Goal: Find specific page/section: Find specific page/section

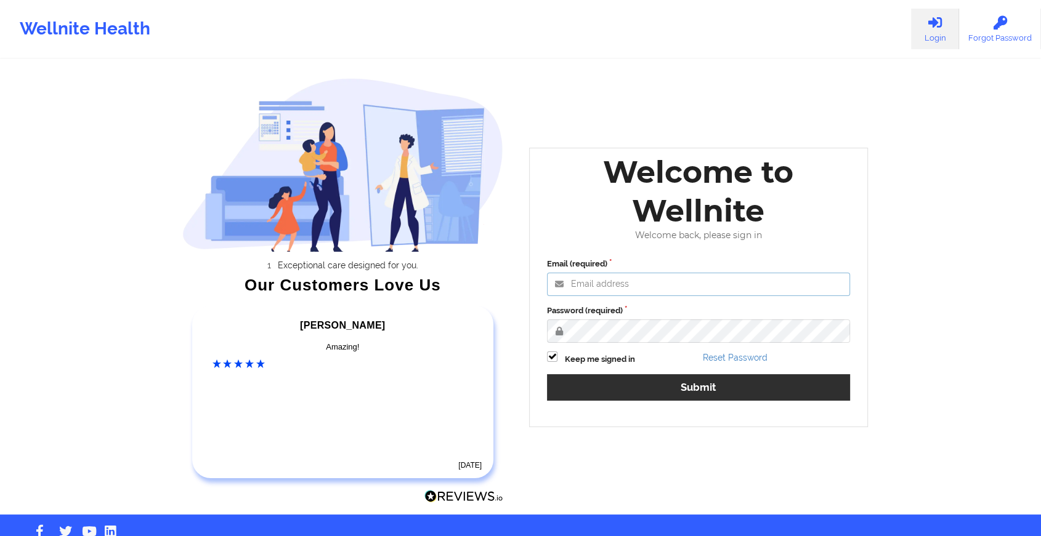
type input "[EMAIL_ADDRESS][DOMAIN_NAME]"
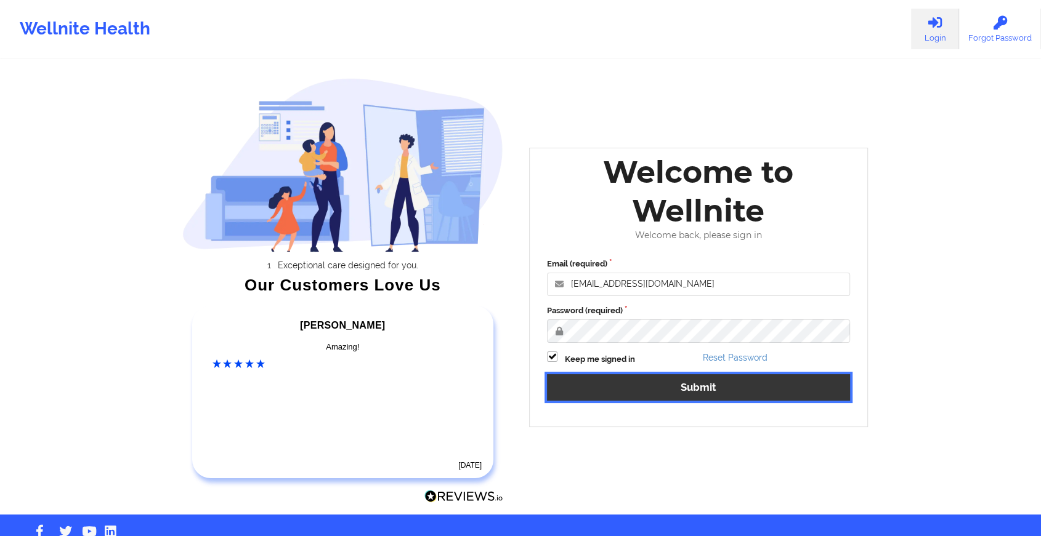
click at [691, 384] on button "Submit" at bounding box center [698, 387] width 303 height 26
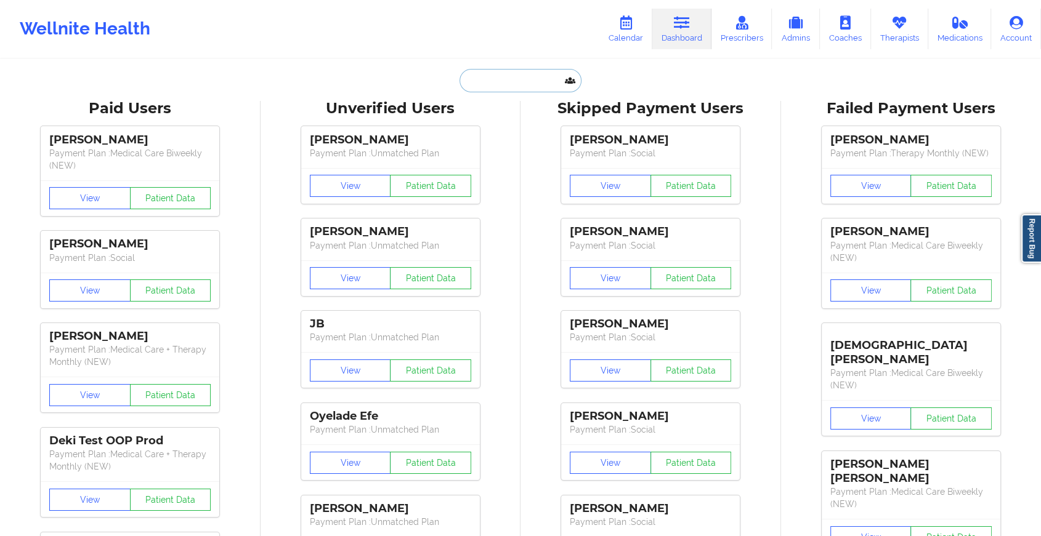
click at [504, 84] on input "text" at bounding box center [520, 80] width 122 height 23
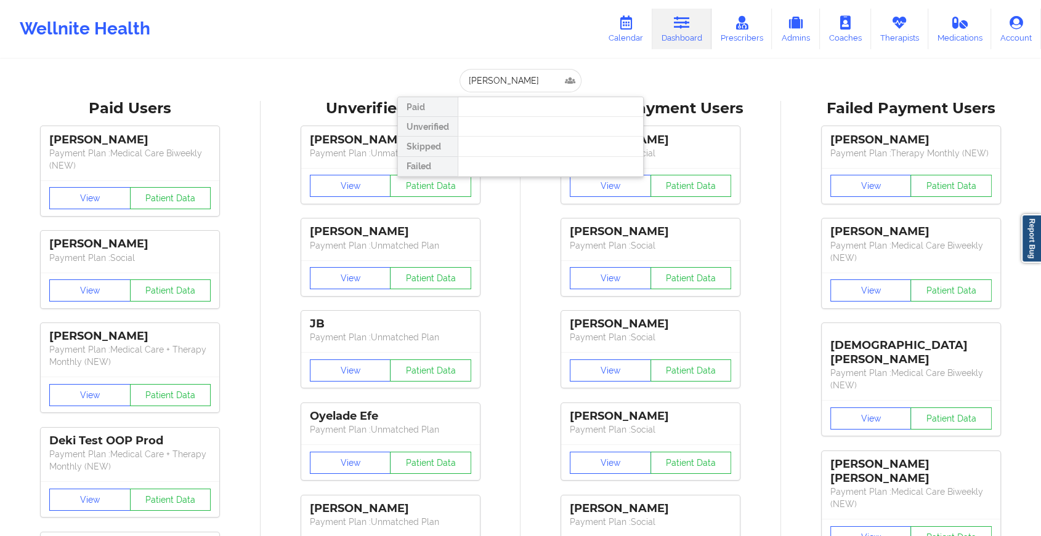
click at [557, 126] on div at bounding box center [549, 127] width 185 height 20
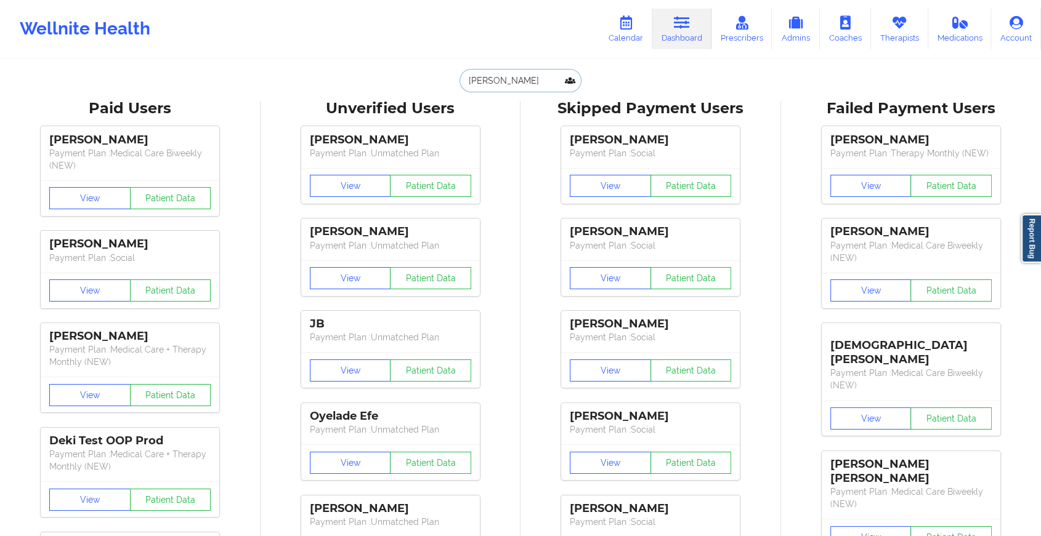
click at [527, 75] on input "[PERSON_NAME]" at bounding box center [520, 80] width 122 height 23
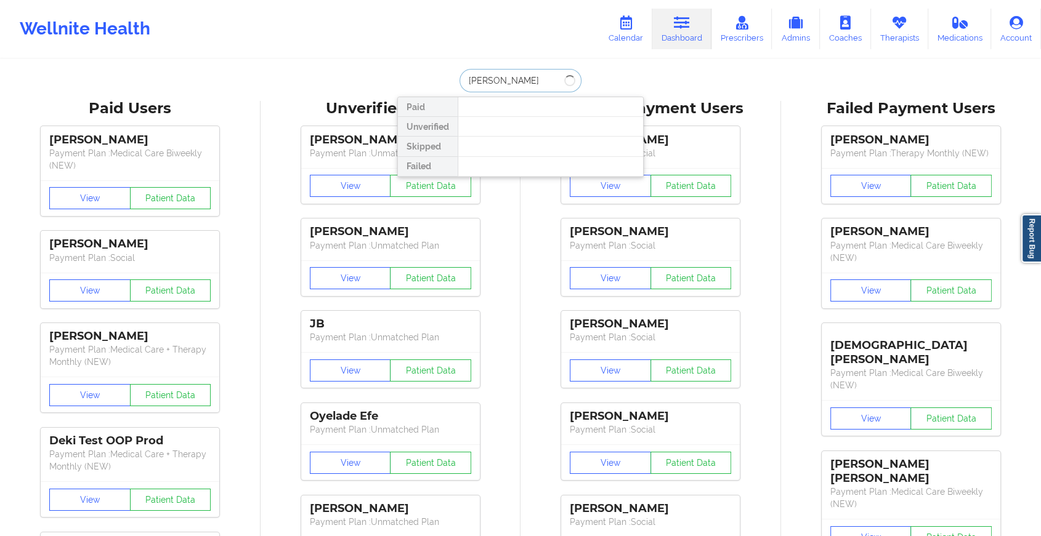
type input "[PERSON_NAME]"
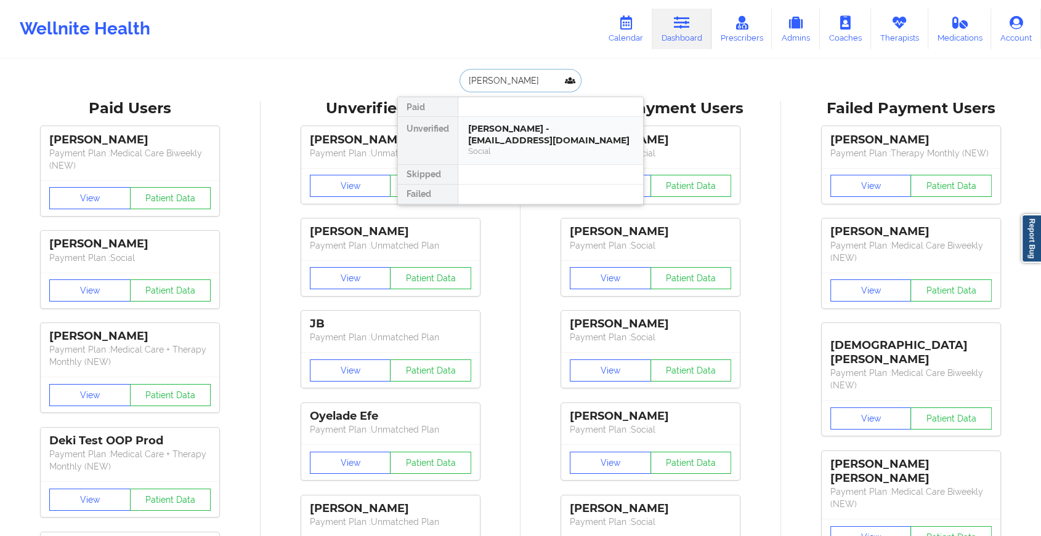
click at [541, 149] on div "Social" at bounding box center [550, 151] width 165 height 10
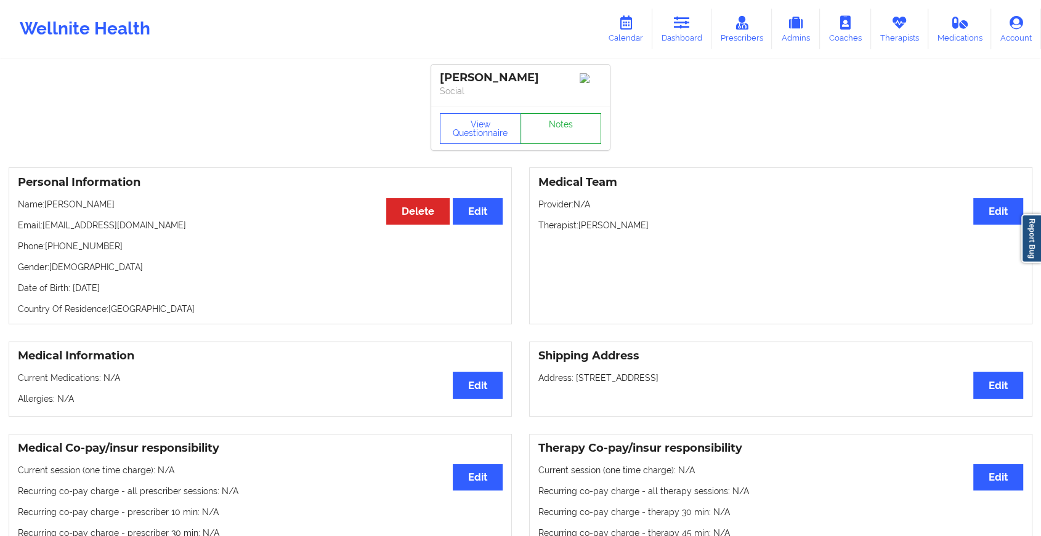
click at [563, 130] on link "Notes" at bounding box center [560, 128] width 81 height 31
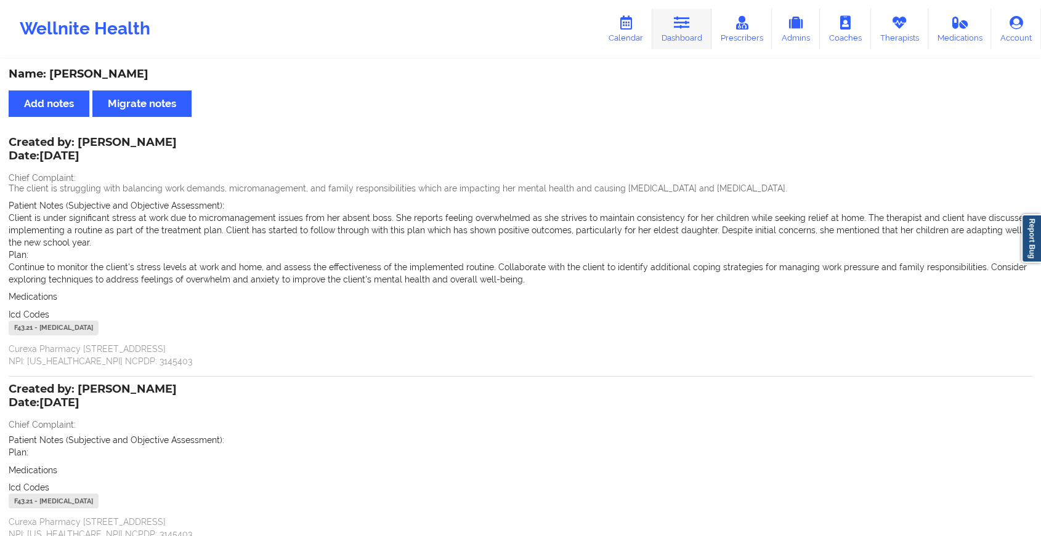
click at [694, 27] on link "Dashboard" at bounding box center [681, 29] width 59 height 41
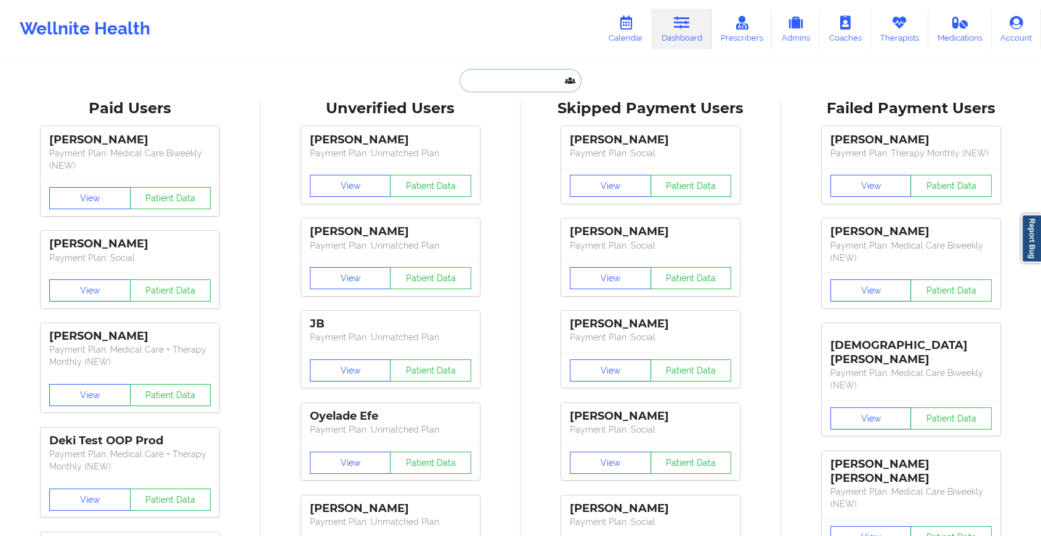
click at [494, 78] on input "text" at bounding box center [520, 80] width 122 height 23
paste input "[EMAIL_ADDRESS][DOMAIN_NAME]"
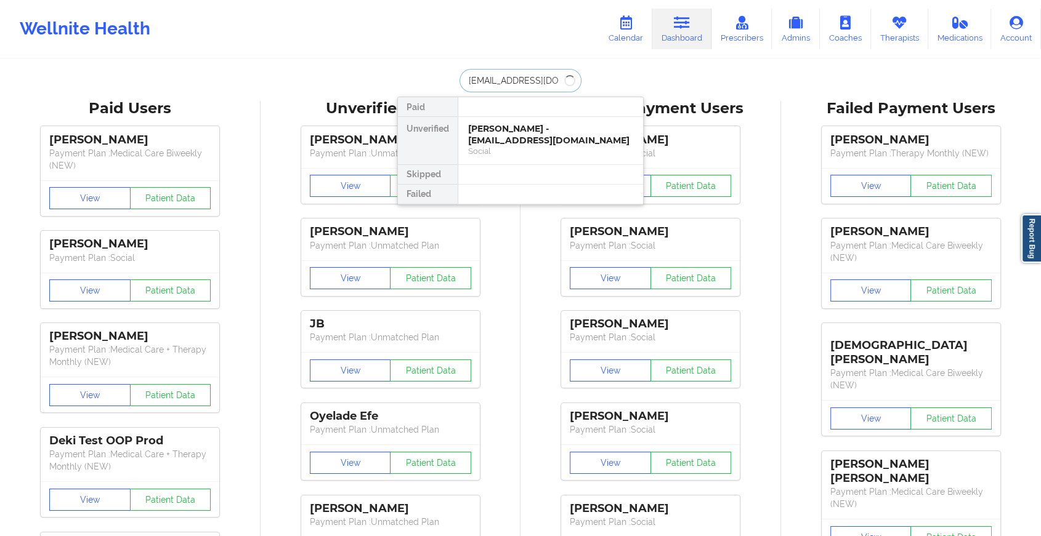
type input "[EMAIL_ADDRESS][DOMAIN_NAME]"
click at [525, 114] on div at bounding box center [549, 107] width 185 height 20
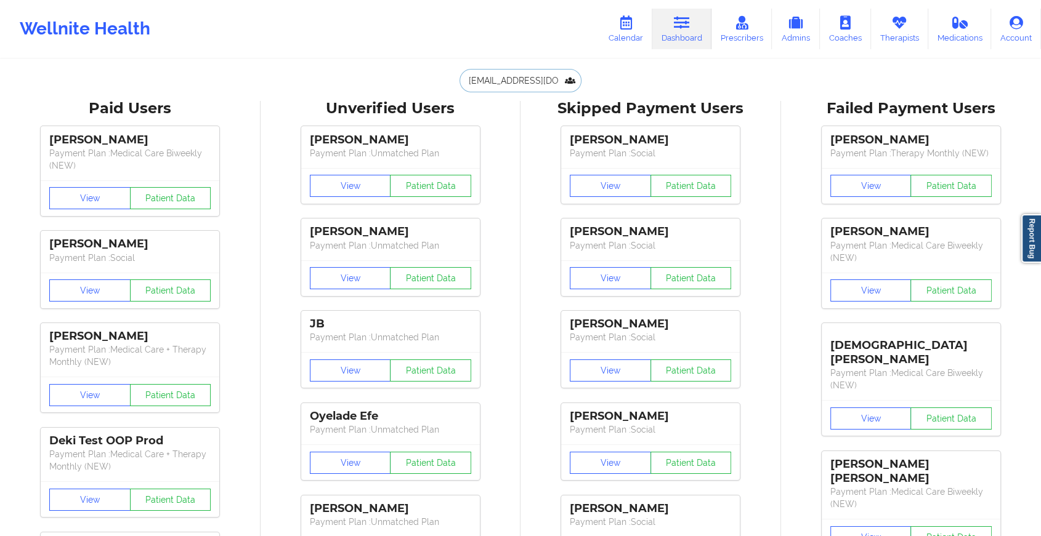
click at [578, 79] on input "[EMAIL_ADDRESS][DOMAIN_NAME]" at bounding box center [520, 80] width 122 height 23
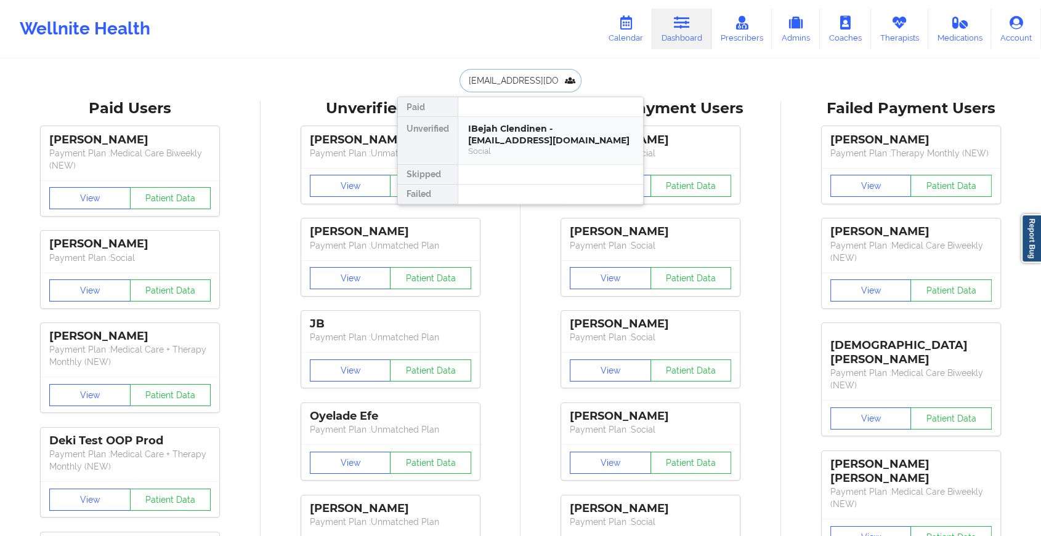
click at [547, 128] on div "IBejah Clendinen - [EMAIL_ADDRESS][DOMAIN_NAME]" at bounding box center [550, 134] width 165 height 23
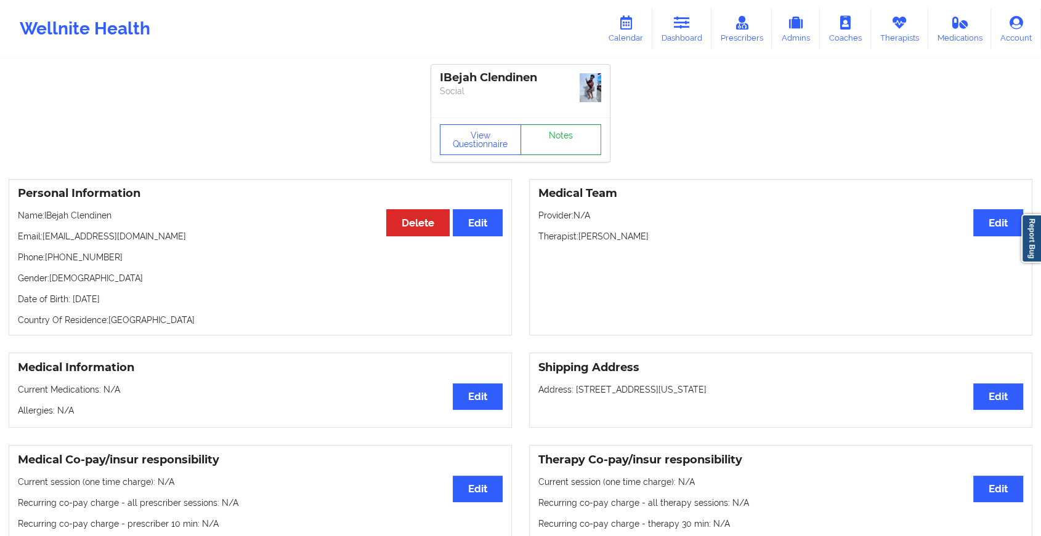
click at [548, 150] on link "Notes" at bounding box center [560, 139] width 81 height 31
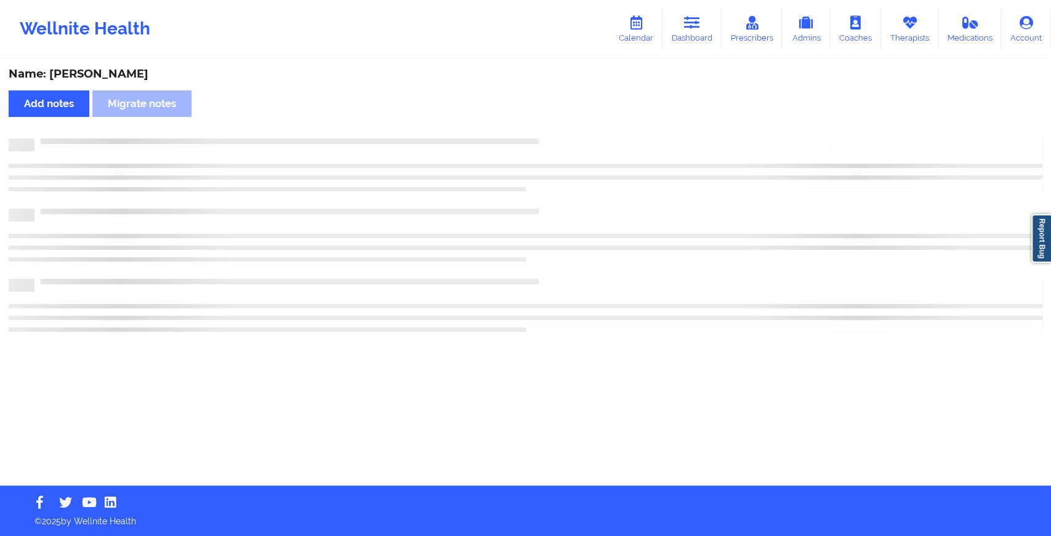
click at [548, 150] on div at bounding box center [526, 145] width 1034 height 13
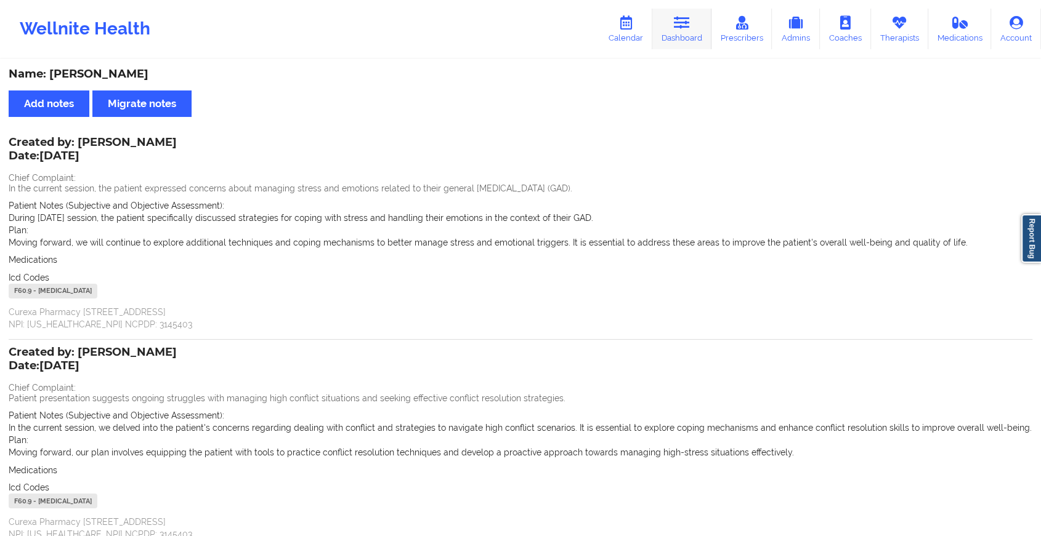
click at [690, 23] on icon at bounding box center [682, 23] width 16 height 14
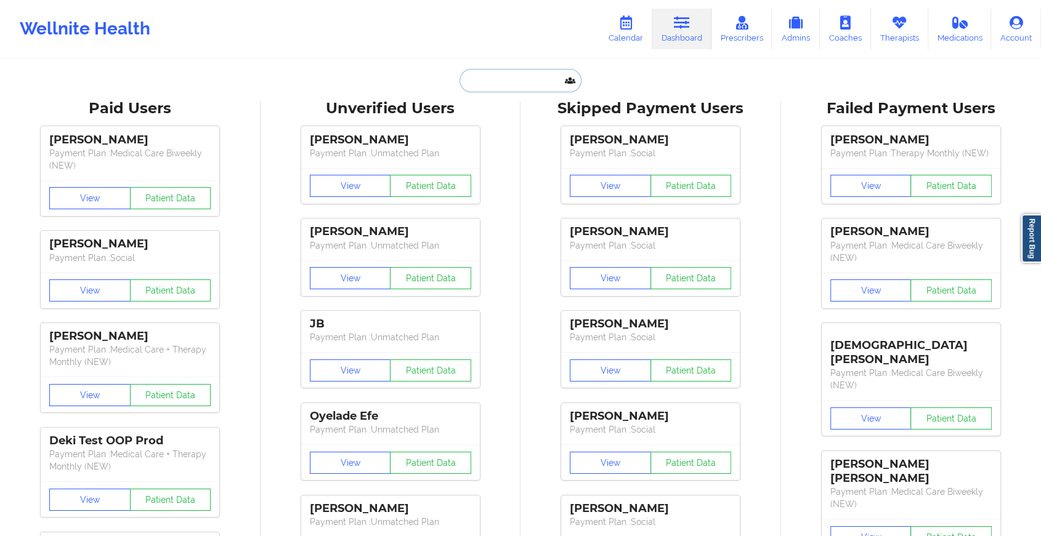
click at [504, 85] on input "text" at bounding box center [520, 80] width 122 height 23
paste input "[EMAIL_ADDRESS][DOMAIN_NAME]"
type input "[EMAIL_ADDRESS][DOMAIN_NAME]"
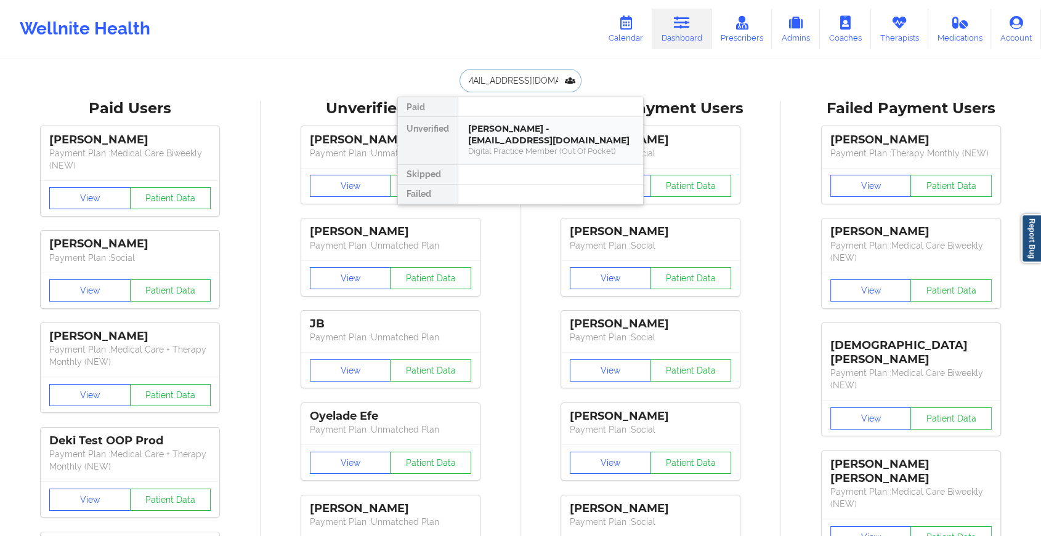
click at [568, 142] on div "[PERSON_NAME] - [EMAIL_ADDRESS][DOMAIN_NAME]" at bounding box center [550, 134] width 165 height 23
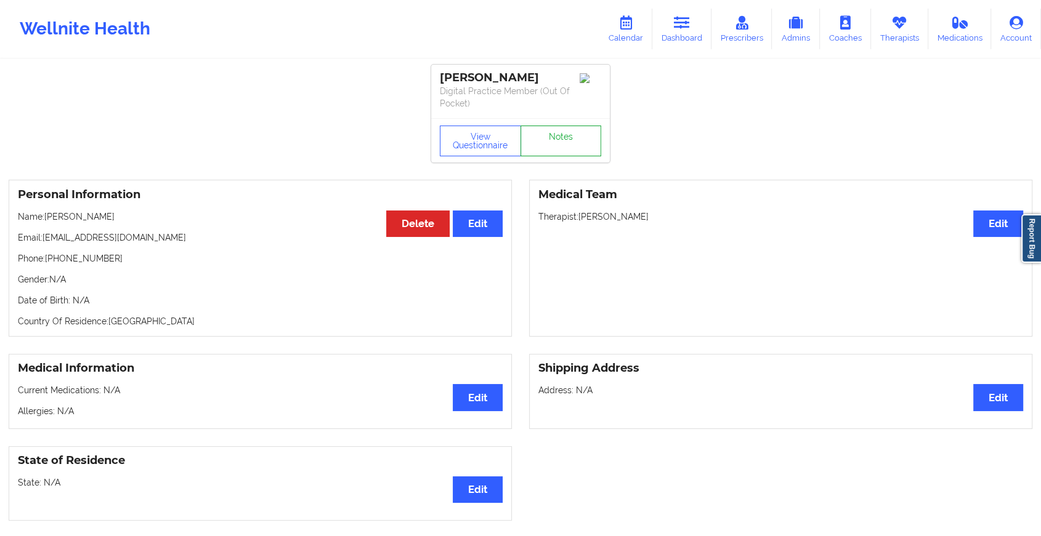
click at [584, 126] on link "Notes" at bounding box center [560, 141] width 81 height 31
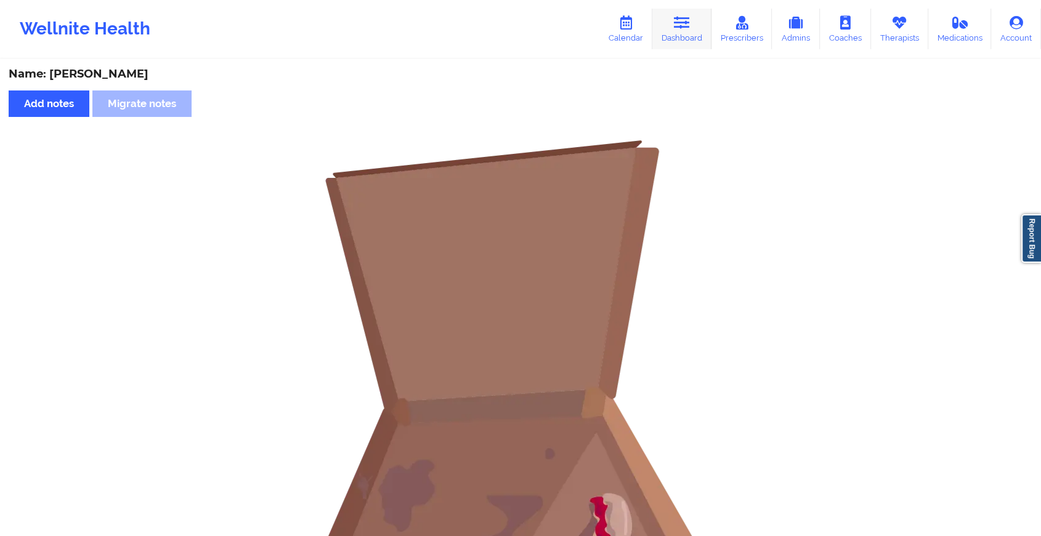
click at [685, 24] on icon at bounding box center [682, 23] width 16 height 14
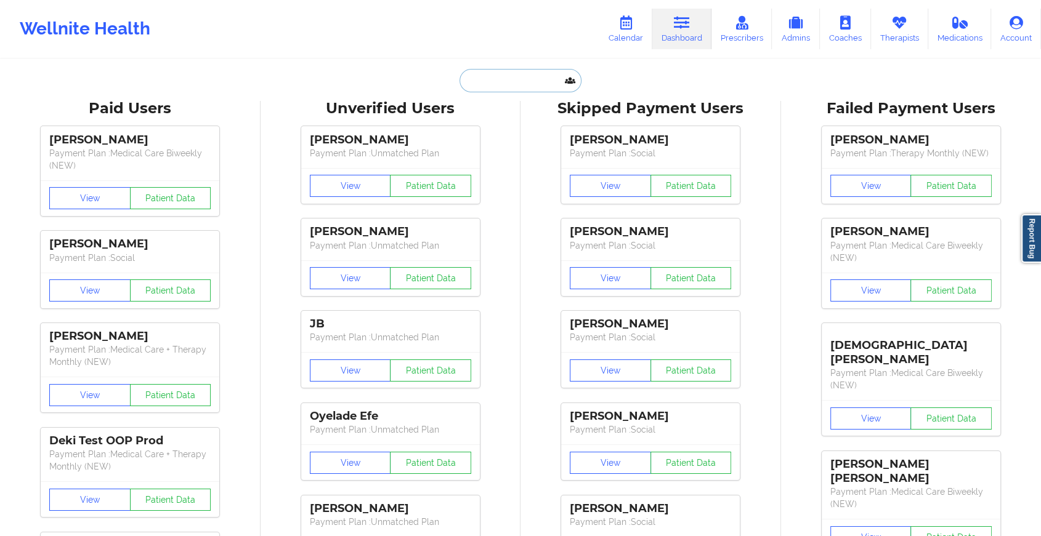
click at [526, 78] on input "text" at bounding box center [520, 80] width 122 height 23
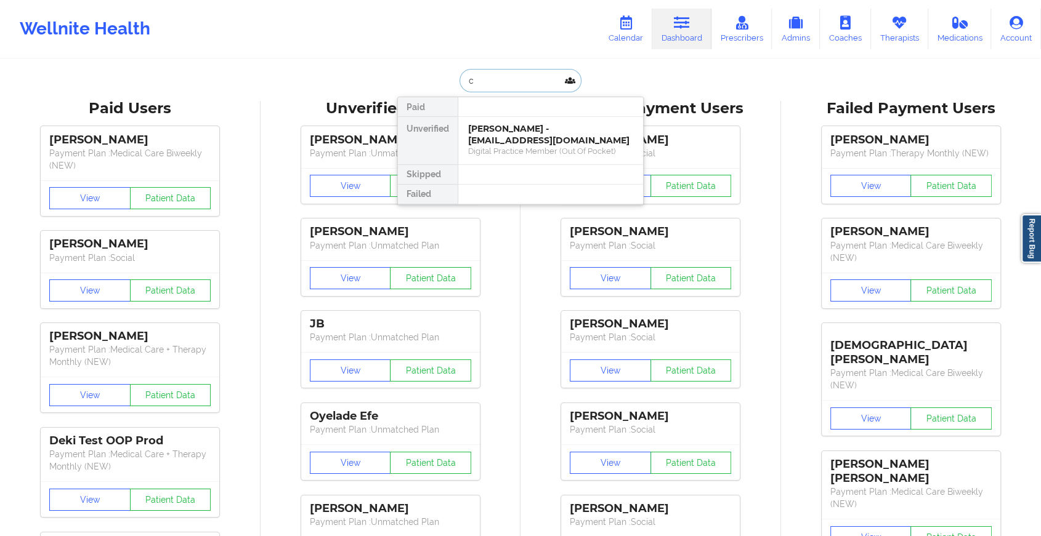
type input "c"
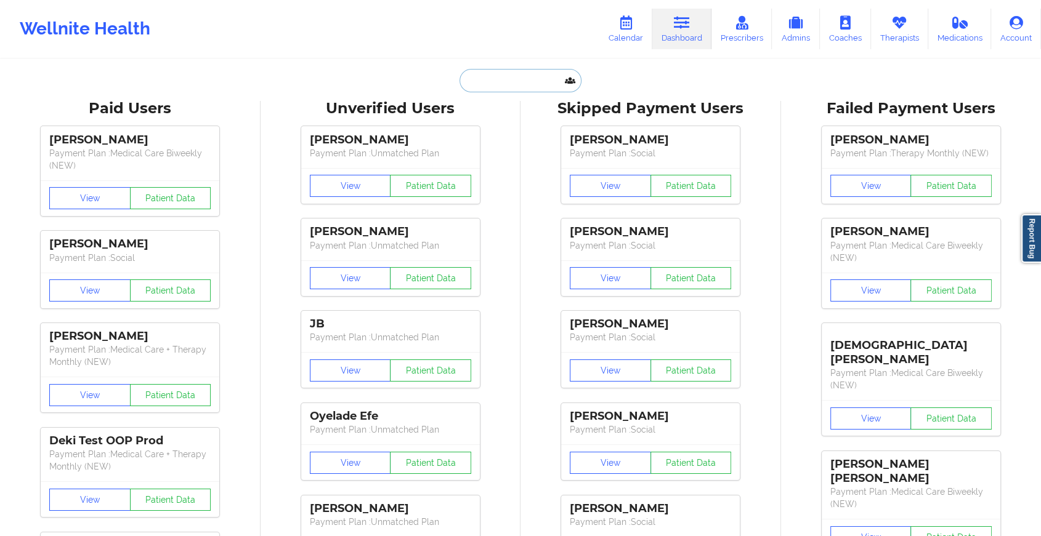
paste input "[EMAIL_ADDRESS][DOMAIN_NAME]"
type input "[EMAIL_ADDRESS][DOMAIN_NAME]"
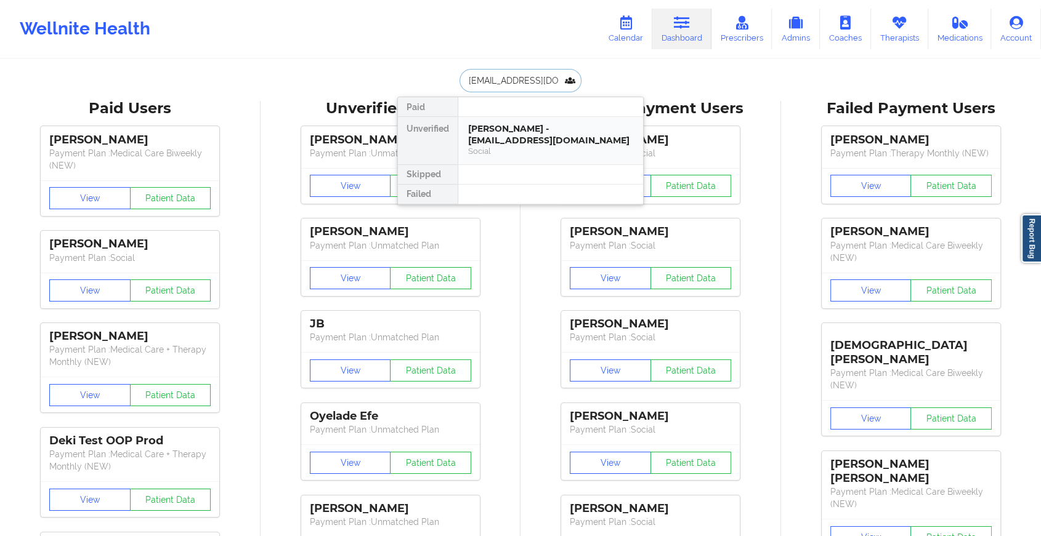
click at [525, 148] on div "Social" at bounding box center [550, 151] width 165 height 10
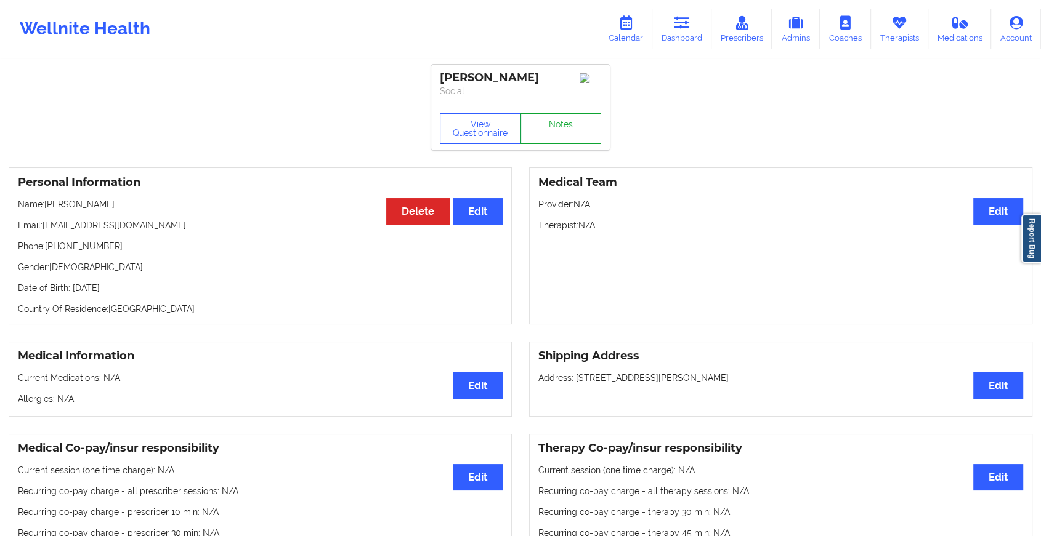
click at [563, 120] on link "Notes" at bounding box center [560, 128] width 81 height 31
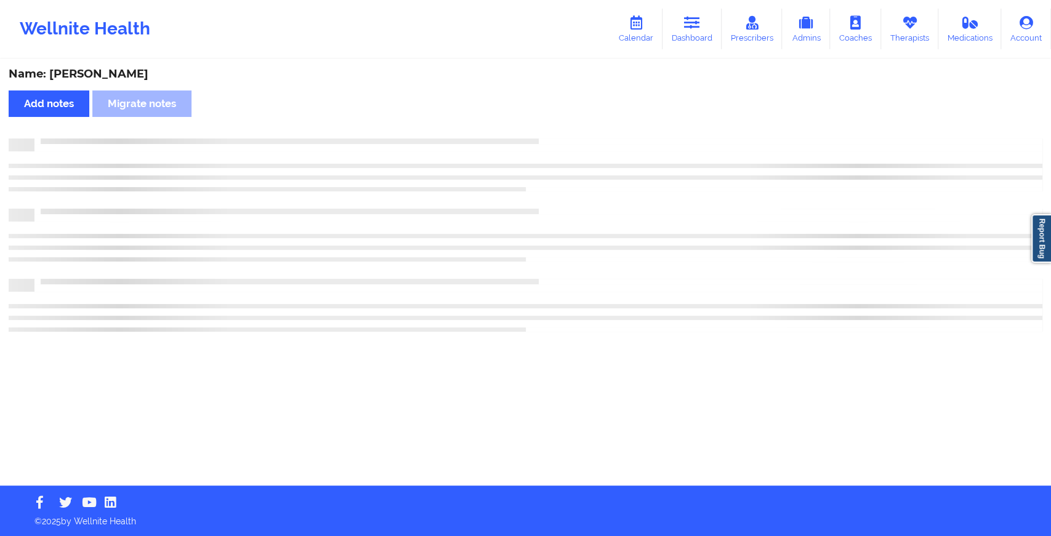
click at [563, 120] on div "Name: [PERSON_NAME] Add notes Migrate notes" at bounding box center [525, 272] width 1051 height 425
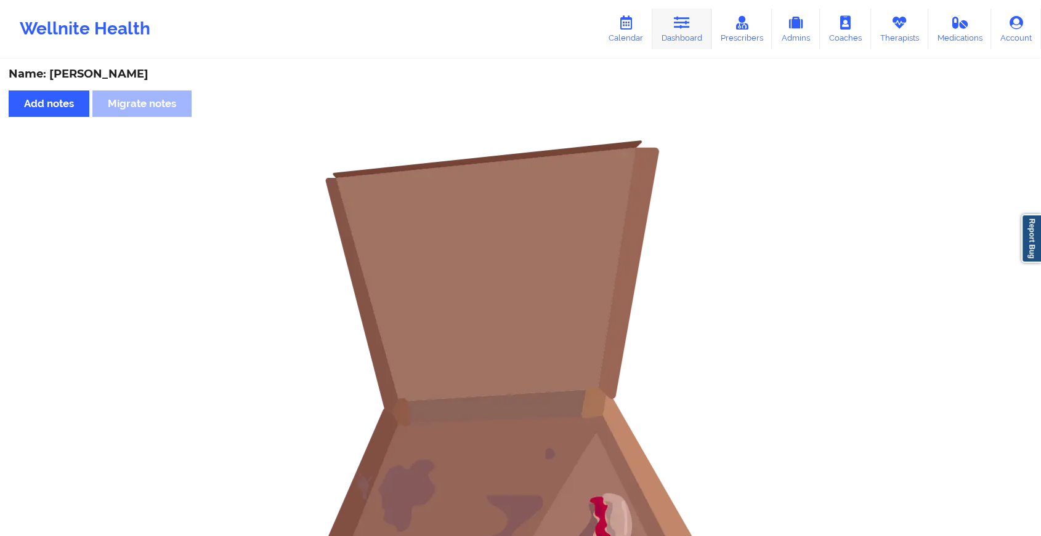
click at [675, 24] on icon at bounding box center [682, 23] width 16 height 14
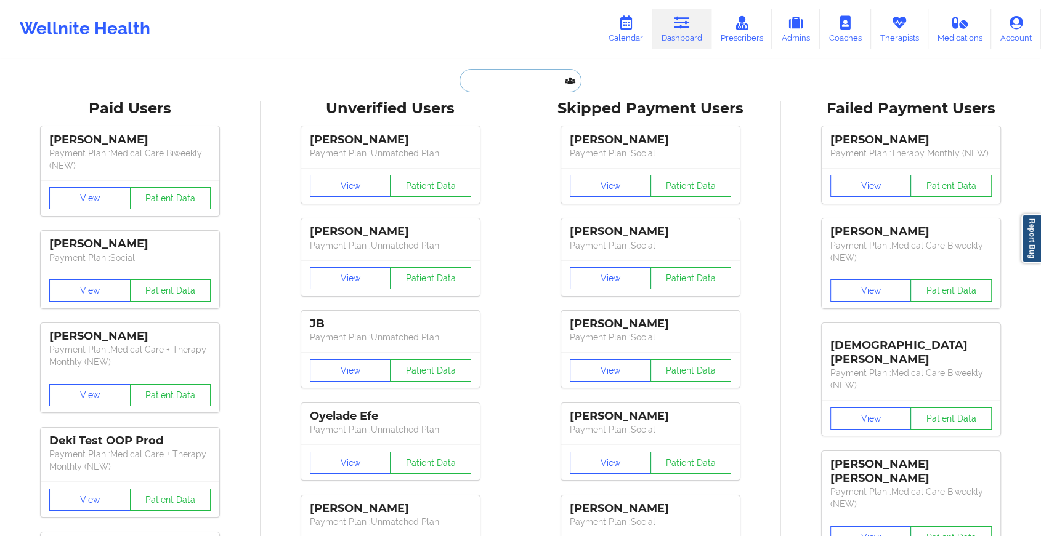
click at [488, 79] on input "text" at bounding box center [520, 80] width 122 height 23
paste input "[EMAIL_ADDRESS][DOMAIN_NAME]"
type input "[EMAIL_ADDRESS][DOMAIN_NAME]"
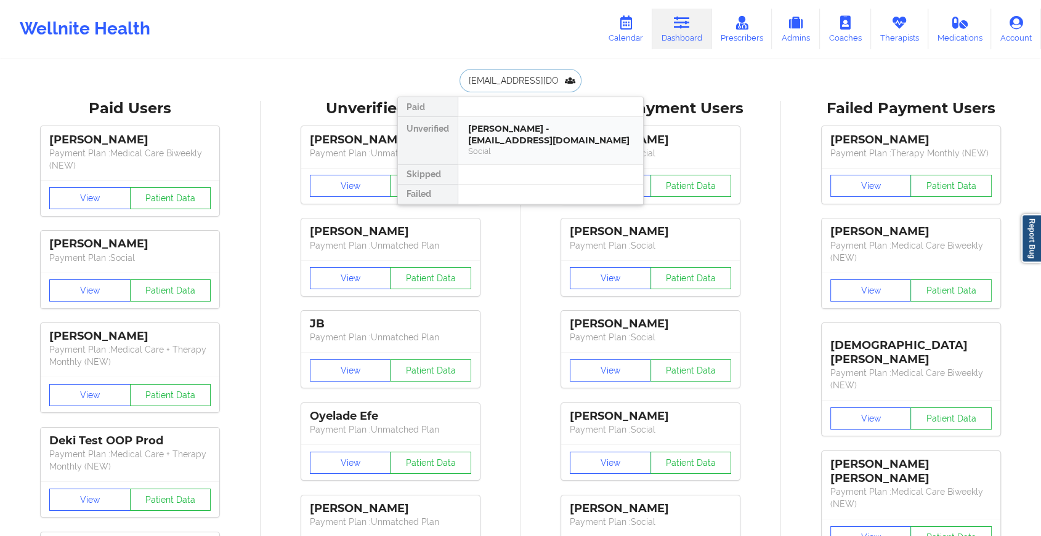
click at [517, 119] on div "[PERSON_NAME] - [EMAIL_ADDRESS][DOMAIN_NAME] Social" at bounding box center [550, 140] width 185 height 47
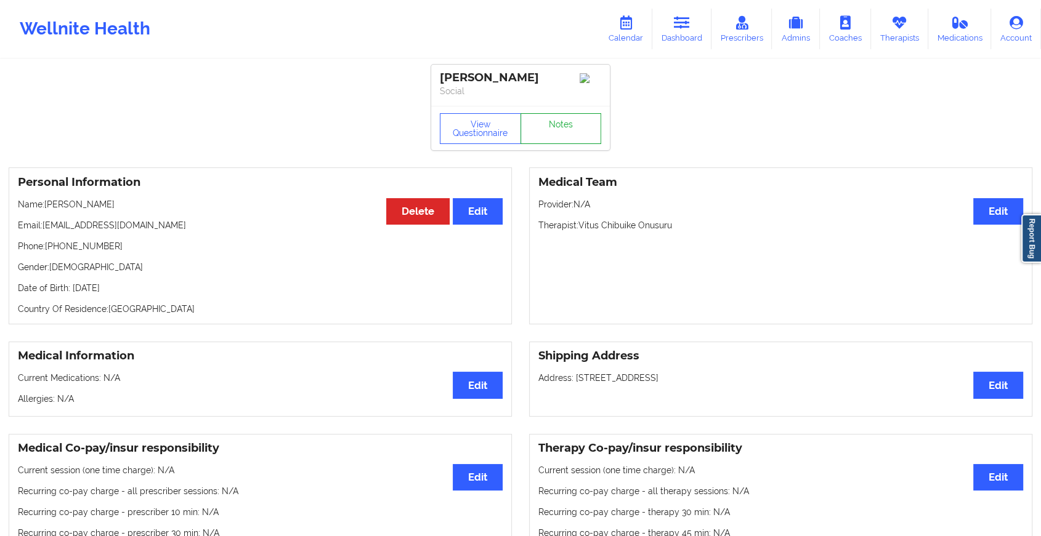
click at [557, 132] on link "Notes" at bounding box center [560, 128] width 81 height 31
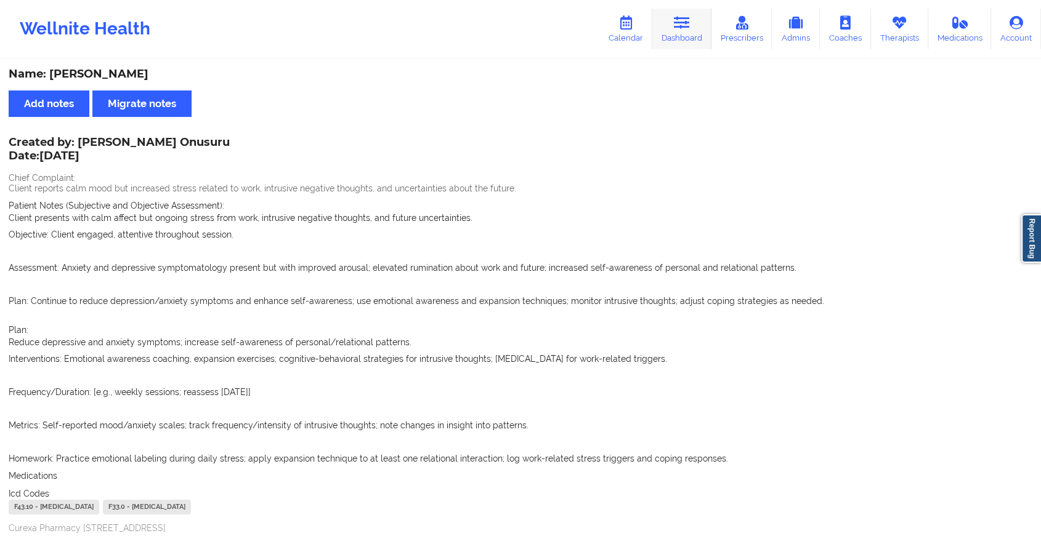
click at [700, 14] on link "Dashboard" at bounding box center [681, 29] width 59 height 41
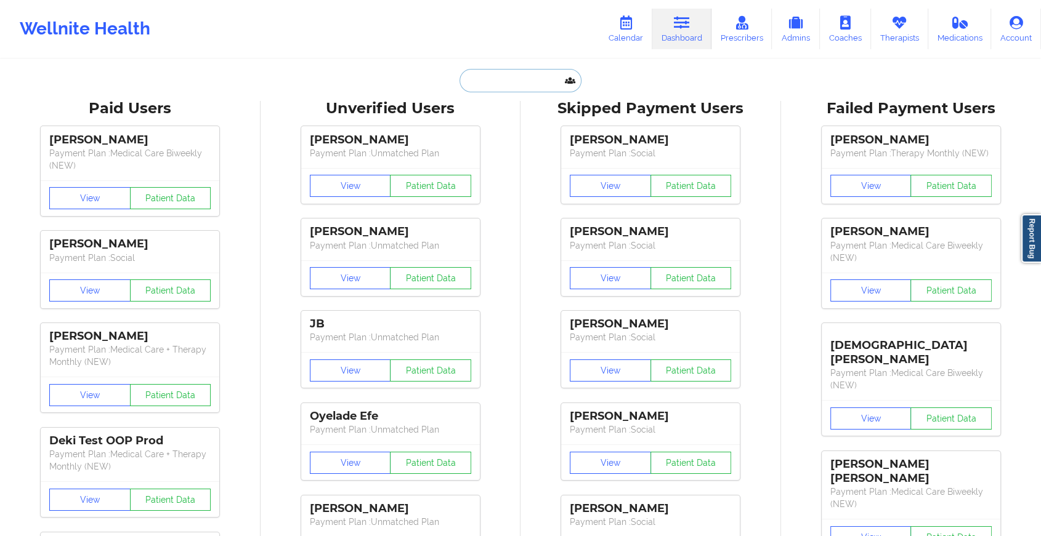
click at [491, 75] on input "text" at bounding box center [520, 80] width 122 height 23
paste input "[EMAIL_ADDRESS][DOMAIN_NAME]"
type input "[EMAIL_ADDRESS][DOMAIN_NAME]"
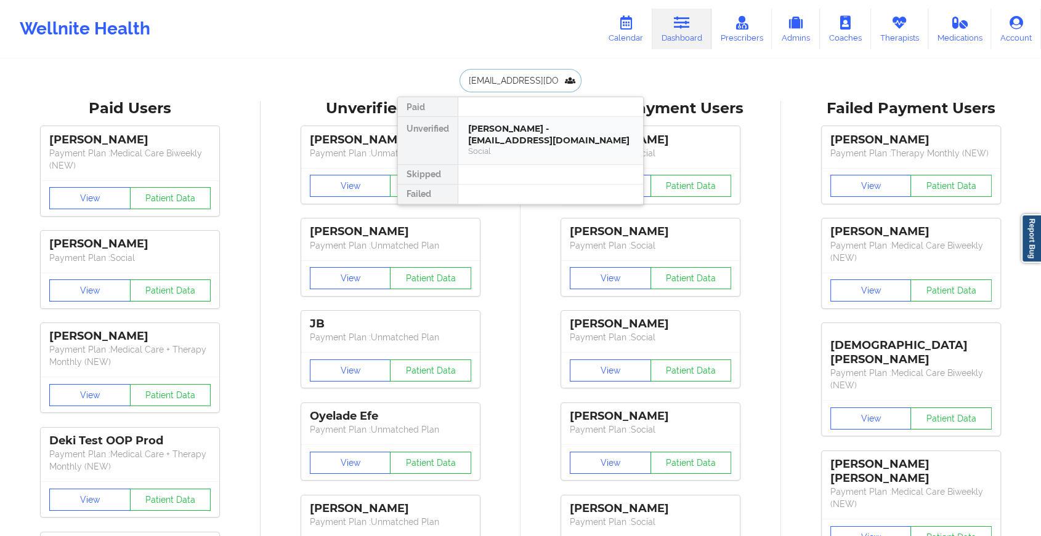
click at [558, 136] on div "[PERSON_NAME] - [EMAIL_ADDRESS][DOMAIN_NAME]" at bounding box center [550, 134] width 165 height 23
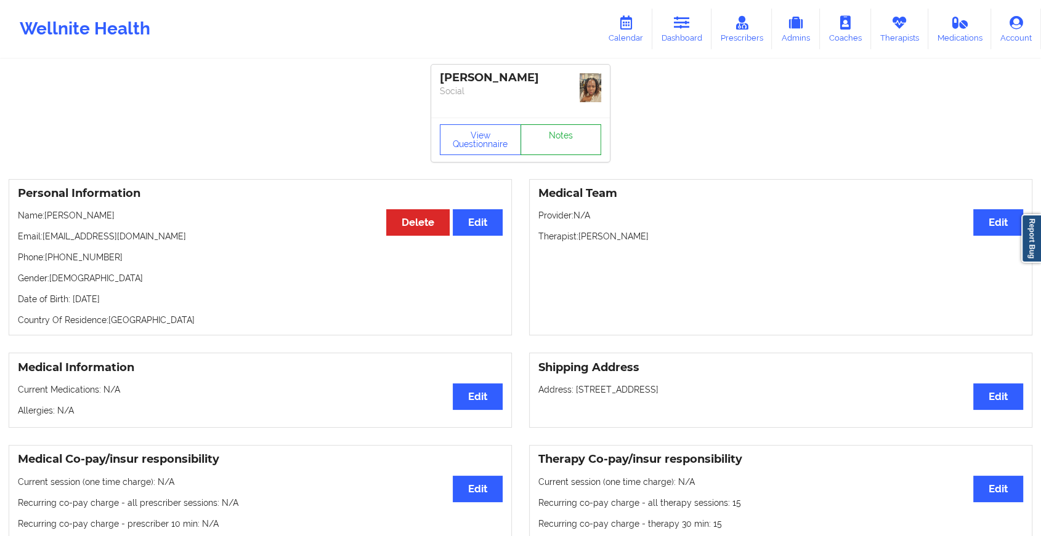
click at [560, 129] on link "Notes" at bounding box center [560, 139] width 81 height 31
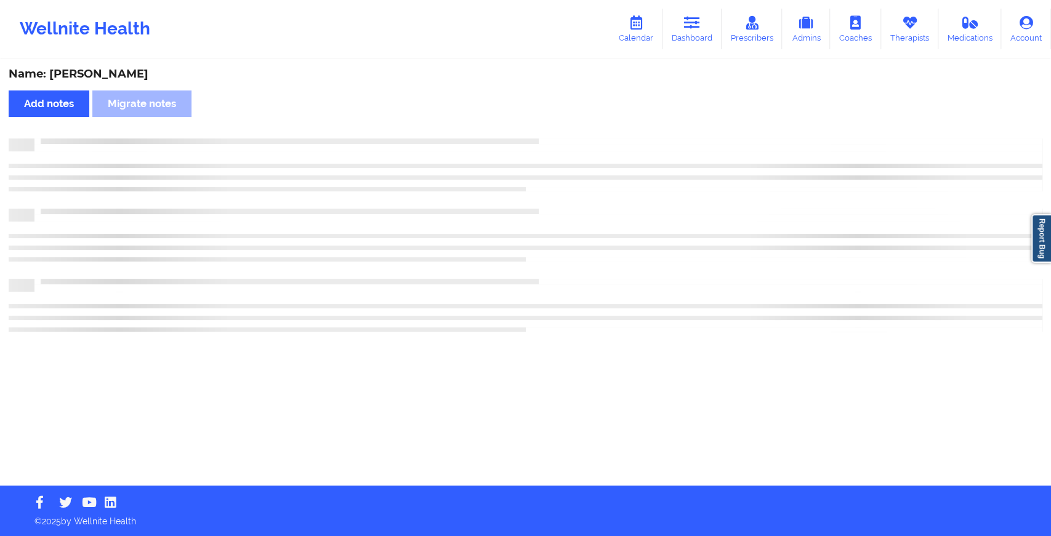
click at [560, 129] on div "Name: [PERSON_NAME] Add notes Migrate notes" at bounding box center [525, 272] width 1051 height 425
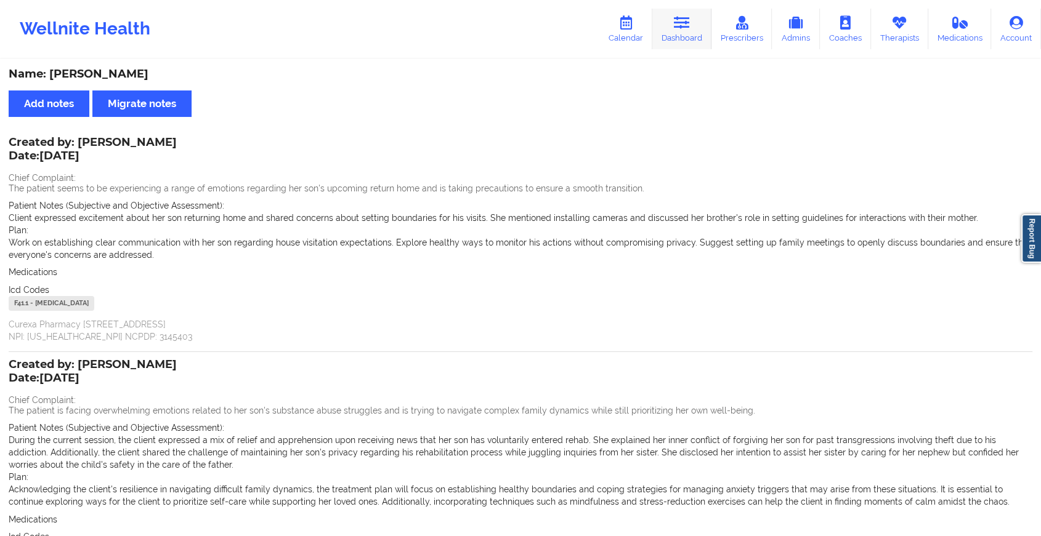
click at [682, 21] on icon at bounding box center [682, 23] width 16 height 14
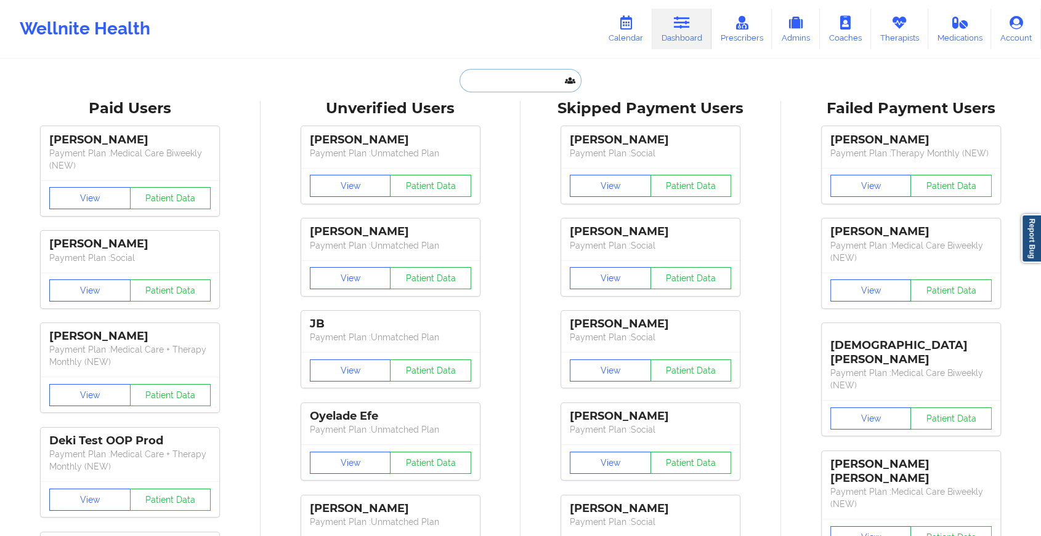
click at [502, 89] on input "text" at bounding box center [520, 80] width 122 height 23
paste input "[EMAIL_ADDRESS][DOMAIN_NAME]"
type input "[EMAIL_ADDRESS][DOMAIN_NAME]"
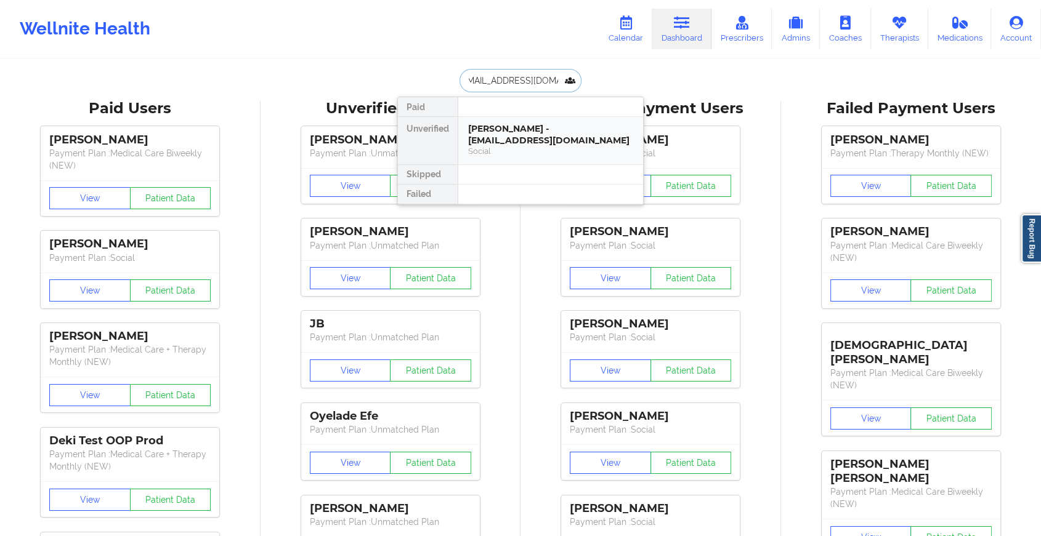
click at [528, 142] on div "[PERSON_NAME] - [EMAIL_ADDRESS][DOMAIN_NAME]" at bounding box center [550, 134] width 165 height 23
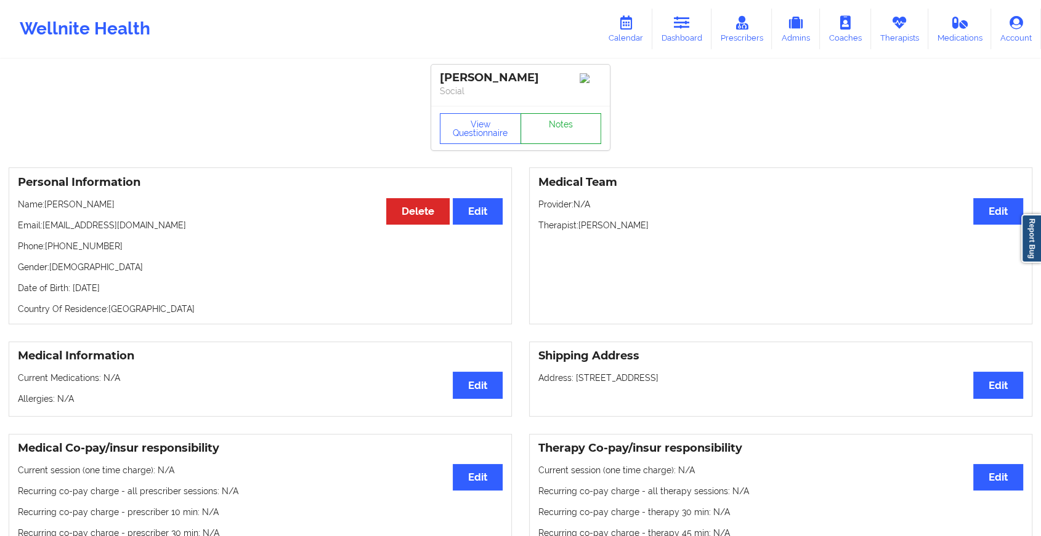
click at [550, 138] on link "Notes" at bounding box center [560, 128] width 81 height 31
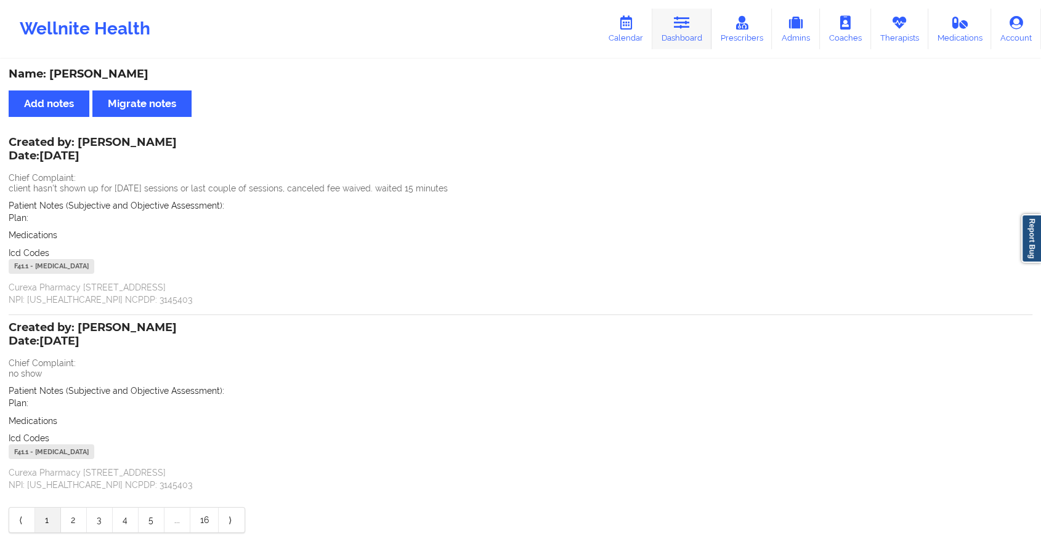
click at [675, 28] on icon at bounding box center [682, 23] width 16 height 14
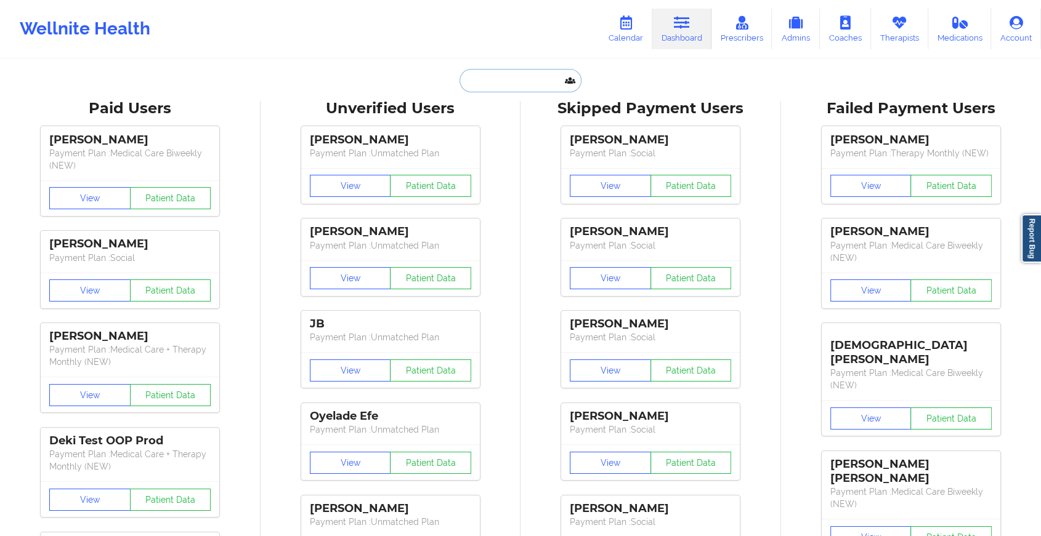
click at [503, 73] on input "text" at bounding box center [520, 80] width 122 height 23
paste input "[PERSON_NAME][EMAIL_ADDRESS][PERSON_NAME][DOMAIN_NAME]"
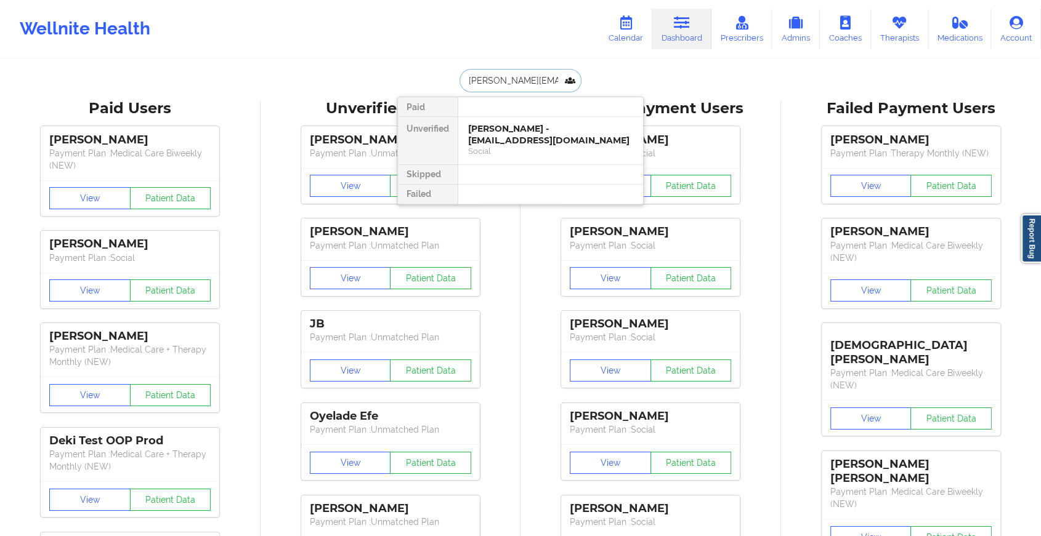
scroll to position [0, 29]
type input "[PERSON_NAME][EMAIL_ADDRESS][PERSON_NAME][DOMAIN_NAME]"
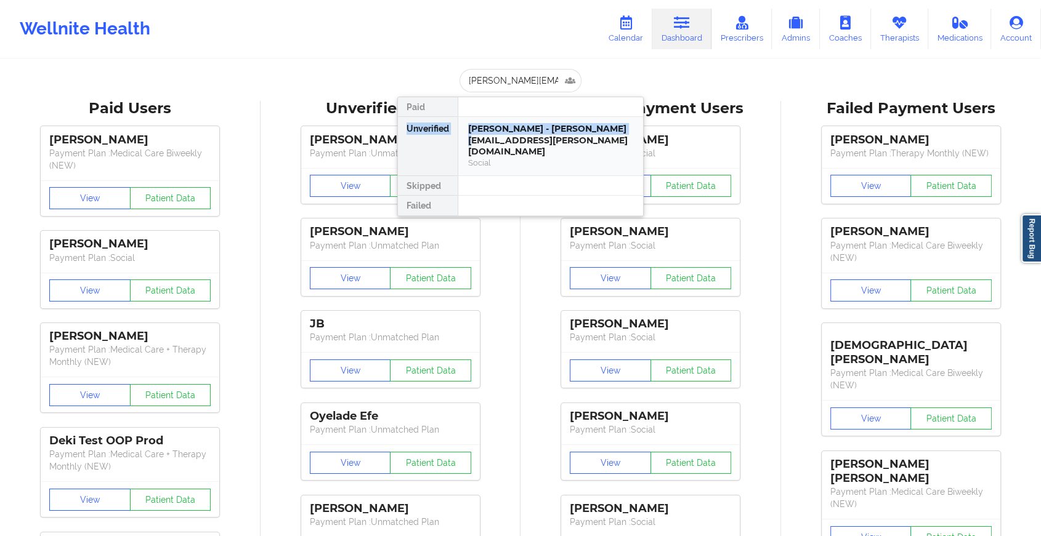
drag, startPoint x: 520, startPoint y: 109, endPoint x: 517, endPoint y: 140, distance: 31.5
click at [517, 140] on div "Paid Unverified [PERSON_NAME] - [PERSON_NAME][EMAIL_ADDRESS][PERSON_NAME][DOMAI…" at bounding box center [520, 157] width 246 height 120
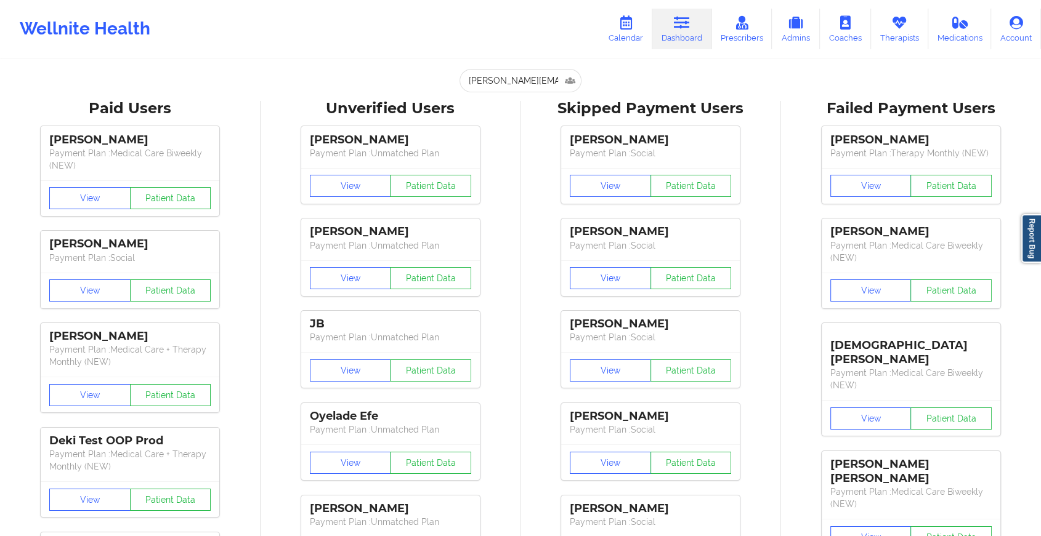
click at [540, 89] on input "[PERSON_NAME][EMAIL_ADDRESS][PERSON_NAME][DOMAIN_NAME]" at bounding box center [520, 80] width 122 height 23
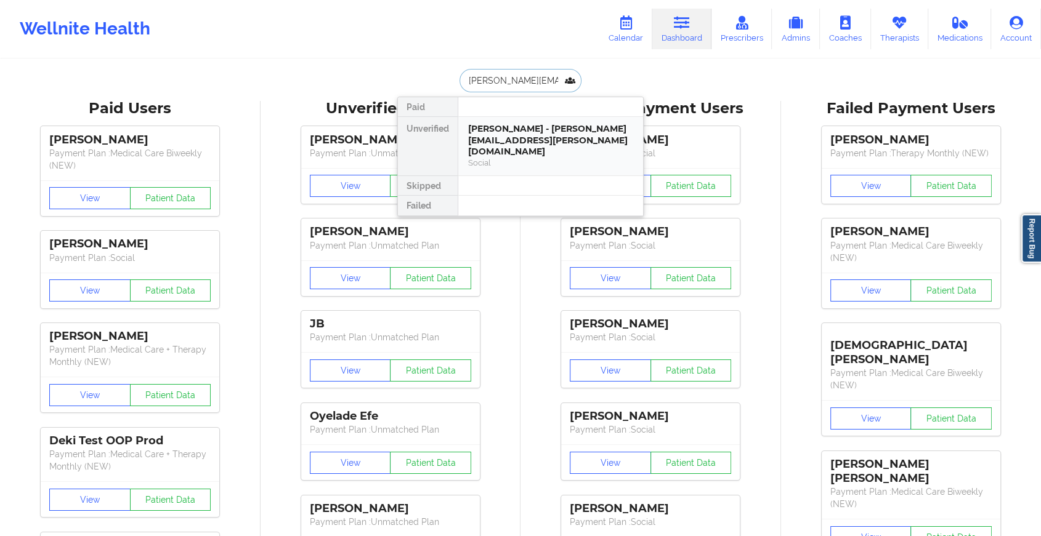
click at [553, 138] on div "[PERSON_NAME] - [PERSON_NAME][EMAIL_ADDRESS][PERSON_NAME][DOMAIN_NAME]" at bounding box center [550, 140] width 165 height 34
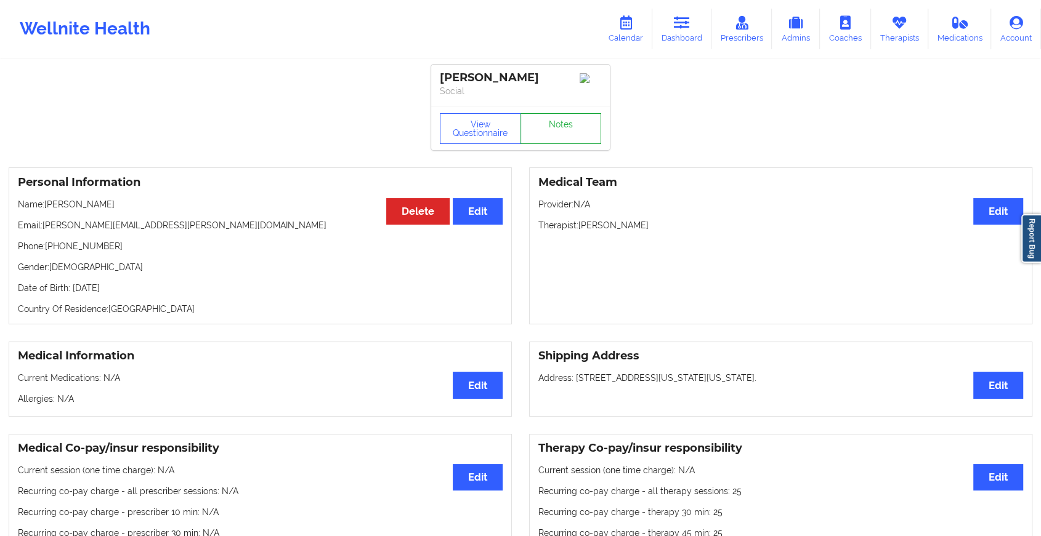
click at [571, 129] on link "Notes" at bounding box center [560, 128] width 81 height 31
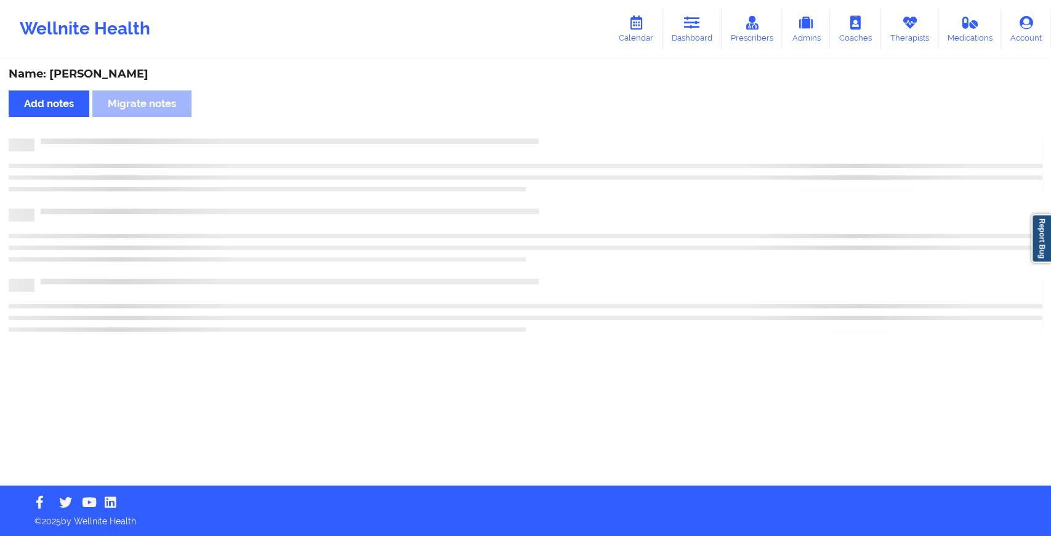
click at [571, 129] on div "Name: [PERSON_NAME] Add notes Migrate notes" at bounding box center [525, 272] width 1051 height 425
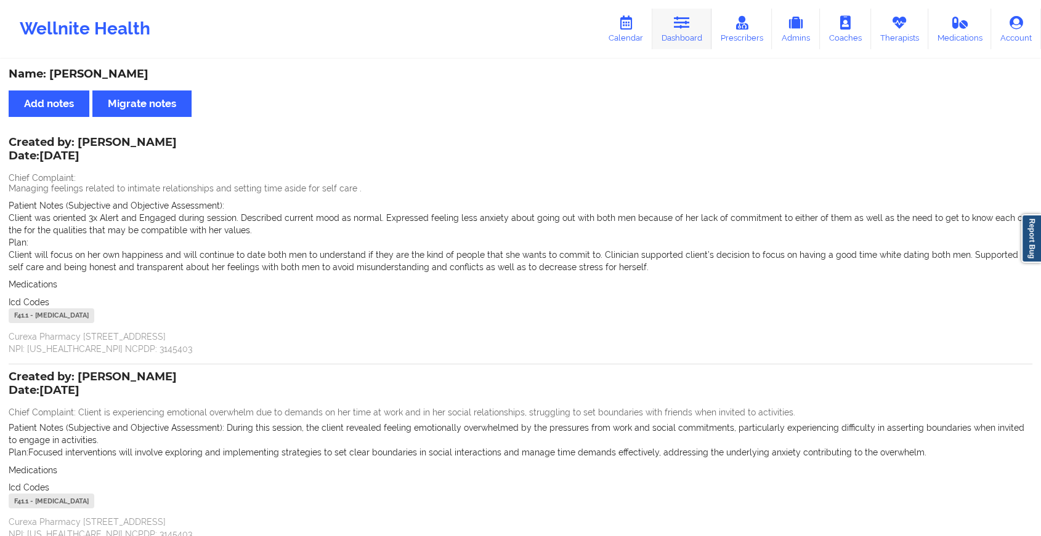
click at [690, 44] on link "Dashboard" at bounding box center [681, 29] width 59 height 41
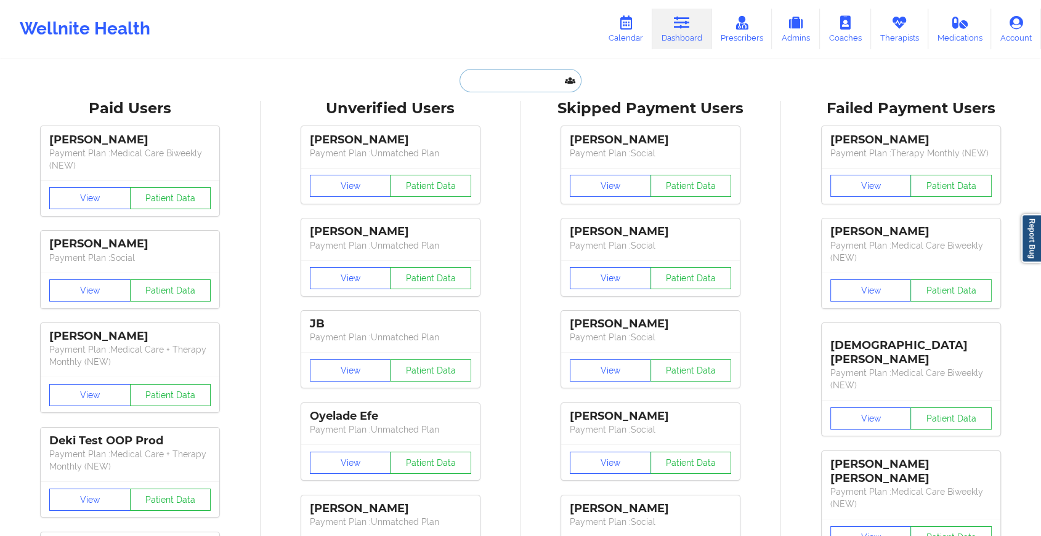
click at [503, 91] on input "text" at bounding box center [520, 80] width 122 height 23
paste input "[EMAIL_ADDRESS][DOMAIN_NAME]"
type input "[EMAIL_ADDRESS][DOMAIN_NAME]"
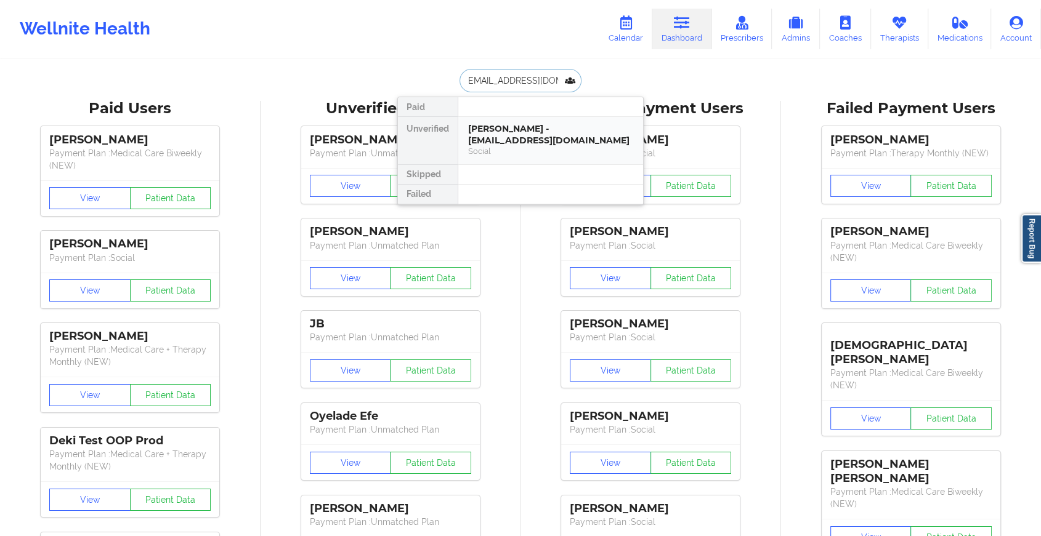
click at [485, 129] on div "[PERSON_NAME] - [EMAIL_ADDRESS][DOMAIN_NAME]" at bounding box center [550, 134] width 165 height 23
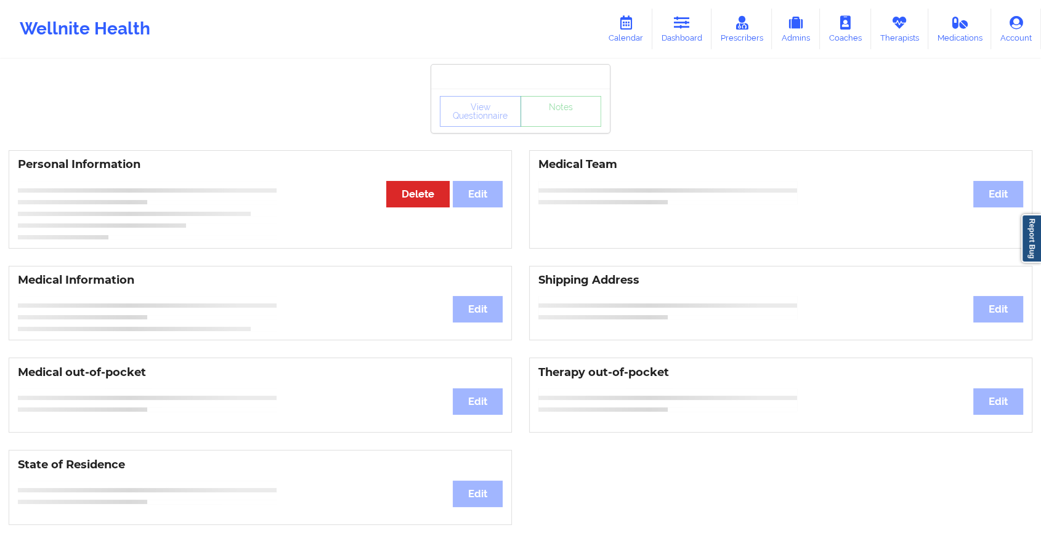
drag, startPoint x: 552, startPoint y: 136, endPoint x: 557, endPoint y: 124, distance: 13.5
click at [557, 124] on div "View Questionnaire Notes Personal Information Edit Delete Medical Team Edit Med…" at bounding box center [520, 519] width 1041 height 1039
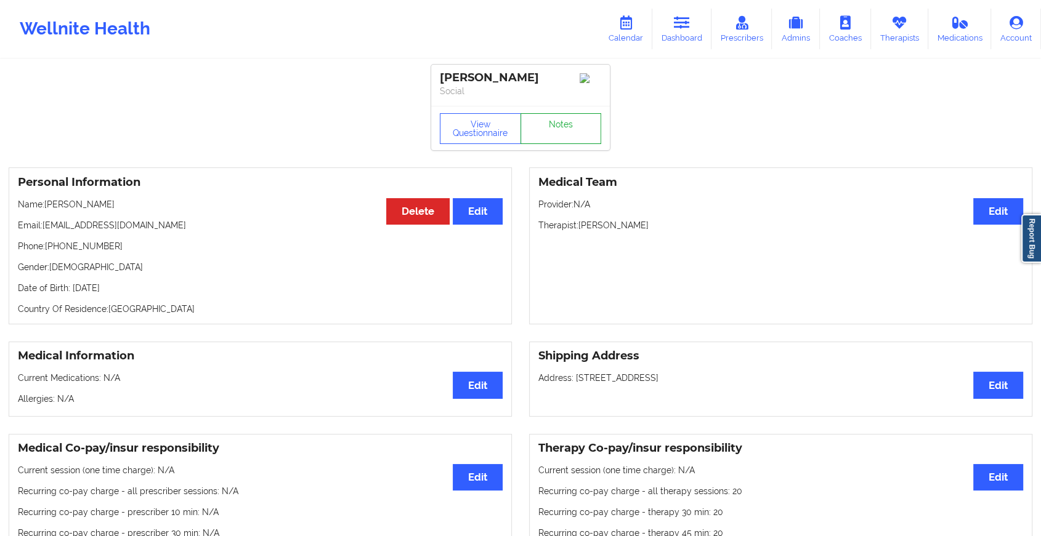
click at [557, 124] on link "Notes" at bounding box center [560, 128] width 81 height 31
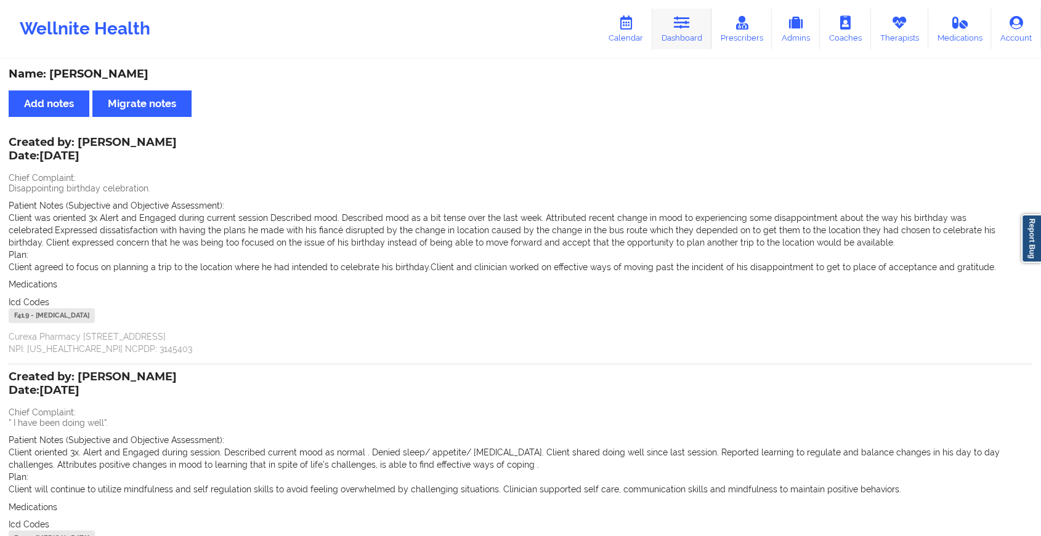
click at [701, 30] on link "Dashboard" at bounding box center [681, 29] width 59 height 41
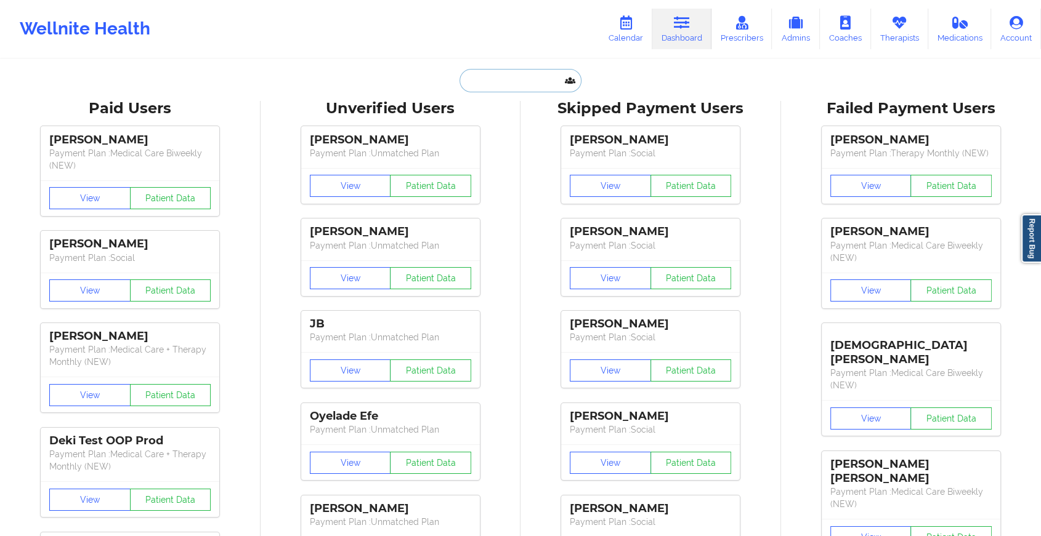
click at [526, 91] on input "text" at bounding box center [520, 80] width 122 height 23
paste input "[PERSON_NAME][EMAIL_ADDRESS][DOMAIN_NAME]"
type input "[PERSON_NAME][EMAIL_ADDRESS][DOMAIN_NAME]"
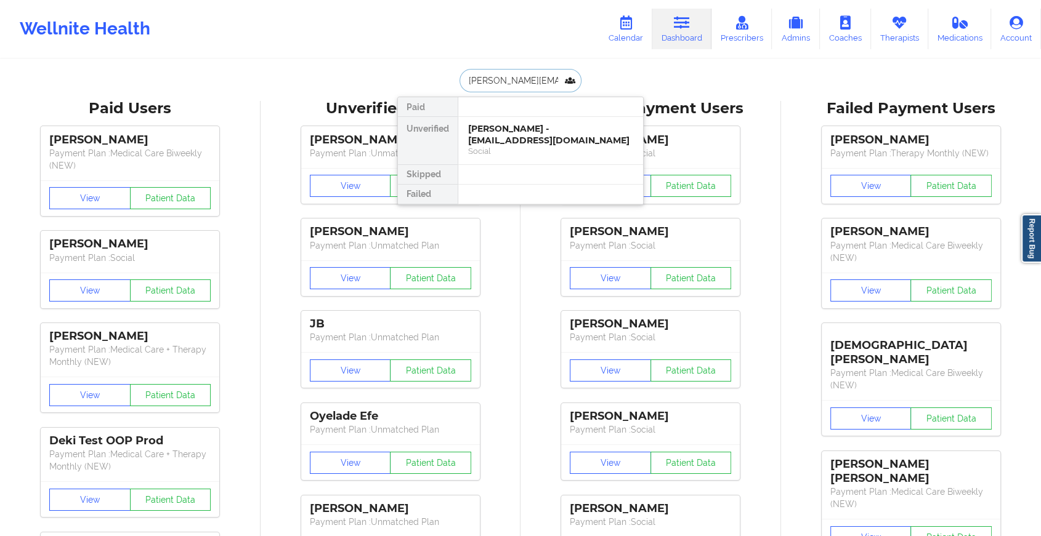
scroll to position [0, 38]
click at [554, 136] on div "[PERSON_NAME] - [PERSON_NAME][EMAIL_ADDRESS][DOMAIN_NAME]" at bounding box center [550, 134] width 165 height 23
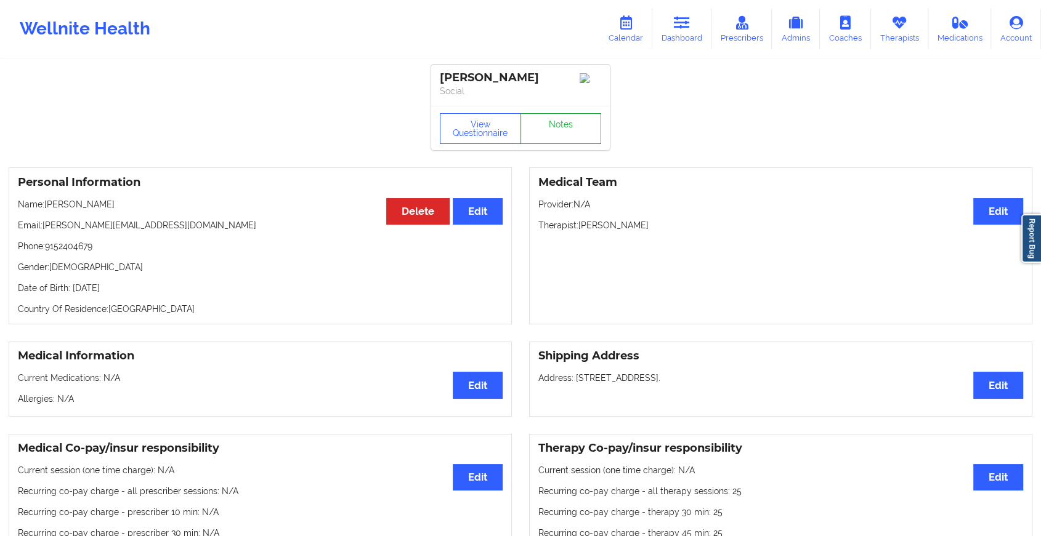
click at [562, 121] on link "Notes" at bounding box center [560, 128] width 81 height 31
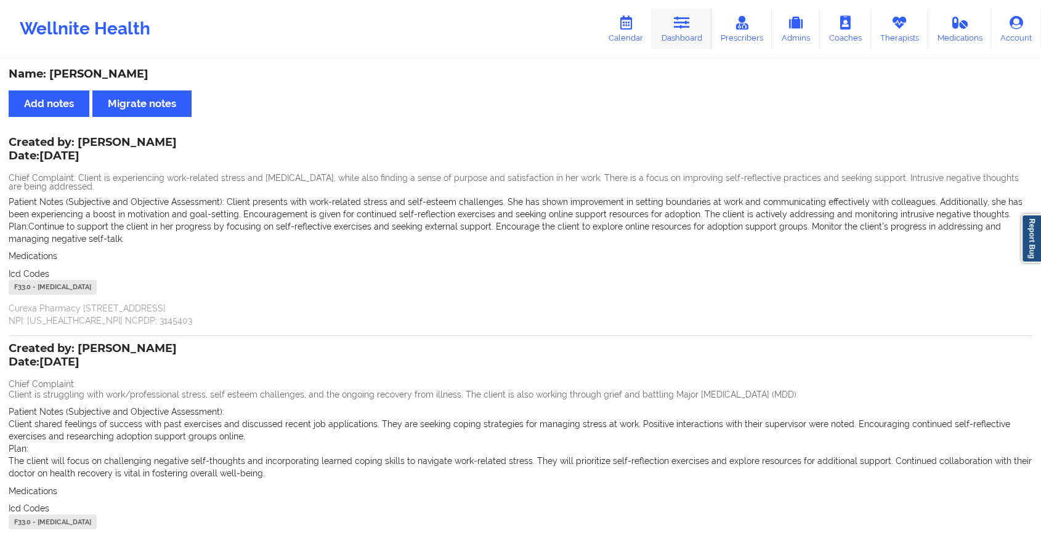
click at [681, 38] on link "Dashboard" at bounding box center [681, 29] width 59 height 41
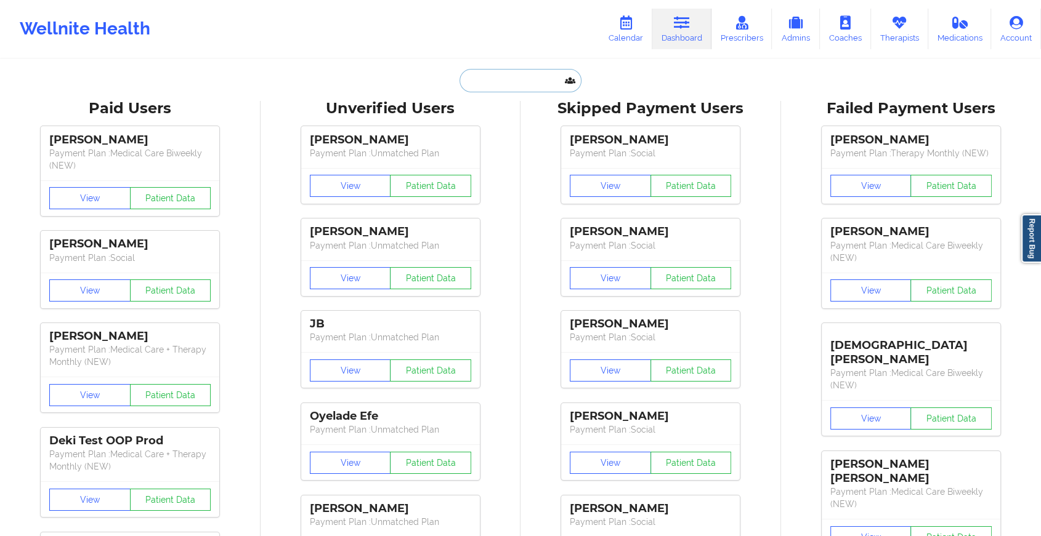
click at [491, 81] on input "text" at bounding box center [520, 80] width 122 height 23
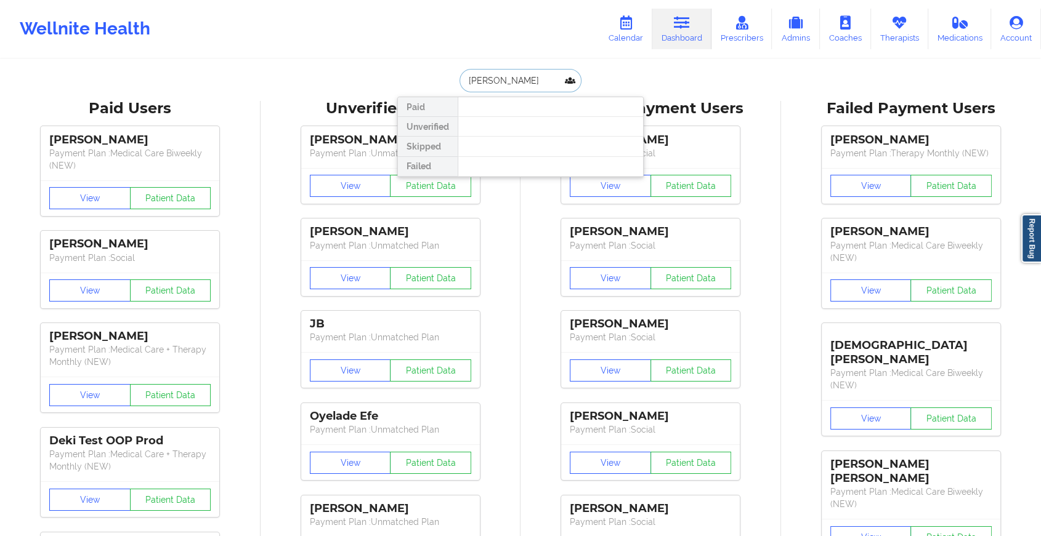
click at [480, 80] on input "[PERSON_NAME]" at bounding box center [520, 80] width 122 height 23
click at [485, 80] on input "[PERSON_NAME]" at bounding box center [520, 80] width 122 height 23
type input "[PERSON_NAME]"
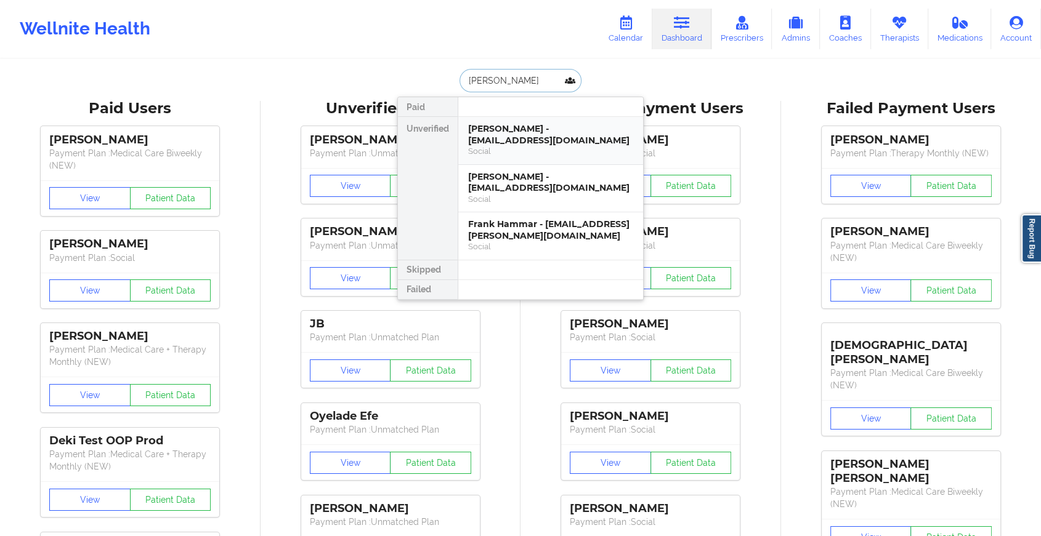
click at [540, 134] on div "[PERSON_NAME] - [EMAIL_ADDRESS][DOMAIN_NAME]" at bounding box center [550, 134] width 165 height 23
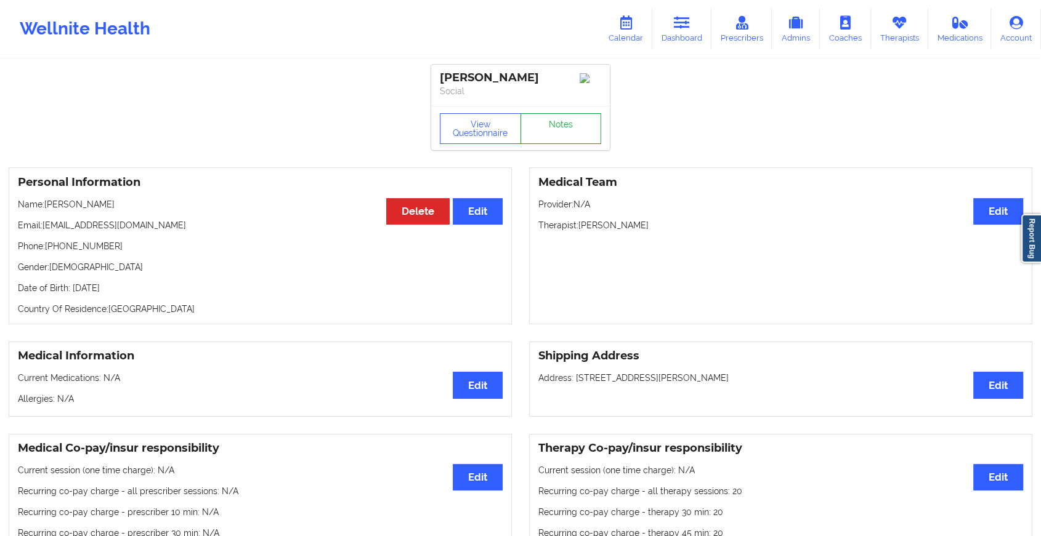
click at [558, 138] on link "Notes" at bounding box center [560, 128] width 81 height 31
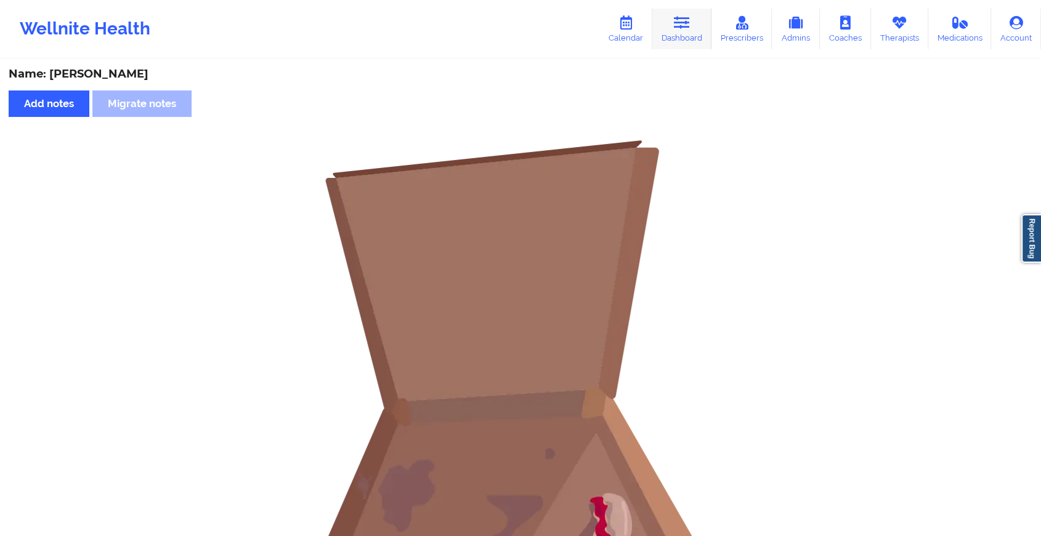
click at [691, 35] on link "Dashboard" at bounding box center [681, 29] width 59 height 41
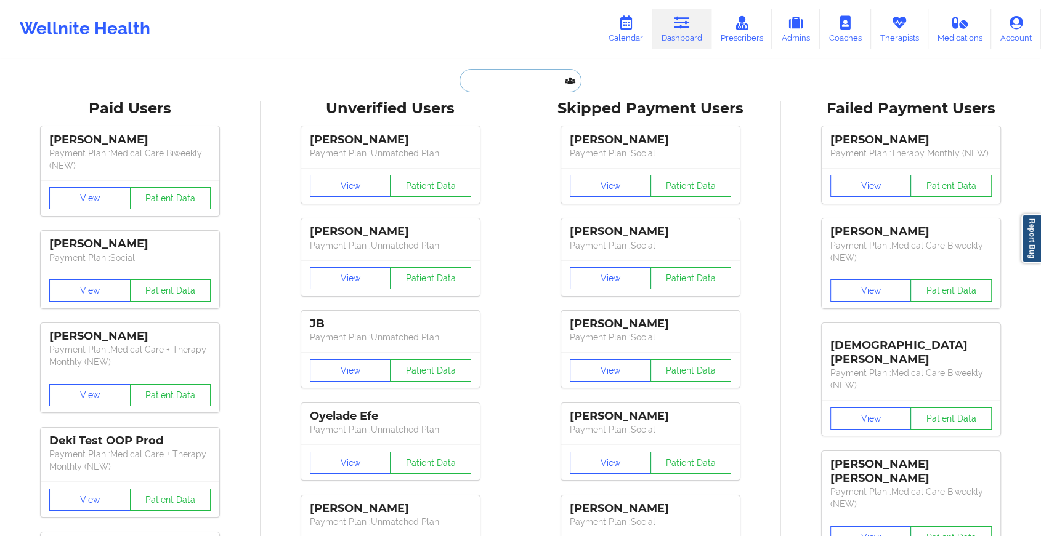
click at [502, 81] on input "text" at bounding box center [520, 80] width 122 height 23
paste input "[EMAIL_ADDRESS][DOMAIN_NAME]"
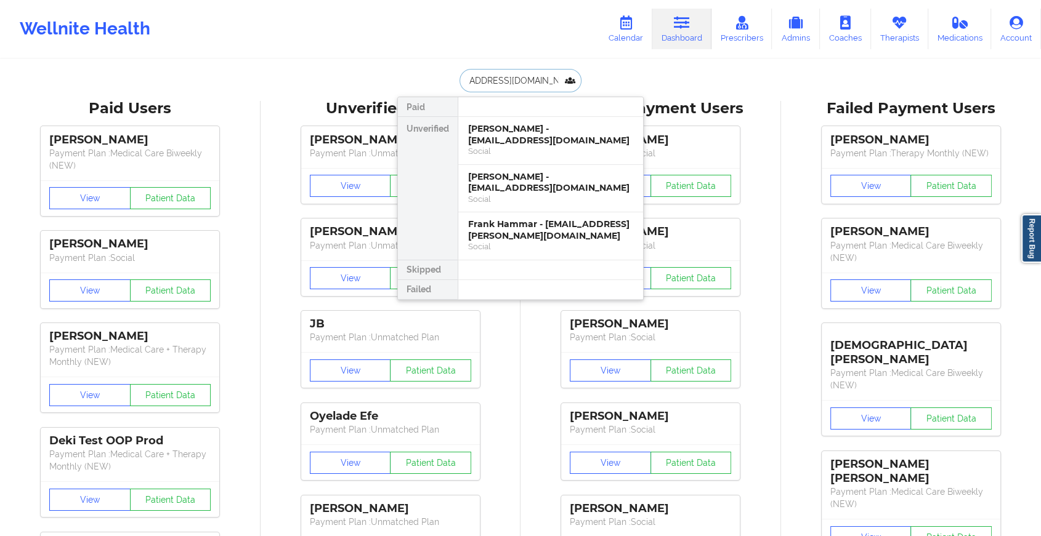
type input "[EMAIL_ADDRESS][DOMAIN_NAME]"
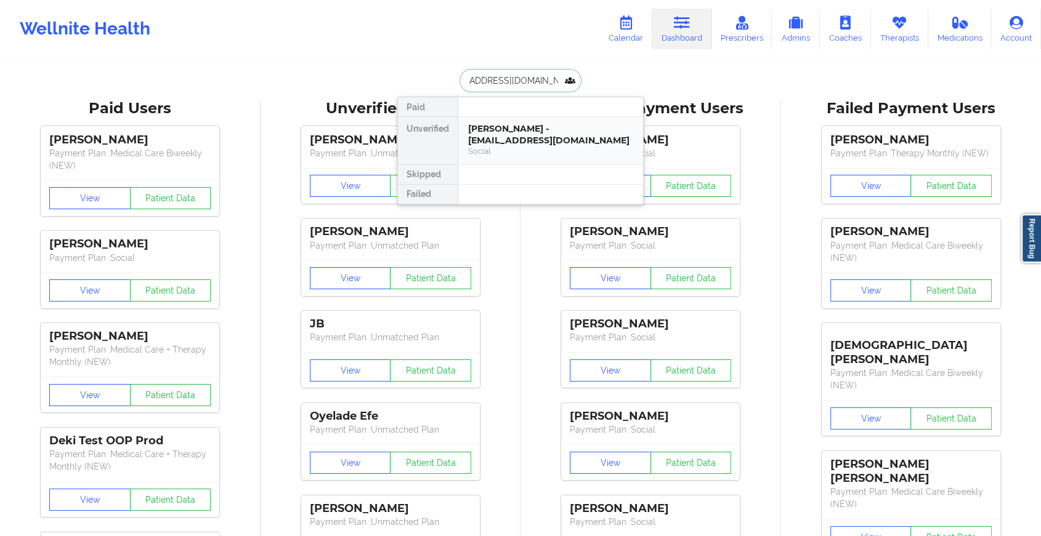
click at [547, 133] on div "[PERSON_NAME] - [EMAIL_ADDRESS][DOMAIN_NAME]" at bounding box center [550, 134] width 165 height 23
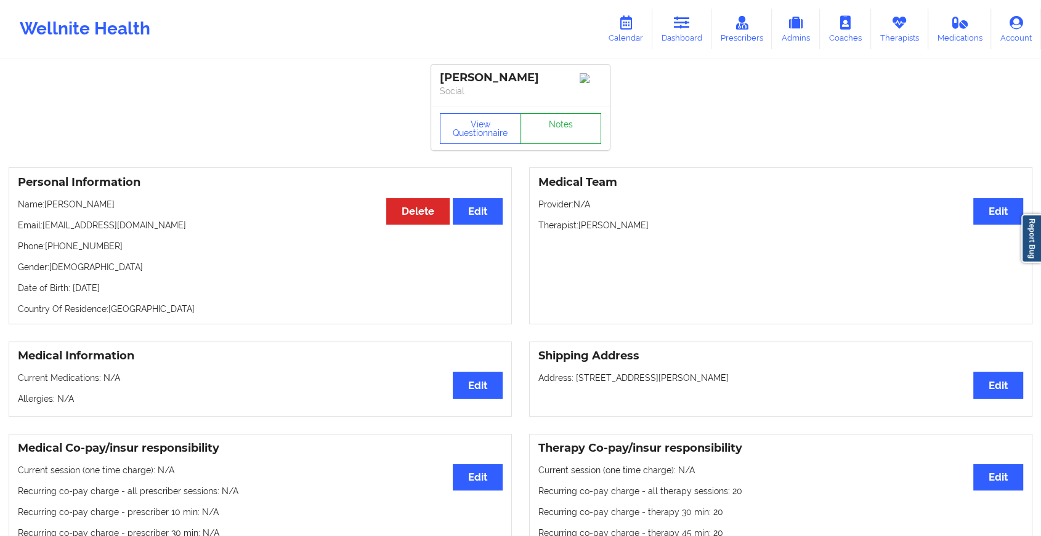
click at [570, 129] on link "Notes" at bounding box center [560, 128] width 81 height 31
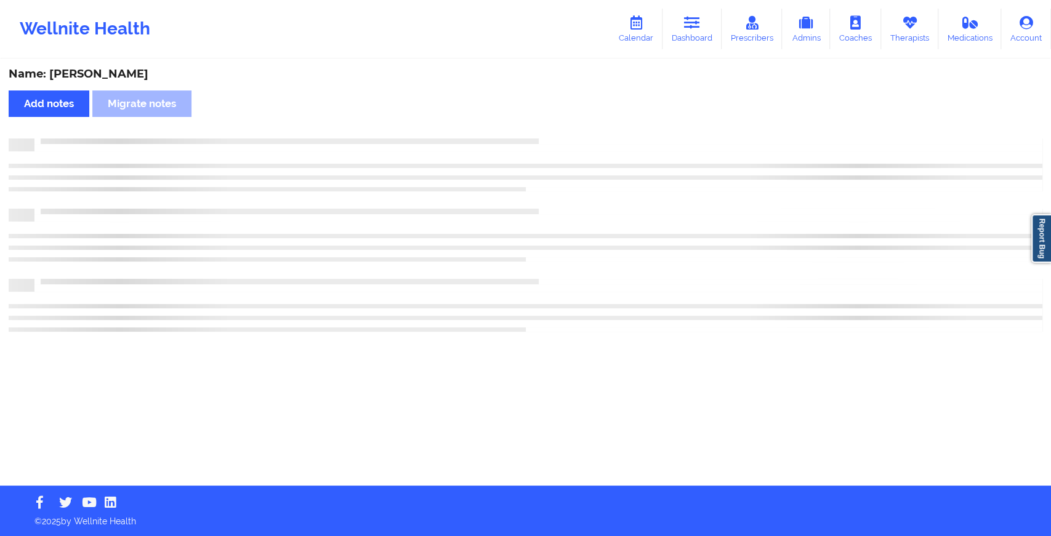
click at [683, 222] on div "Name: [PERSON_NAME] Add notes Migrate notes" at bounding box center [525, 272] width 1051 height 425
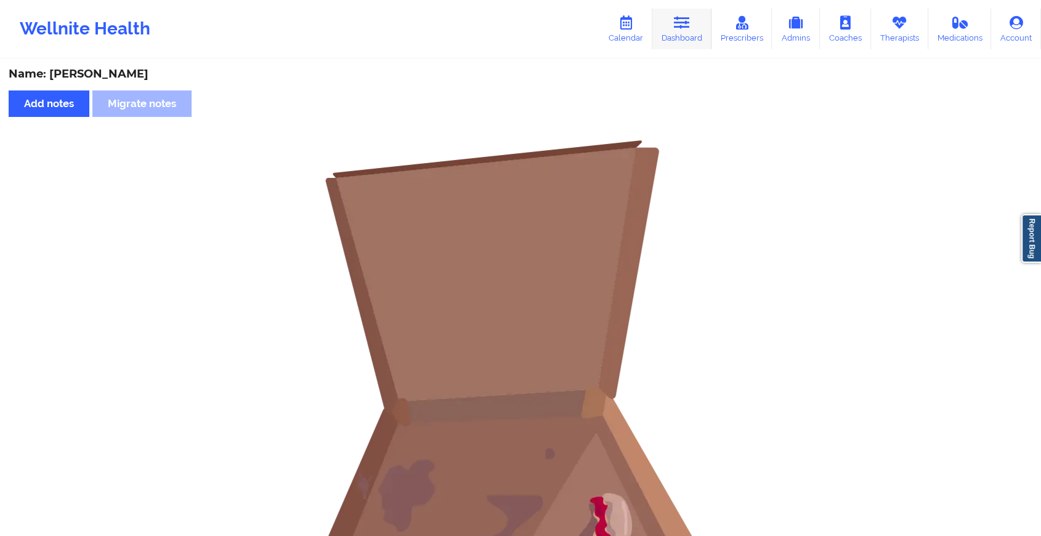
click at [689, 22] on icon at bounding box center [682, 23] width 16 height 14
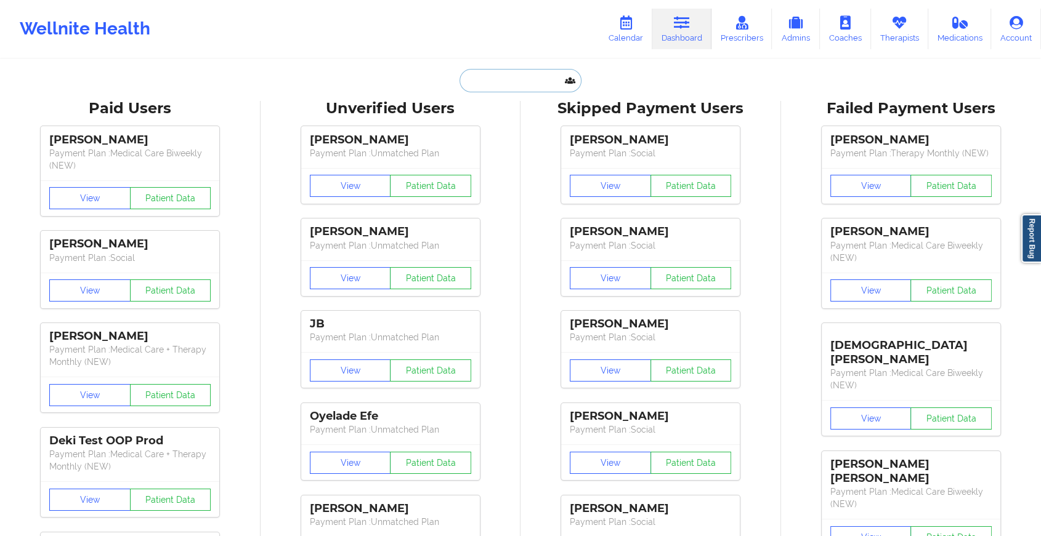
click at [499, 73] on input "text" at bounding box center [520, 80] width 122 height 23
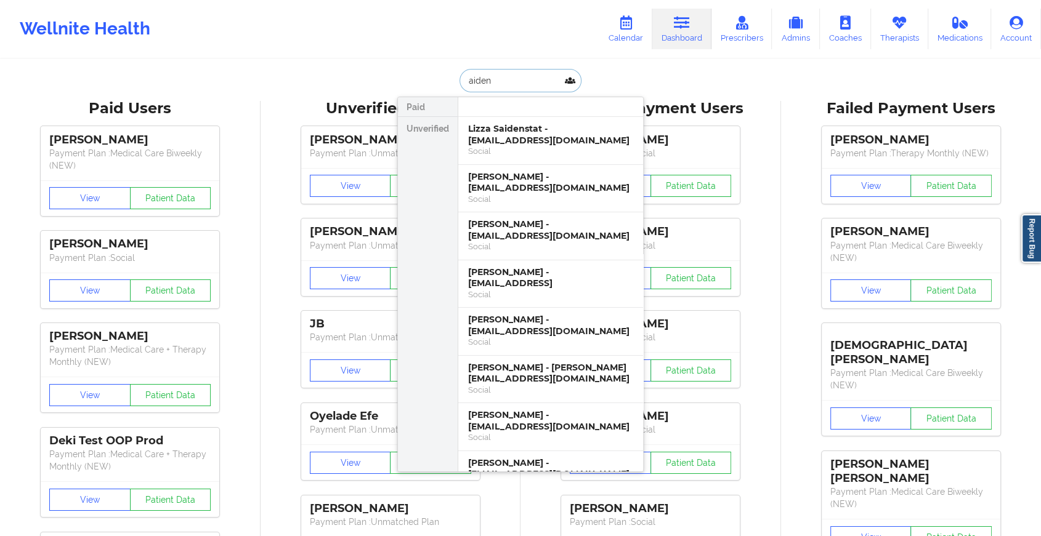
drag, startPoint x: 526, startPoint y: 70, endPoint x: 382, endPoint y: 73, distance: 144.1
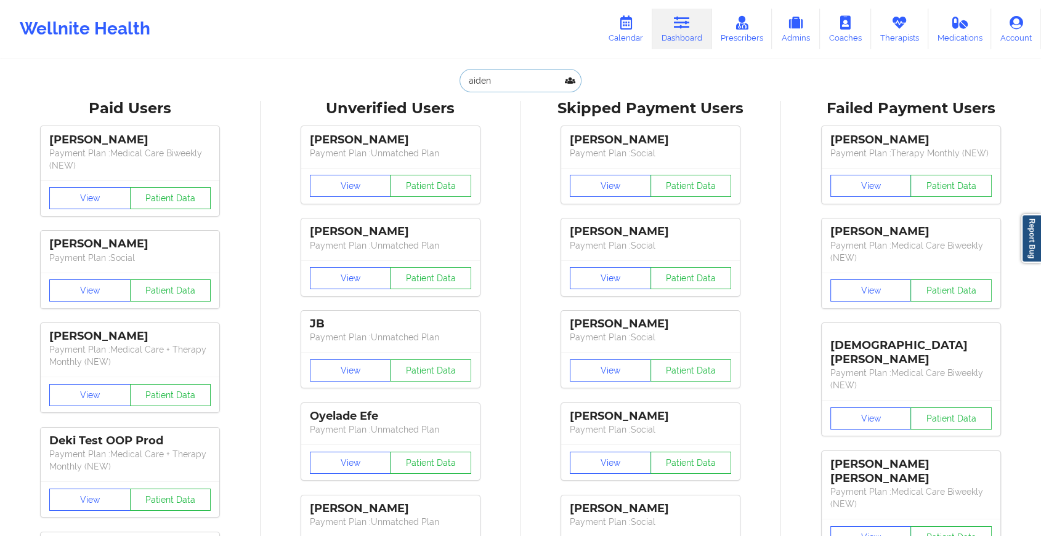
paste input "[EMAIL_ADDRESS][DOMAIN_NAME]"
type input "[EMAIL_ADDRESS][DOMAIN_NAME]"
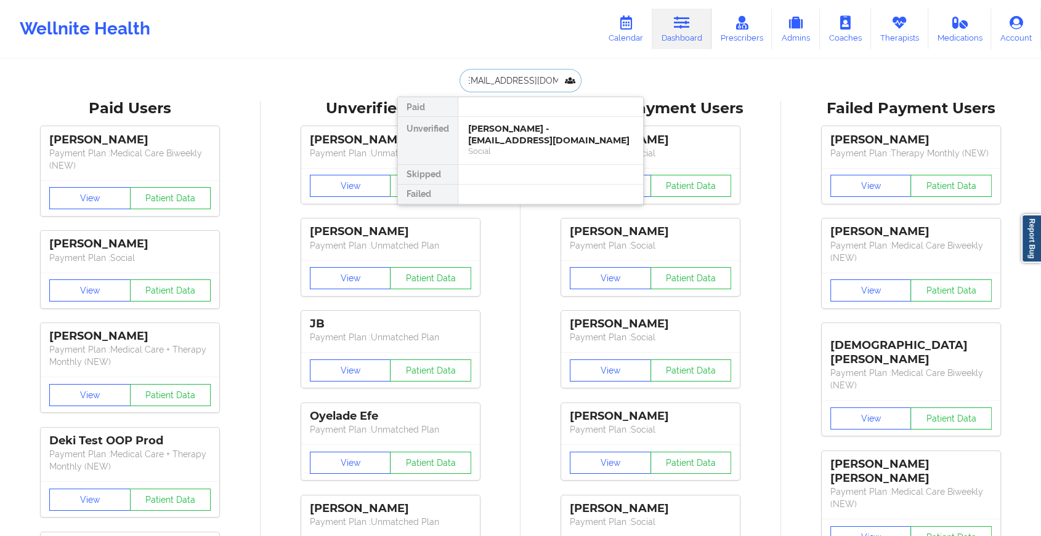
click at [547, 134] on div "[PERSON_NAME] - [EMAIL_ADDRESS][DOMAIN_NAME]" at bounding box center [550, 134] width 165 height 23
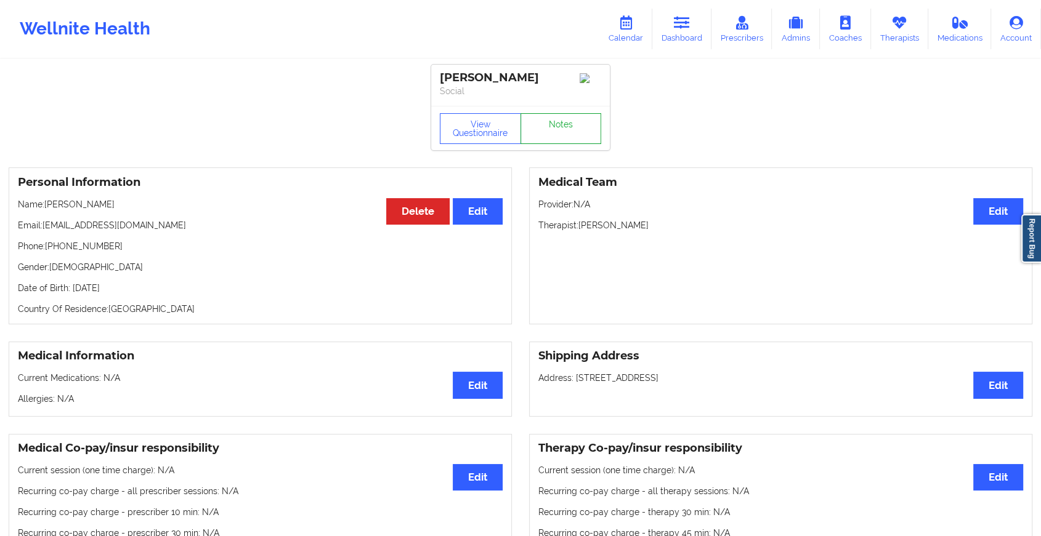
click at [561, 128] on link "Notes" at bounding box center [560, 128] width 81 height 31
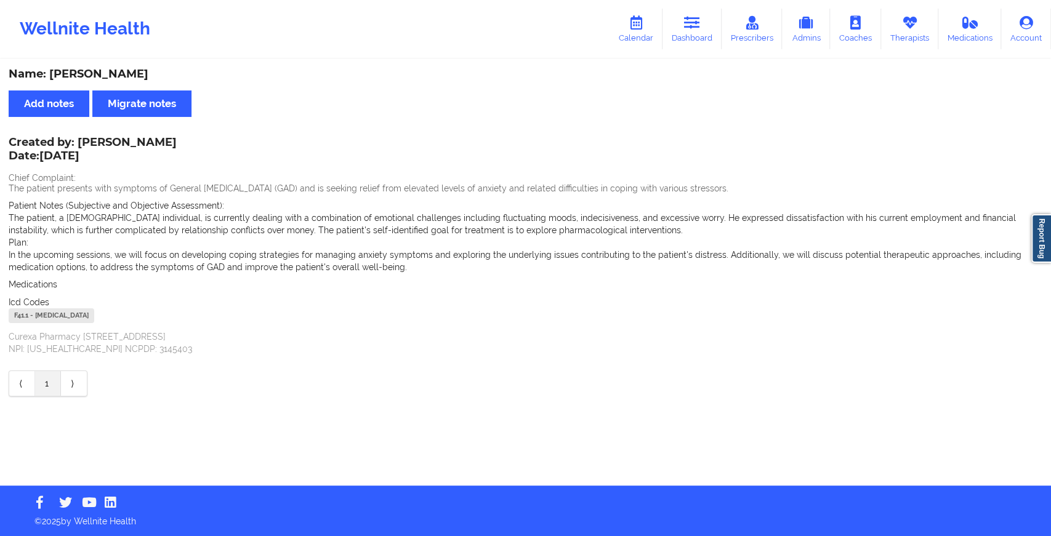
click at [696, 0] on div "Wellnite Health Calendar Dashboard Prescribers Admins Coaches Therapists Medica…" at bounding box center [525, 29] width 1051 height 58
click at [695, 34] on link "Dashboard" at bounding box center [691, 29] width 59 height 41
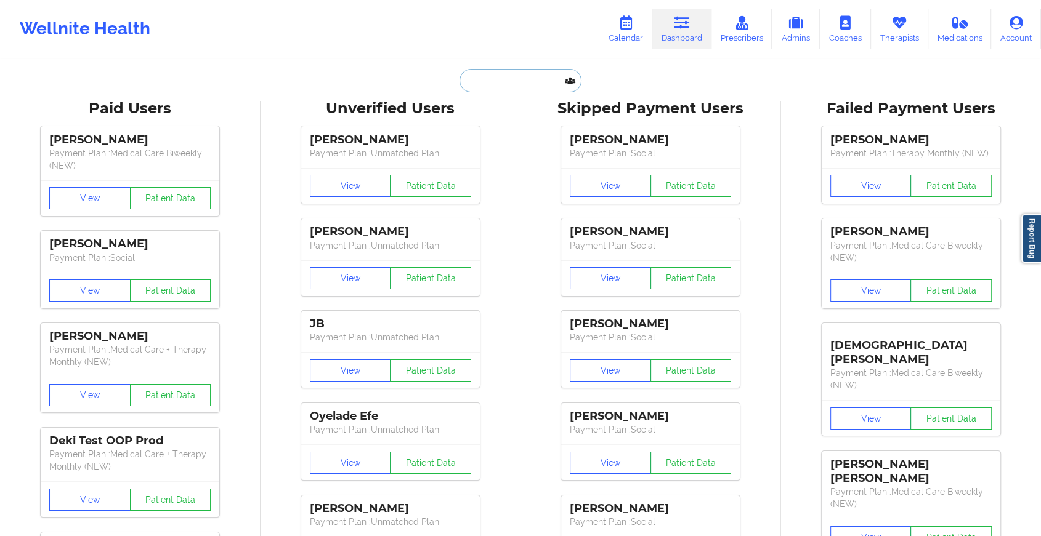
click at [504, 81] on input "text" at bounding box center [520, 80] width 122 height 23
paste input "[EMAIL_ADDRESS][DOMAIN_NAME]"
type input "[EMAIL_ADDRESS][DOMAIN_NAME]"
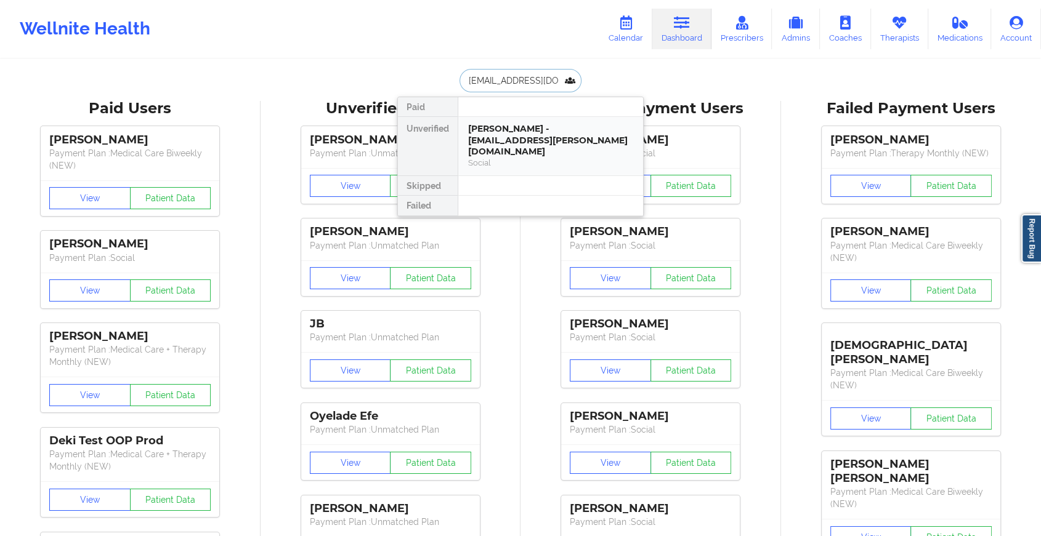
click at [512, 128] on div "[PERSON_NAME] - [EMAIL_ADDRESS][PERSON_NAME][DOMAIN_NAME]" at bounding box center [550, 140] width 165 height 34
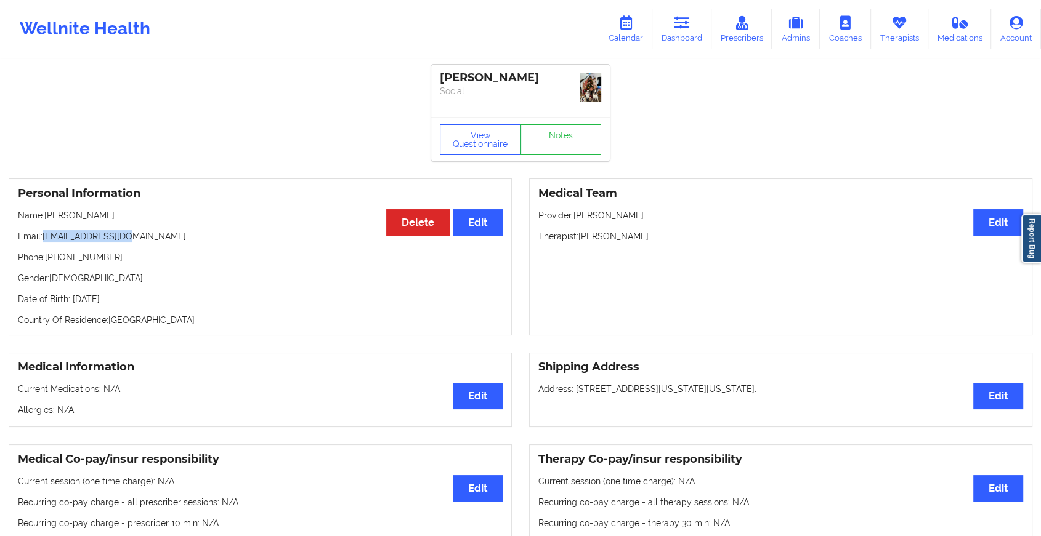
drag, startPoint x: 44, startPoint y: 231, endPoint x: 148, endPoint y: 227, distance: 104.1
click at [148, 227] on div "Personal Information Edit Delete Name: [PERSON_NAME] Email: [EMAIL_ADDRESS][DOM…" at bounding box center [260, 257] width 503 height 157
copy p "[EMAIL_ADDRESS][DOMAIN_NAME]"
click at [578, 148] on link "Notes" at bounding box center [560, 139] width 81 height 31
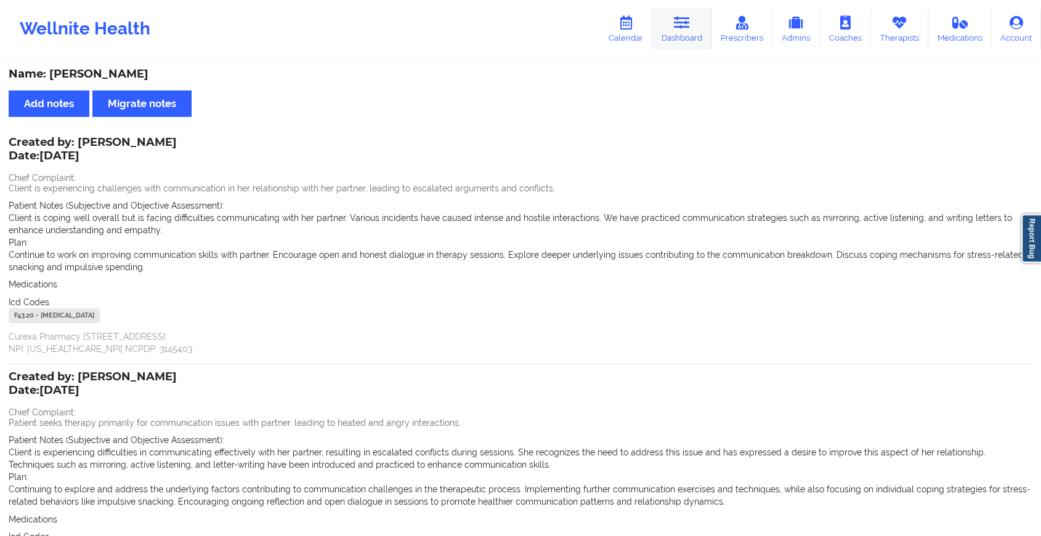
click at [680, 26] on icon at bounding box center [682, 23] width 16 height 14
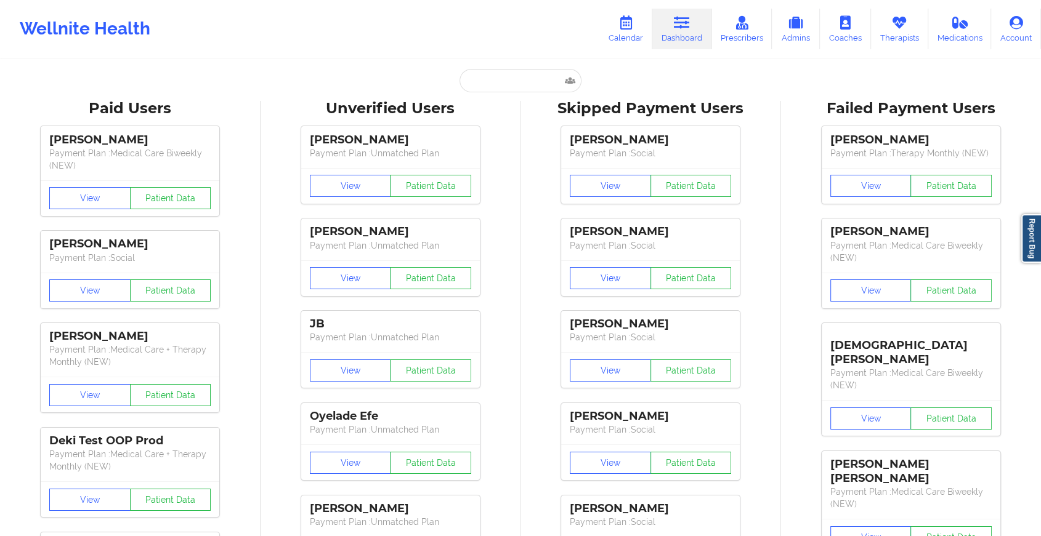
drag, startPoint x: 535, startPoint y: 63, endPoint x: 520, endPoint y: 76, distance: 19.6
click at [520, 76] on input "text" at bounding box center [520, 80] width 122 height 23
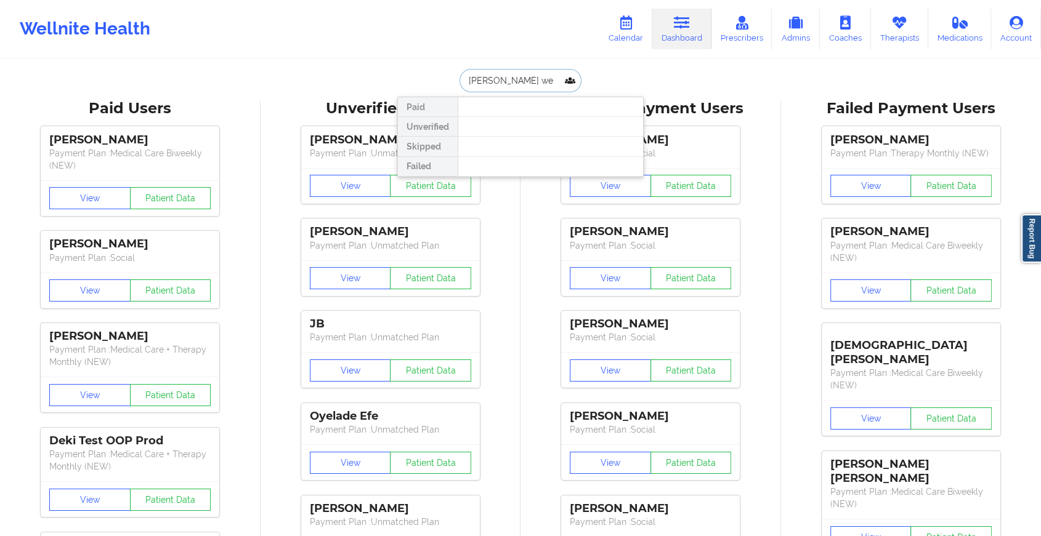
type input "[PERSON_NAME]"
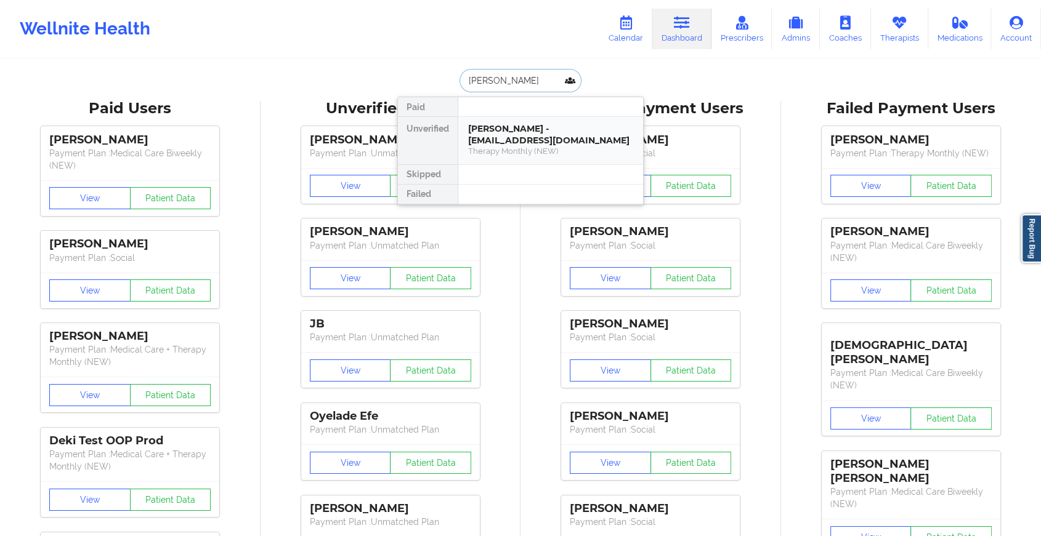
click at [494, 133] on div "[PERSON_NAME] - [EMAIL_ADDRESS][DOMAIN_NAME]" at bounding box center [550, 134] width 165 height 23
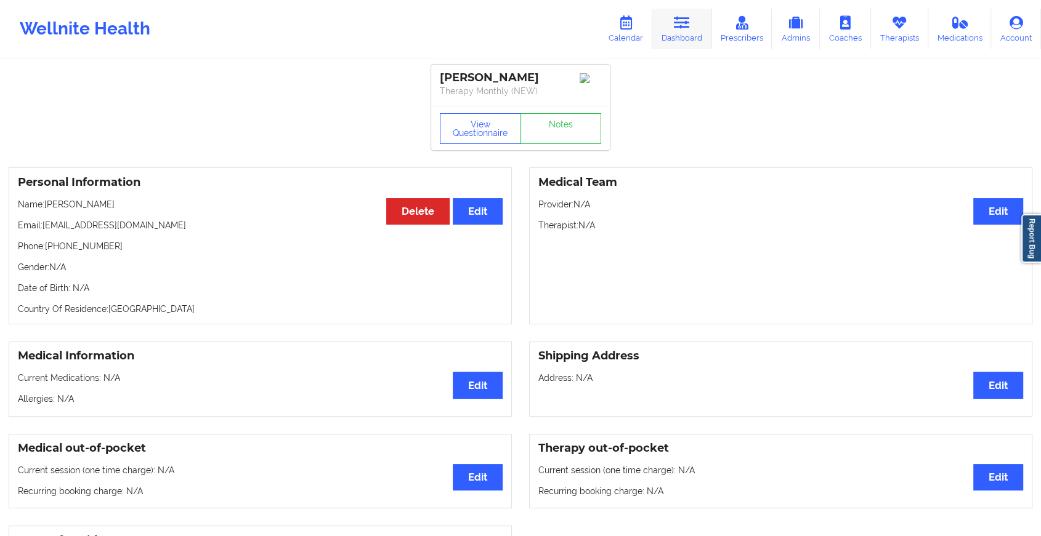
click at [672, 29] on link "Dashboard" at bounding box center [681, 29] width 59 height 41
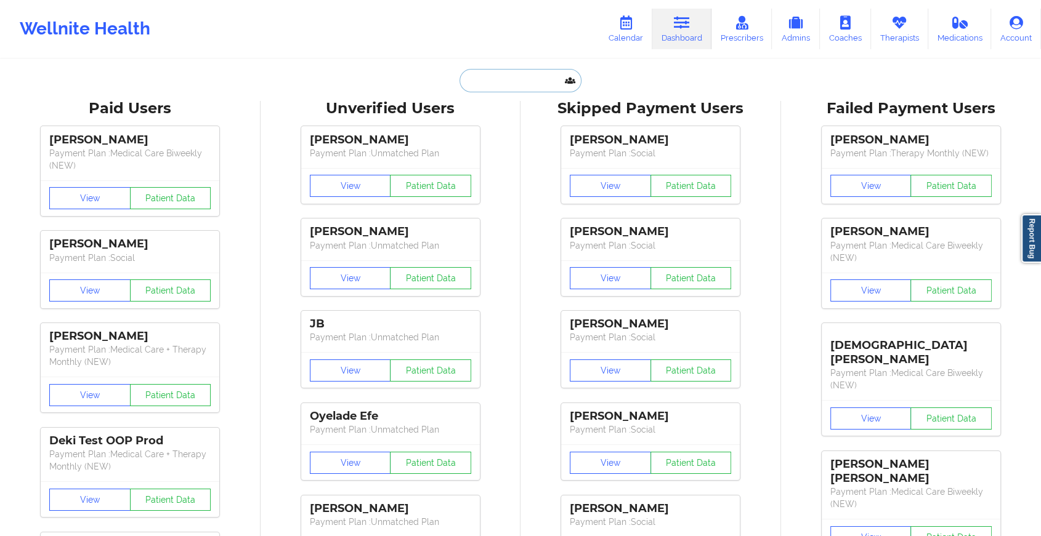
click at [495, 86] on input "text" at bounding box center [520, 80] width 122 height 23
paste input "[EMAIL_ADDRESS][DOMAIN_NAME]"
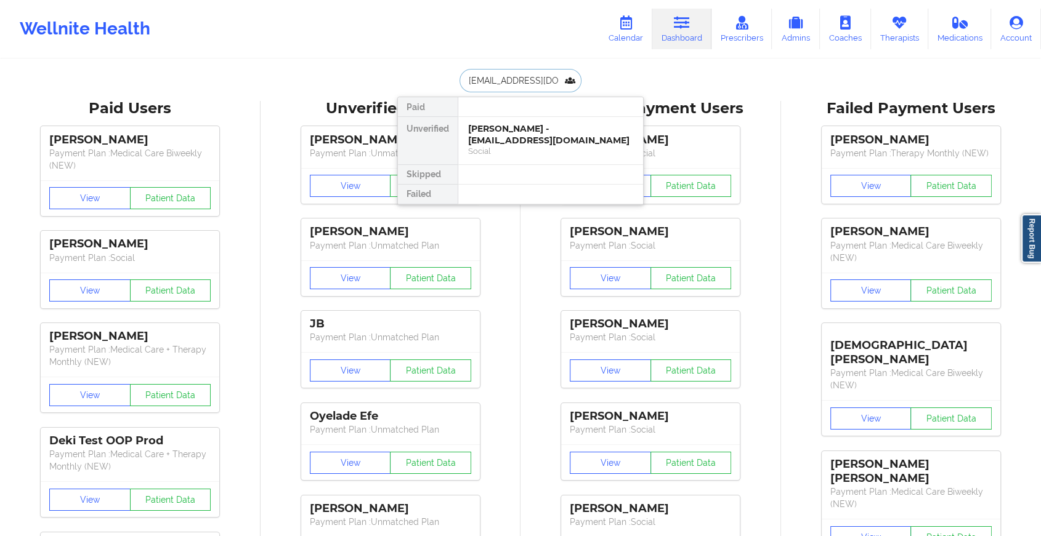
click at [562, 78] on input "[EMAIL_ADDRESS][DOMAIN_NAME]" at bounding box center [520, 80] width 122 height 23
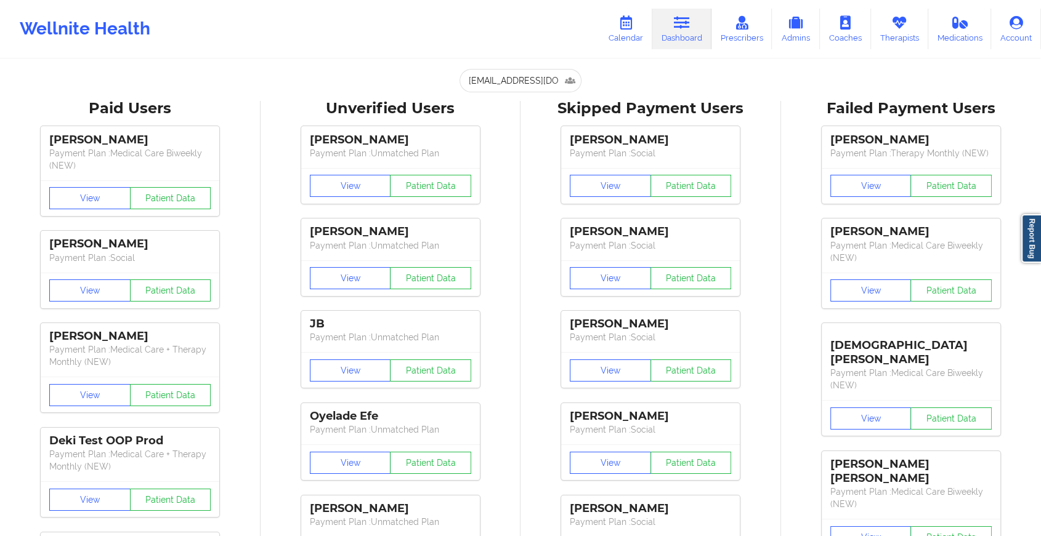
drag, startPoint x: 526, startPoint y: 92, endPoint x: 531, endPoint y: 88, distance: 7.0
click at [531, 88] on input "[EMAIL_ADDRESS][DOMAIN_NAME]" at bounding box center [520, 80] width 122 height 23
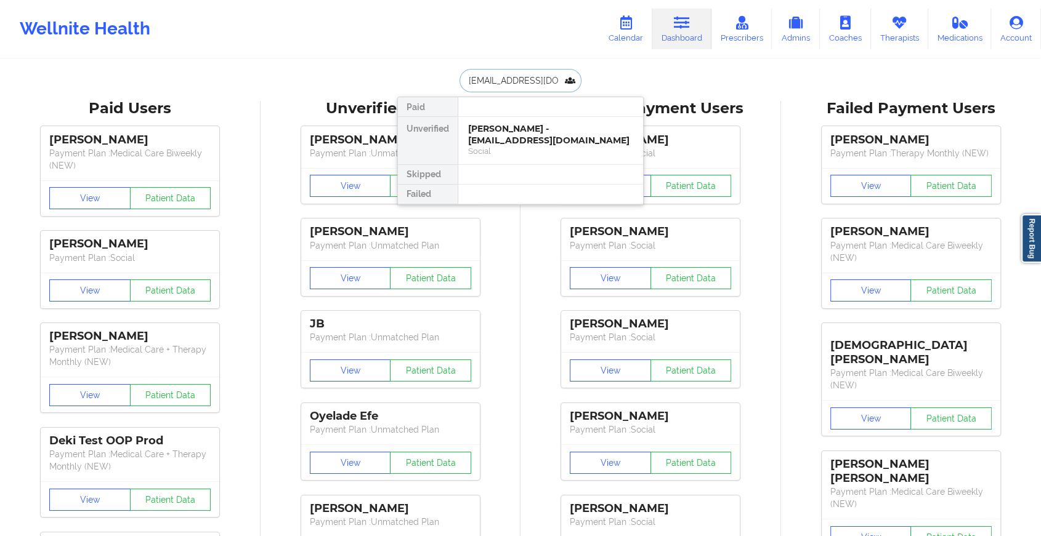
click at [531, 88] on input "[EMAIL_ADDRESS][DOMAIN_NAME]" at bounding box center [520, 80] width 122 height 23
type input "@"
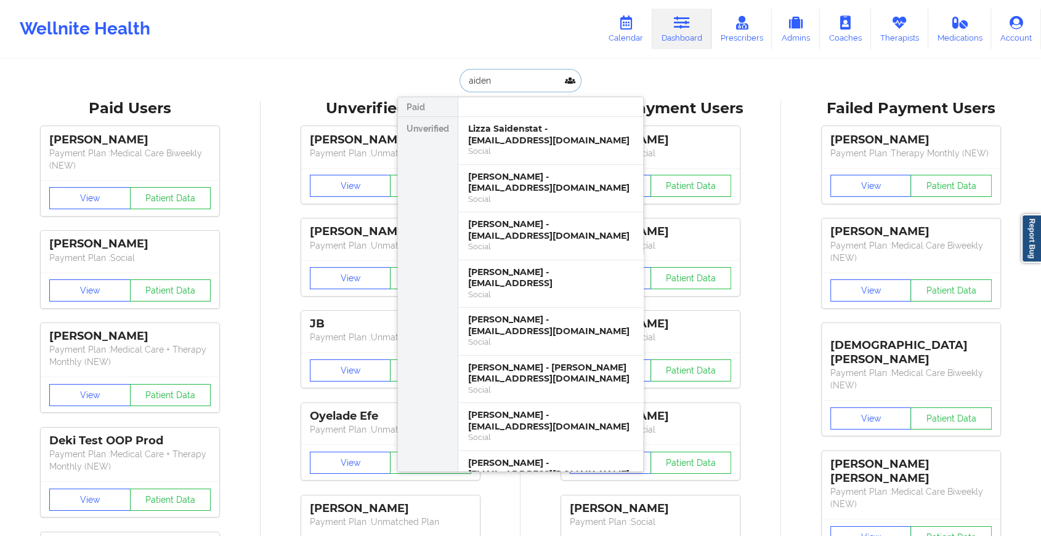
scroll to position [520, 0]
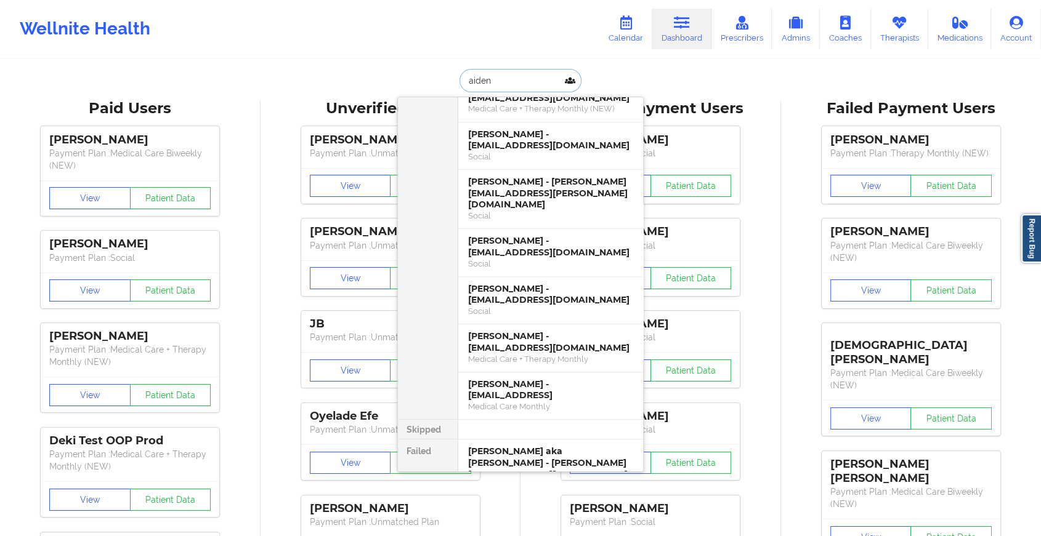
drag, startPoint x: 507, startPoint y: 80, endPoint x: 384, endPoint y: 89, distance: 124.1
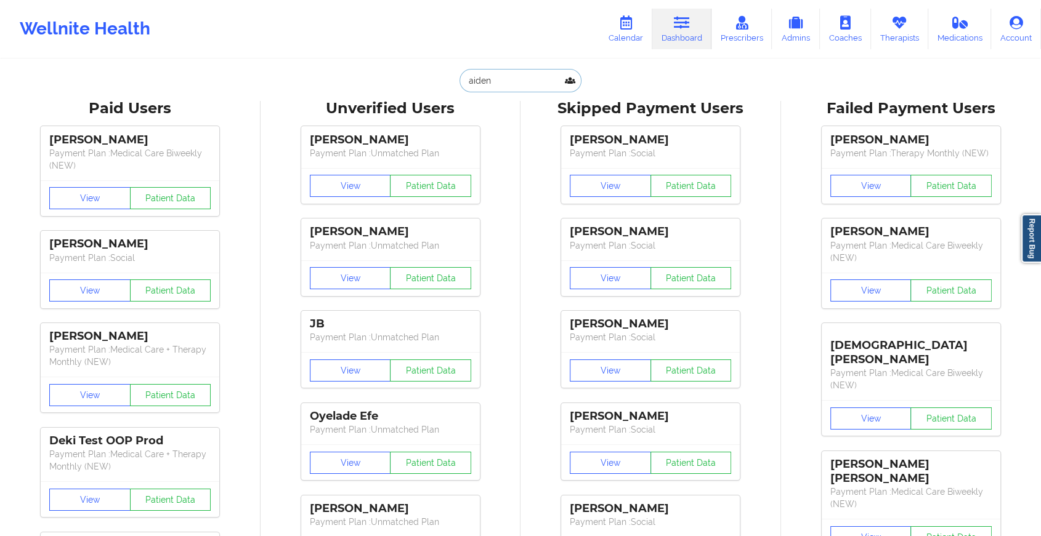
paste input "[PERSON_NAME][EMAIL_ADDRESS][DOMAIN_NAME]"
type input "[PERSON_NAME][EMAIL_ADDRESS][DOMAIN_NAME]"
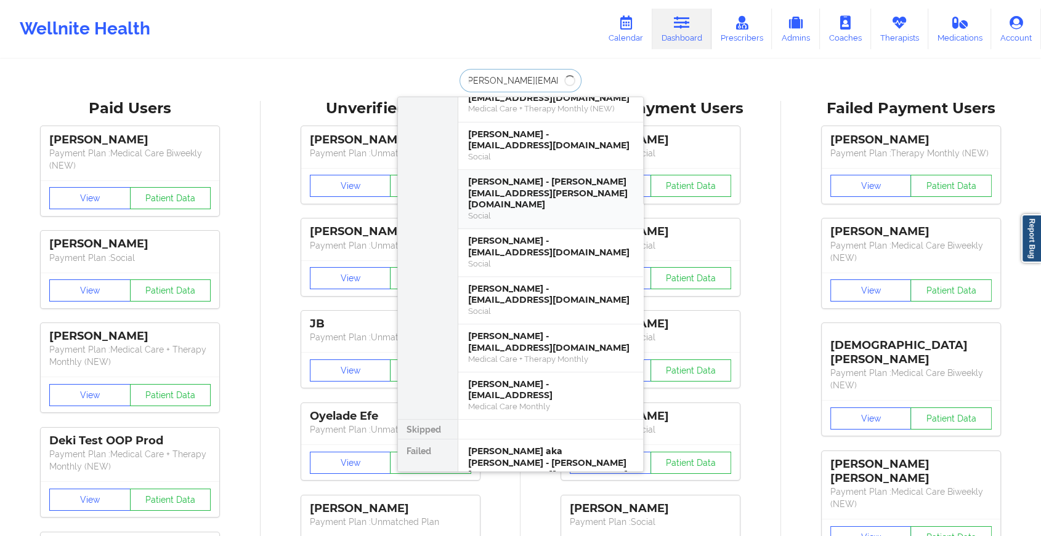
scroll to position [0, 0]
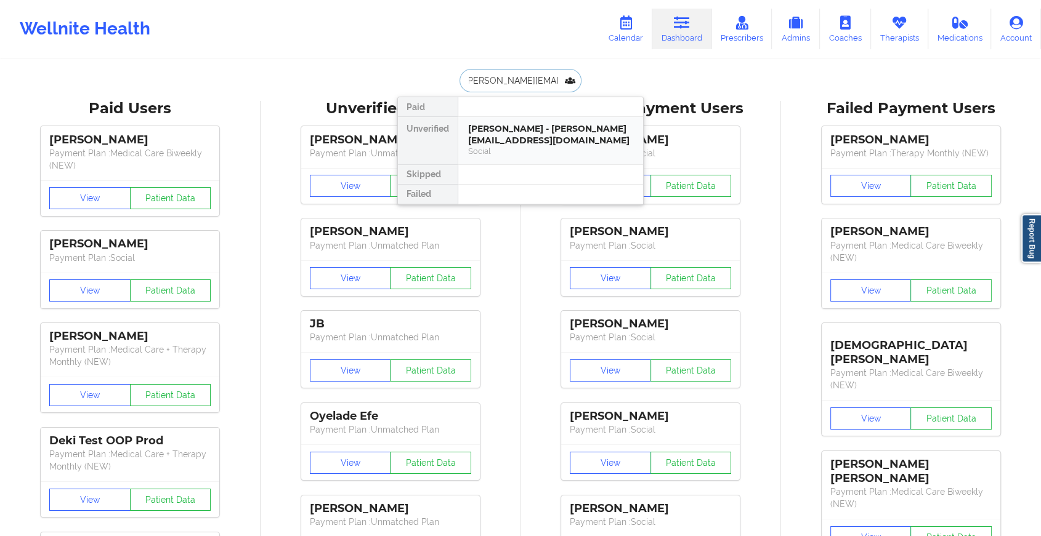
click at [526, 123] on div "[PERSON_NAME] - [PERSON_NAME][EMAIL_ADDRESS][DOMAIN_NAME]" at bounding box center [550, 134] width 165 height 23
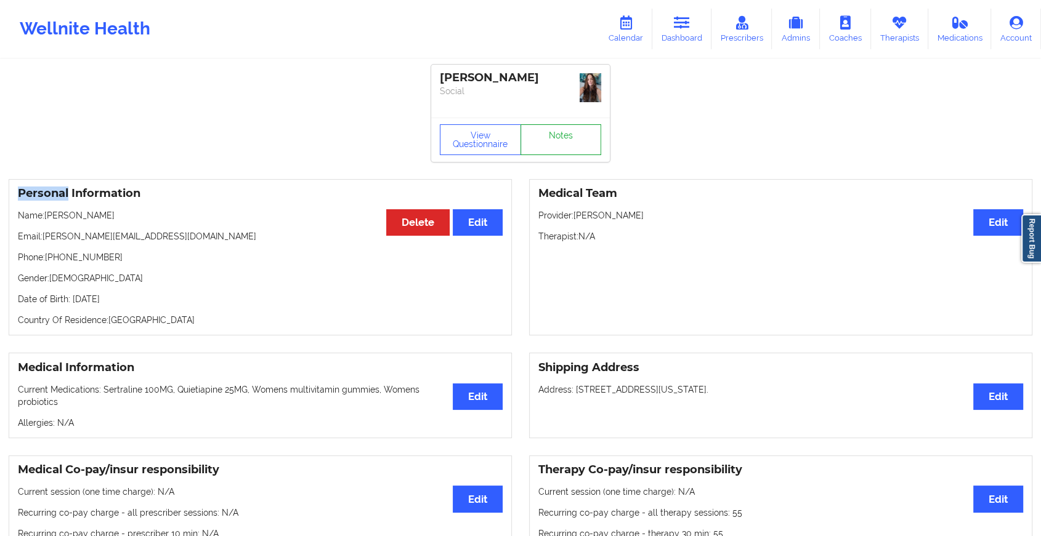
drag, startPoint x: 526, startPoint y: 123, endPoint x: 563, endPoint y: 137, distance: 39.3
click at [563, 137] on link "Notes" at bounding box center [560, 139] width 81 height 31
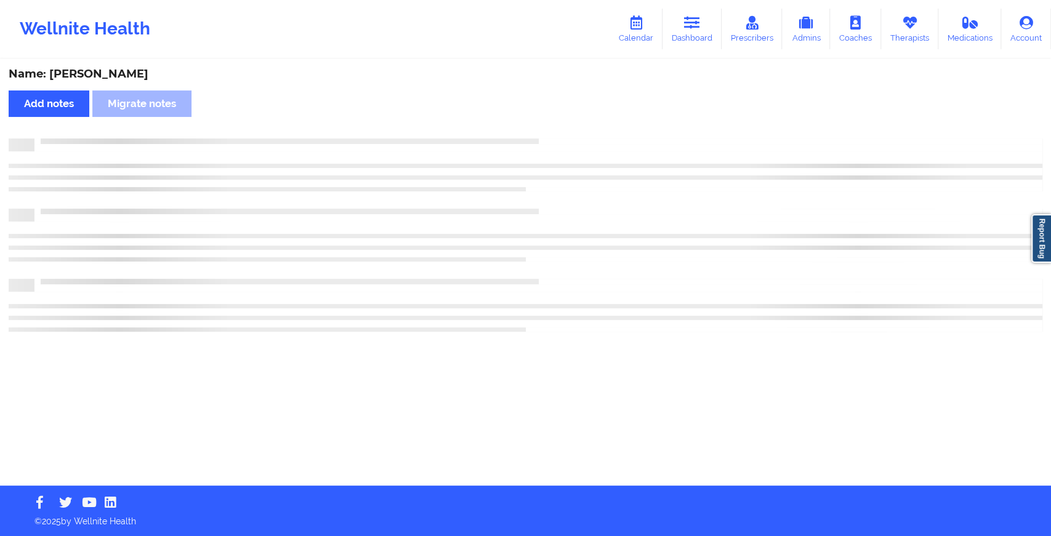
click at [563, 137] on div "Name: [PERSON_NAME] Add notes Migrate notes" at bounding box center [525, 272] width 1051 height 425
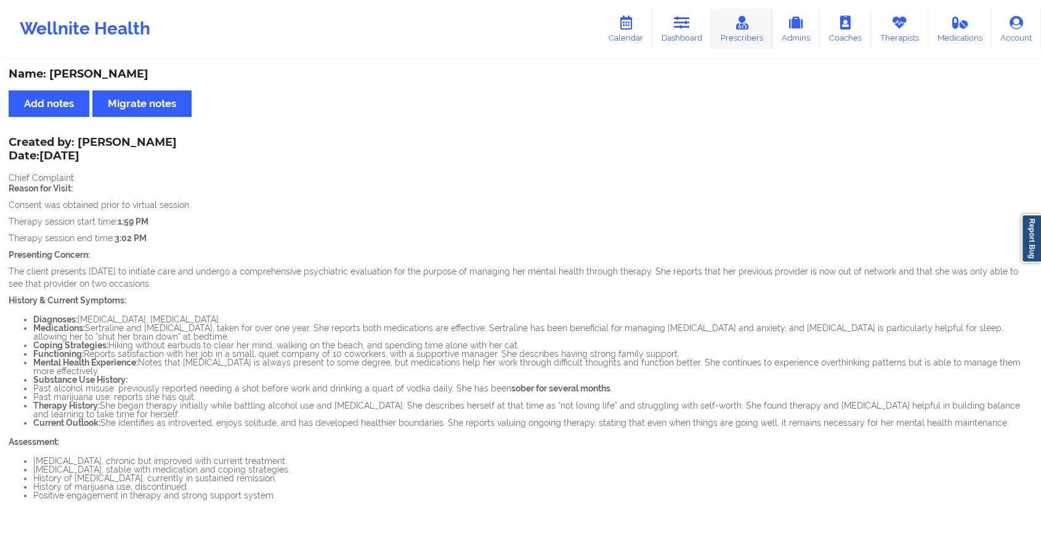
click at [713, 24] on link "Prescribers" at bounding box center [741, 29] width 61 height 41
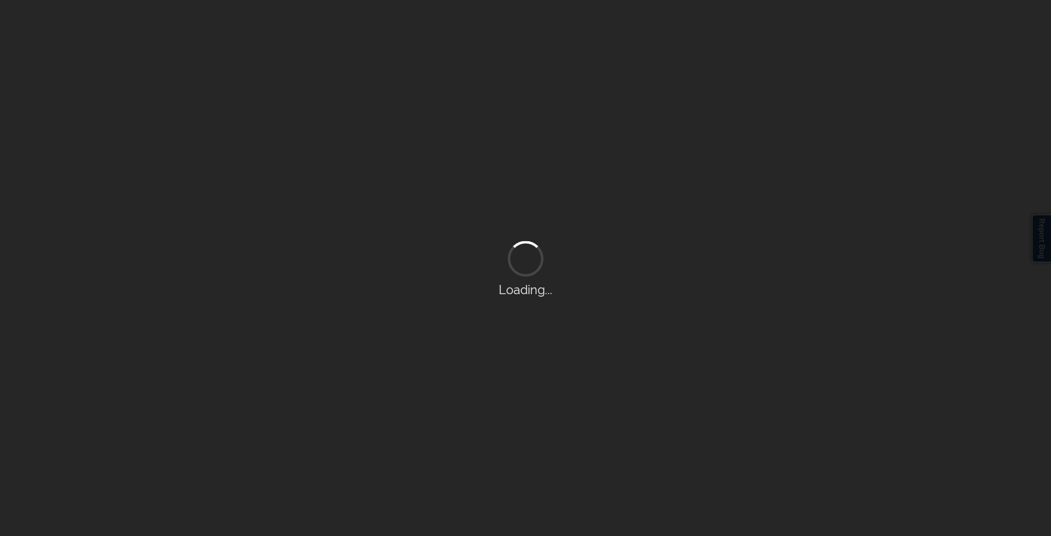
click at [698, 30] on div "Loading..." at bounding box center [525, 268] width 1051 height 536
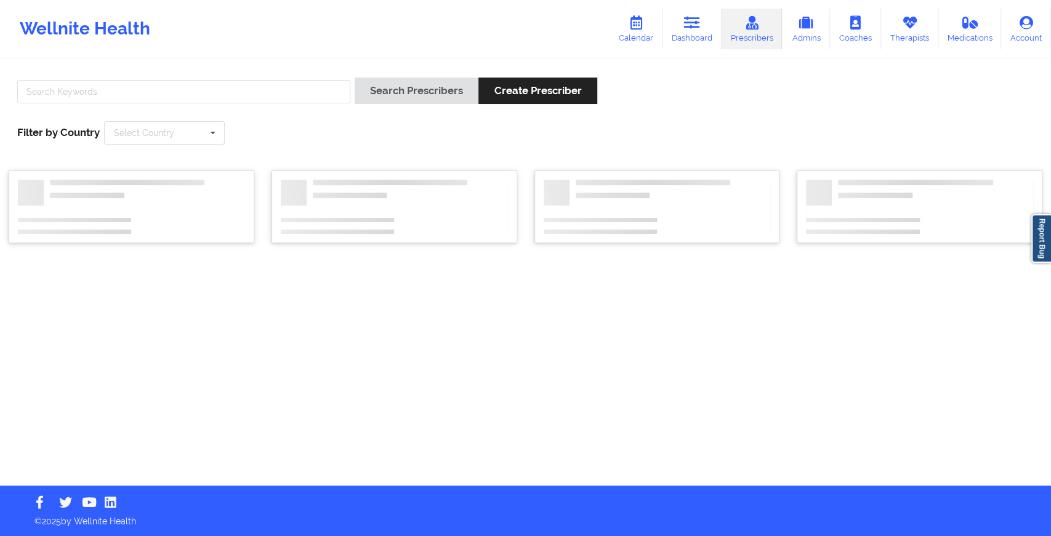
click at [698, 30] on icon at bounding box center [692, 23] width 16 height 14
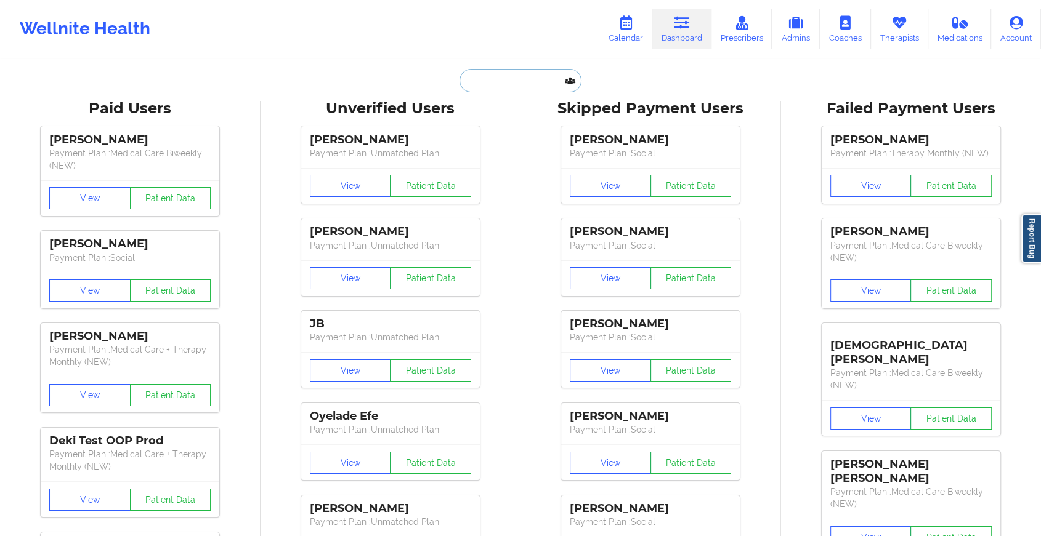
click at [487, 79] on input "text" at bounding box center [520, 80] width 122 height 23
paste input "[EMAIL_ADDRESS][DOMAIN_NAME]"
type input "[EMAIL_ADDRESS][DOMAIN_NAME]"
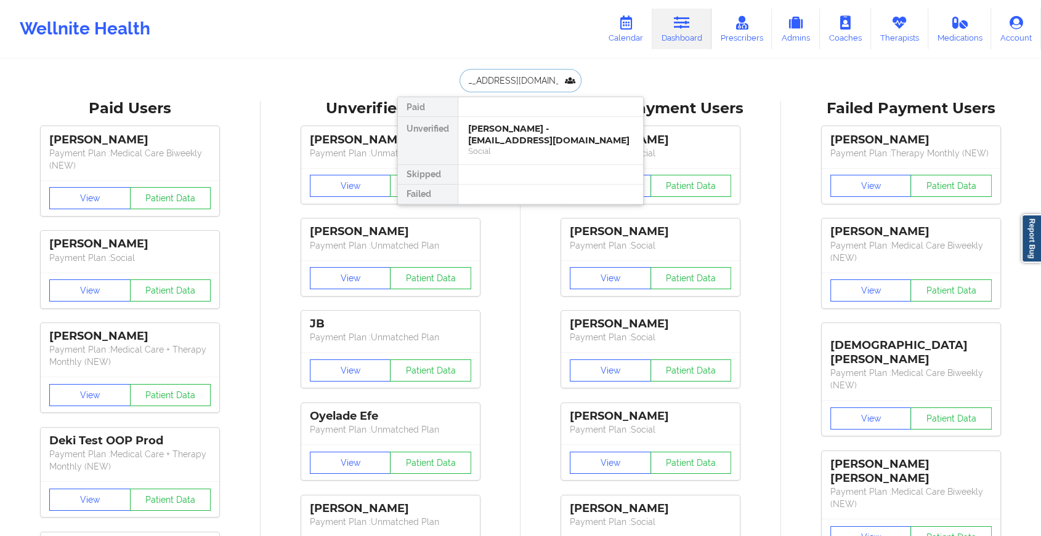
click at [576, 136] on div "[PERSON_NAME] - [EMAIL_ADDRESS][DOMAIN_NAME]" at bounding box center [550, 134] width 165 height 23
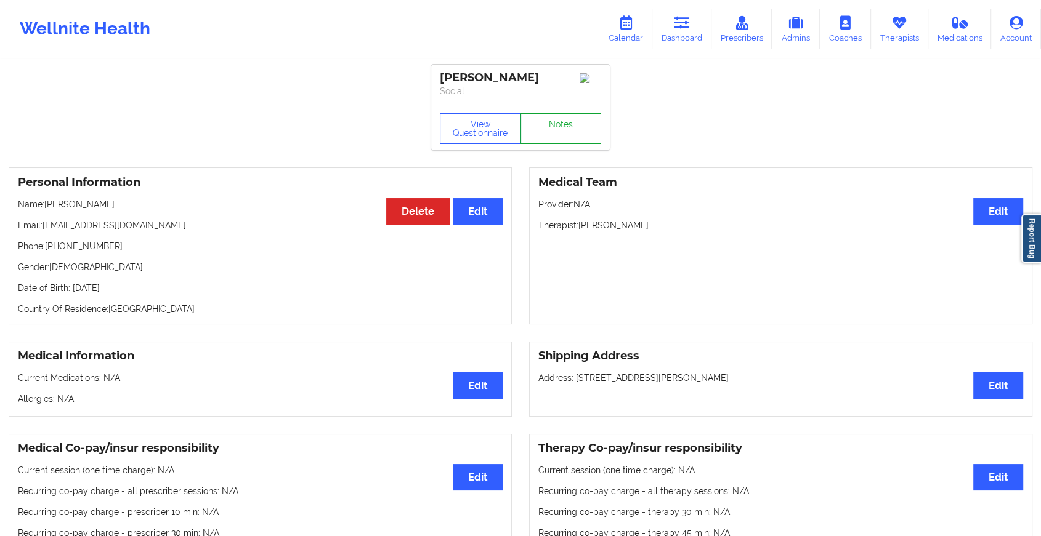
click at [544, 127] on link "Notes" at bounding box center [560, 128] width 81 height 31
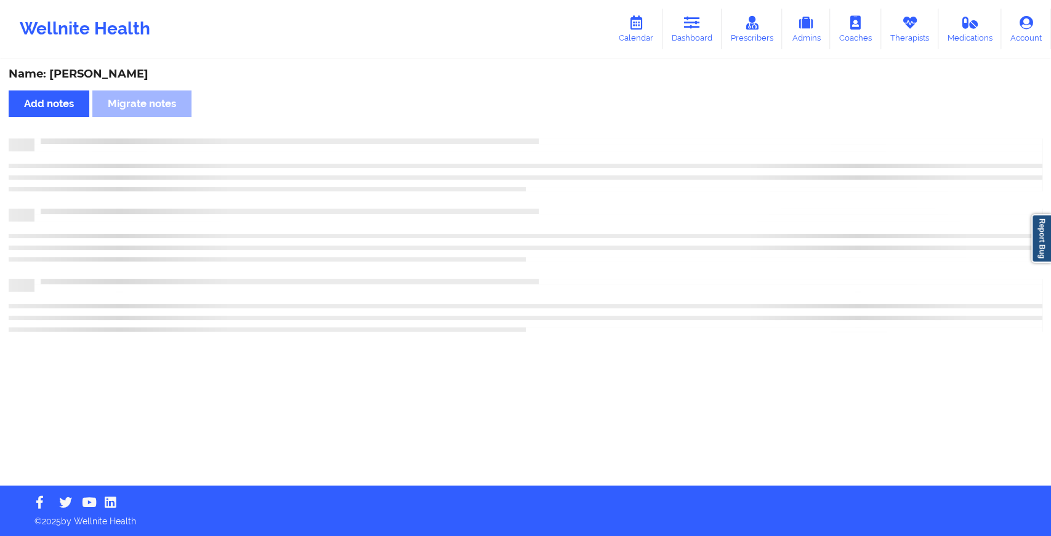
click at [544, 127] on div "Name: [PERSON_NAME] Add notes Migrate notes" at bounding box center [525, 272] width 1051 height 425
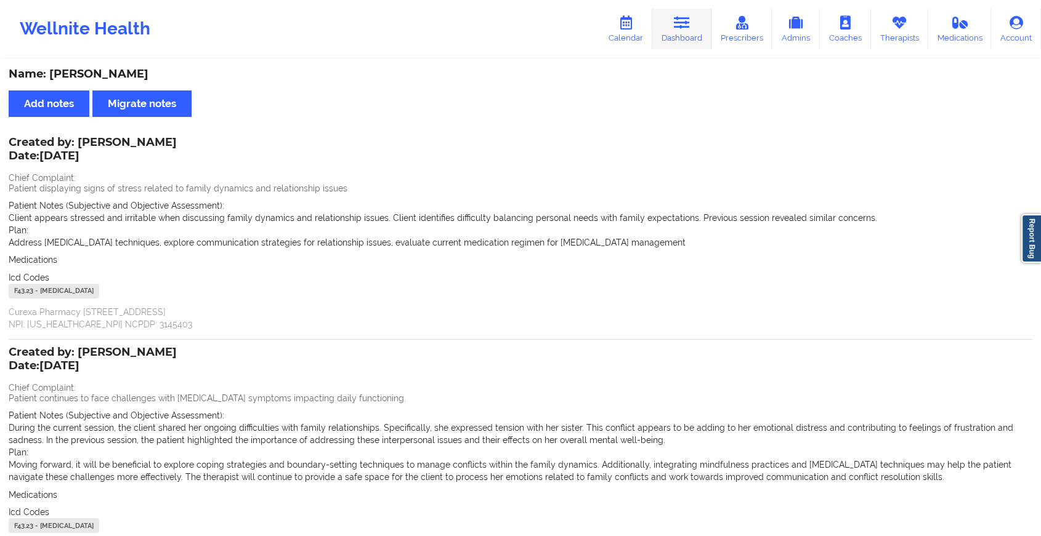
click at [677, 30] on link "Dashboard" at bounding box center [681, 29] width 59 height 41
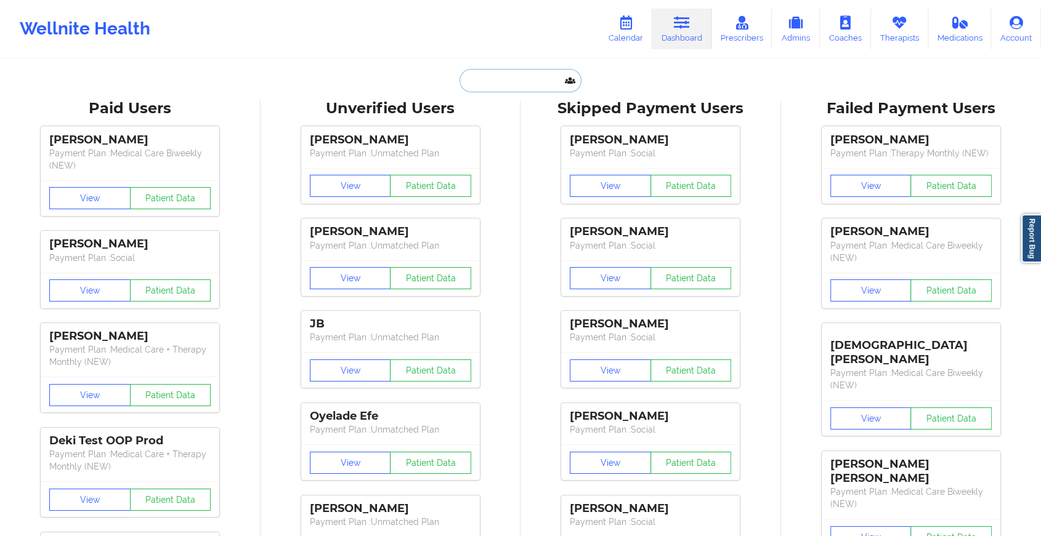
click at [523, 76] on input "text" at bounding box center [520, 80] width 122 height 23
paste input "[EMAIL_ADDRESS][PERSON_NAME][DATE][DOMAIN_NAME]"
type input "[EMAIL_ADDRESS][PERSON_NAME][DATE][DOMAIN_NAME]"
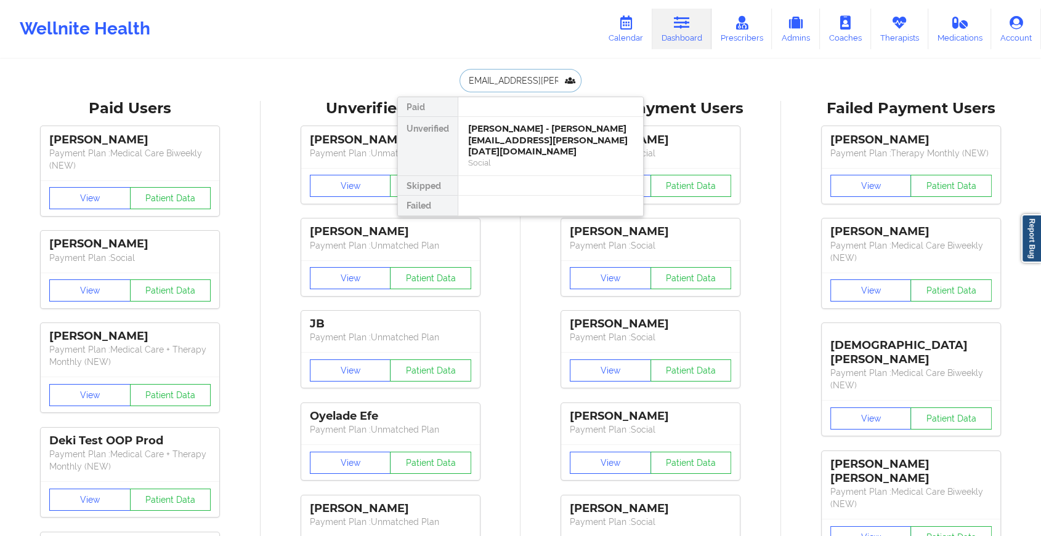
click at [576, 140] on div "[PERSON_NAME] - [PERSON_NAME][EMAIL_ADDRESS][PERSON_NAME][DATE][DOMAIN_NAME]" at bounding box center [550, 140] width 165 height 34
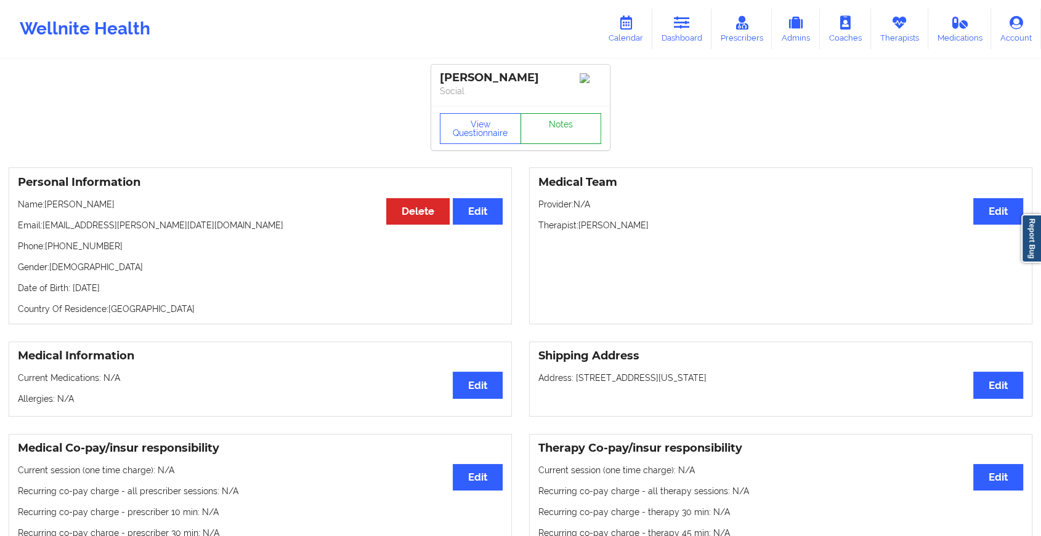
click at [574, 140] on link "Notes" at bounding box center [560, 128] width 81 height 31
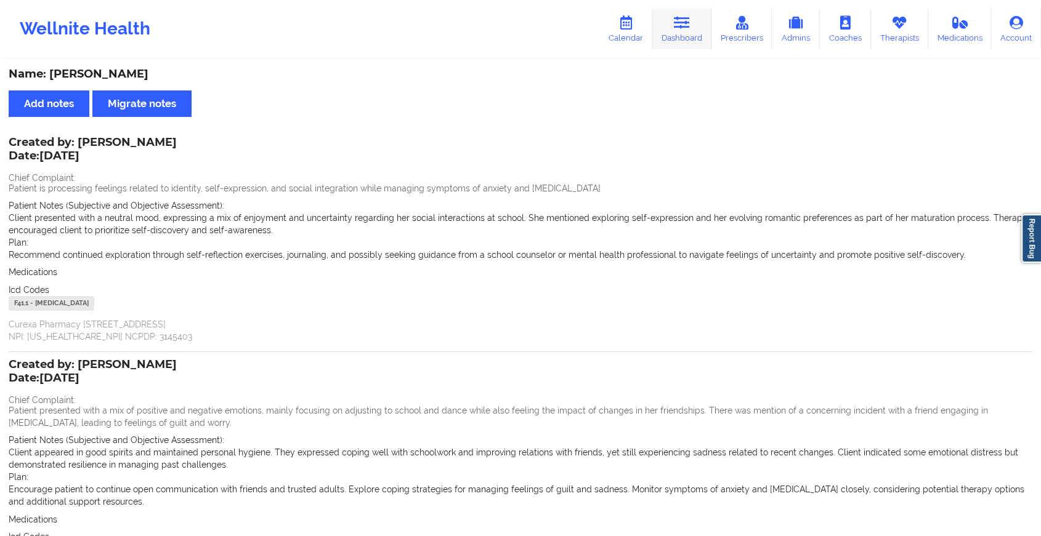
click at [703, 23] on link "Dashboard" at bounding box center [681, 29] width 59 height 41
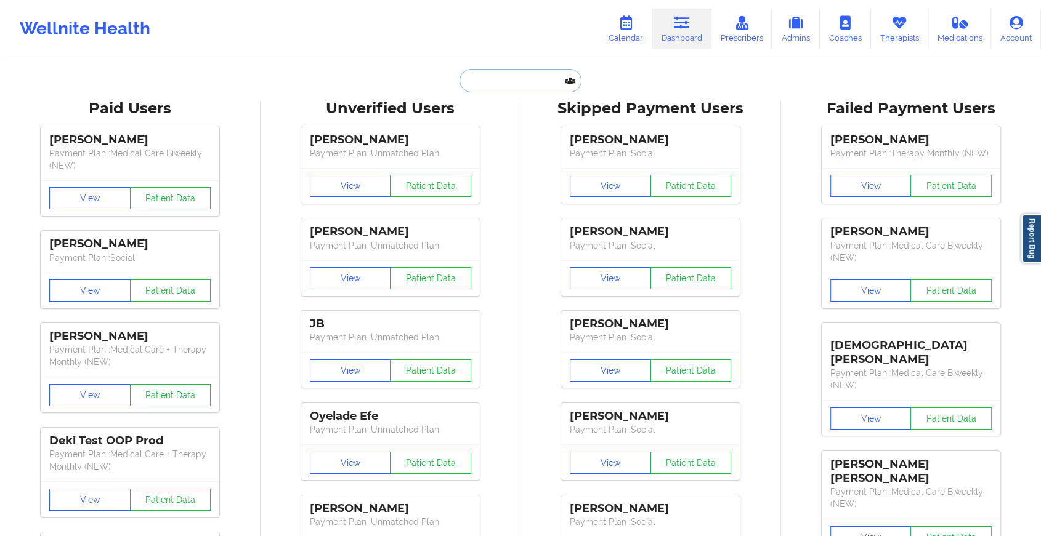
click at [501, 74] on input "text" at bounding box center [520, 80] width 122 height 23
paste input "[EMAIL_ADDRESS][DOMAIN_NAME]"
type input "[EMAIL_ADDRESS][DOMAIN_NAME]"
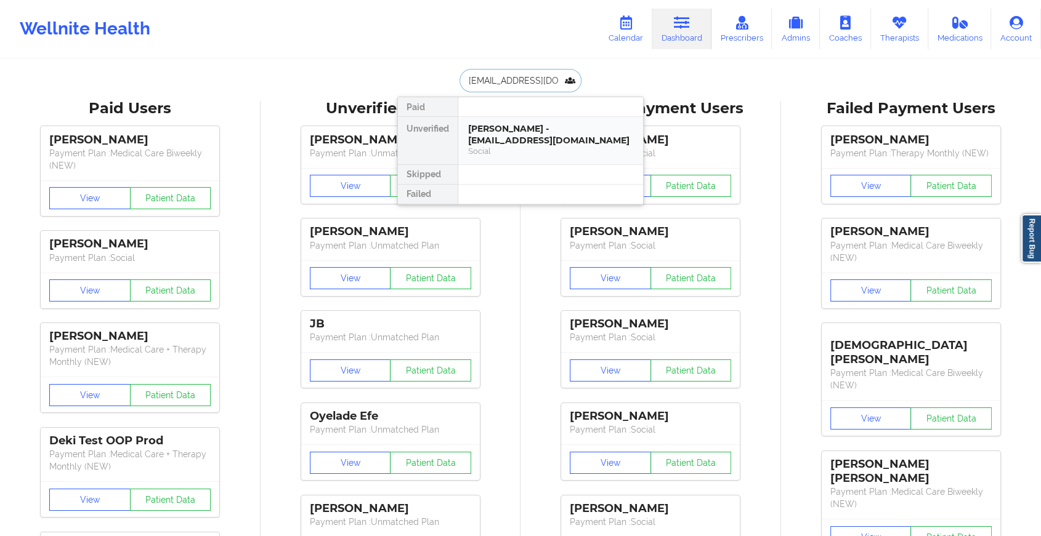
click at [507, 156] on div "Social" at bounding box center [550, 151] width 165 height 10
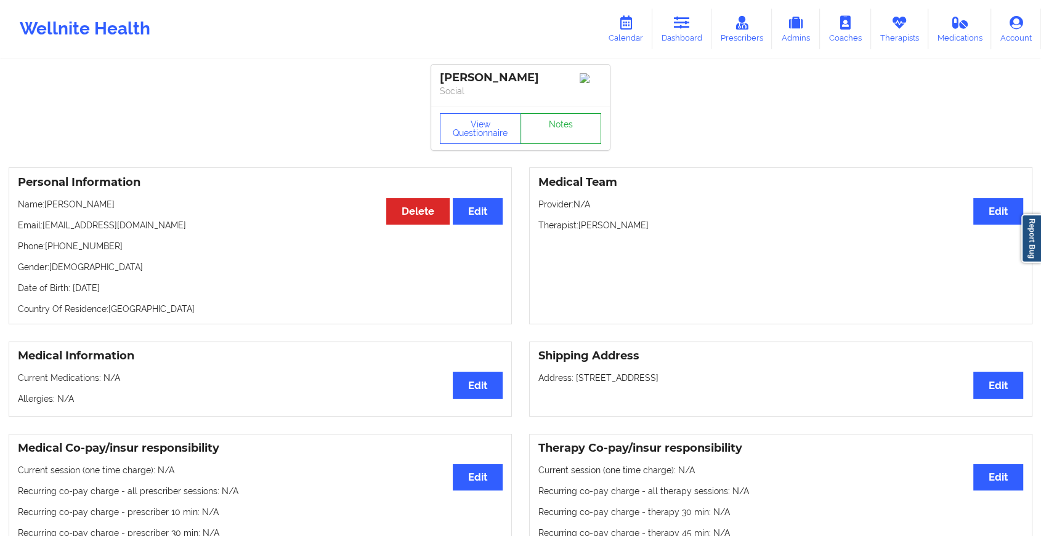
click at [540, 126] on link "Notes" at bounding box center [560, 128] width 81 height 31
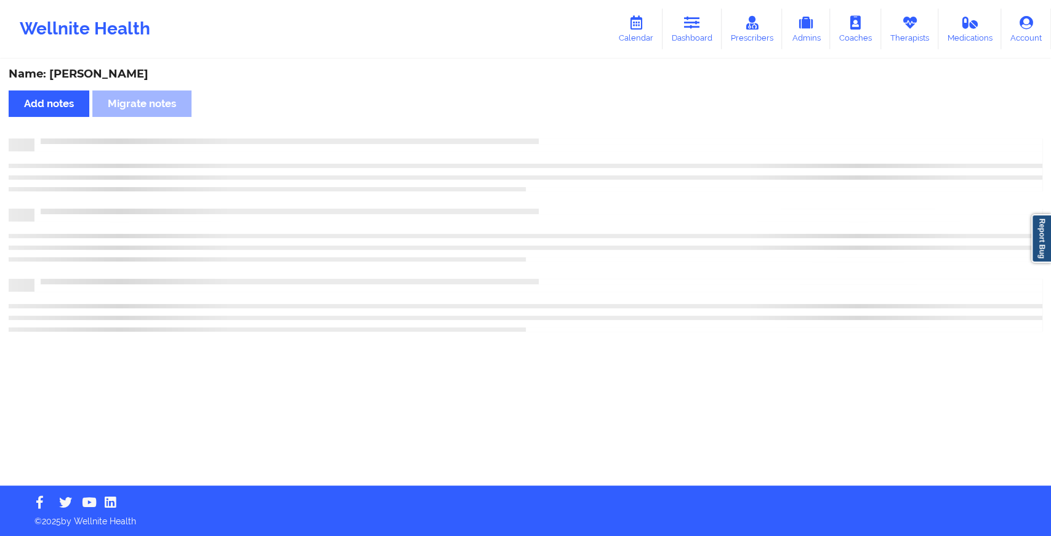
click at [540, 126] on div "Name: [PERSON_NAME] Add notes Migrate notes" at bounding box center [525, 272] width 1051 height 425
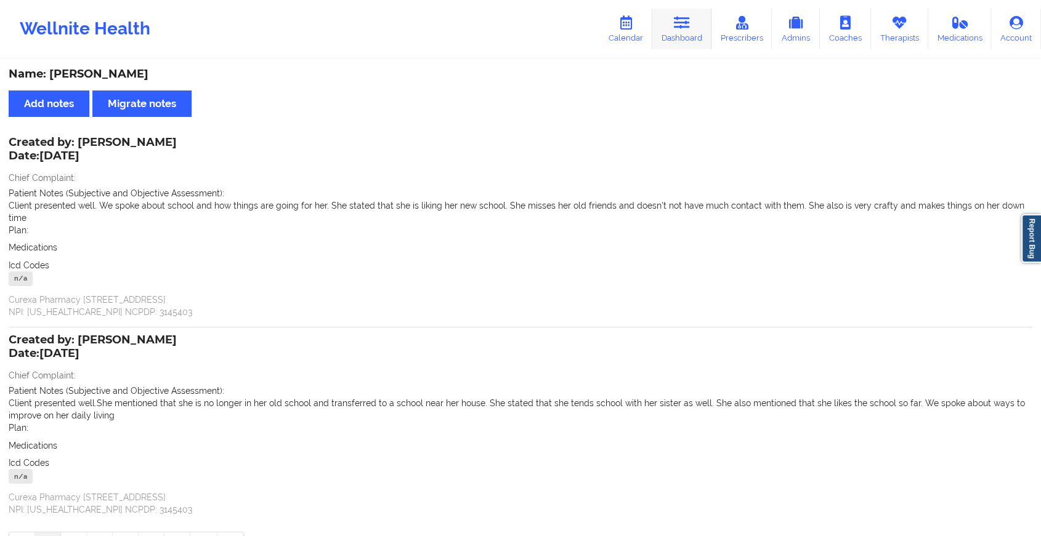
click at [693, 34] on link "Dashboard" at bounding box center [681, 29] width 59 height 41
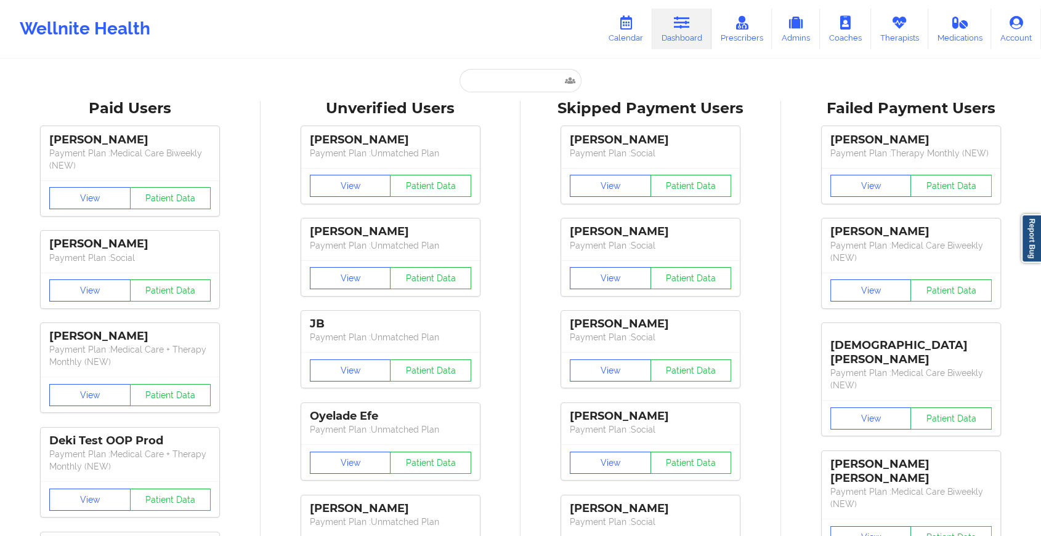
click at [491, 71] on input "text" at bounding box center [520, 80] width 122 height 23
paste input "[PERSON_NAME][EMAIL_ADDRESS][DOMAIN_NAME]"
type input "[PERSON_NAME][EMAIL_ADDRESS][DOMAIN_NAME]"
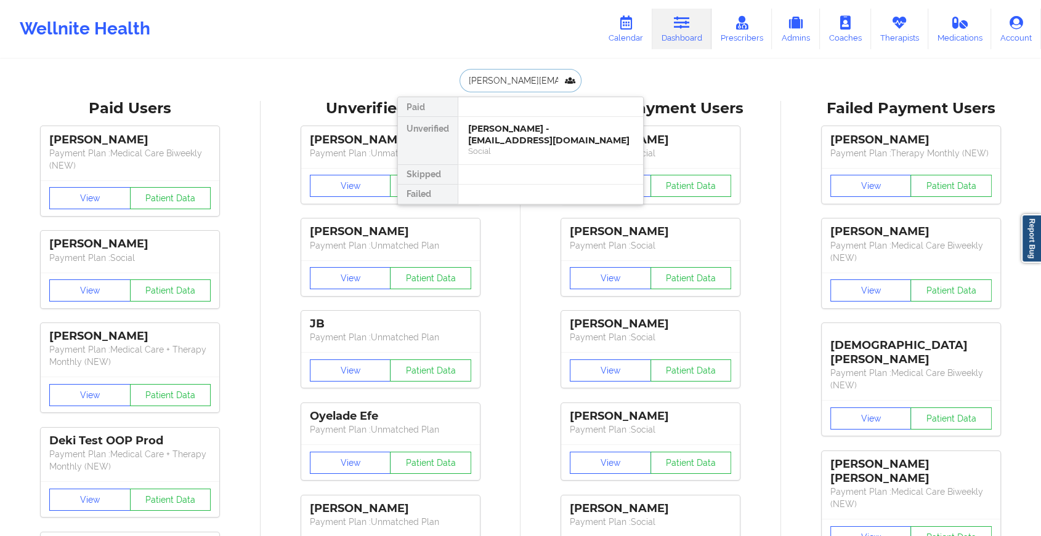
scroll to position [0, 25]
click at [539, 148] on div "Social" at bounding box center [550, 151] width 165 height 10
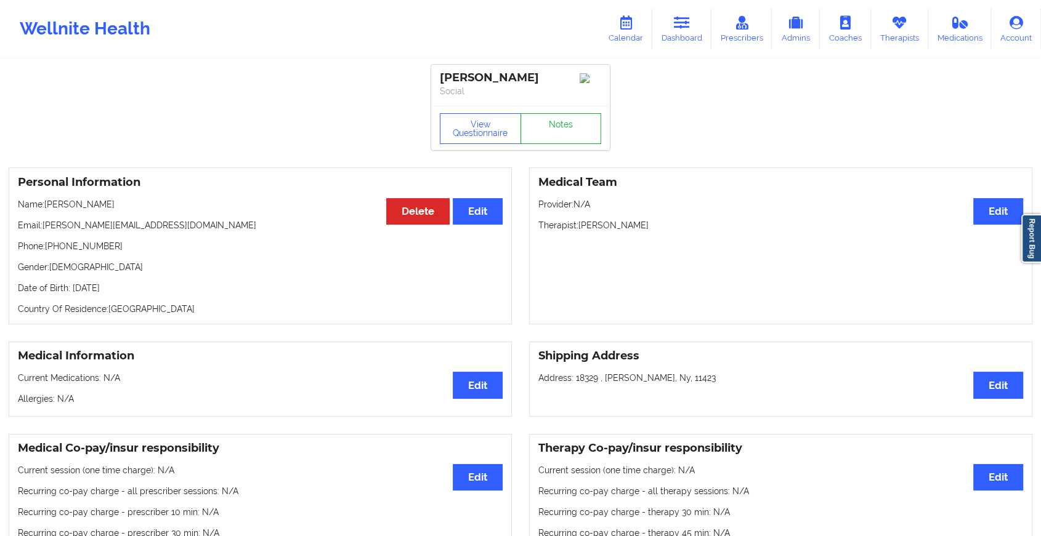
click at [567, 128] on link "Notes" at bounding box center [560, 128] width 81 height 31
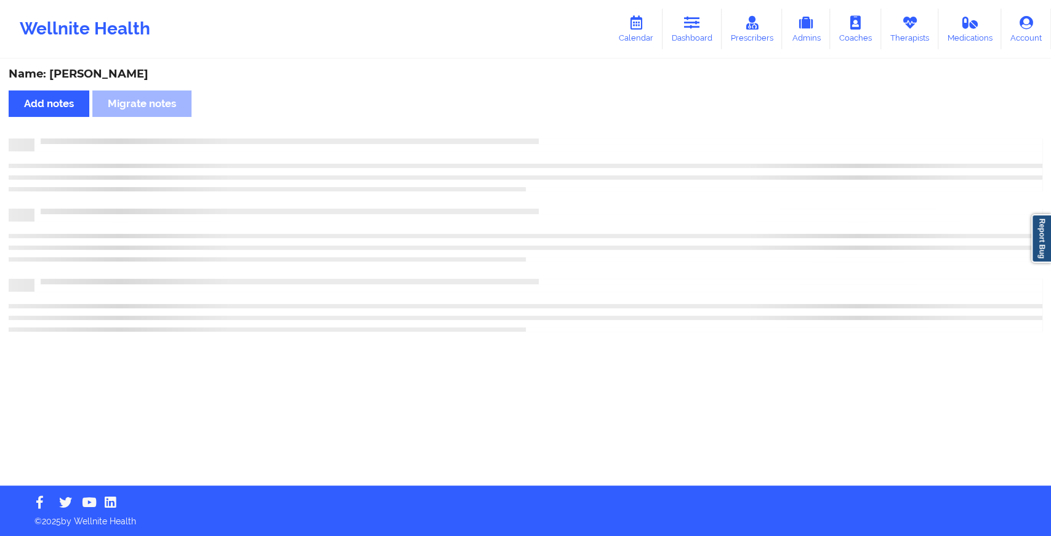
click at [567, 128] on div "Name: [PERSON_NAME] Add notes Migrate notes" at bounding box center [525, 272] width 1051 height 425
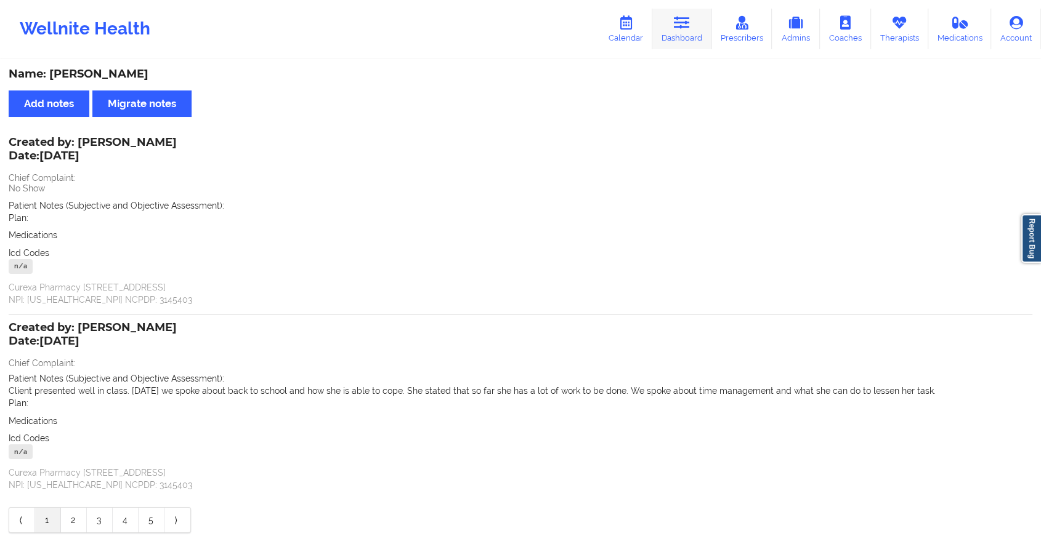
click at [683, 33] on link "Dashboard" at bounding box center [681, 29] width 59 height 41
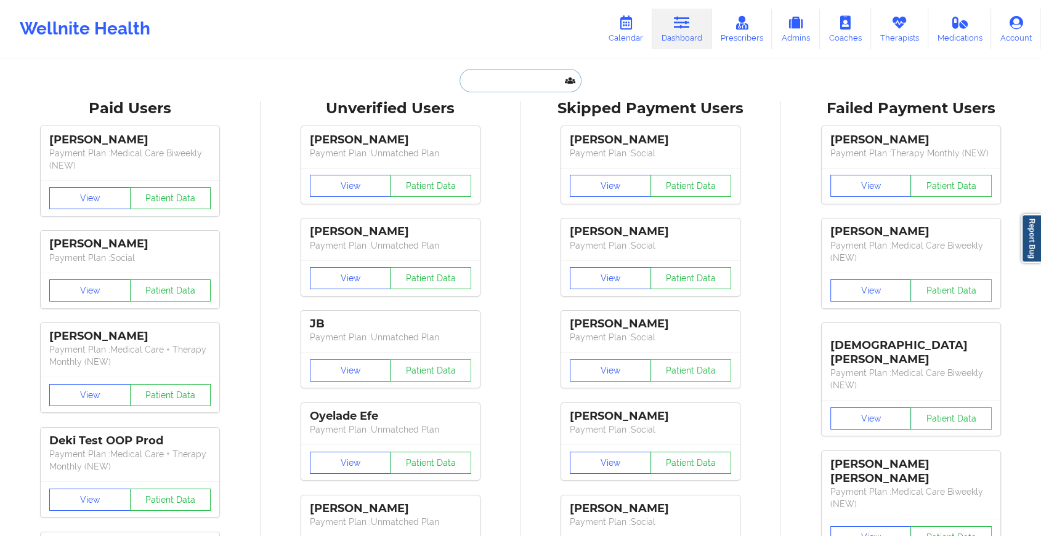
click at [491, 87] on input "text" at bounding box center [520, 80] width 122 height 23
paste input "[EMAIL_ADDRESS][DOMAIN_NAME]"
type input "[EMAIL_ADDRESS][DOMAIN_NAME]"
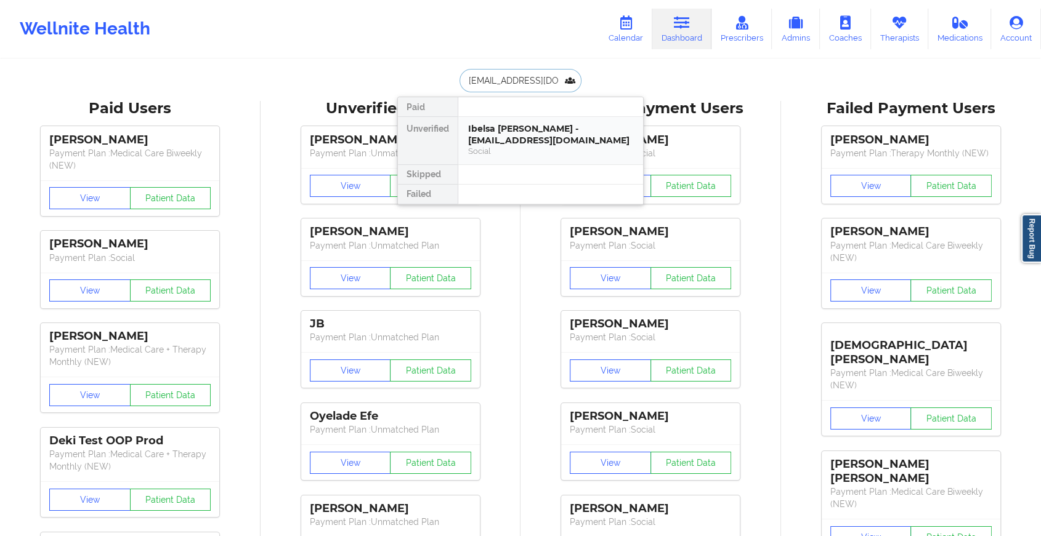
click at [563, 125] on div "Ibelsa [PERSON_NAME] - [EMAIL_ADDRESS][DOMAIN_NAME]" at bounding box center [550, 134] width 165 height 23
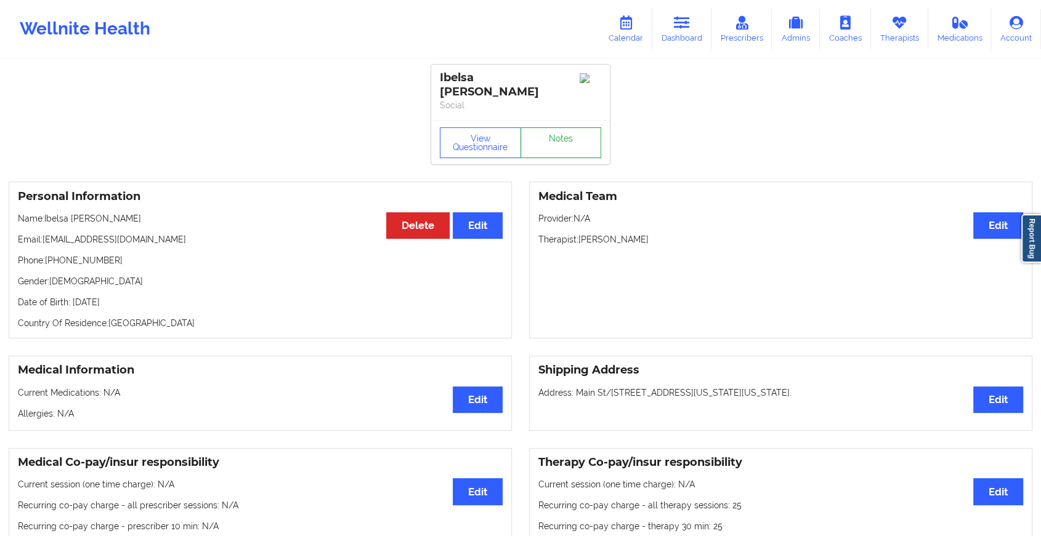
click at [575, 133] on link "Notes" at bounding box center [560, 142] width 81 height 31
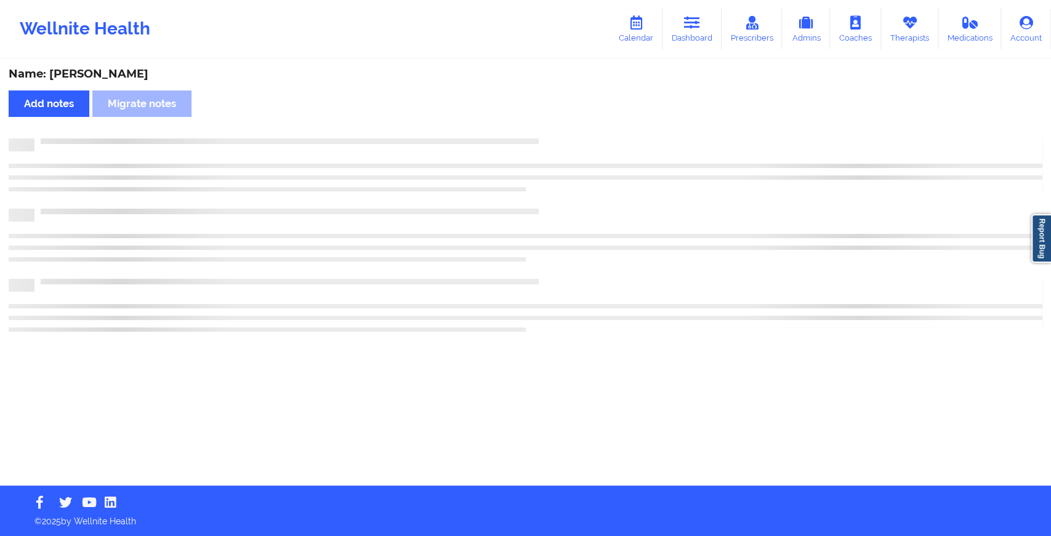
click at [575, 133] on div "Name: [PERSON_NAME] Add notes Migrate notes" at bounding box center [525, 272] width 1051 height 425
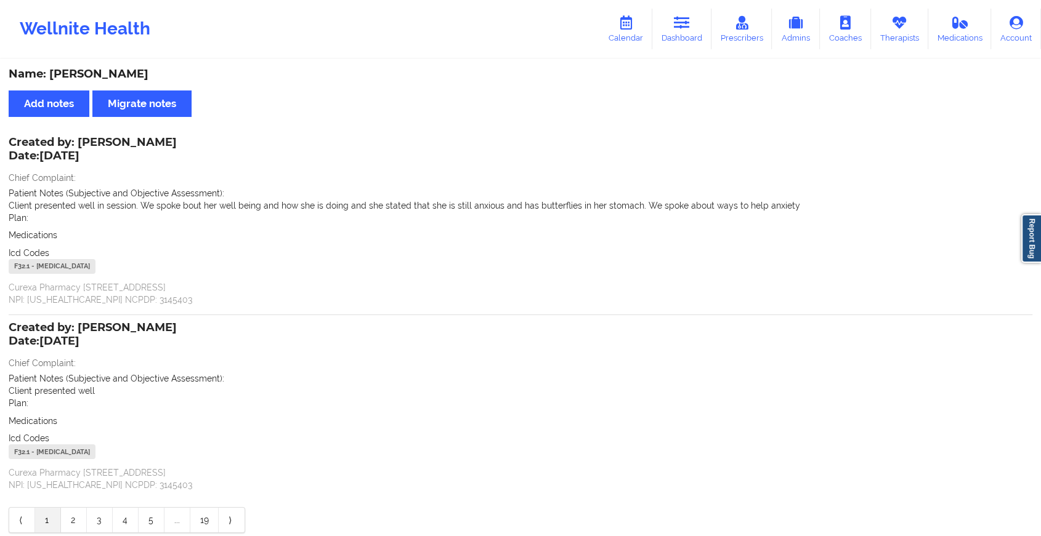
click at [680, 54] on div "Wellnite Health Calendar Dashboard Prescribers Admins Coaches Therapists Medica…" at bounding box center [520, 29] width 1041 height 58
click at [685, 29] on icon at bounding box center [682, 23] width 16 height 14
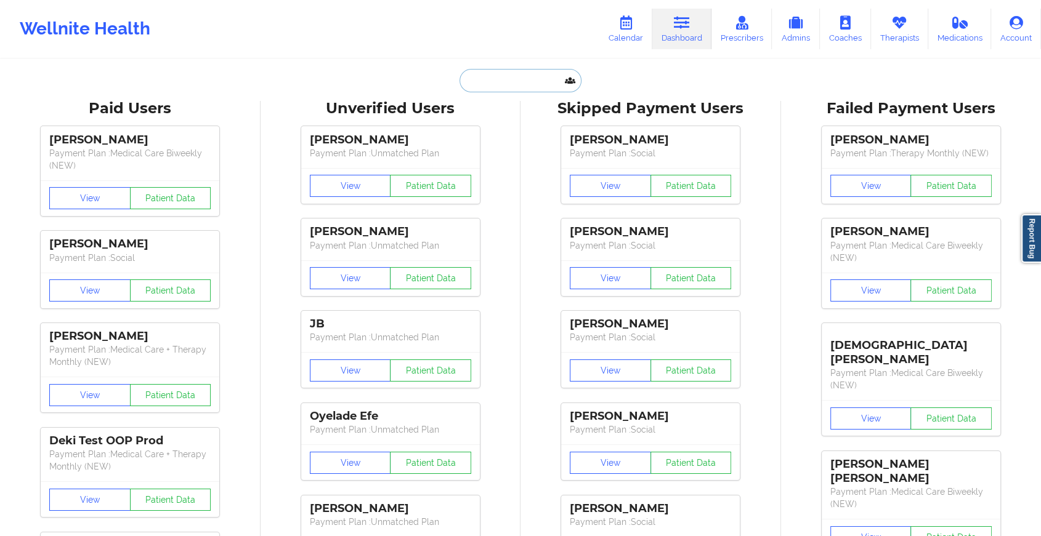
click at [504, 78] on input "text" at bounding box center [520, 80] width 122 height 23
paste input "[EMAIL_ADDRESS][DOMAIN_NAME]"
type input "[EMAIL_ADDRESS][DOMAIN_NAME]"
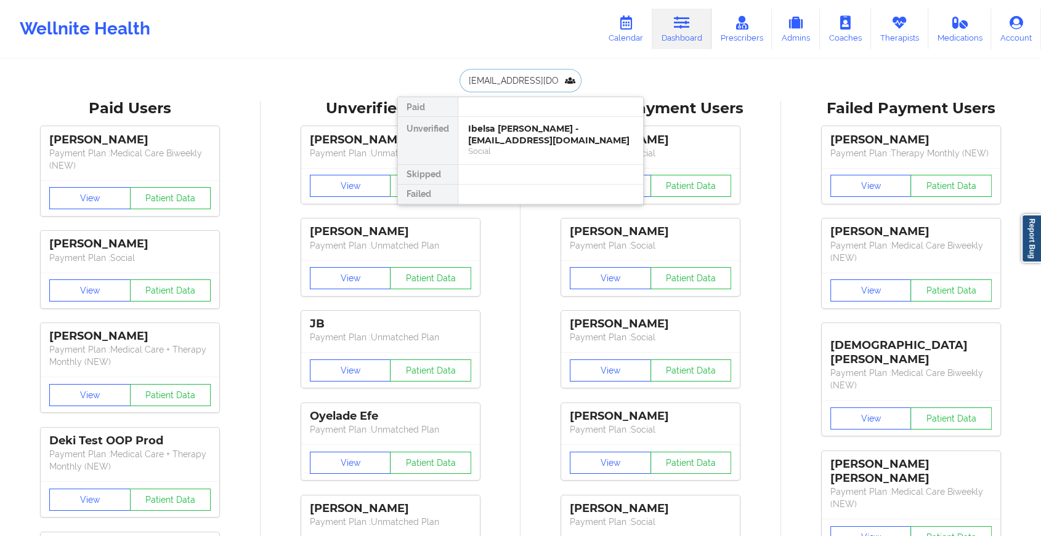
scroll to position [0, 10]
click at [509, 131] on div "Andreea amariei - [EMAIL_ADDRESS][DOMAIN_NAME]" at bounding box center [550, 134] width 165 height 23
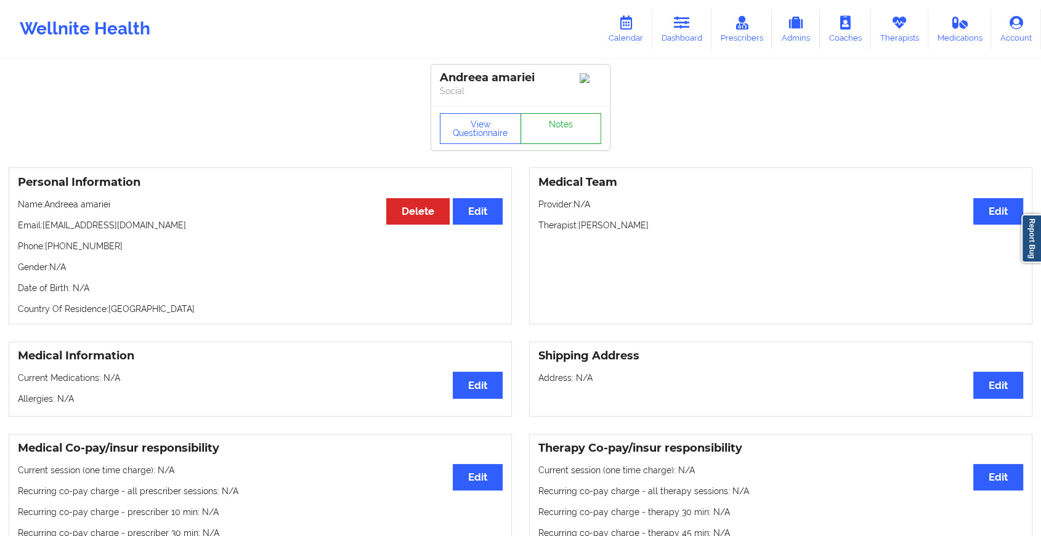
click at [550, 128] on link "Notes" at bounding box center [560, 128] width 81 height 31
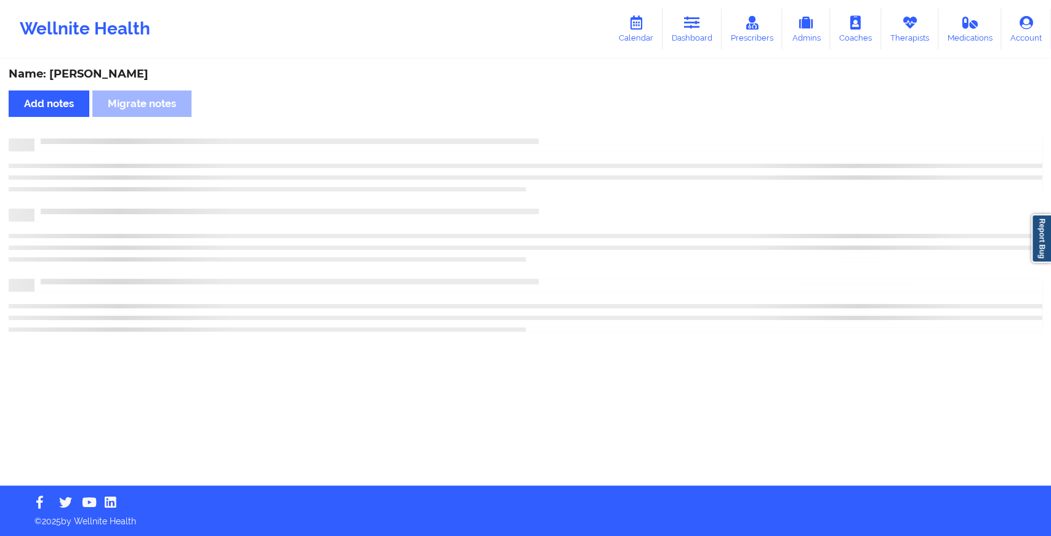
click at [550, 128] on div "Name: [PERSON_NAME] Add notes Migrate notes" at bounding box center [525, 272] width 1051 height 425
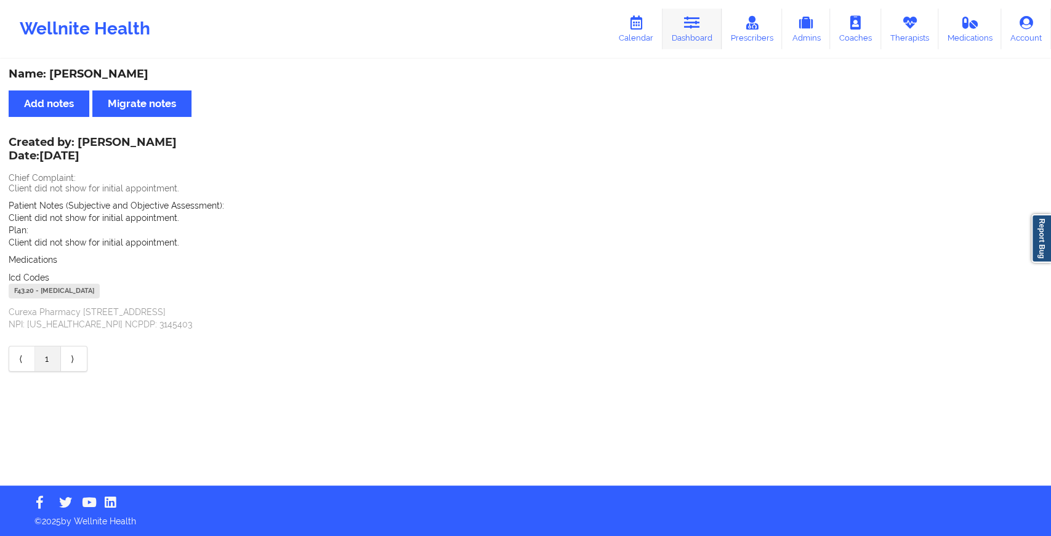
click at [681, 25] on link "Dashboard" at bounding box center [691, 29] width 59 height 41
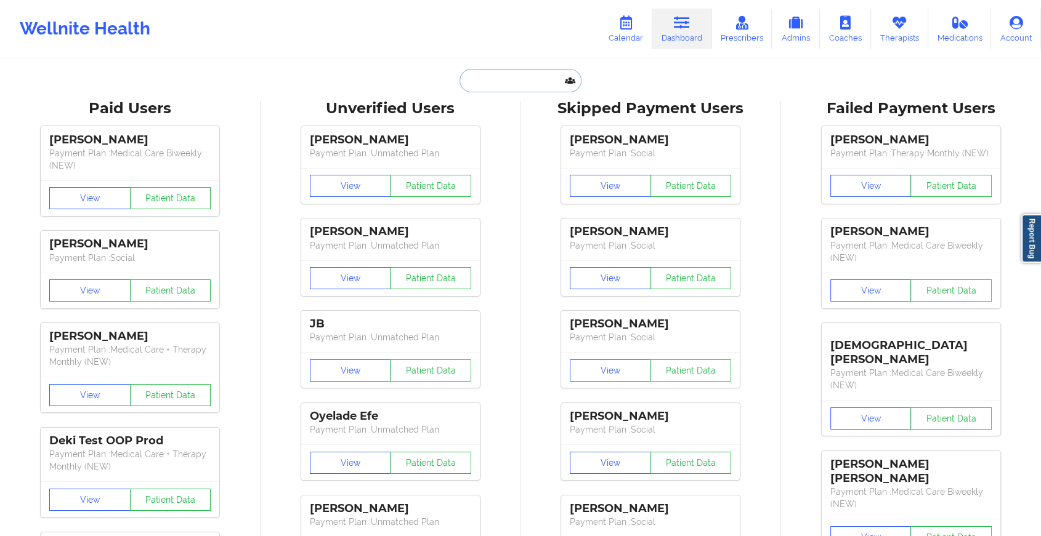
click at [517, 79] on input "text" at bounding box center [520, 80] width 122 height 23
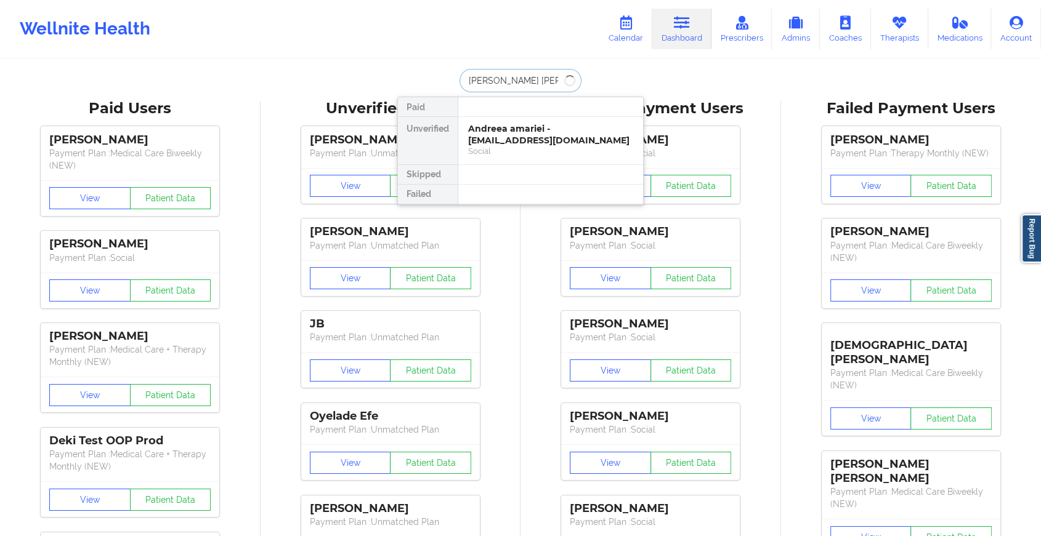
type input "[PERSON_NAME] [PERSON_NAME] r"
click at [504, 123] on div "[PERSON_NAME] - [EMAIL_ADDRESS][DOMAIN_NAME]" at bounding box center [550, 134] width 165 height 23
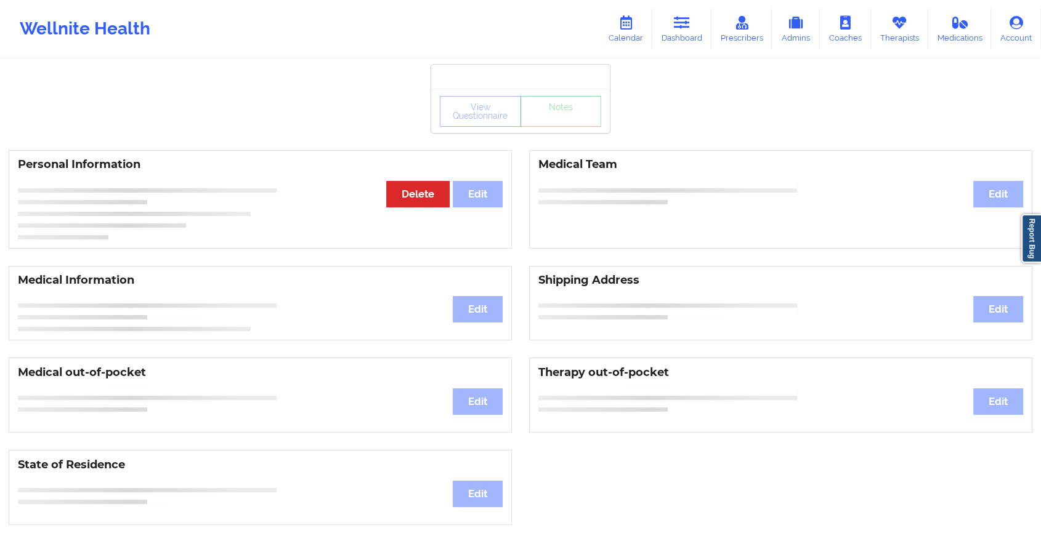
click at [558, 124] on div "View Questionnaire Notes" at bounding box center [520, 111] width 161 height 31
click at [558, 124] on link "Notes" at bounding box center [560, 111] width 81 height 31
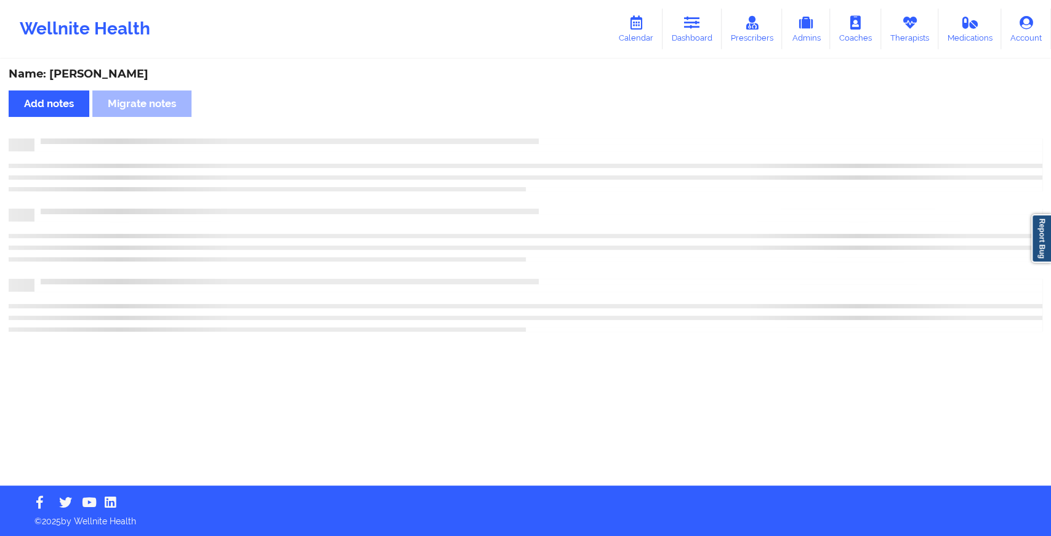
click at [558, 124] on div "Name: [PERSON_NAME] Add notes Migrate notes" at bounding box center [525, 272] width 1051 height 425
drag, startPoint x: 558, startPoint y: 124, endPoint x: 618, endPoint y: 164, distance: 71.6
click at [618, 164] on div "Name: [PERSON_NAME] Add notes Migrate notes" at bounding box center [525, 272] width 1051 height 425
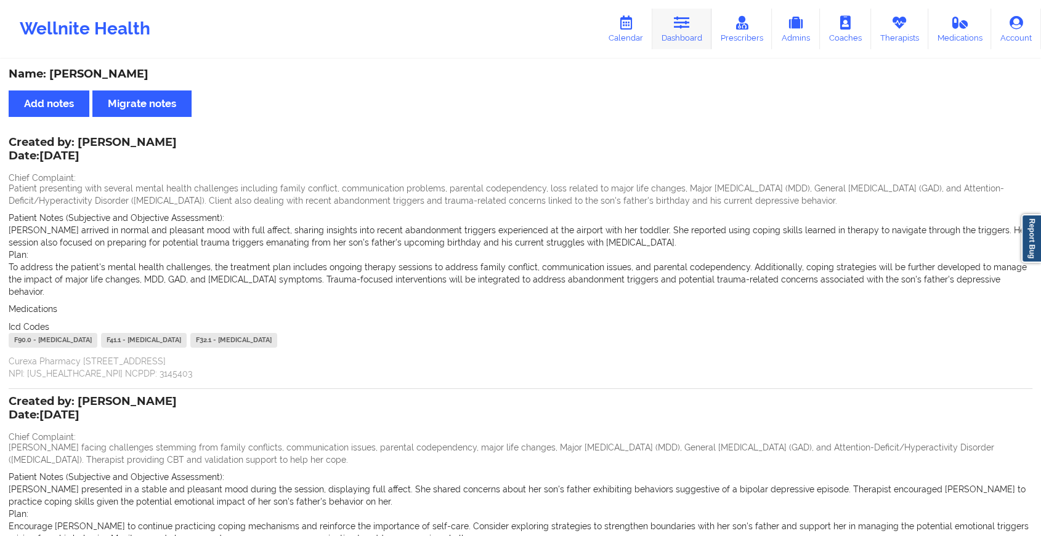
click at [682, 30] on link "Dashboard" at bounding box center [681, 29] width 59 height 41
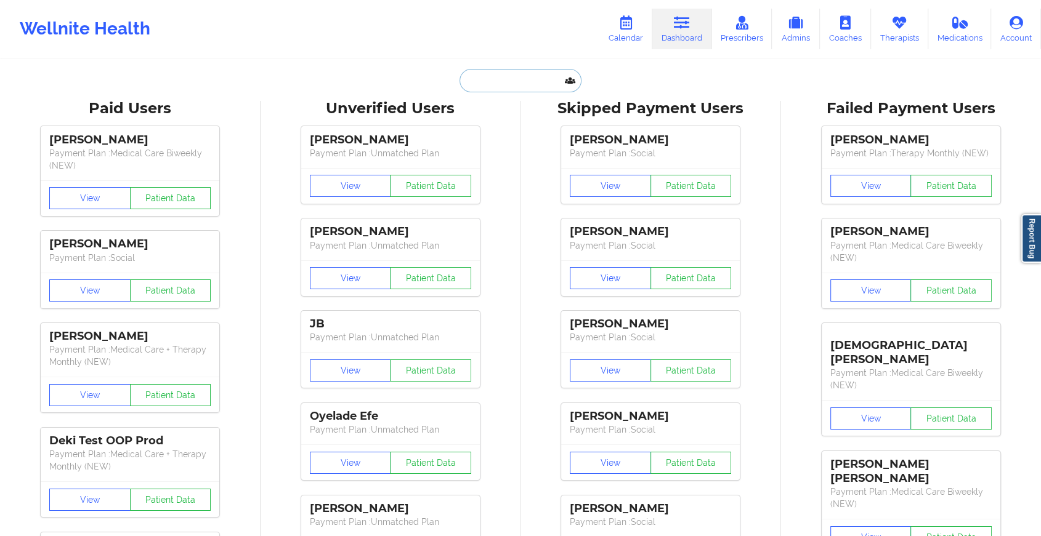
click at [520, 75] on input "text" at bounding box center [520, 80] width 122 height 23
paste input "[EMAIL_ADDRESS][DOMAIN_NAME]"
type input "[EMAIL_ADDRESS][DOMAIN_NAME]"
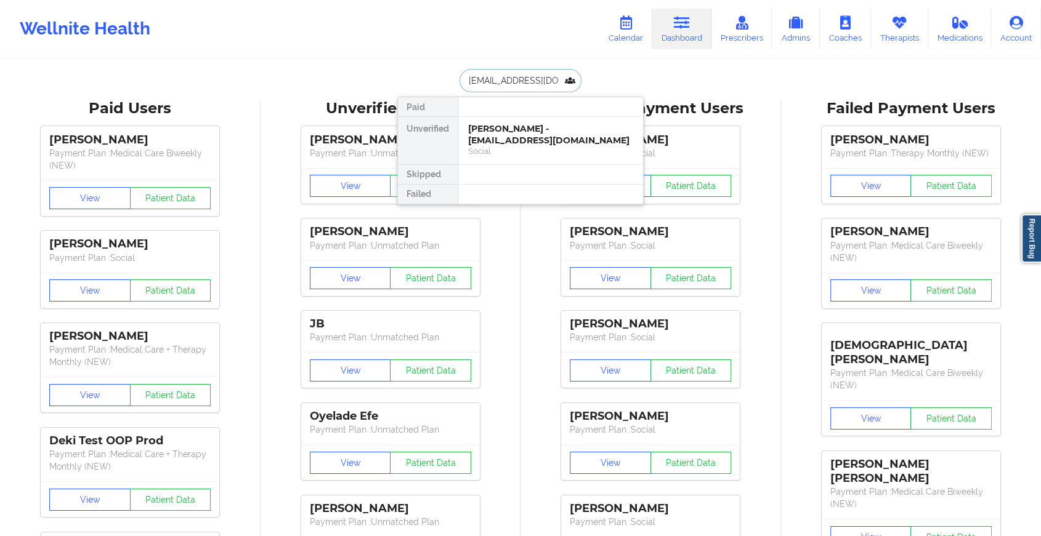
click at [546, 133] on div "[PERSON_NAME] - [EMAIL_ADDRESS][DOMAIN_NAME]" at bounding box center [550, 134] width 165 height 23
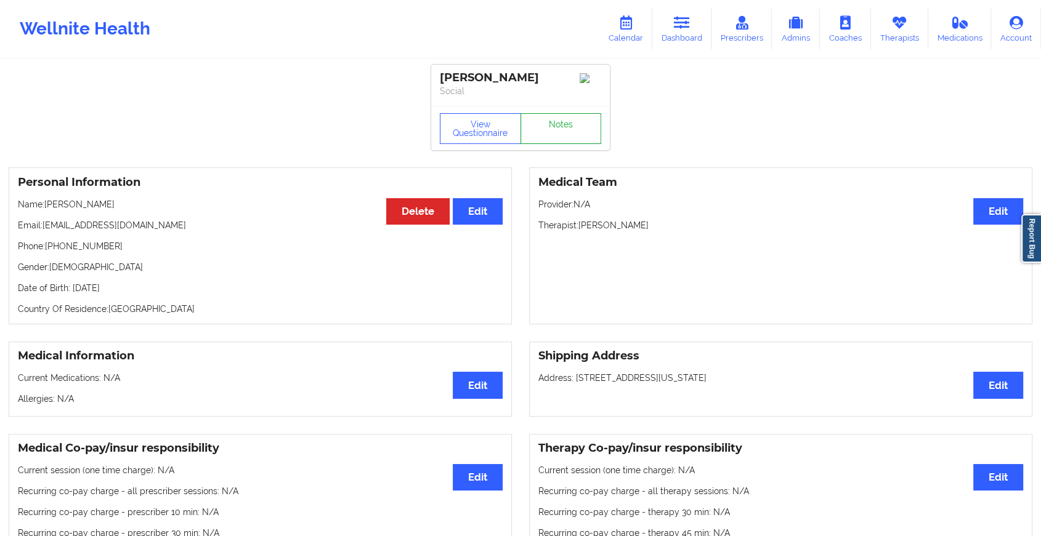
click at [547, 138] on link "Notes" at bounding box center [560, 128] width 81 height 31
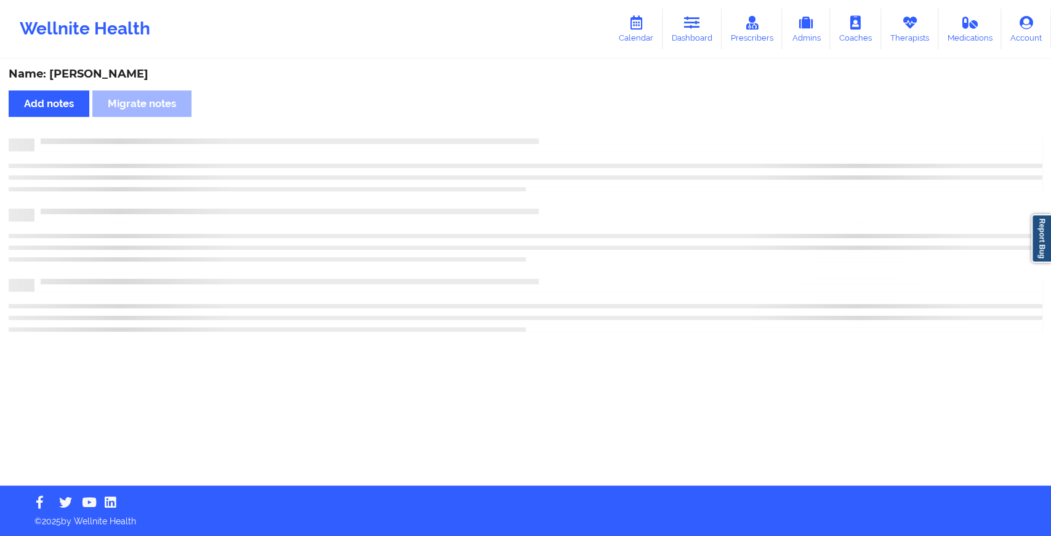
click at [547, 139] on div at bounding box center [538, 139] width 1008 height 0
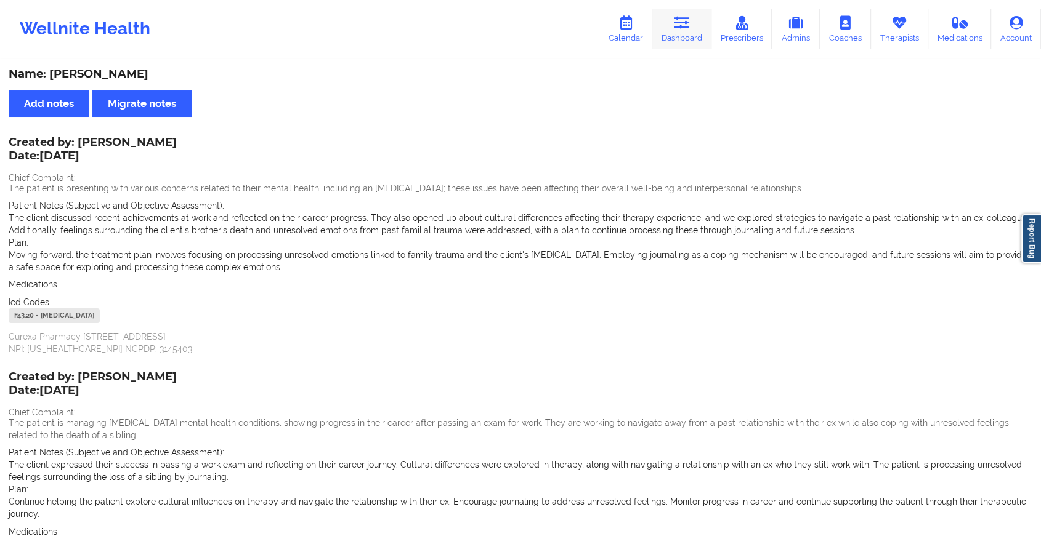
click at [688, 35] on link "Dashboard" at bounding box center [681, 29] width 59 height 41
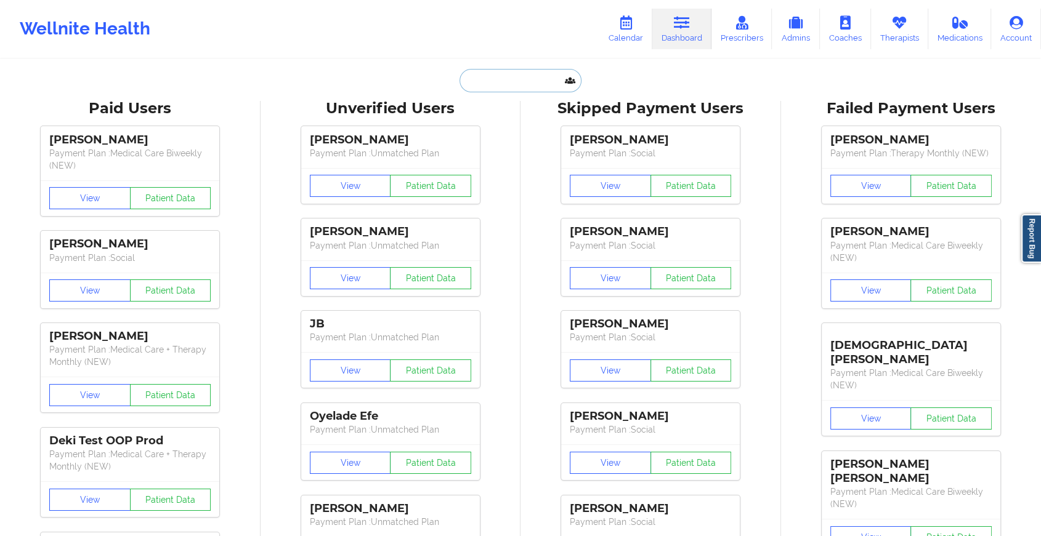
click at [490, 86] on input "text" at bounding box center [520, 80] width 122 height 23
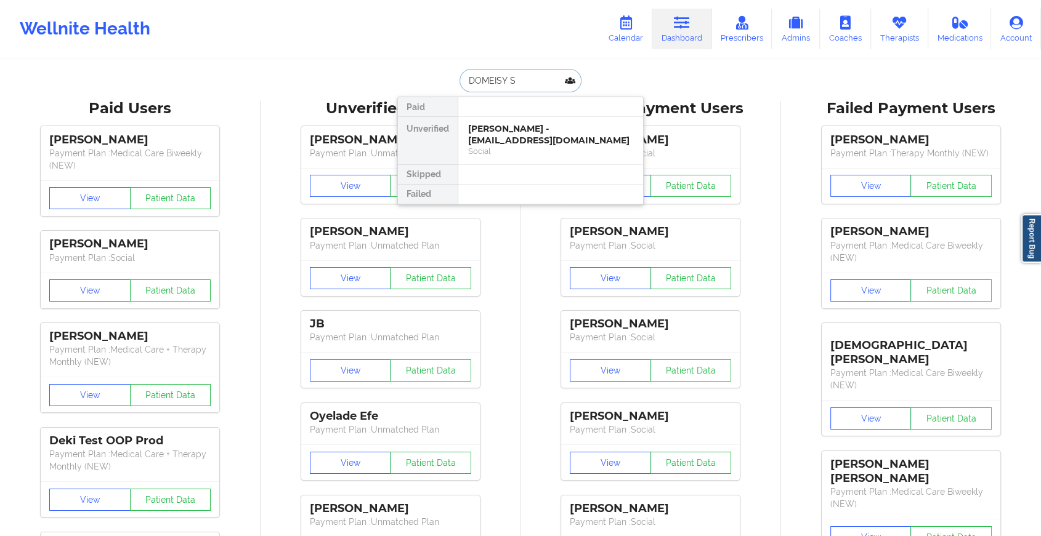
type input "DOMEISY SA"
click at [515, 135] on div "Domeisy [GEOGRAPHIC_DATA] - [EMAIL_ADDRESS][DOMAIN_NAME]" at bounding box center [550, 134] width 165 height 23
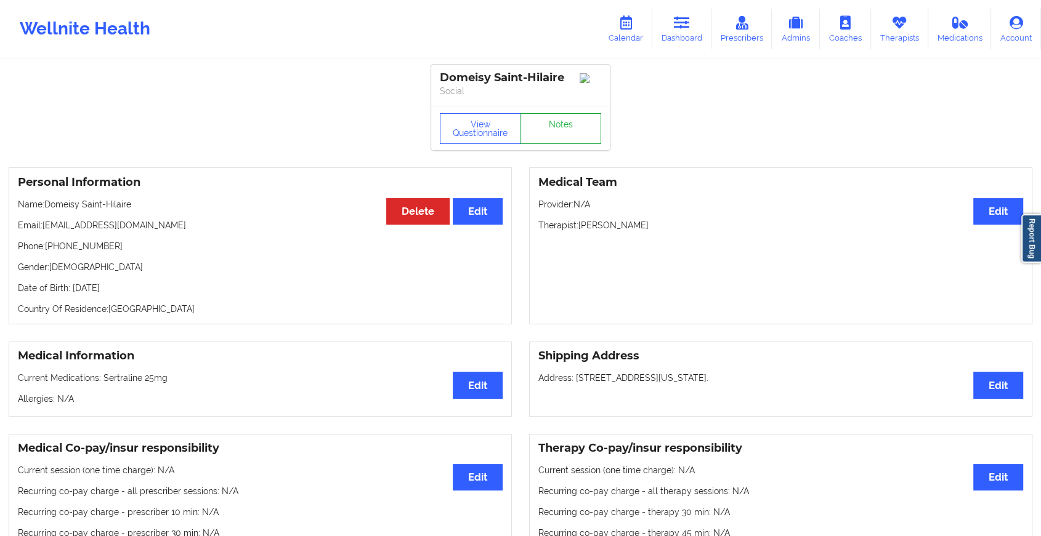
click at [542, 129] on link "Notes" at bounding box center [560, 128] width 81 height 31
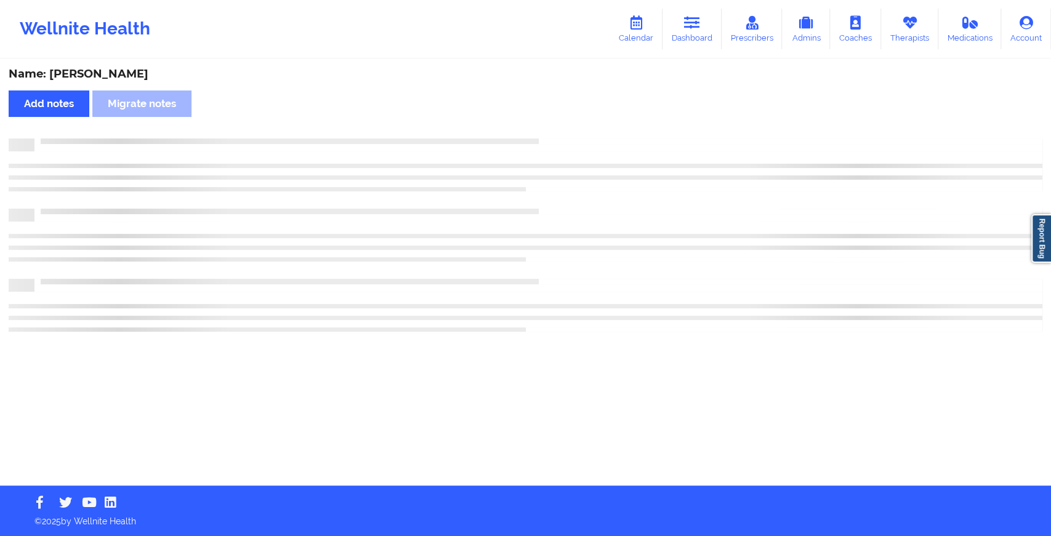
click at [542, 129] on div "Name: [PERSON_NAME] Add notes Migrate notes" at bounding box center [525, 272] width 1051 height 425
drag, startPoint x: 542, startPoint y: 129, endPoint x: 622, endPoint y: 174, distance: 91.8
click at [622, 174] on div "Name: [PERSON_NAME] Add notes Migrate notes" at bounding box center [525, 272] width 1051 height 425
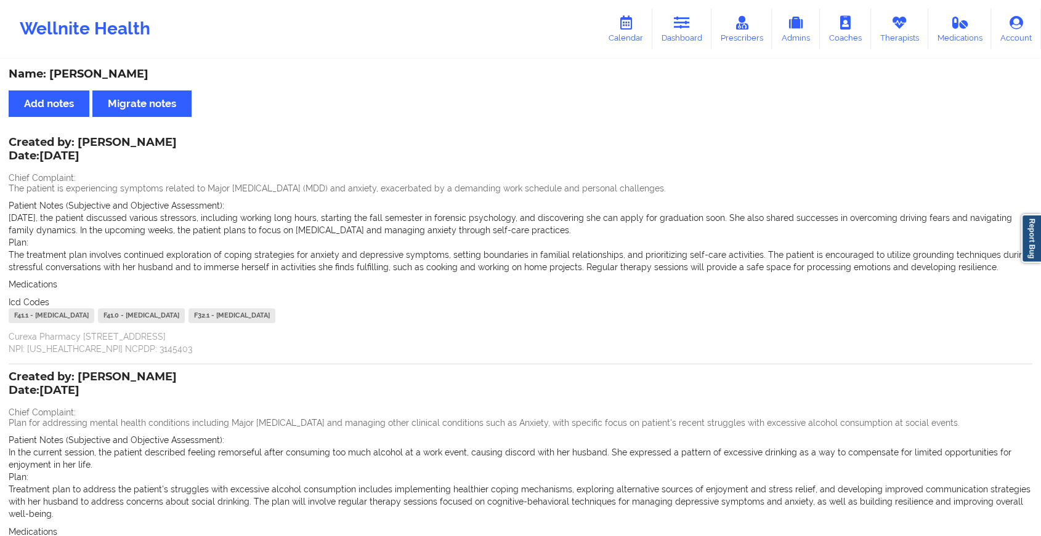
scroll to position [2, 0]
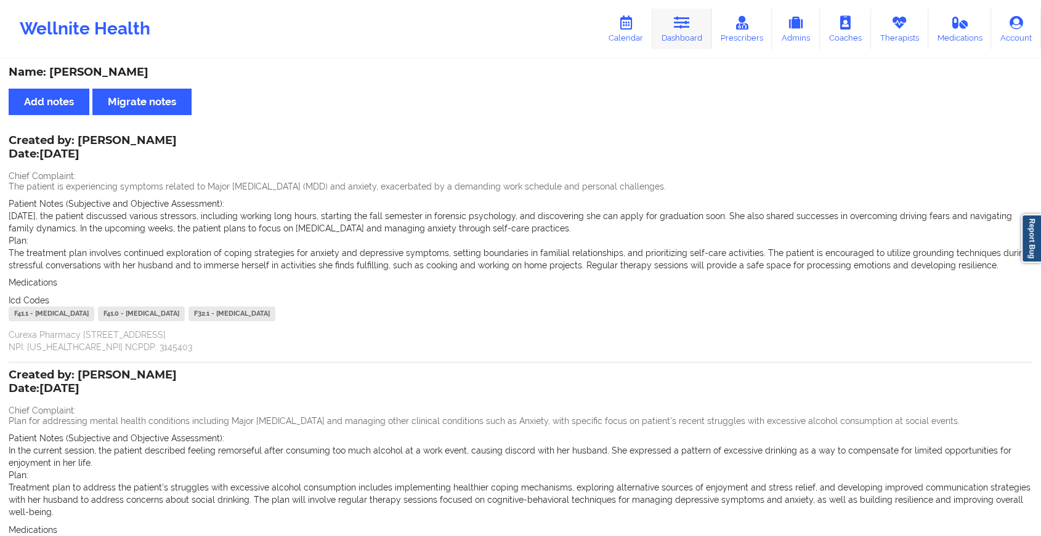
click at [693, 26] on link "Dashboard" at bounding box center [681, 29] width 59 height 41
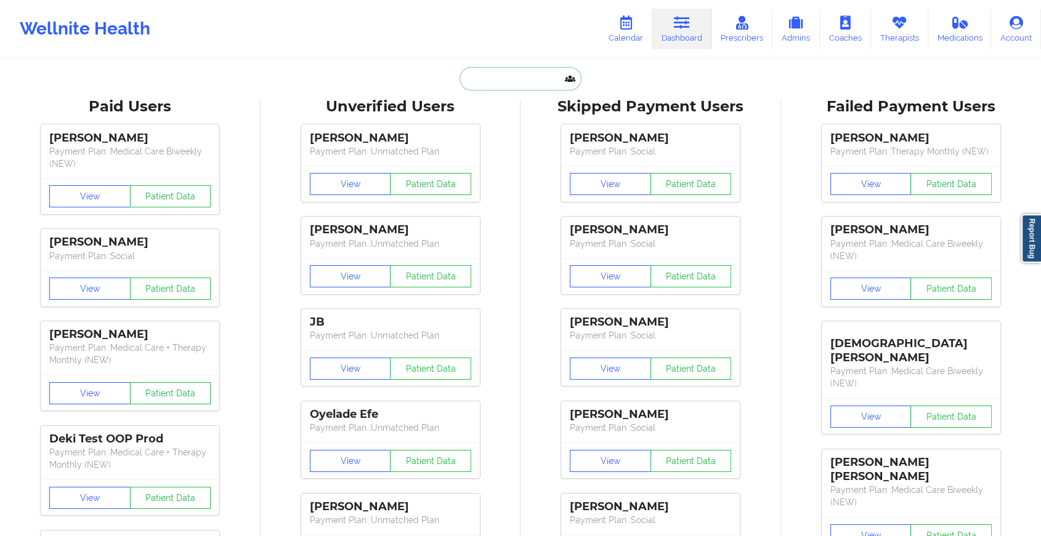
click at [512, 84] on input "text" at bounding box center [520, 78] width 122 height 23
paste input "[EMAIL_ADDRESS][DOMAIN_NAME]"
type input "[EMAIL_ADDRESS][DOMAIN_NAME]"
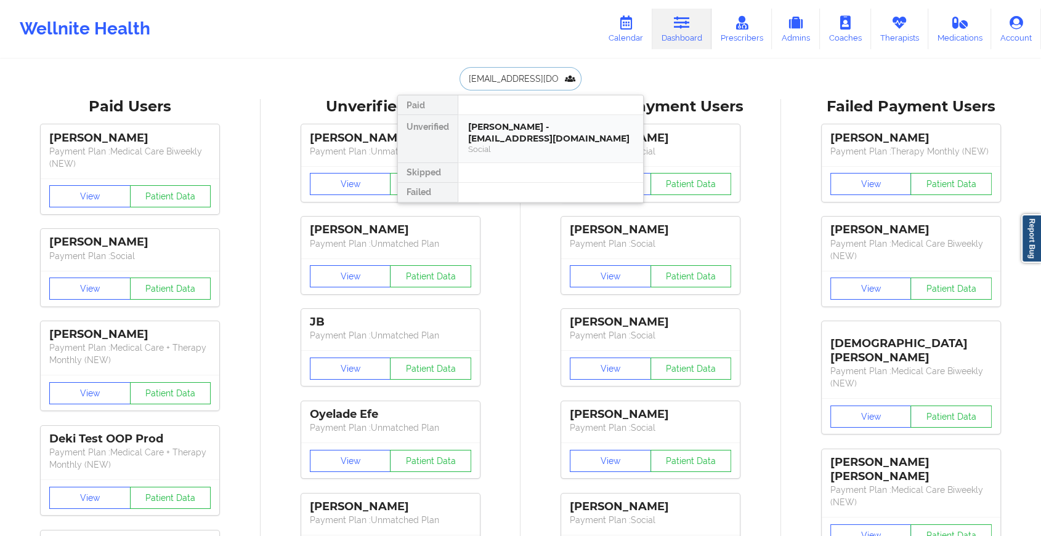
click at [531, 131] on div "[PERSON_NAME] - [EMAIL_ADDRESS][DOMAIN_NAME]" at bounding box center [550, 132] width 165 height 23
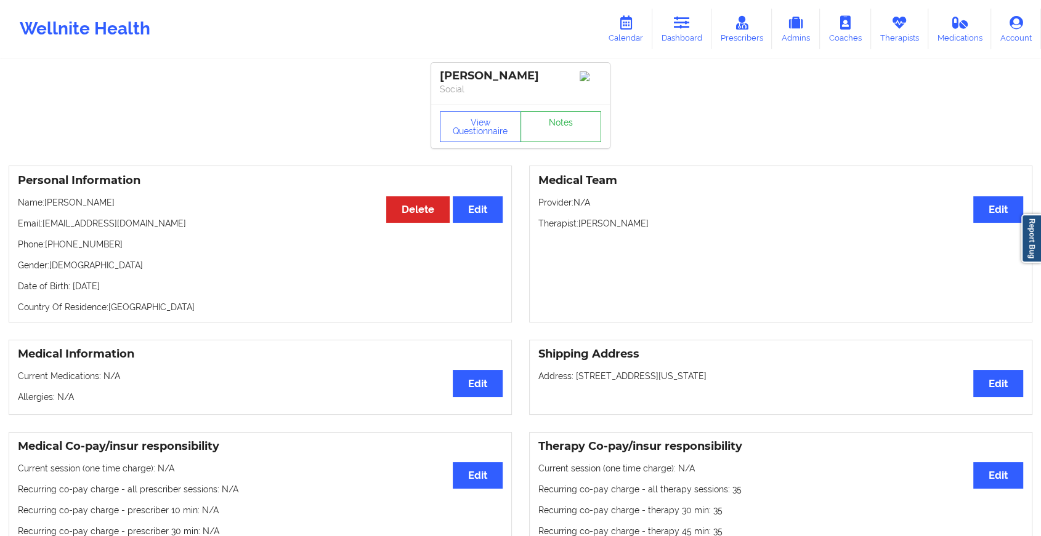
drag, startPoint x: 531, startPoint y: 131, endPoint x: 559, endPoint y: 123, distance: 28.8
click at [559, 123] on link "Notes" at bounding box center [560, 126] width 81 height 31
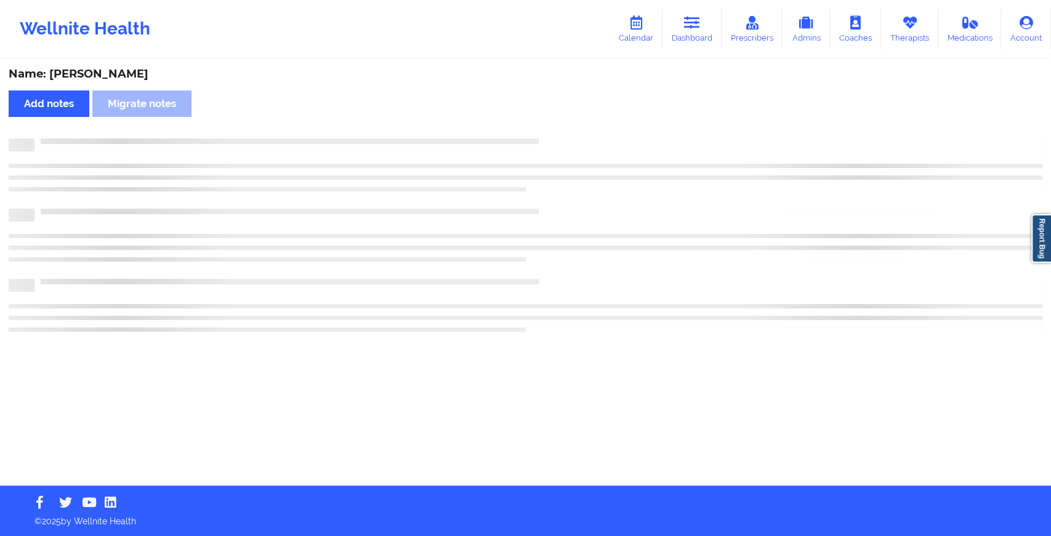
click at [559, 123] on div "Name: [PERSON_NAME] Add notes Migrate notes" at bounding box center [525, 272] width 1051 height 425
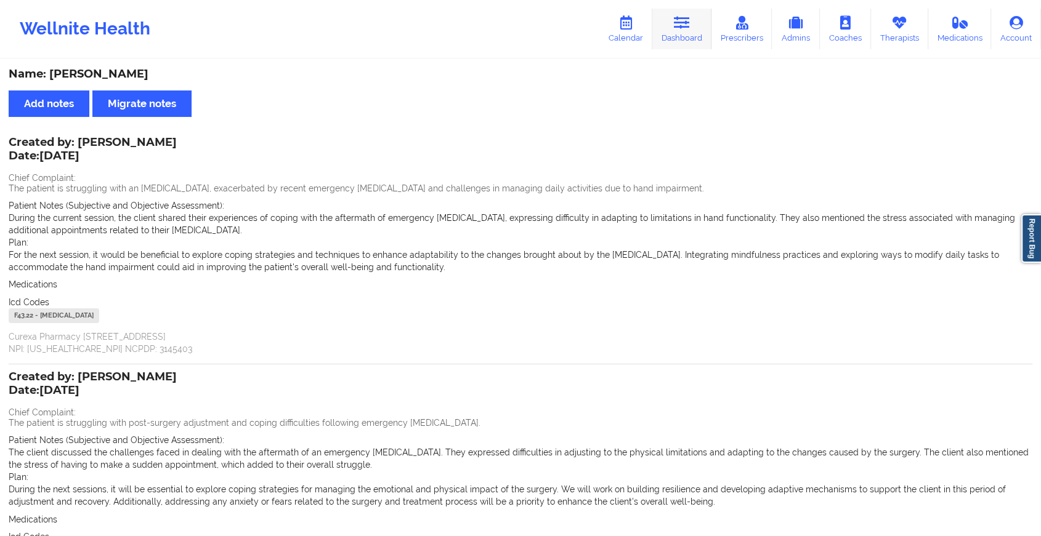
click at [700, 31] on link "Dashboard" at bounding box center [681, 29] width 59 height 41
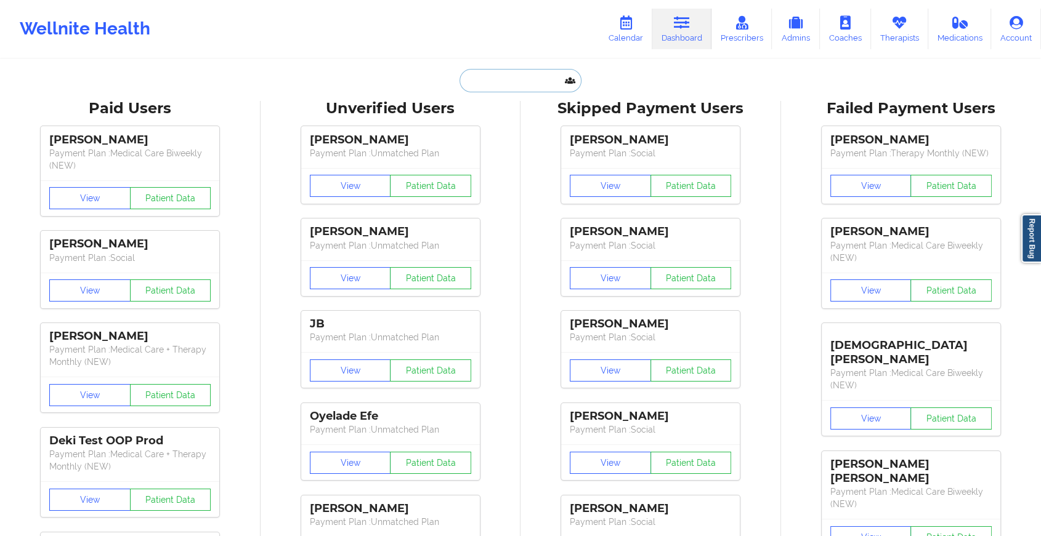
click at [512, 83] on input "text" at bounding box center [520, 80] width 122 height 23
paste input "[EMAIL_ADDRESS][DOMAIN_NAME]"
type input "[EMAIL_ADDRESS][DOMAIN_NAME]"
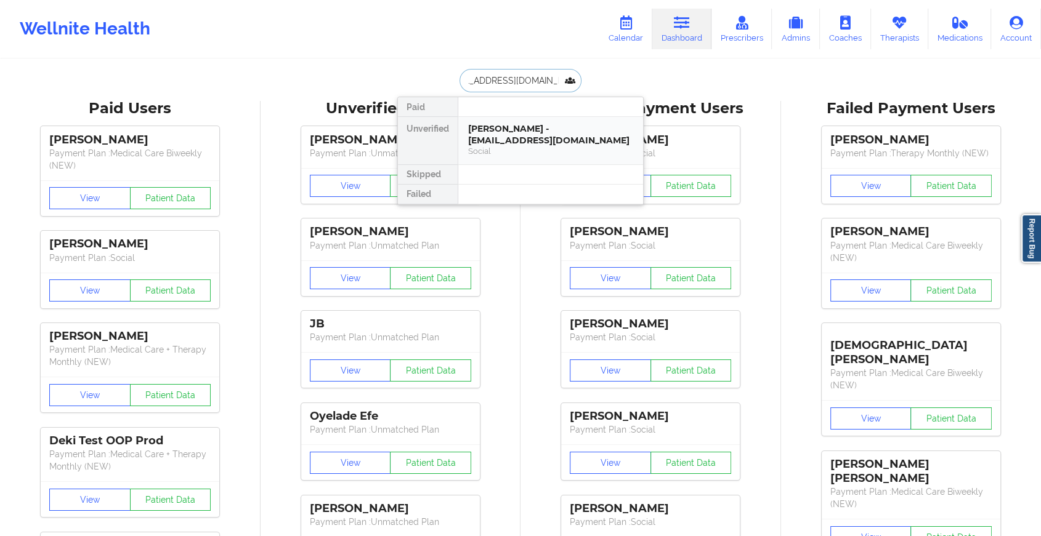
click at [538, 132] on div "[PERSON_NAME] - [EMAIL_ADDRESS][DOMAIN_NAME]" at bounding box center [550, 134] width 165 height 23
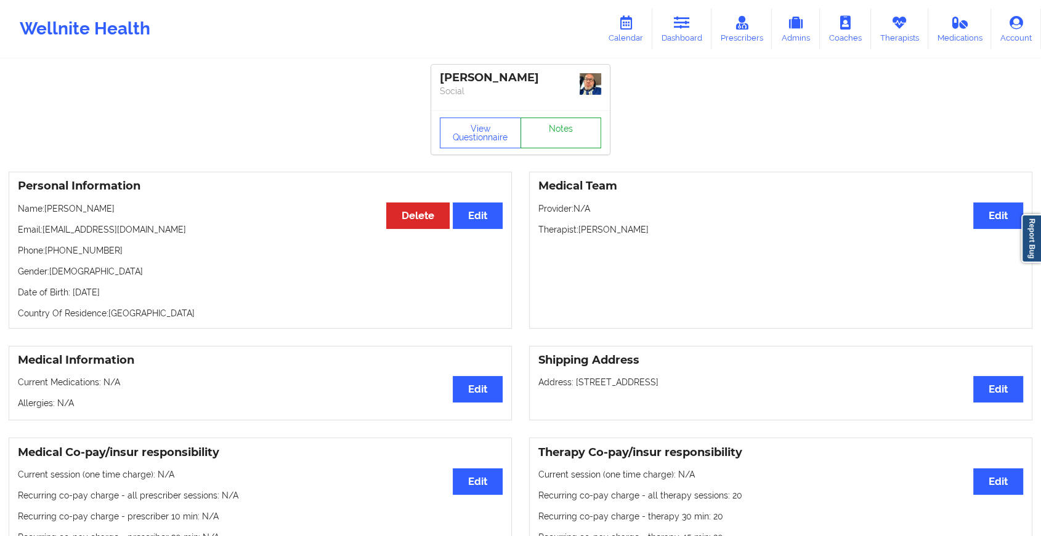
click at [557, 125] on link "Notes" at bounding box center [560, 133] width 81 height 31
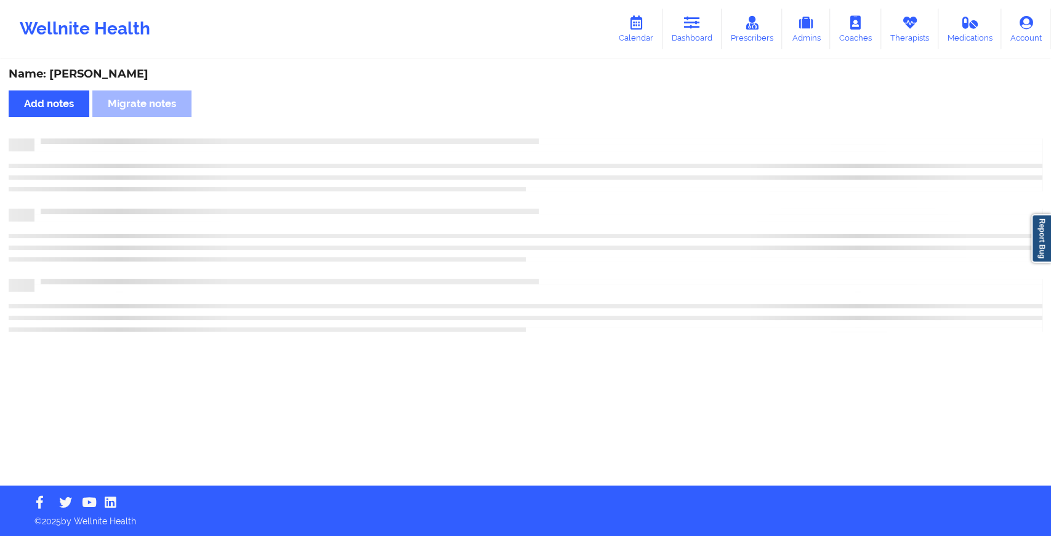
click at [557, 125] on div "Name: [PERSON_NAME] Add notes Migrate notes" at bounding box center [525, 272] width 1051 height 425
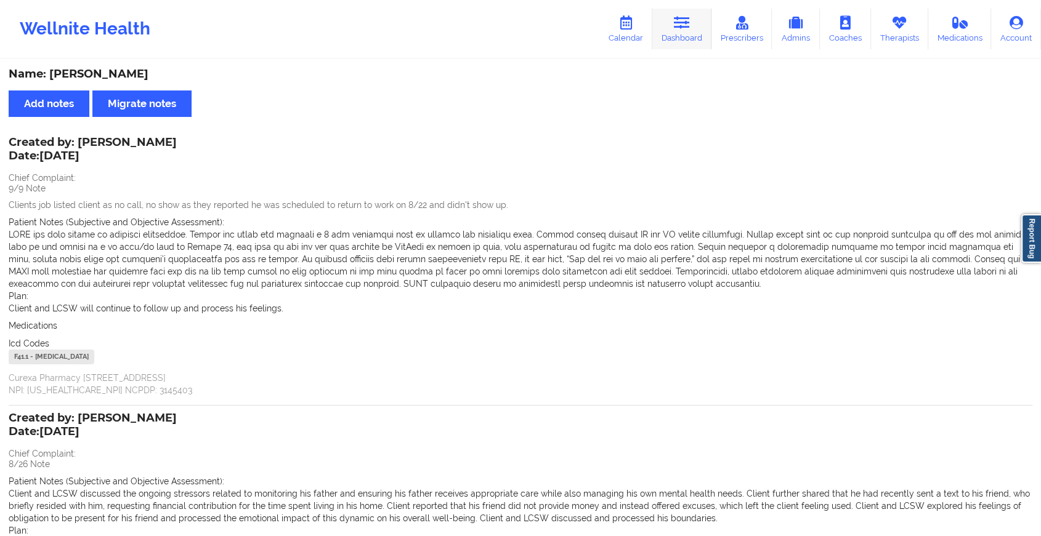
click at [667, 41] on link "Dashboard" at bounding box center [681, 29] width 59 height 41
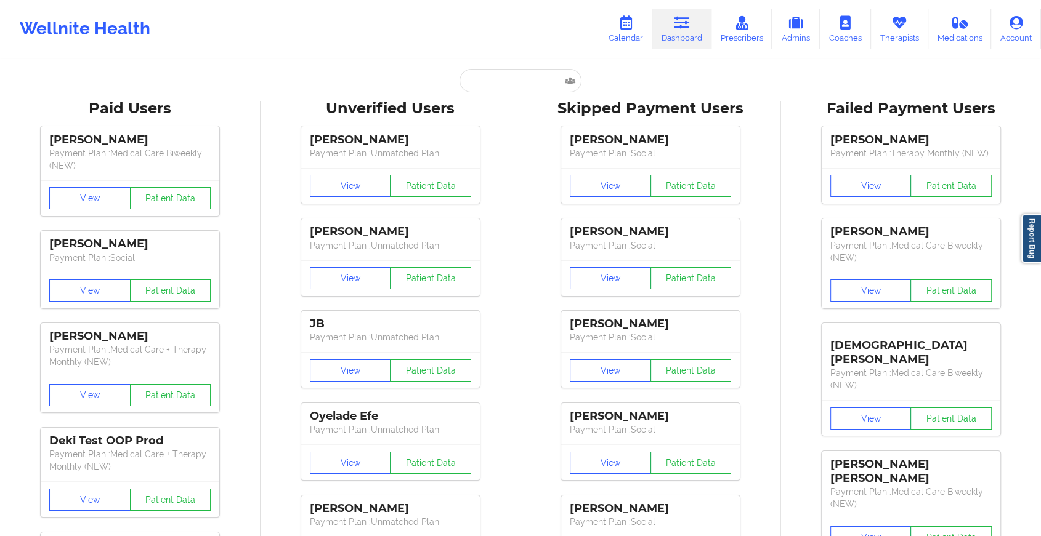
drag, startPoint x: 505, startPoint y: 59, endPoint x: 493, endPoint y: 84, distance: 27.3
click at [493, 84] on input "text" at bounding box center [520, 80] width 122 height 23
paste input "[EMAIL_ADDRESS][DOMAIN_NAME]"
type input "[EMAIL_ADDRESS][DOMAIN_NAME]"
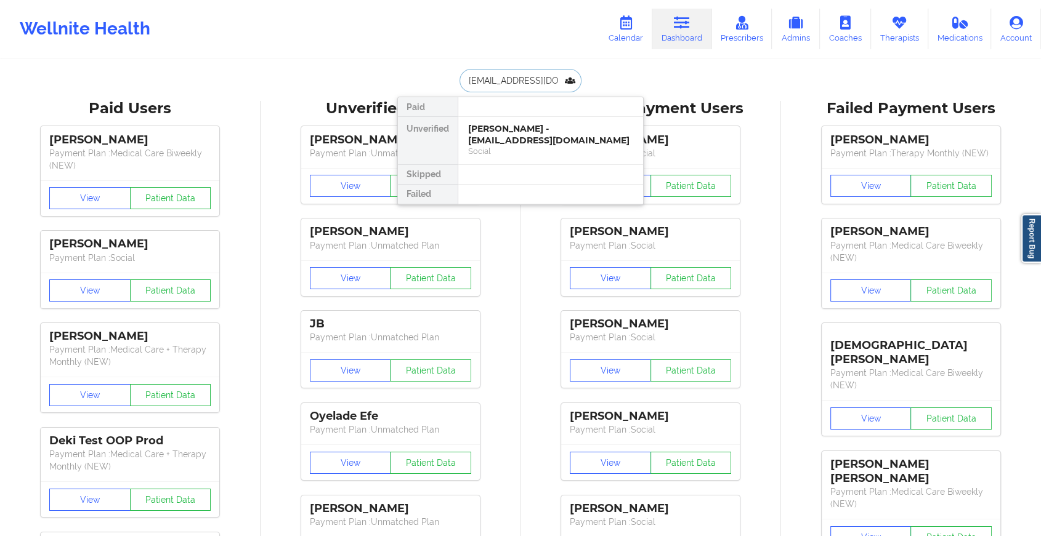
scroll to position [0, 25]
click at [536, 137] on div "[PERSON_NAME] - [EMAIL_ADDRESS][DOMAIN_NAME]" at bounding box center [550, 134] width 165 height 23
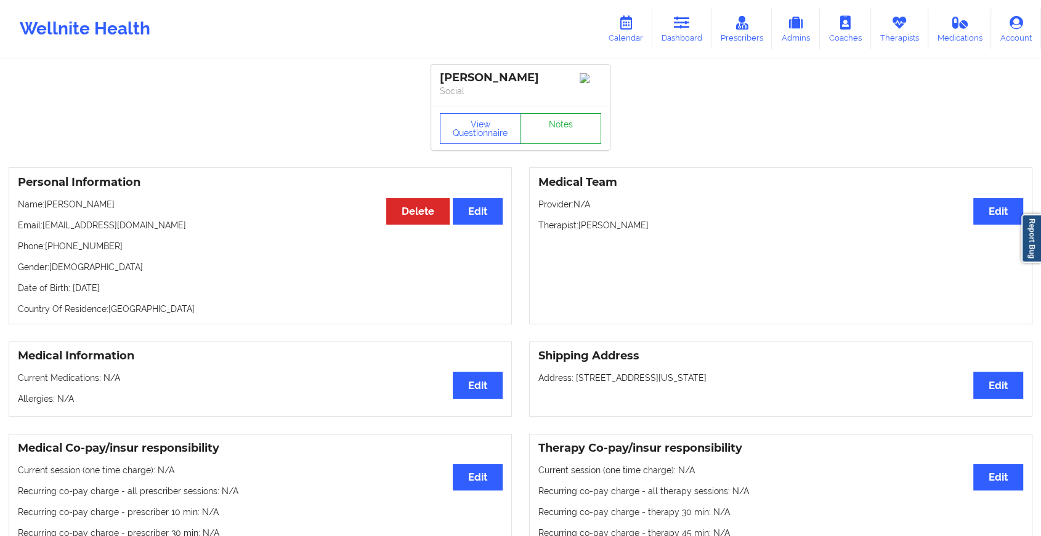
click at [564, 144] on link "Notes" at bounding box center [560, 128] width 81 height 31
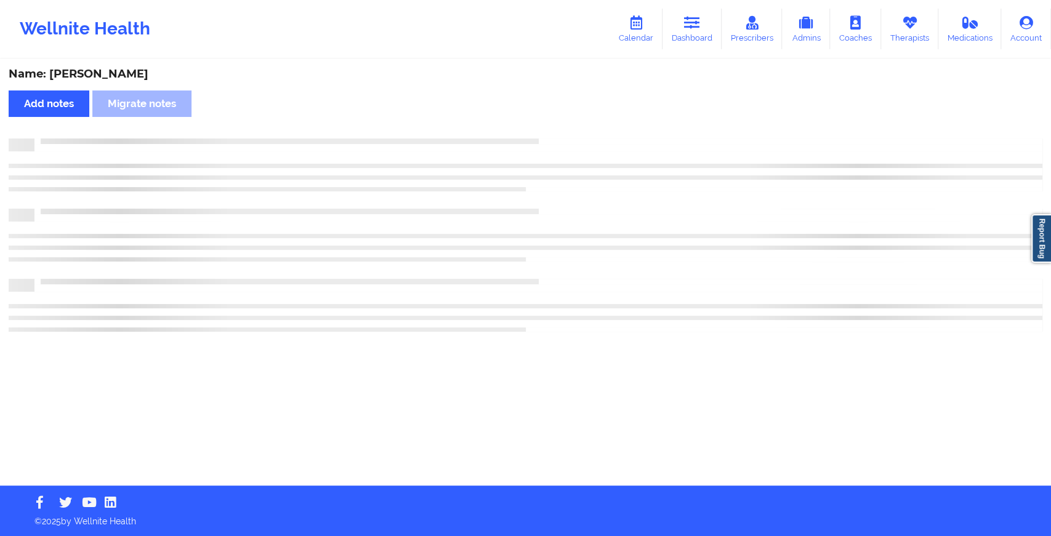
click at [564, 144] on div at bounding box center [526, 145] width 1034 height 13
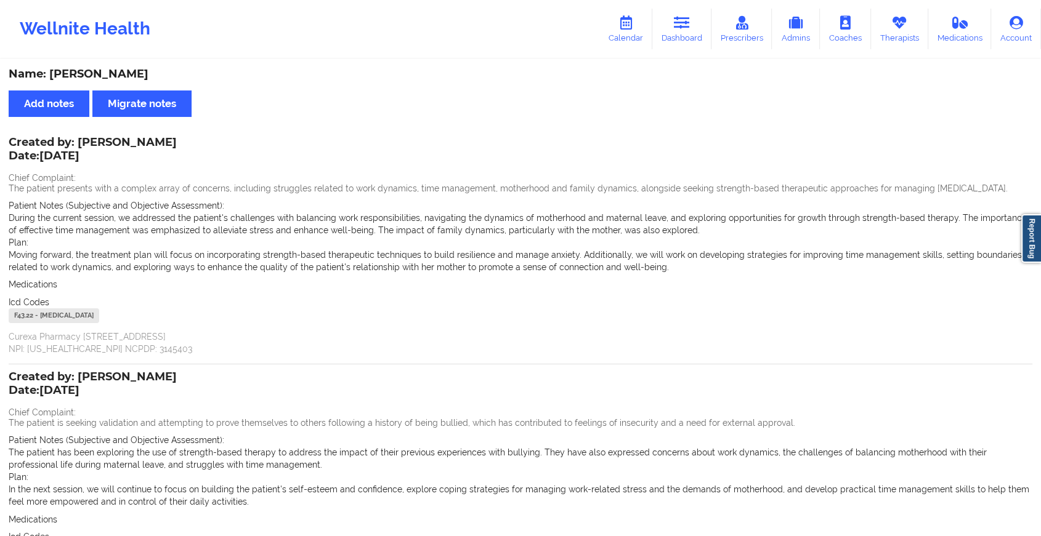
scroll to position [166, 0]
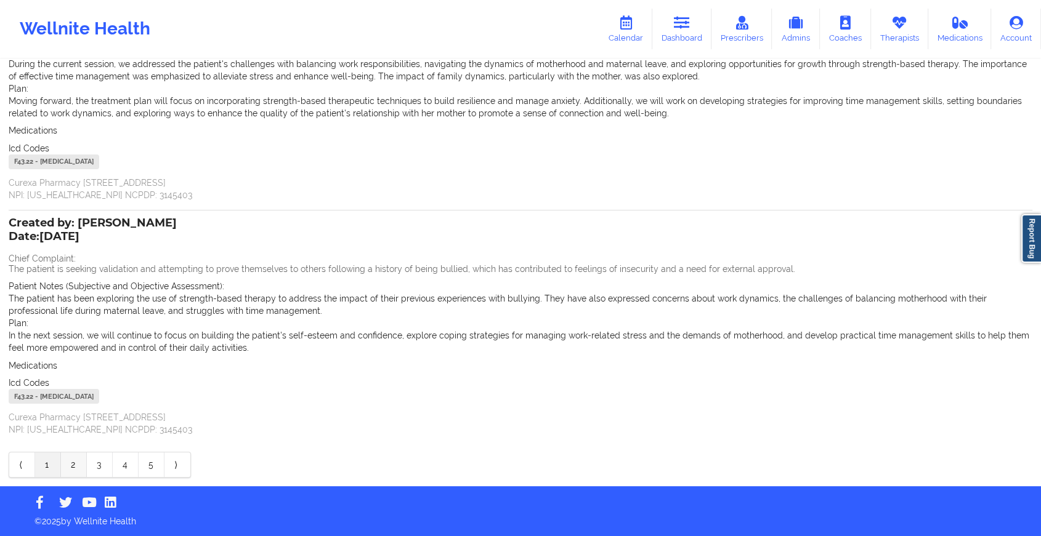
click at [67, 463] on link "2" at bounding box center [74, 465] width 26 height 25
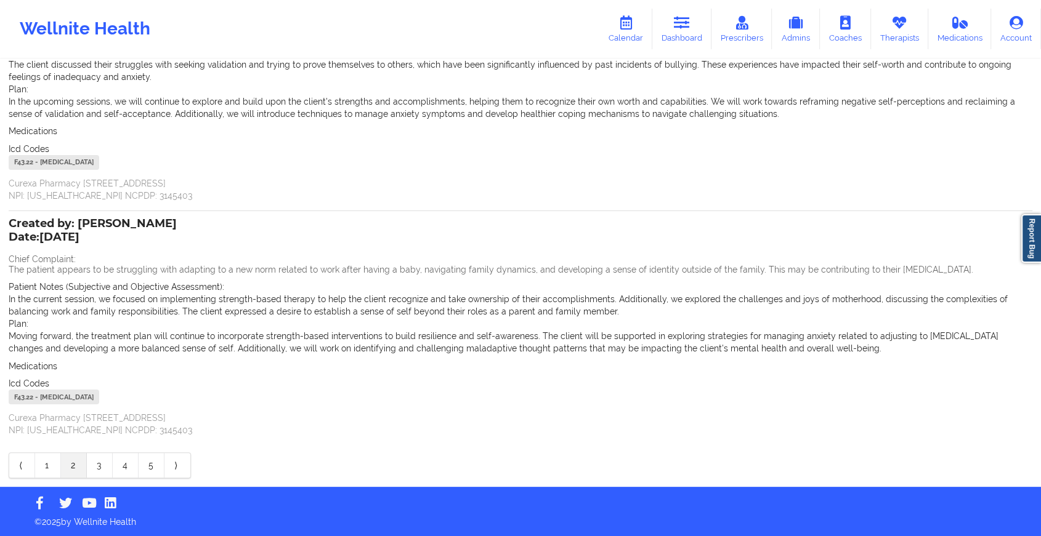
scroll to position [0, 0]
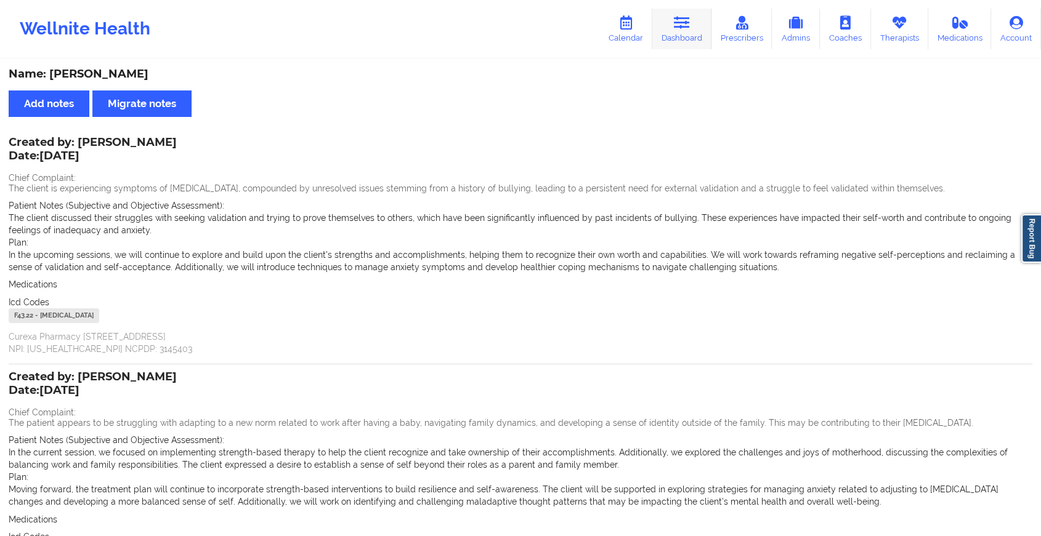
click at [689, 41] on link "Dashboard" at bounding box center [681, 29] width 59 height 41
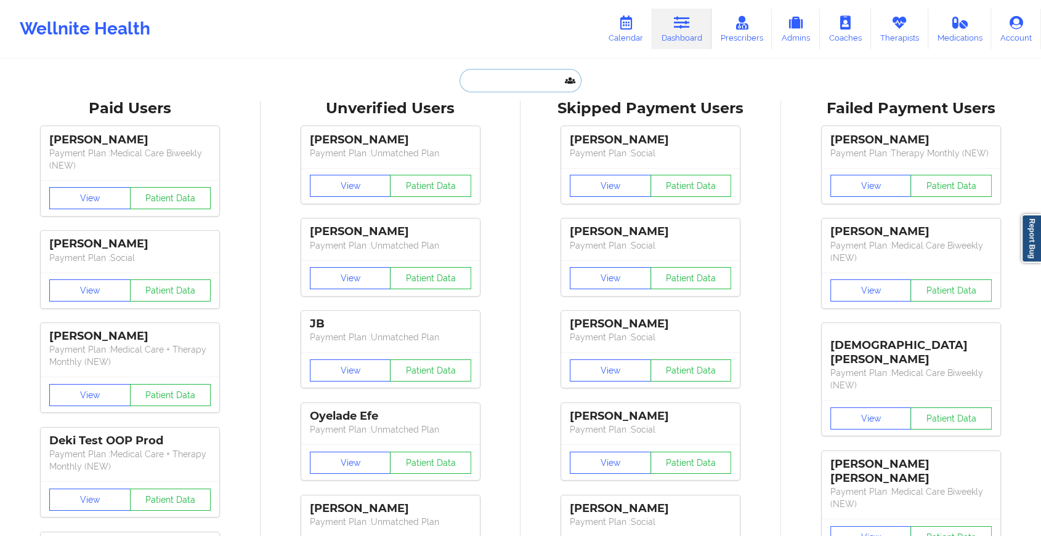
click at [483, 88] on input "text" at bounding box center [520, 80] width 122 height 23
paste input "[EMAIL_ADDRESS][DOMAIN_NAME]"
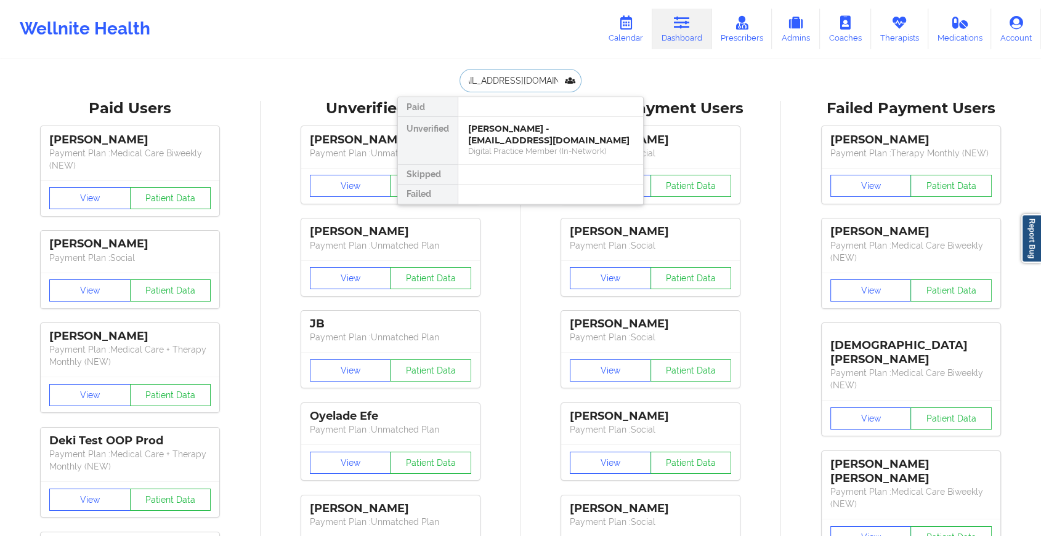
type input "[EMAIL_ADDRESS][DOMAIN_NAME]"
click at [563, 115] on div at bounding box center [549, 107] width 185 height 20
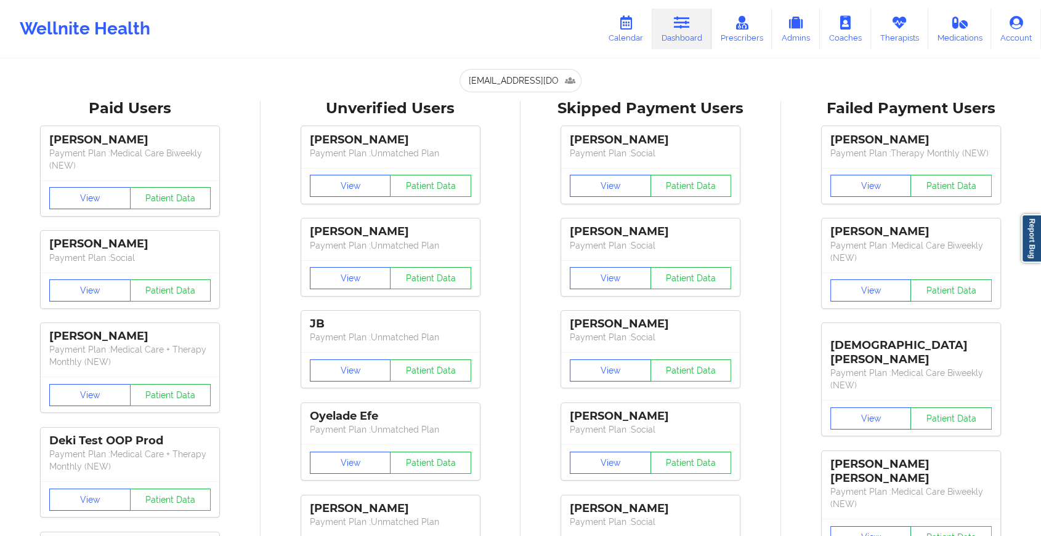
click at [518, 80] on input "[EMAIL_ADDRESS][DOMAIN_NAME]" at bounding box center [520, 80] width 122 height 23
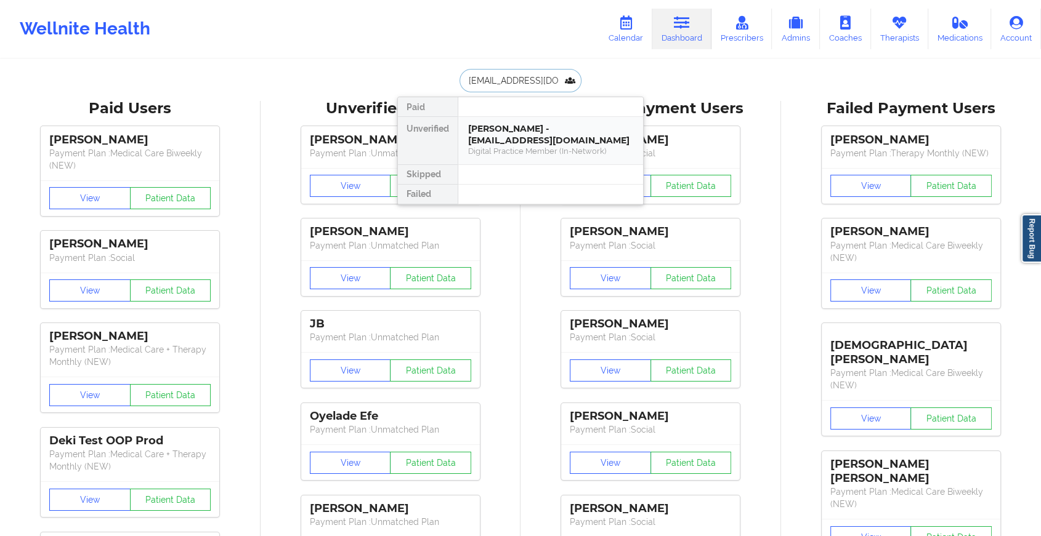
click at [547, 151] on div "Digital Practice Member (In-Network)" at bounding box center [550, 151] width 165 height 10
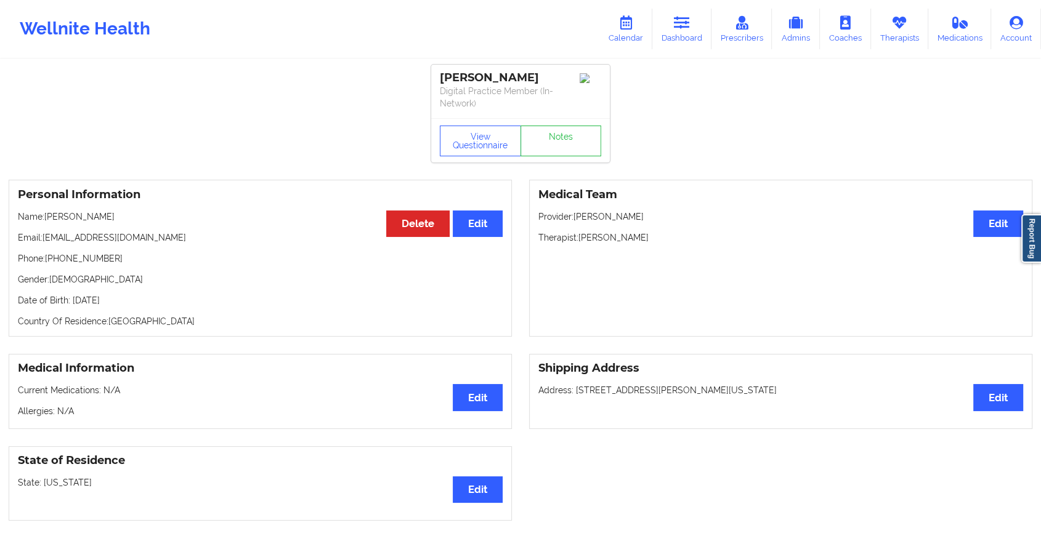
click at [565, 110] on div "[PERSON_NAME] Digital Practice Member (In-Network) View Questionnaire Notes" at bounding box center [520, 114] width 179 height 98
click at [550, 140] on link "Notes" at bounding box center [560, 141] width 81 height 31
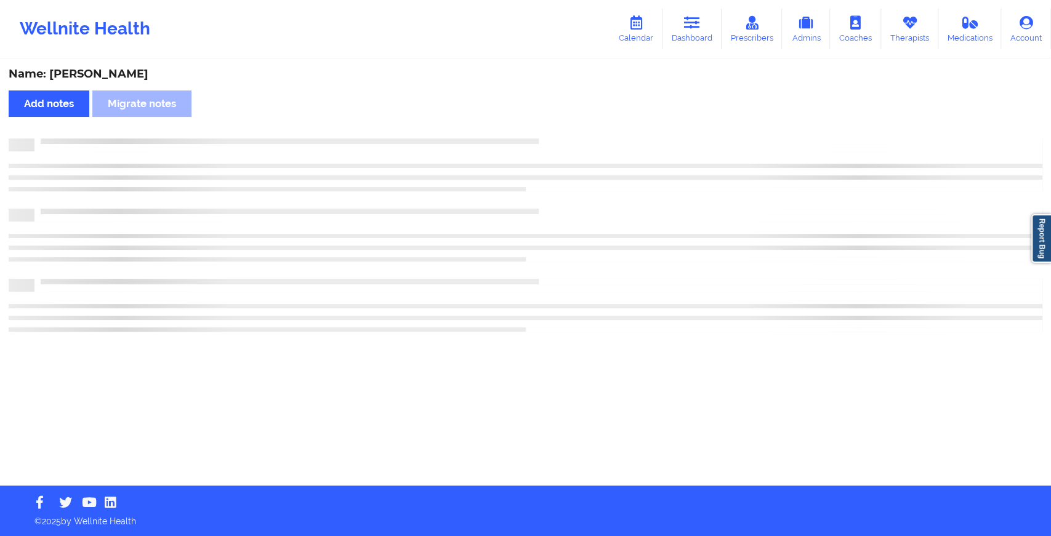
click at [550, 150] on div at bounding box center [526, 145] width 1034 height 13
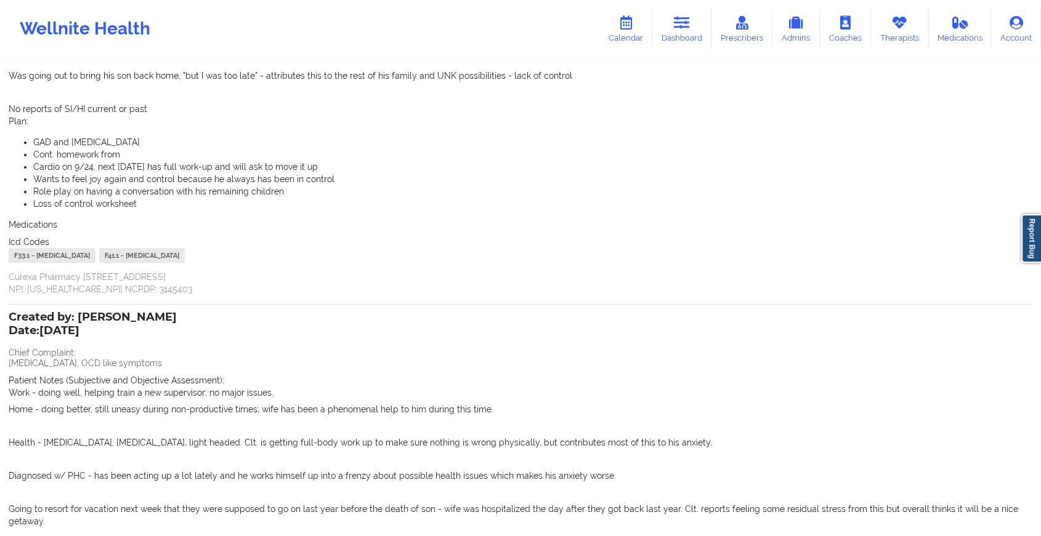
scroll to position [393, 0]
click at [675, 30] on link "Dashboard" at bounding box center [681, 29] width 59 height 41
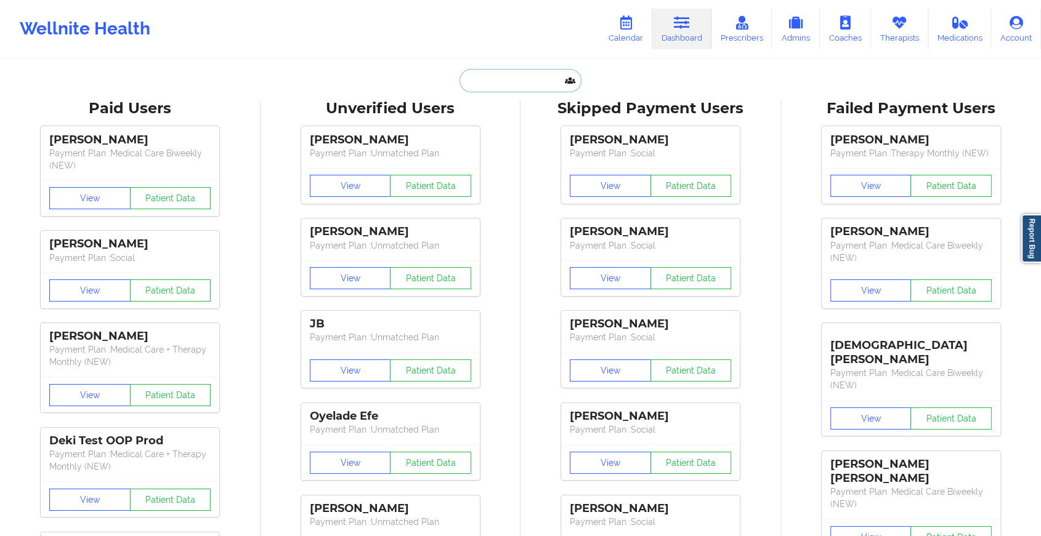
click at [491, 85] on input "text" at bounding box center [520, 80] width 122 height 23
paste input "[DATE] 11:30am"
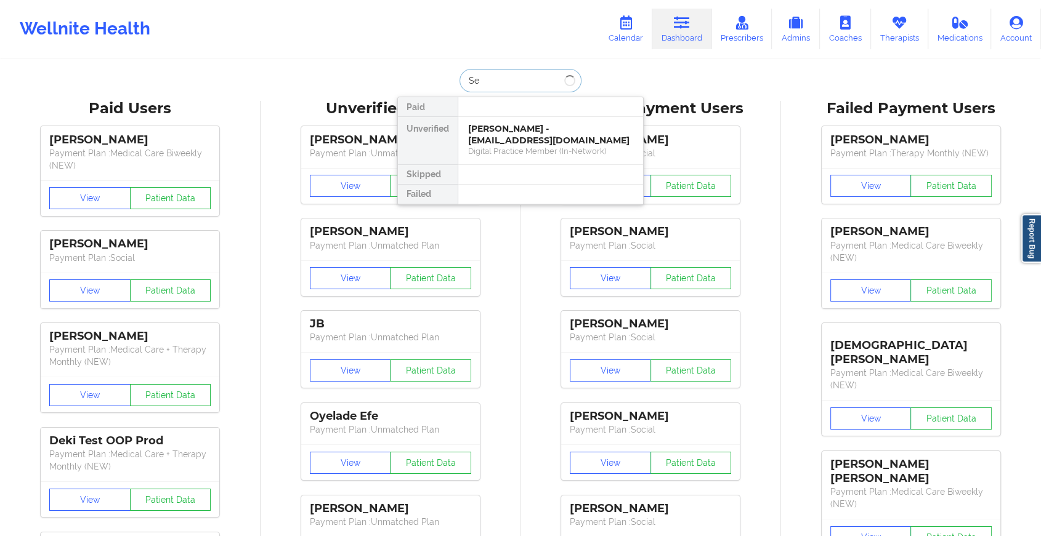
type input "S"
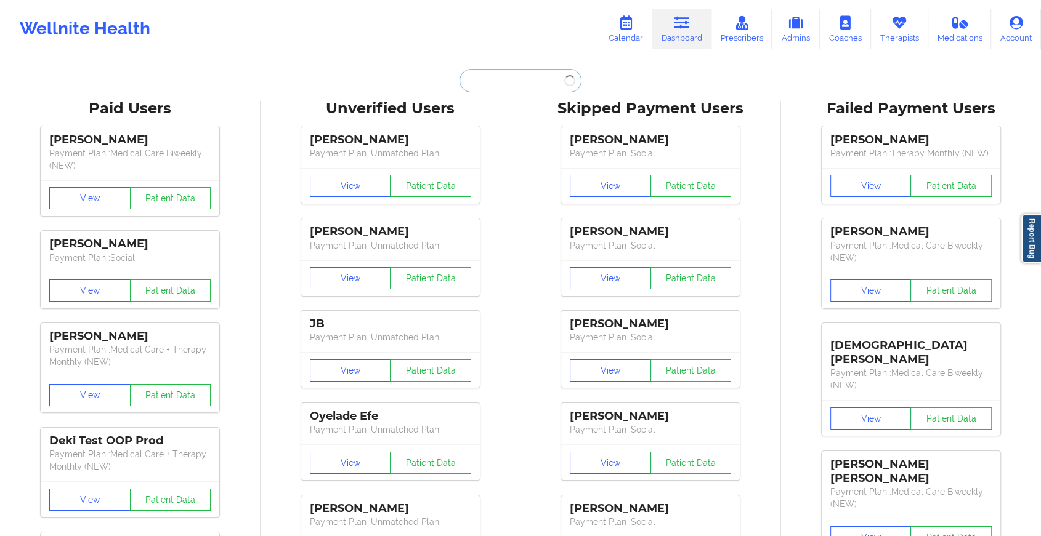
paste input "[EMAIL_ADDRESS][DOMAIN_NAME]"
type input "[EMAIL_ADDRESS][DOMAIN_NAME]"
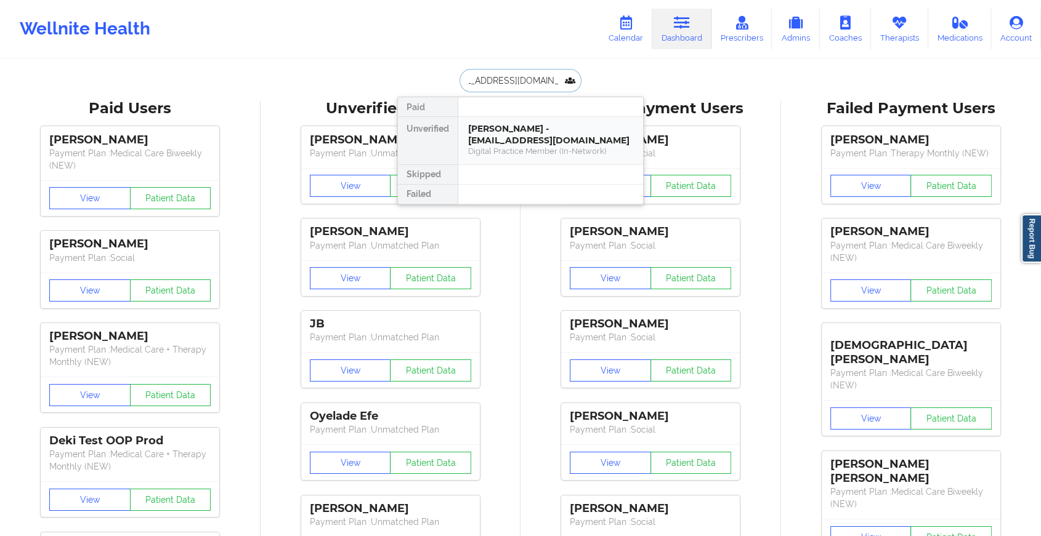
click at [506, 141] on div "[PERSON_NAME] - [EMAIL_ADDRESS][DOMAIN_NAME]" at bounding box center [550, 134] width 165 height 23
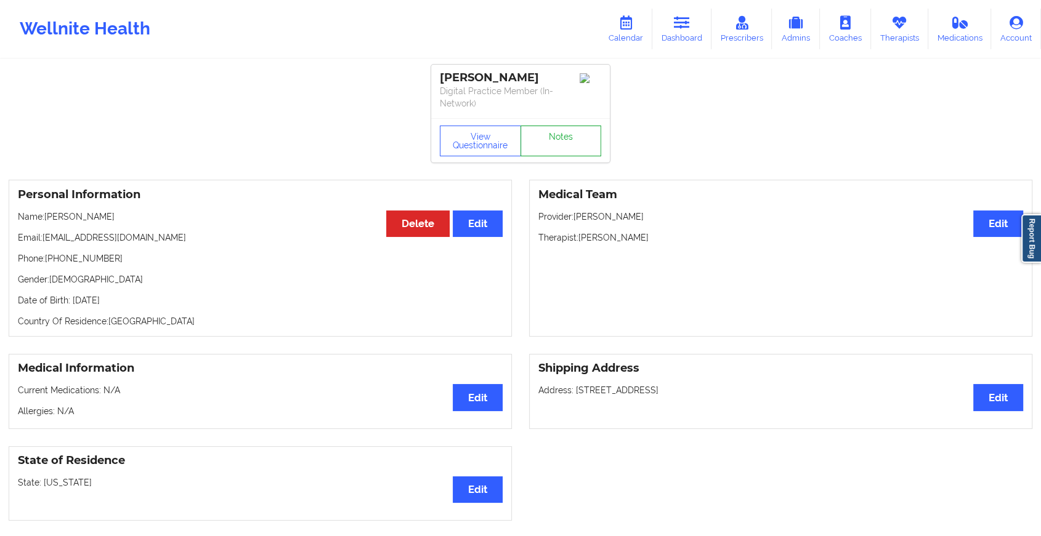
click at [552, 137] on link "Notes" at bounding box center [560, 141] width 81 height 31
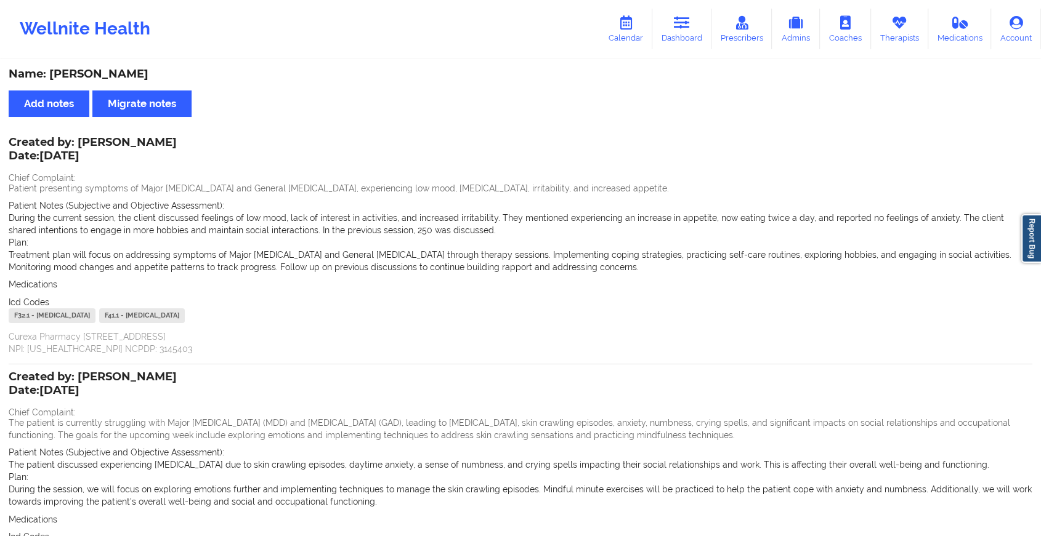
scroll to position [153, 0]
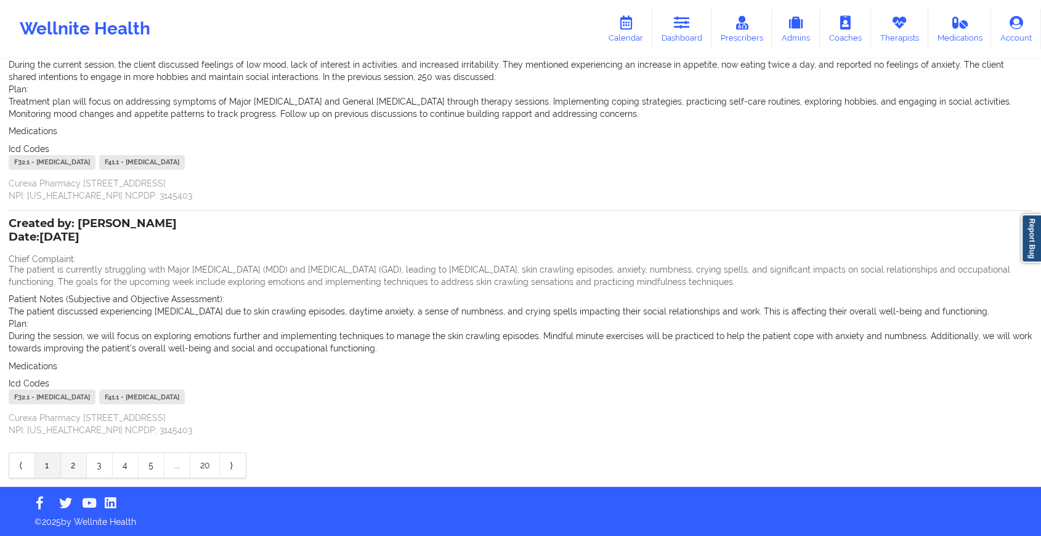
click at [79, 468] on link "2" at bounding box center [74, 465] width 26 height 25
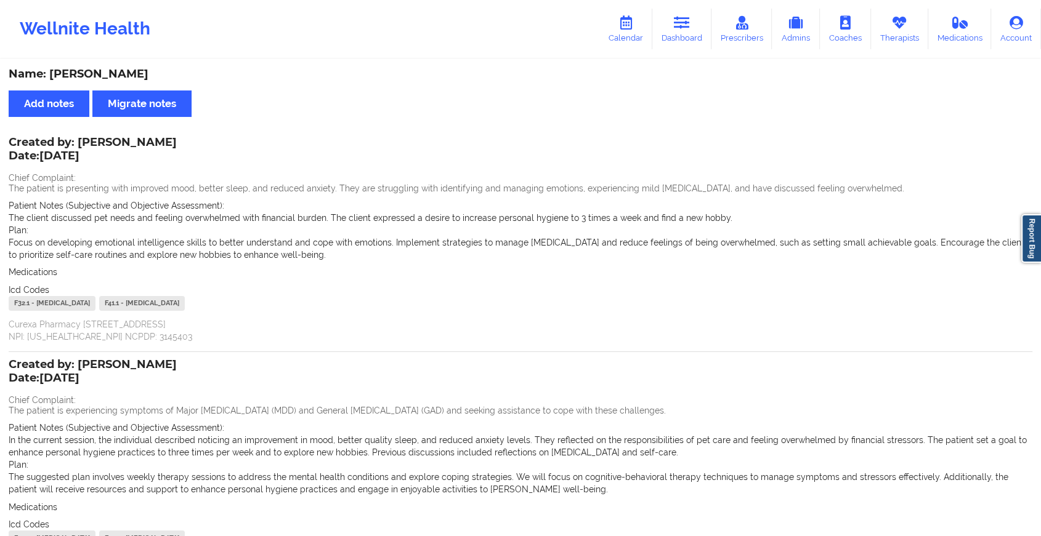
scroll to position [141, 0]
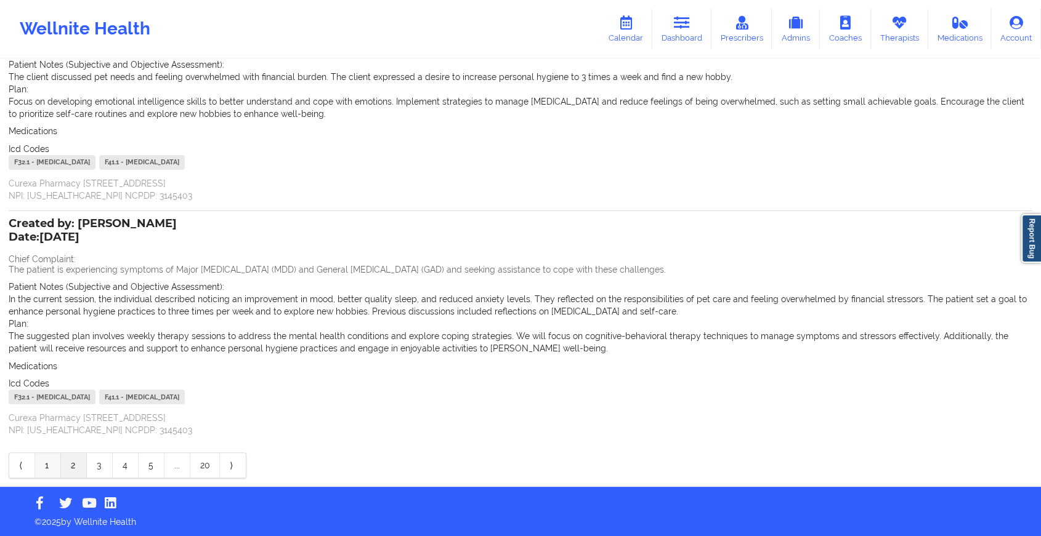
click at [51, 462] on link "1" at bounding box center [48, 465] width 26 height 25
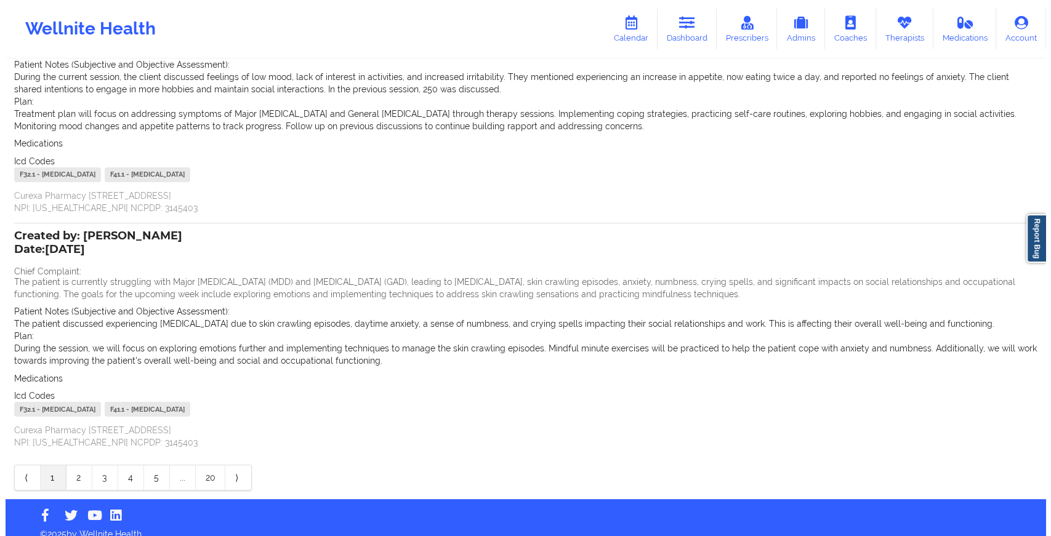
scroll to position [0, 0]
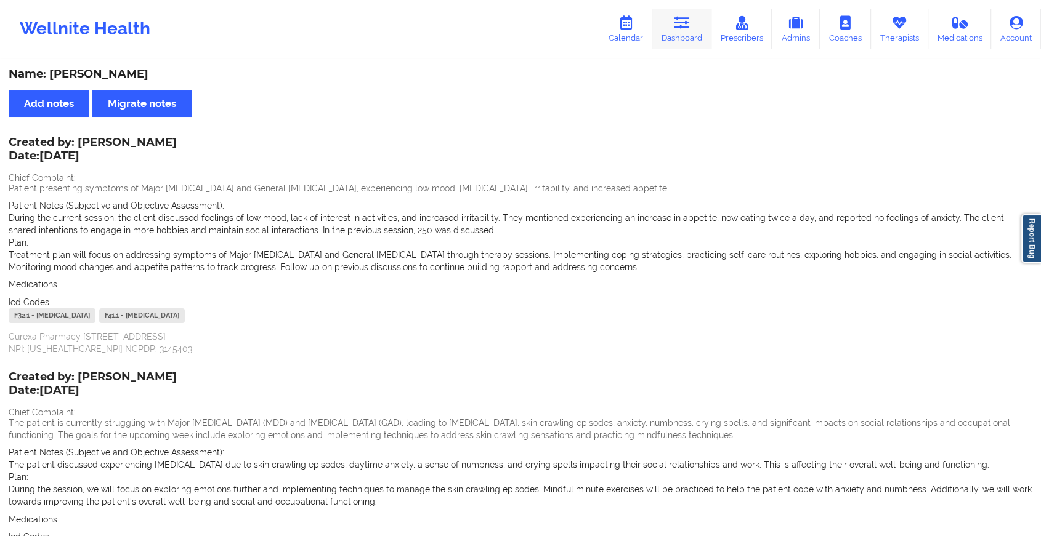
click at [685, 31] on link "Dashboard" at bounding box center [681, 29] width 59 height 41
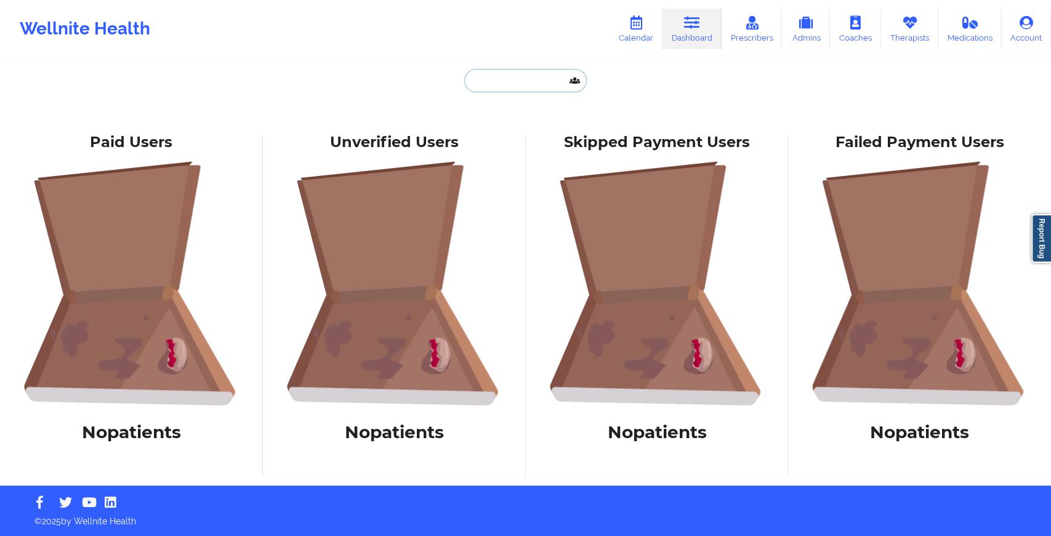
click at [487, 76] on input "text" at bounding box center [525, 80] width 122 height 23
paste input "[EMAIL_ADDRESS][DOMAIN_NAME]"
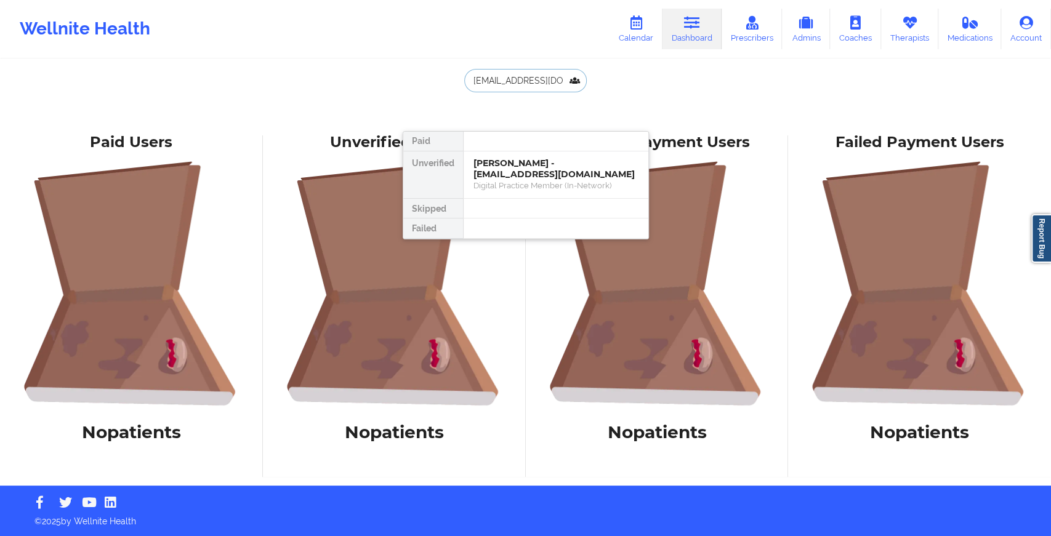
scroll to position [0, 7]
type input "[EMAIL_ADDRESS][DOMAIN_NAME]"
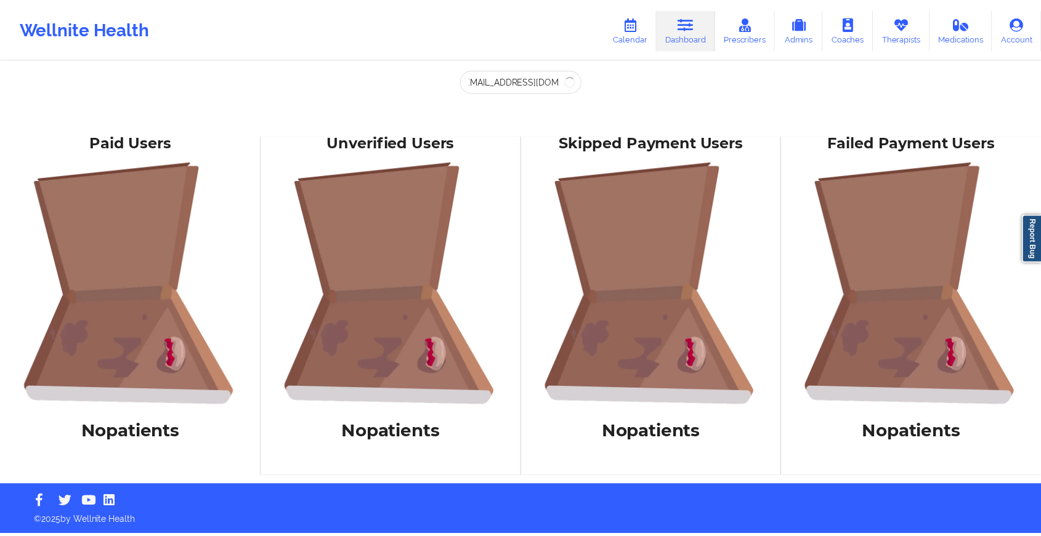
scroll to position [0, 0]
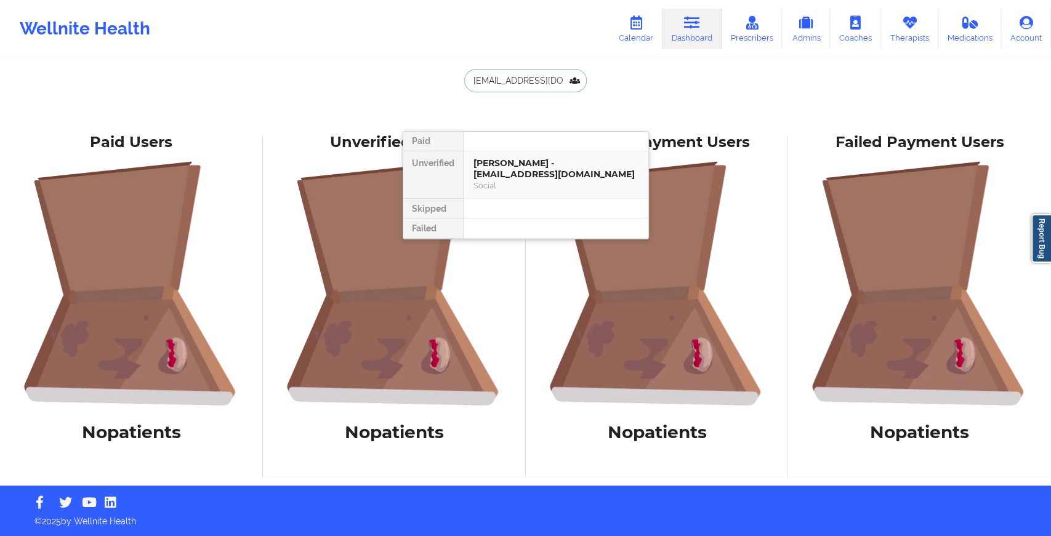
click at [528, 174] on div "[PERSON_NAME] - [EMAIL_ADDRESS][DOMAIN_NAME]" at bounding box center [555, 169] width 165 height 23
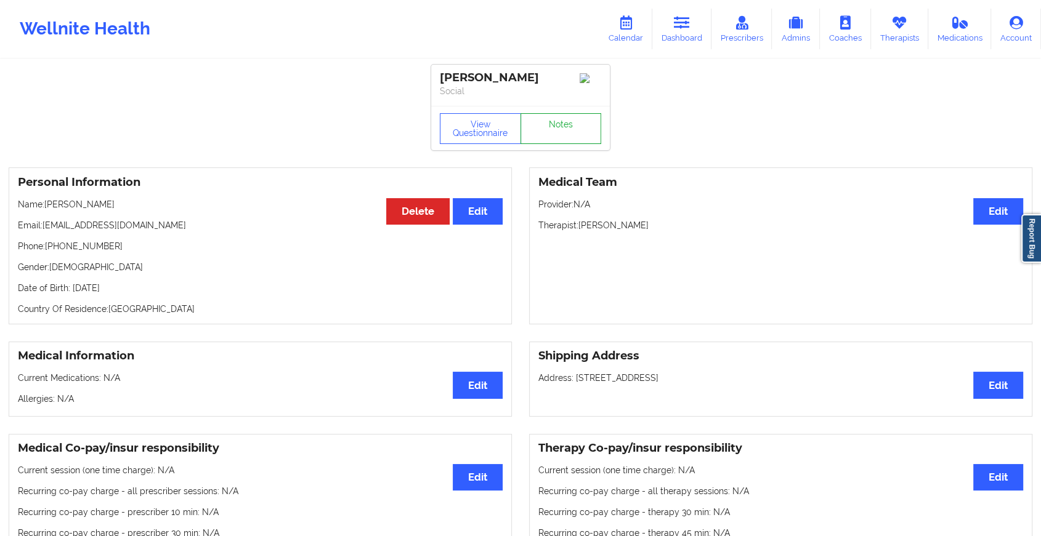
click at [558, 139] on link "Notes" at bounding box center [560, 128] width 81 height 31
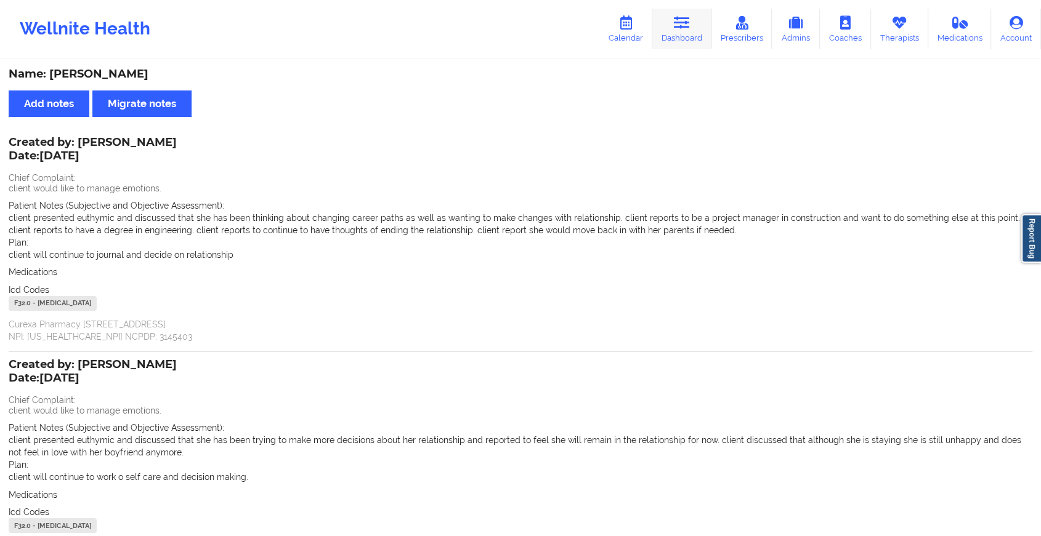
click at [699, 25] on link "Dashboard" at bounding box center [681, 29] width 59 height 41
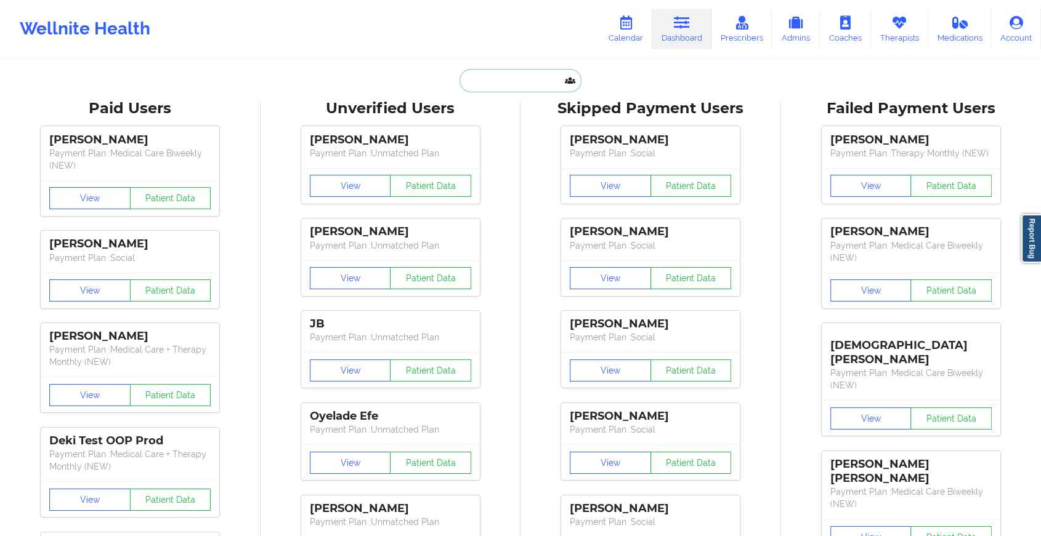
click at [523, 78] on input "text" at bounding box center [520, 80] width 122 height 23
paste input "[EMAIL_ADDRESS][DOMAIN_NAME]"
type input "[EMAIL_ADDRESS][DOMAIN_NAME]"
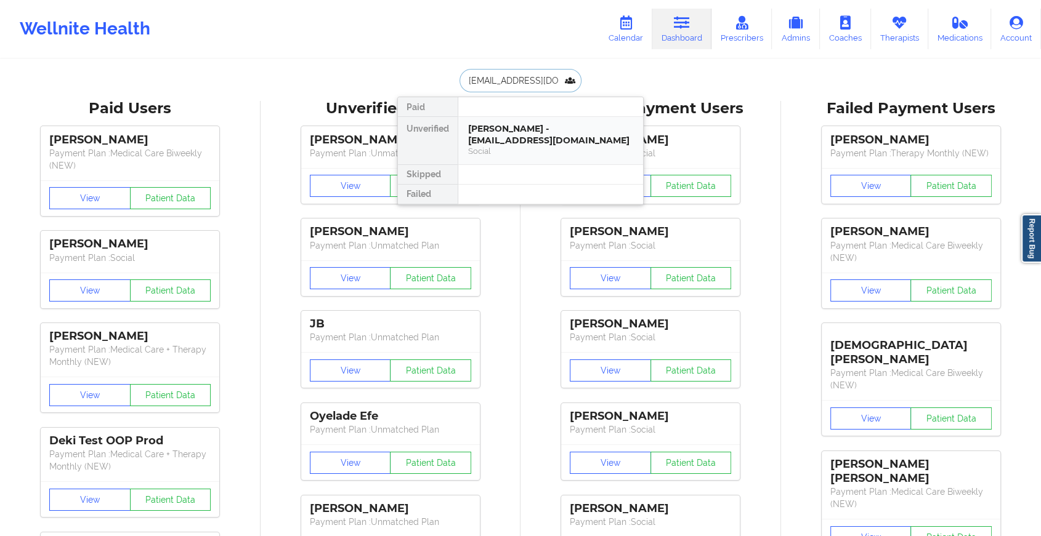
click at [550, 130] on div "[PERSON_NAME] - [EMAIL_ADDRESS][DOMAIN_NAME]" at bounding box center [550, 134] width 165 height 23
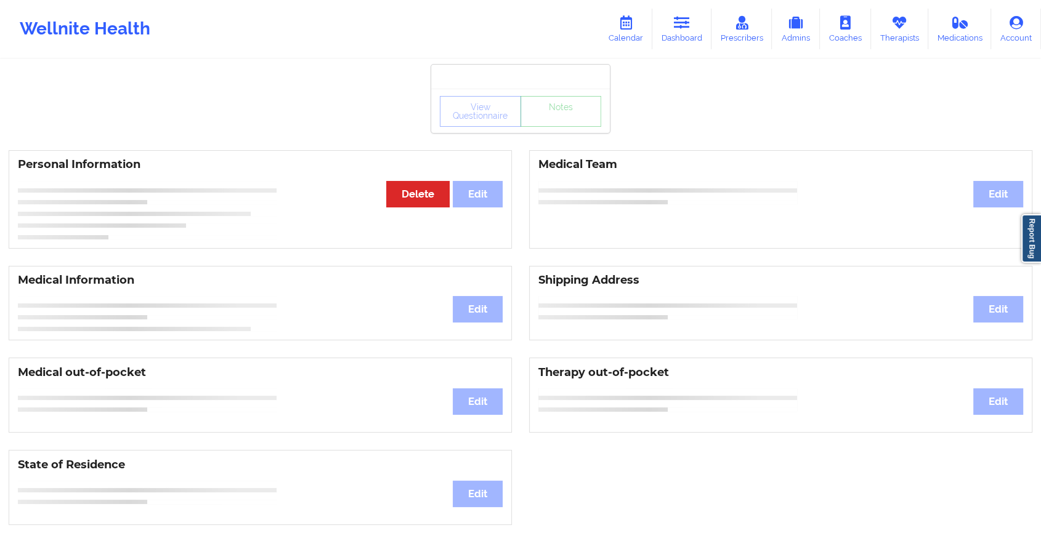
click at [571, 124] on div "View Questionnaire Notes" at bounding box center [520, 111] width 161 height 31
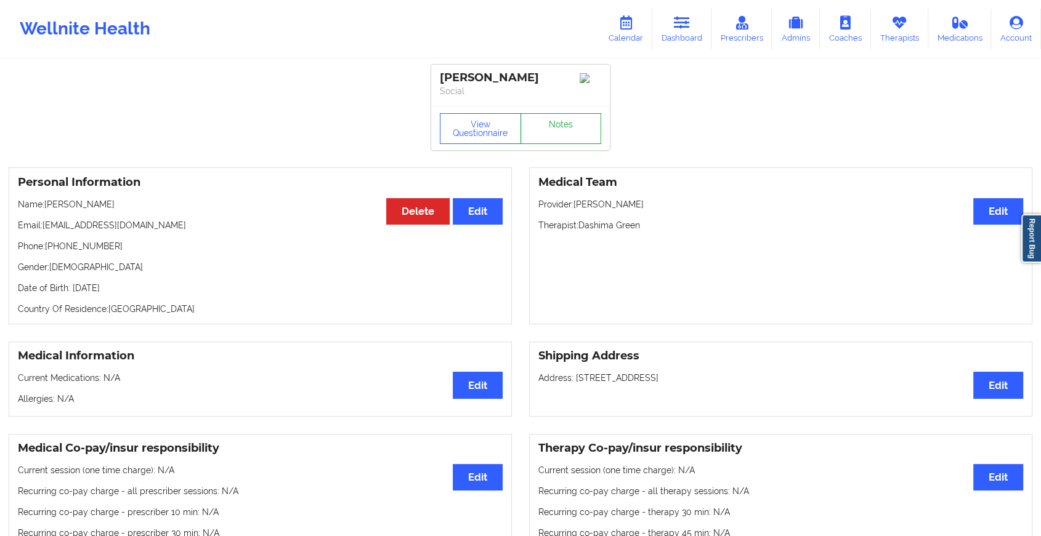
click at [571, 124] on link "Notes" at bounding box center [560, 128] width 81 height 31
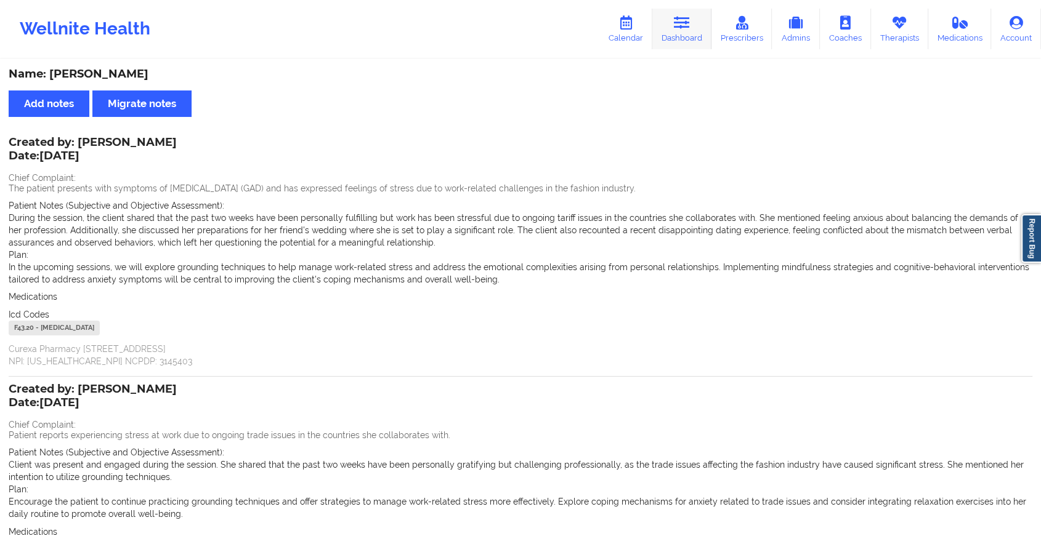
click at [682, 39] on link "Dashboard" at bounding box center [681, 29] width 59 height 41
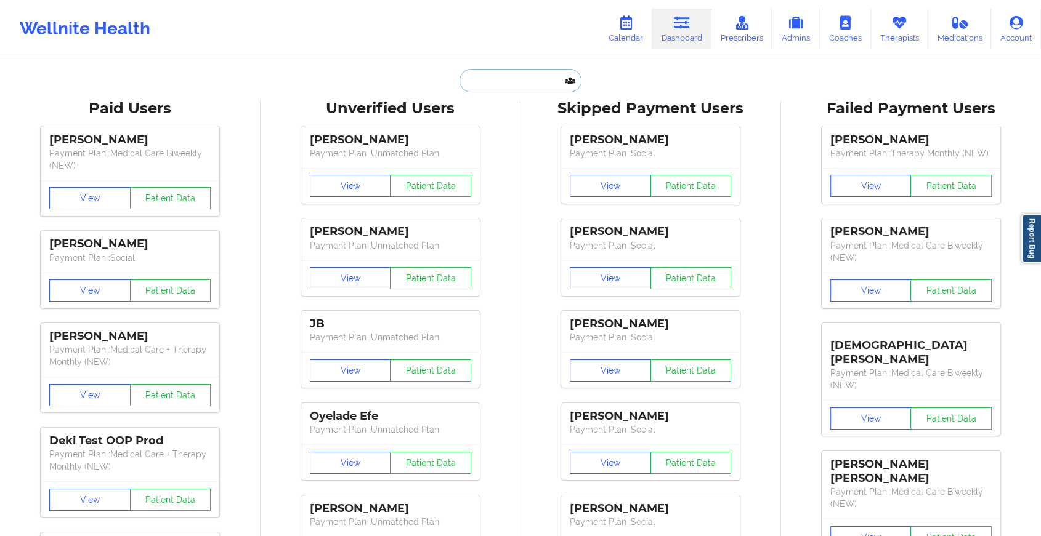
click at [522, 79] on input "text" at bounding box center [520, 80] width 122 height 23
paste input "[EMAIL_ADDRESS][PERSON_NAME][DOMAIN_NAME]"
type input "[EMAIL_ADDRESS][PERSON_NAME][DOMAIN_NAME]"
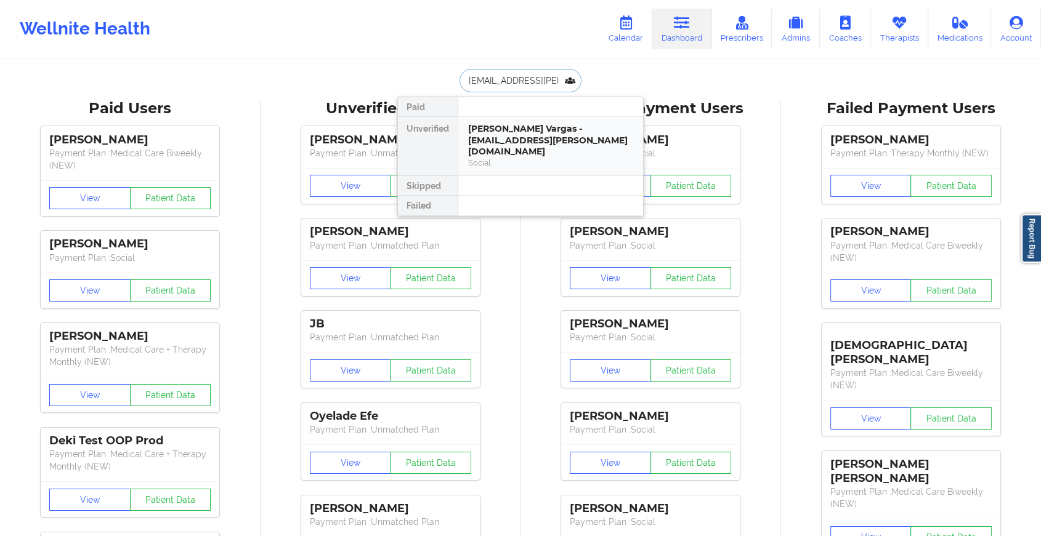
click at [519, 131] on div "[PERSON_NAME] Vargas - [EMAIL_ADDRESS][PERSON_NAME][DOMAIN_NAME]" at bounding box center [550, 140] width 165 height 34
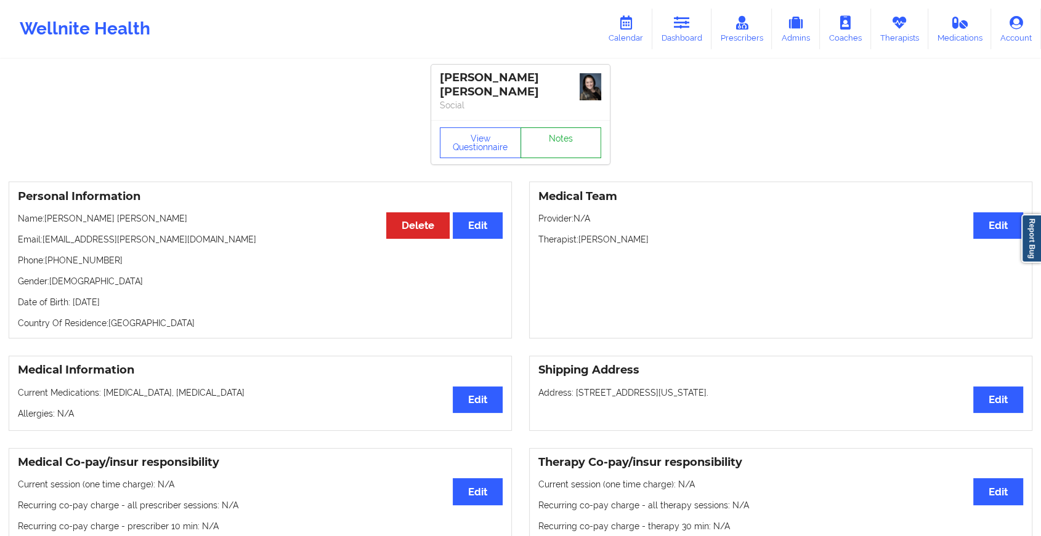
click at [551, 127] on link "Notes" at bounding box center [560, 142] width 81 height 31
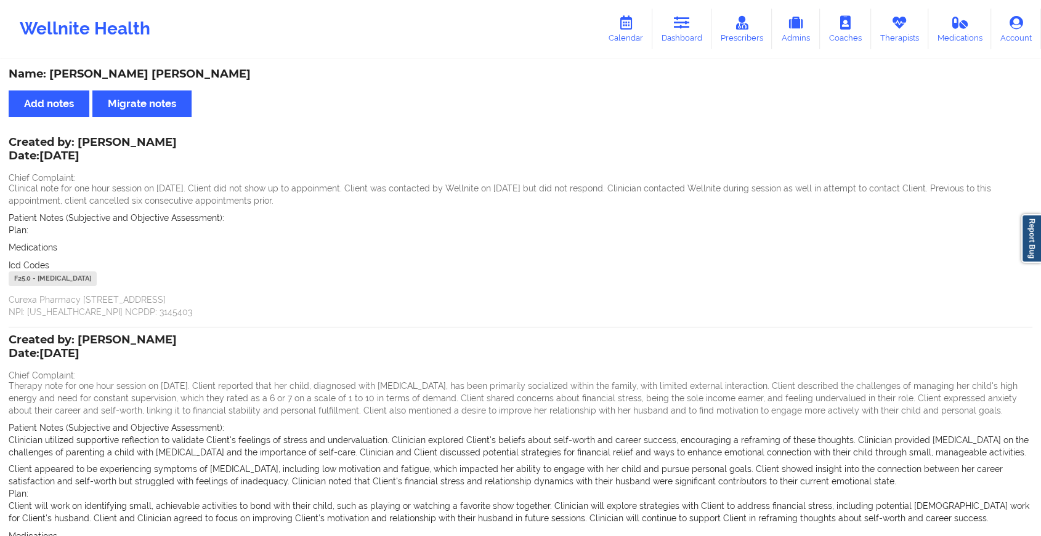
click at [695, 6] on div "Wellnite Health Calendar Dashboard Prescribers Admins Coaches Therapists Medica…" at bounding box center [520, 28] width 1041 height 49
click at [682, 26] on icon at bounding box center [682, 23] width 16 height 14
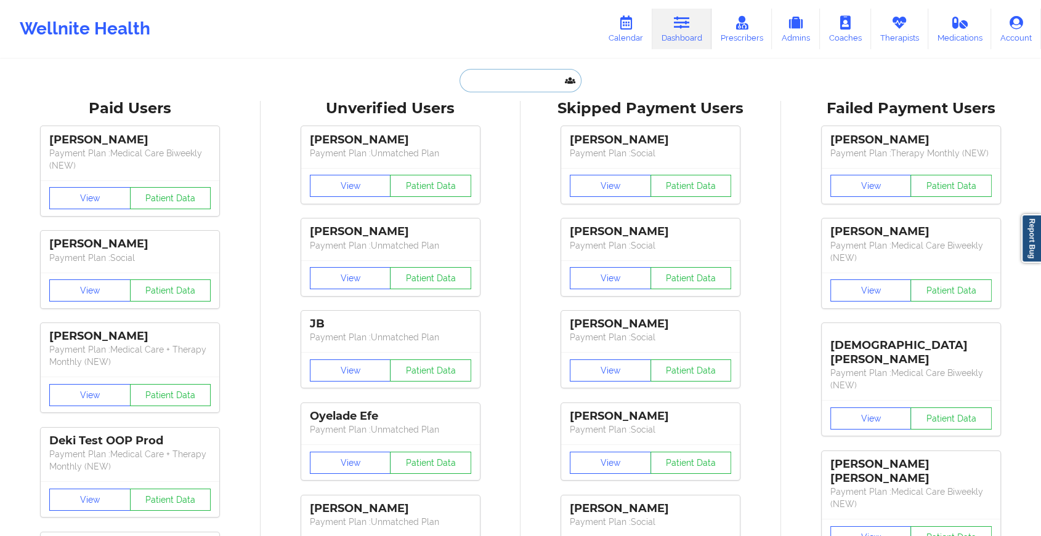
click at [516, 80] on input "text" at bounding box center [520, 80] width 122 height 23
paste input "[EMAIL_ADDRESS][DOMAIN_NAME]"
type input "[EMAIL_ADDRESS][DOMAIN_NAME]"
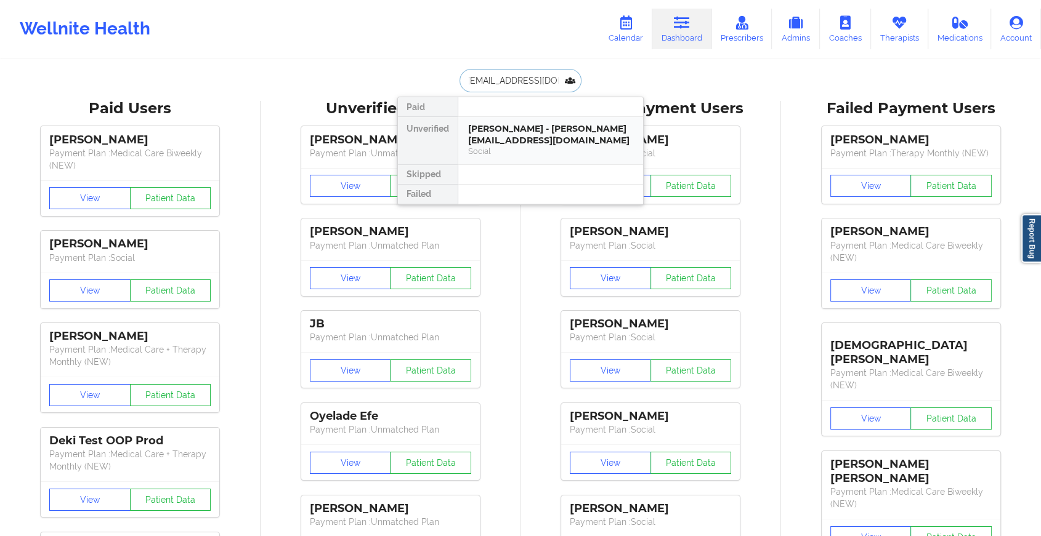
click at [520, 132] on div "[PERSON_NAME] - [PERSON_NAME][EMAIL_ADDRESS][DOMAIN_NAME]" at bounding box center [550, 134] width 165 height 23
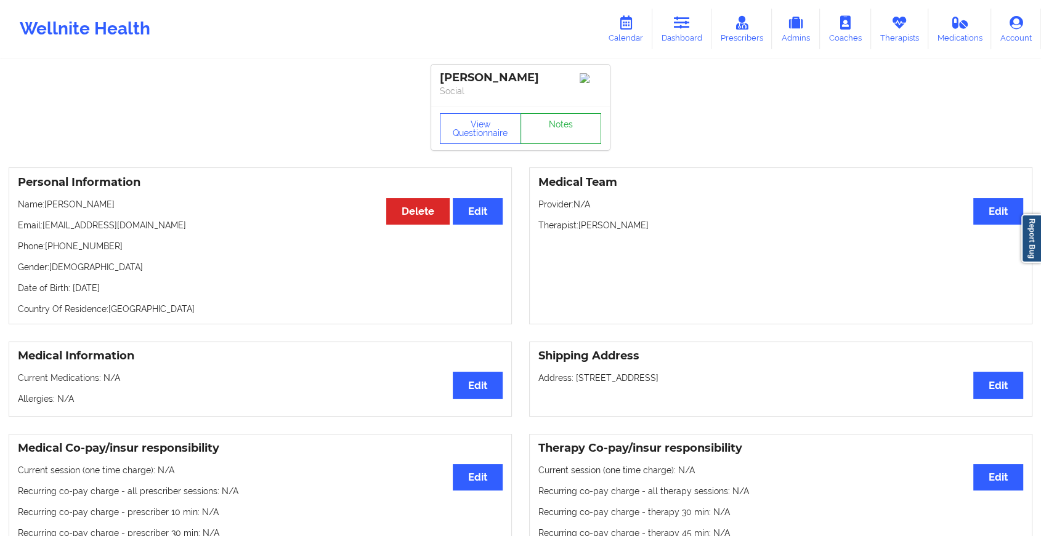
click at [542, 128] on link "Notes" at bounding box center [560, 128] width 81 height 31
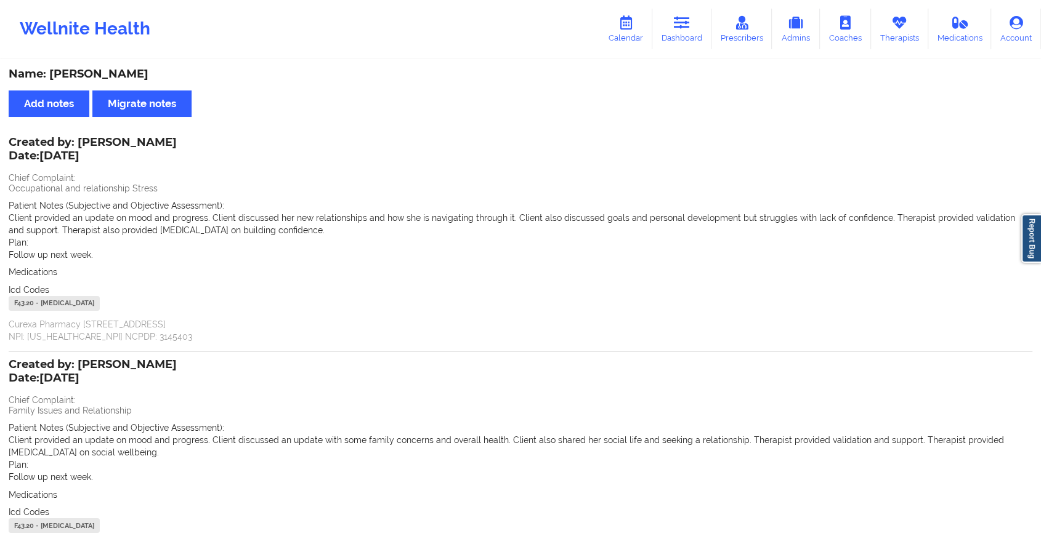
scroll to position [129, 0]
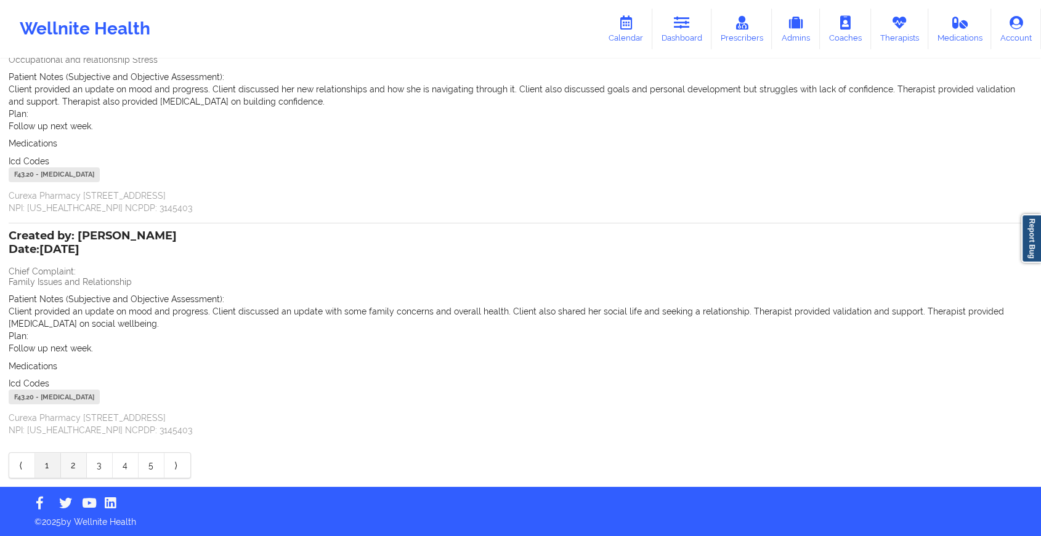
click at [73, 472] on link "2" at bounding box center [74, 465] width 26 height 25
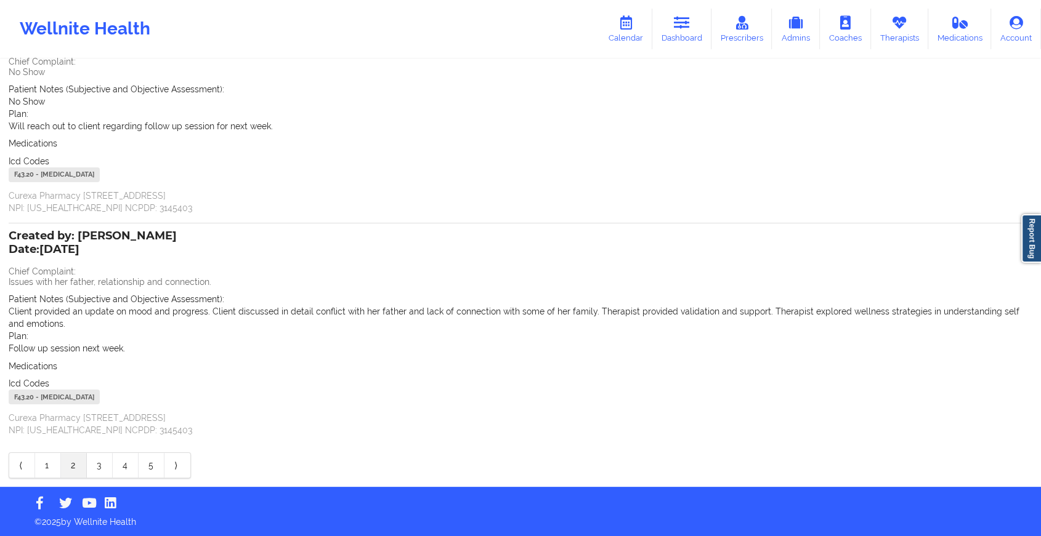
scroll to position [0, 0]
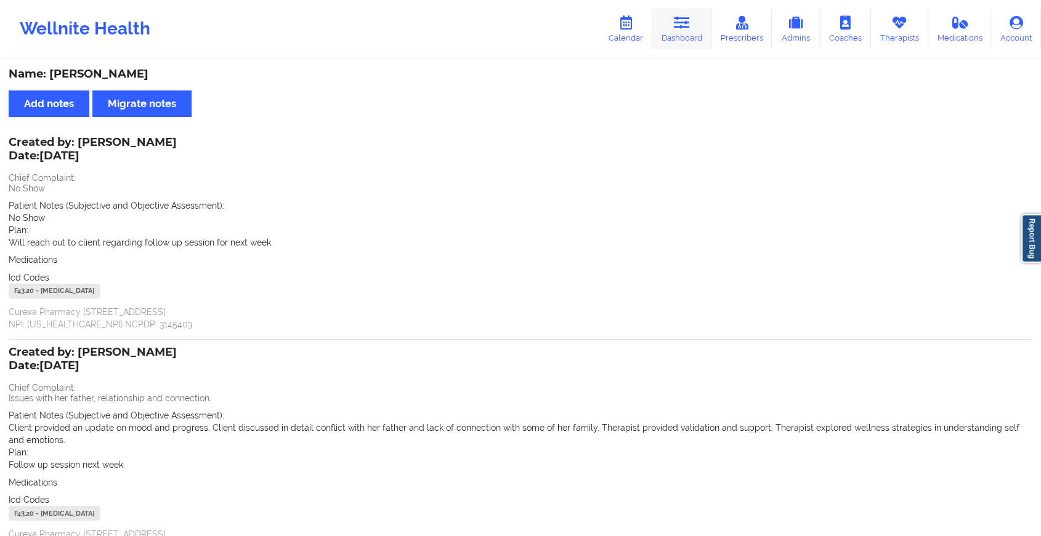
click at [677, 14] on link "Dashboard" at bounding box center [681, 29] width 59 height 41
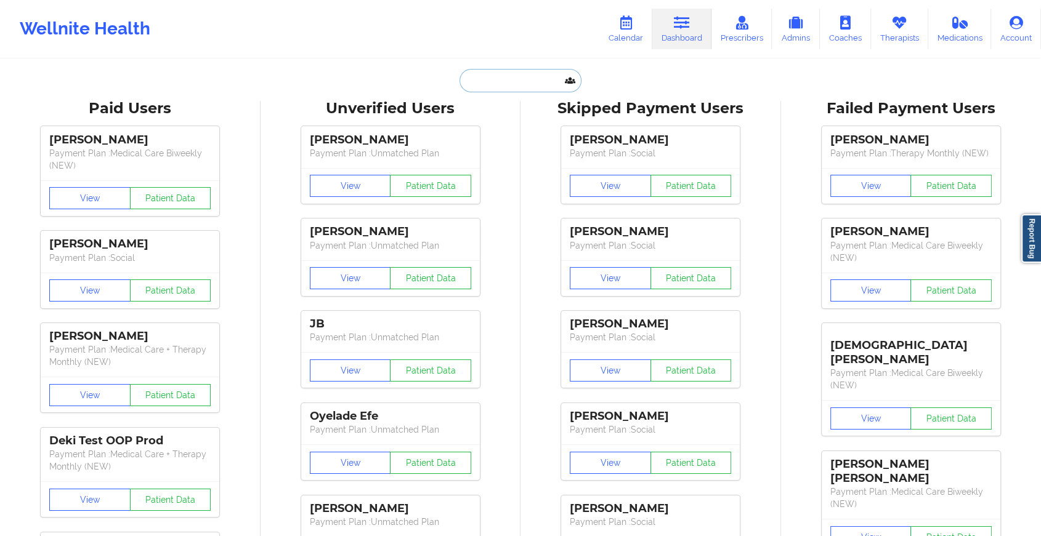
click at [499, 88] on input "text" at bounding box center [520, 80] width 122 height 23
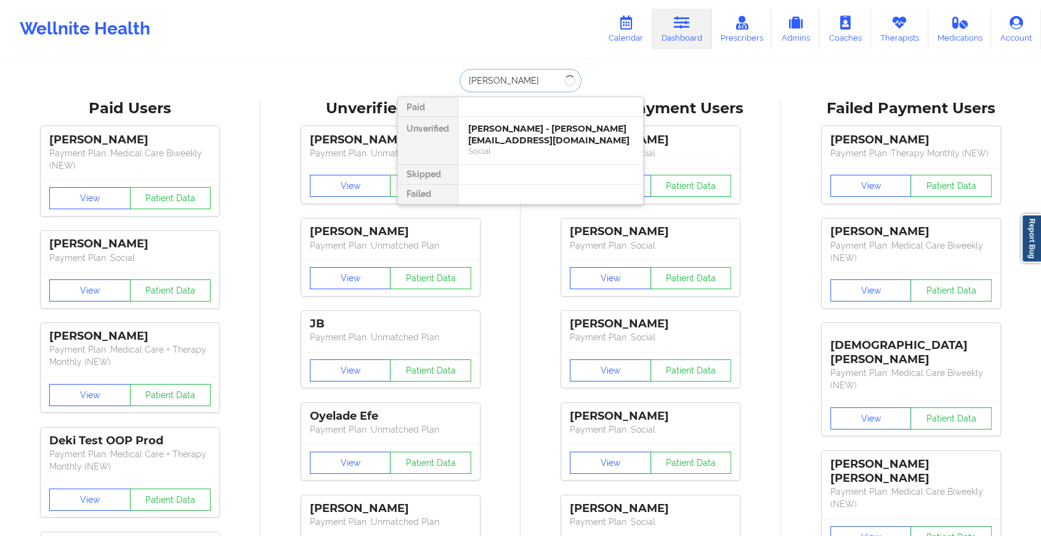
type input "[PERSON_NAME]"
click at [516, 138] on div "[PERSON_NAME] - [EMAIL_ADDRESS][DOMAIN_NAME]" at bounding box center [550, 134] width 165 height 23
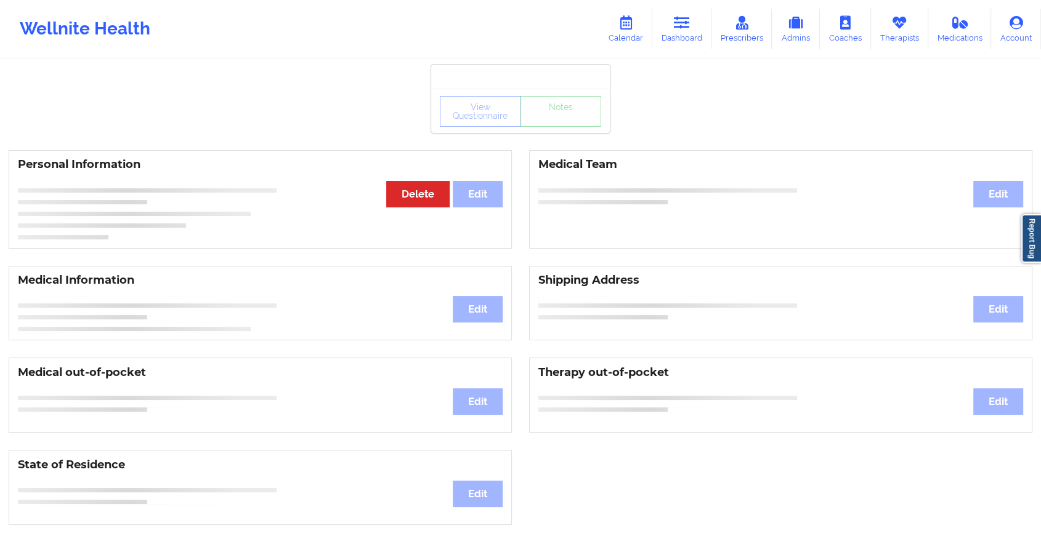
click at [516, 138] on div "View Questionnaire Notes Personal Information Edit Delete Medical Team Edit Med…" at bounding box center [520, 519] width 1041 height 1039
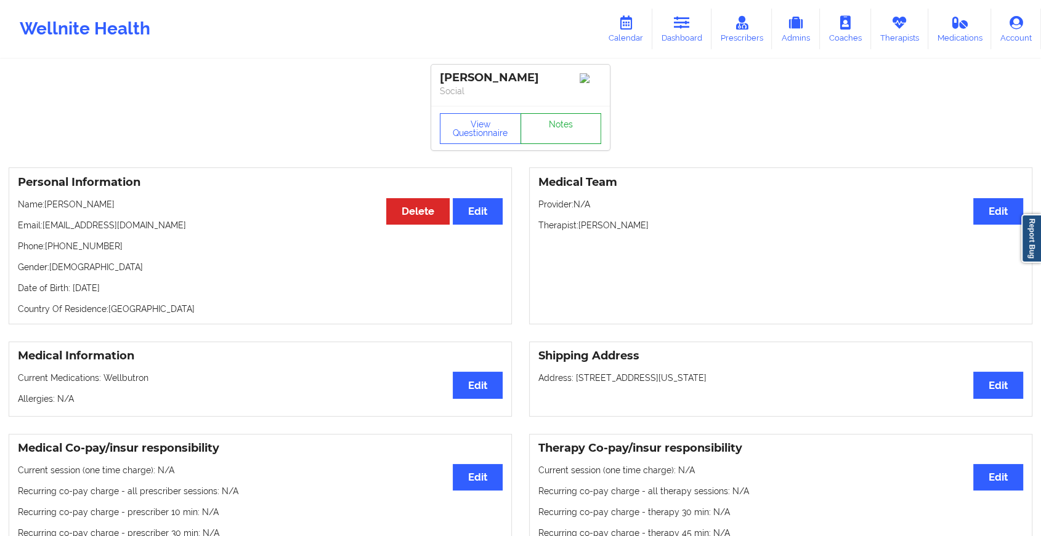
drag, startPoint x: 516, startPoint y: 138, endPoint x: 555, endPoint y: 138, distance: 38.8
click at [555, 138] on link "Notes" at bounding box center [560, 128] width 81 height 31
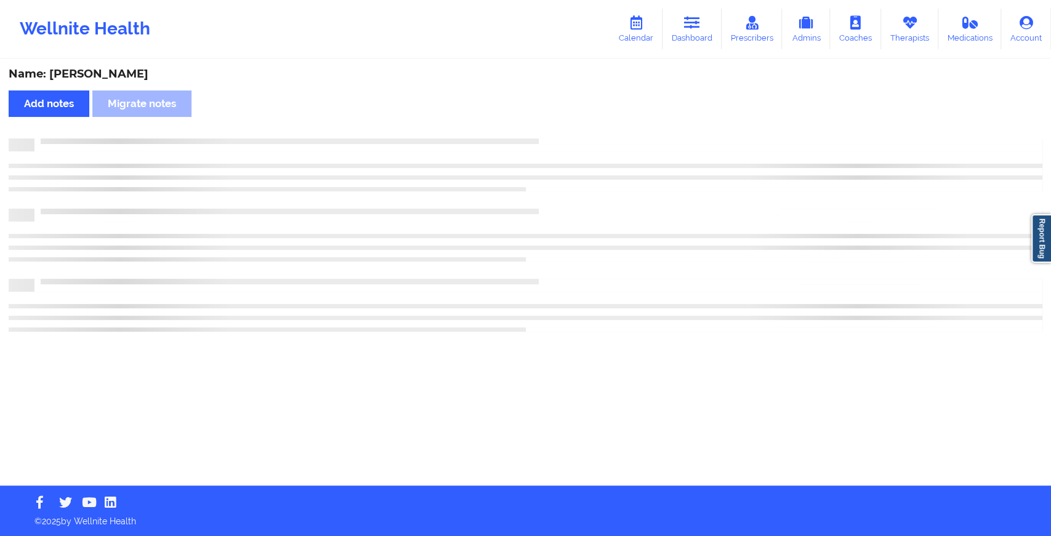
click at [555, 139] on div at bounding box center [538, 139] width 1008 height 0
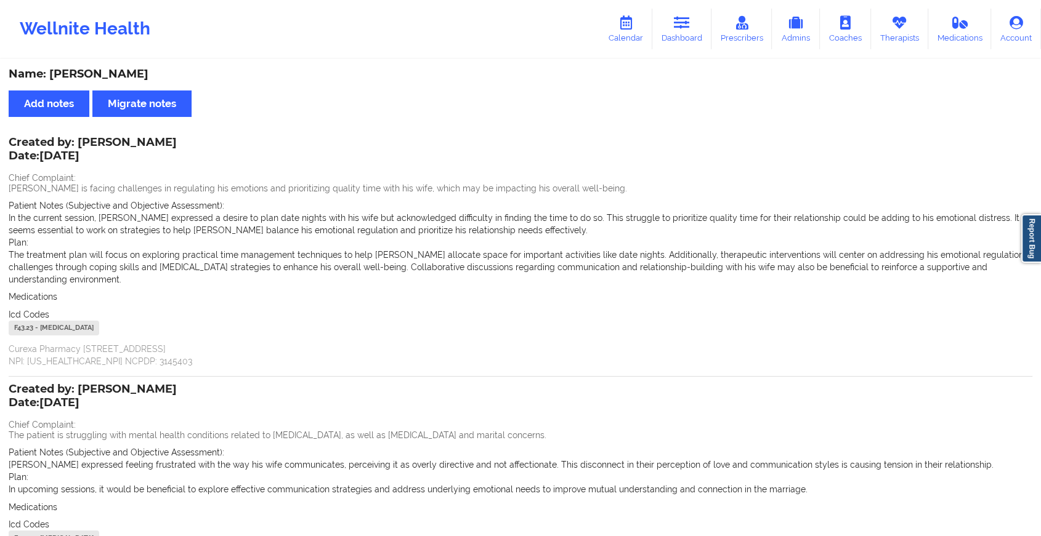
scroll to position [141, 0]
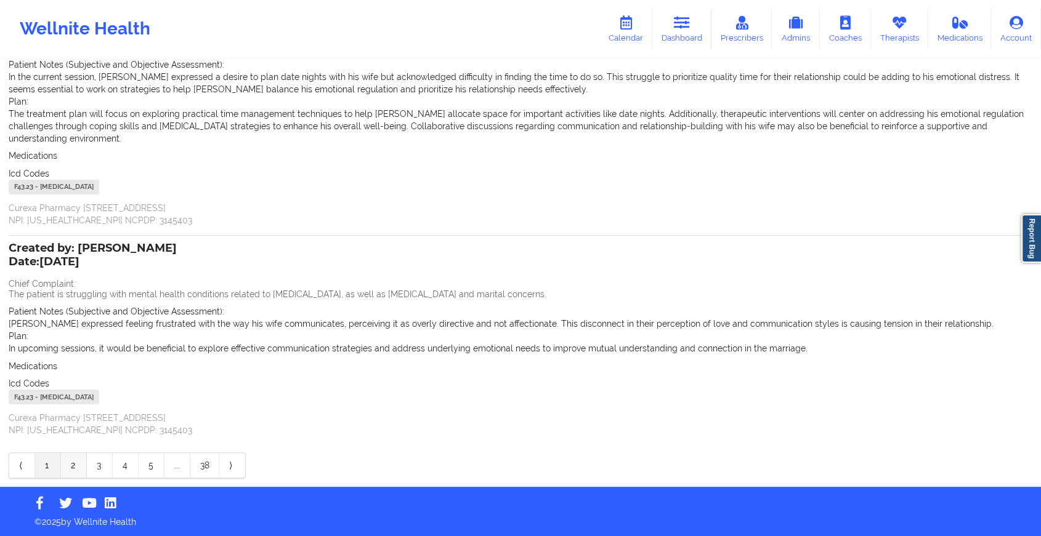
click at [74, 467] on link "2" at bounding box center [74, 465] width 26 height 25
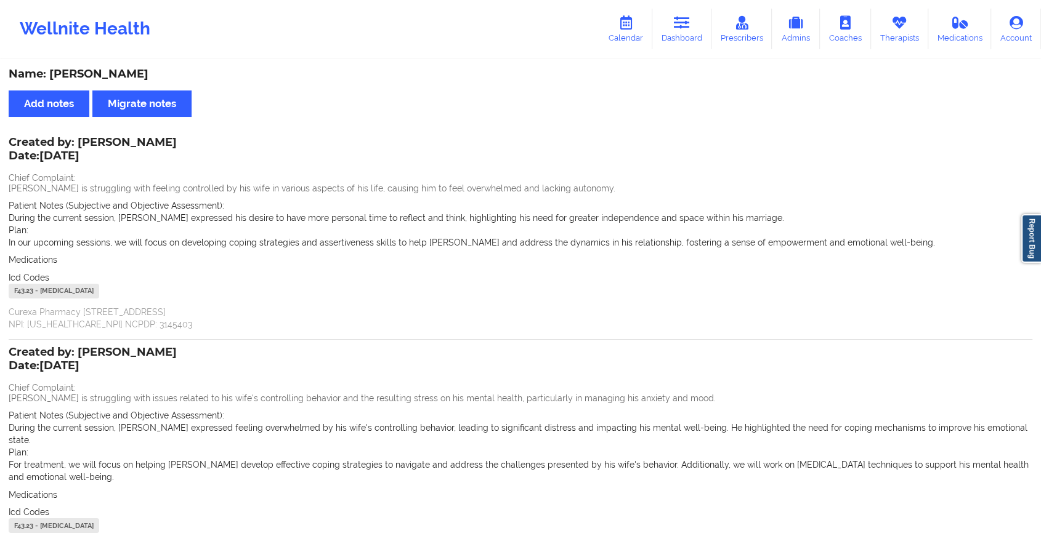
scroll to position [116, 0]
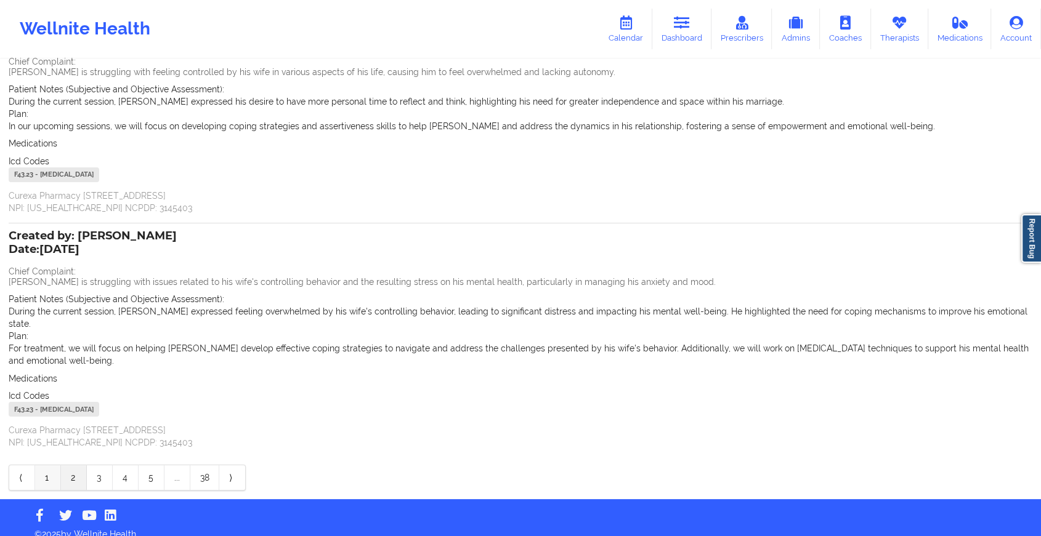
click at [42, 465] on link "1" at bounding box center [48, 477] width 26 height 25
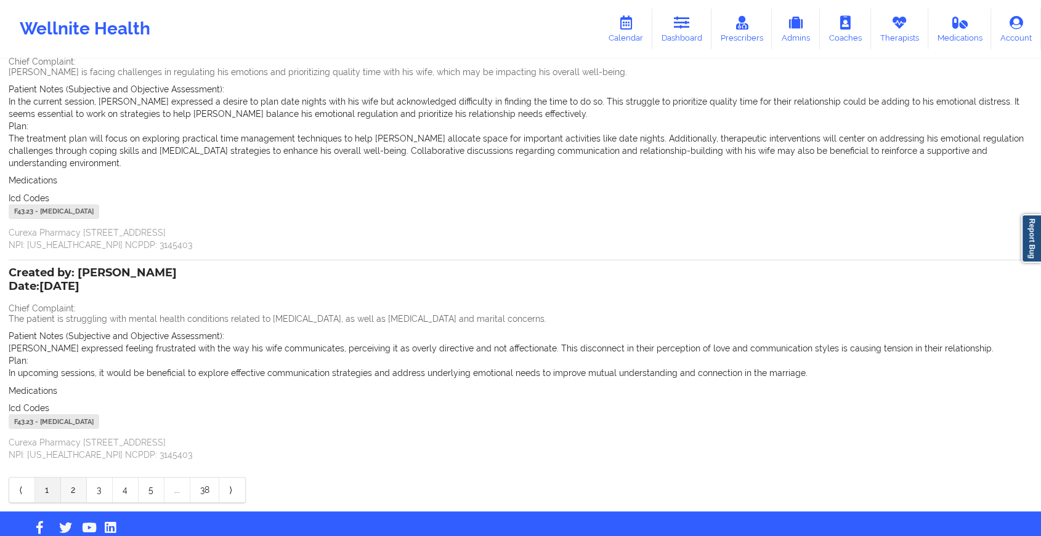
click at [68, 482] on link "2" at bounding box center [74, 490] width 26 height 25
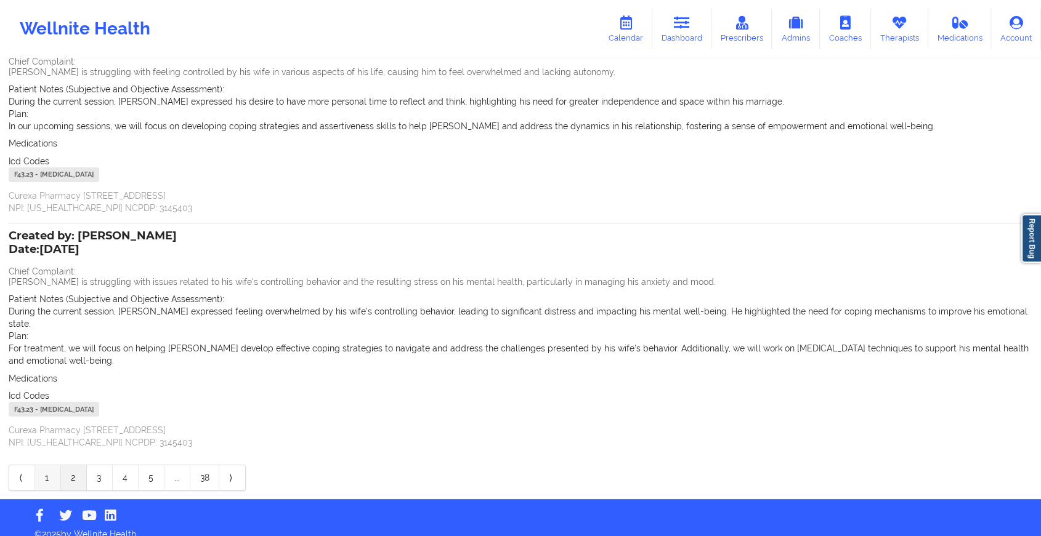
click at [41, 465] on link "1" at bounding box center [48, 477] width 26 height 25
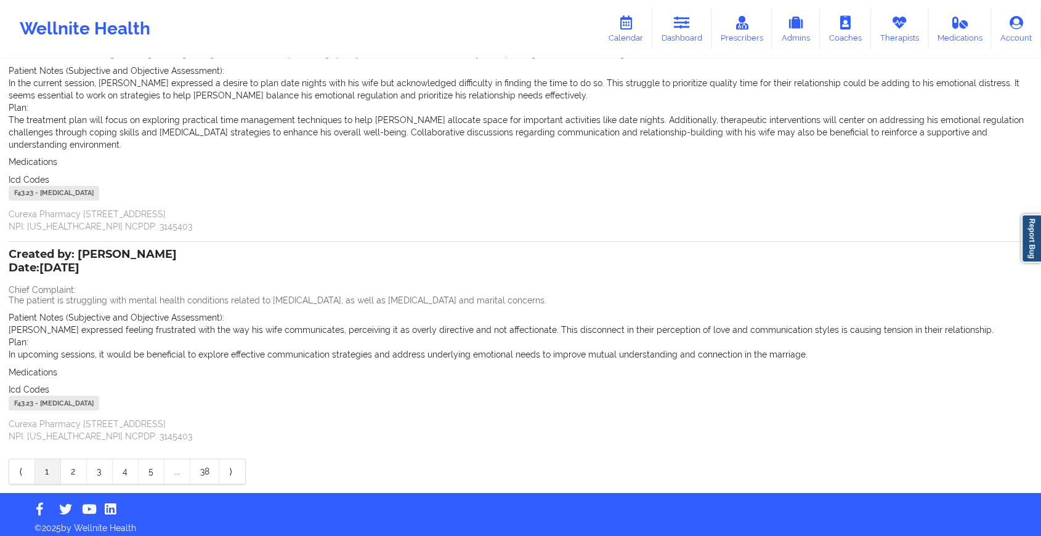
scroll to position [141, 0]
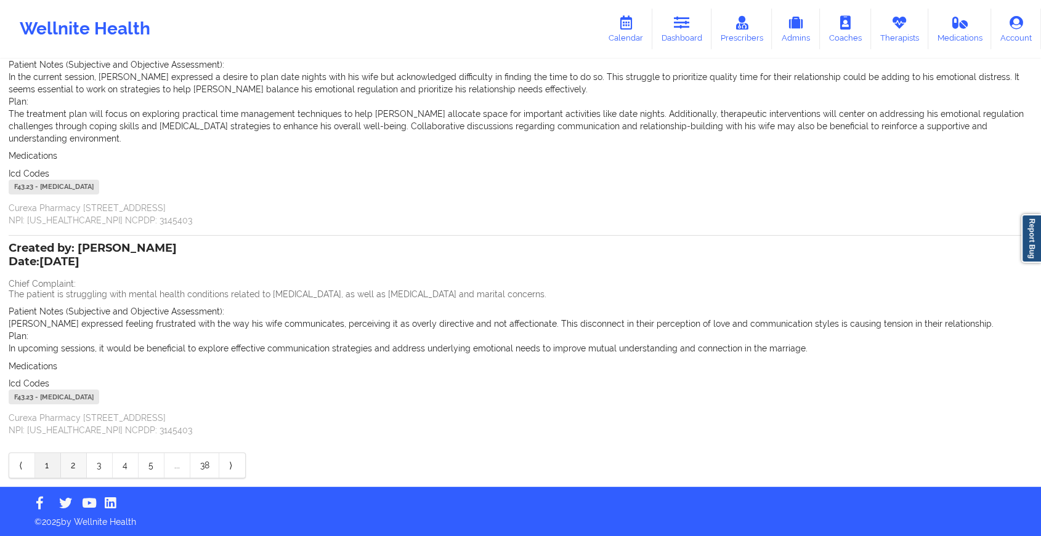
click at [70, 462] on link "2" at bounding box center [74, 465] width 26 height 25
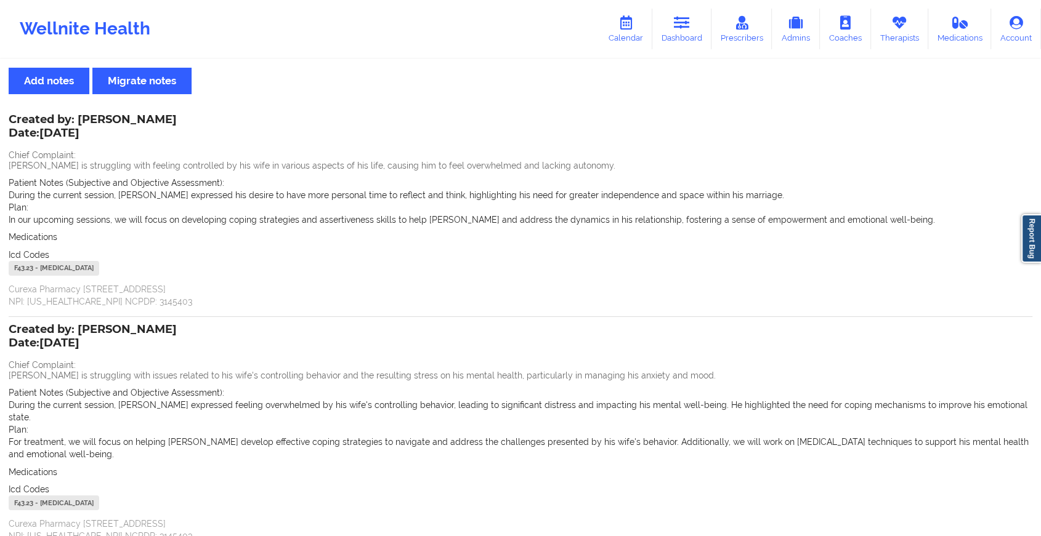
scroll to position [116, 0]
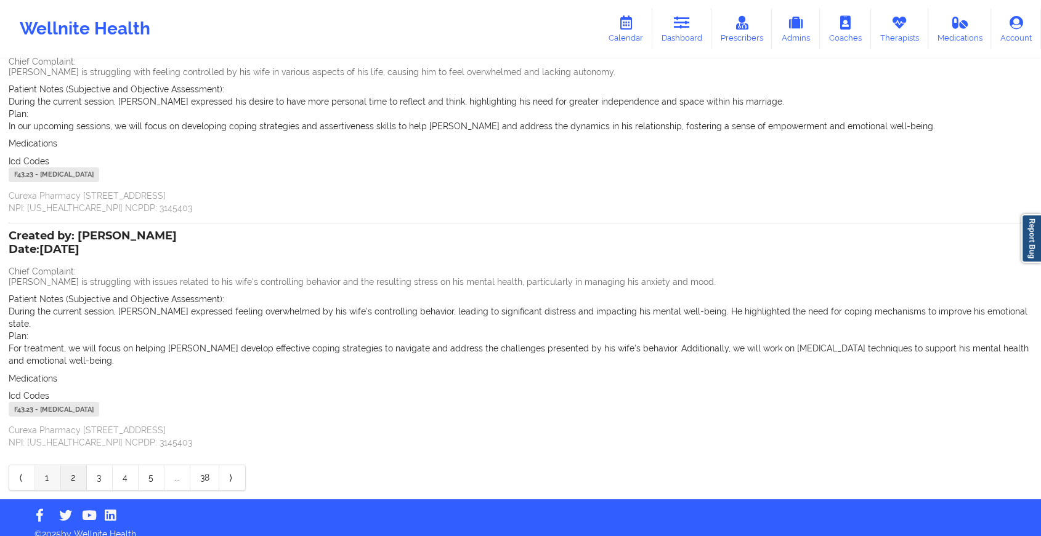
click at [45, 472] on link "1" at bounding box center [48, 477] width 26 height 25
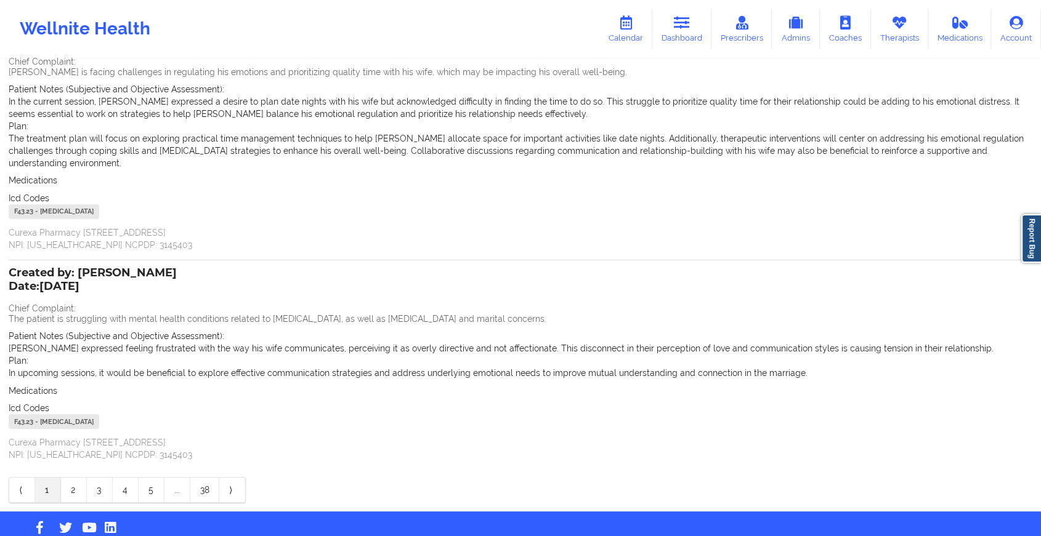
scroll to position [0, 0]
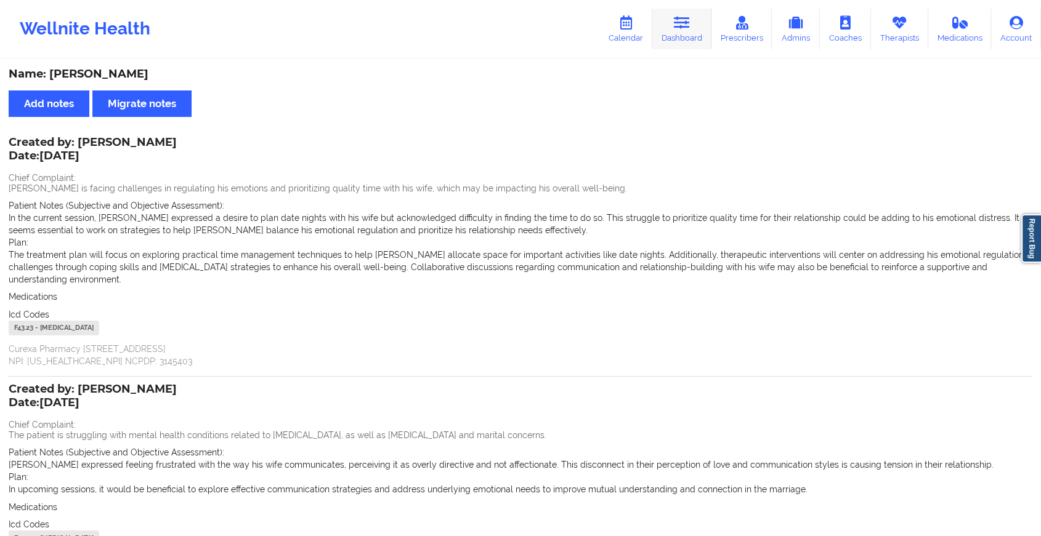
click at [682, 30] on link "Dashboard" at bounding box center [681, 29] width 59 height 41
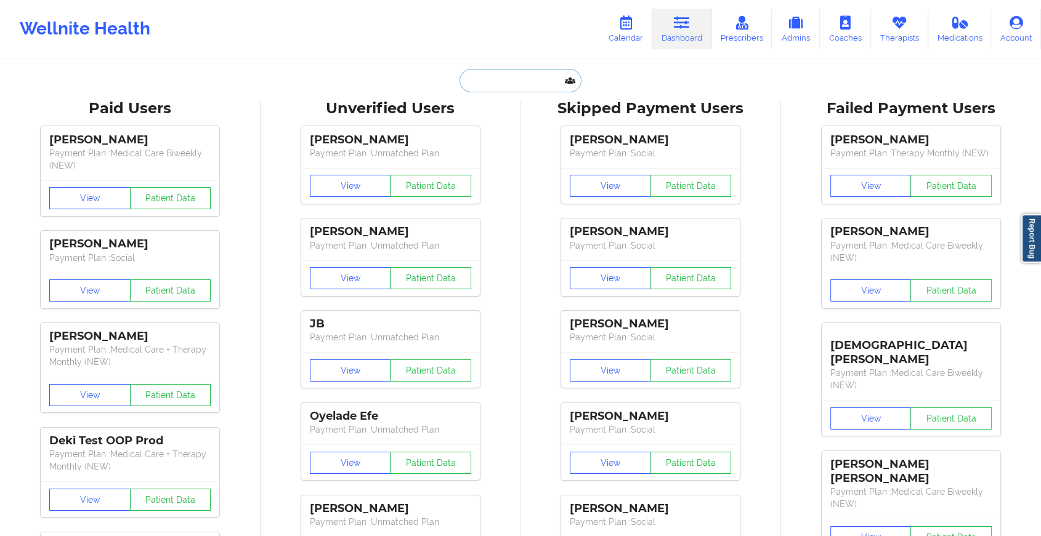
click at [512, 84] on input "text" at bounding box center [520, 80] width 122 height 23
type input "v"
paste input "[EMAIL_ADDRESS][DOMAIN_NAME]"
type input "[EMAIL_ADDRESS][DOMAIN_NAME]"
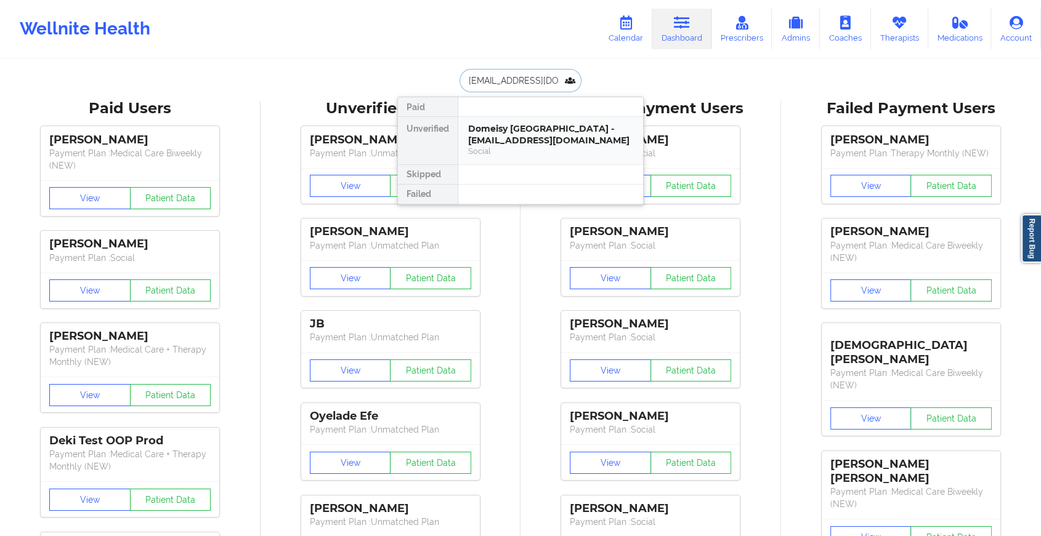
click at [571, 149] on div "Social" at bounding box center [550, 151] width 165 height 10
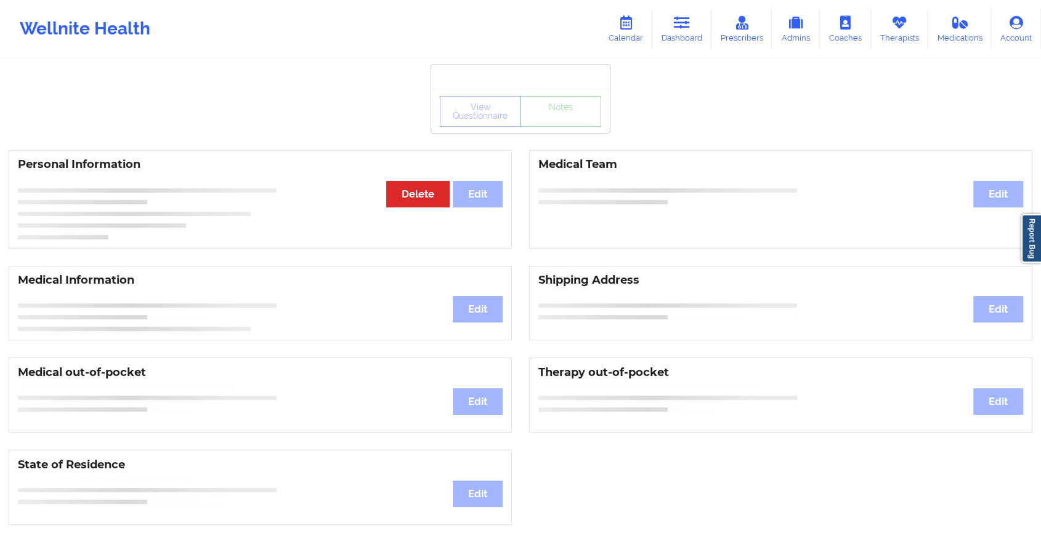
click at [569, 124] on div "View Questionnaire Notes" at bounding box center [520, 111] width 161 height 31
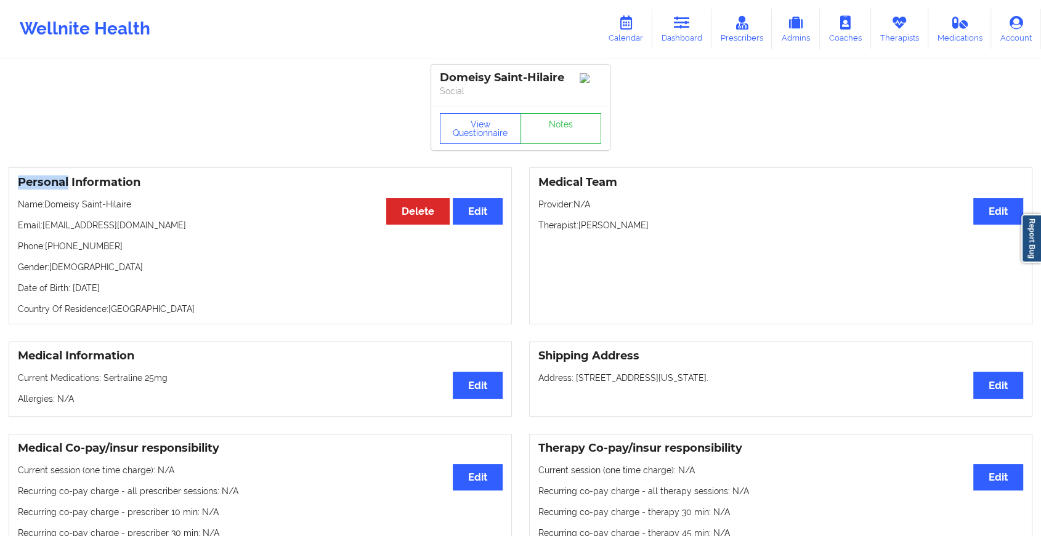
click at [569, 124] on div "View Questionnaire Notes" at bounding box center [520, 128] width 161 height 31
drag, startPoint x: 569, startPoint y: 124, endPoint x: 562, endPoint y: 135, distance: 13.0
click at [562, 135] on link "Notes" at bounding box center [560, 128] width 81 height 31
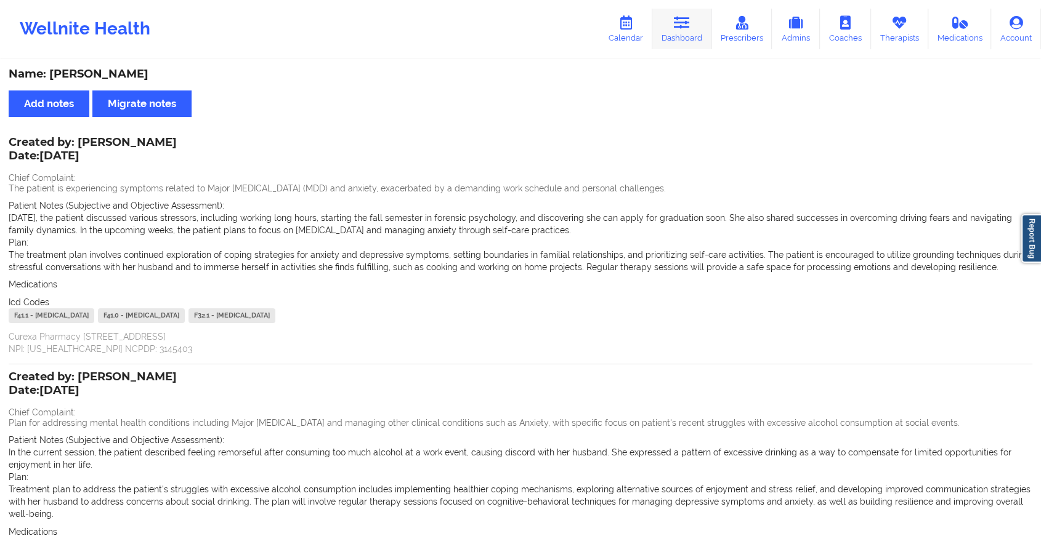
click at [684, 39] on link "Dashboard" at bounding box center [681, 29] width 59 height 41
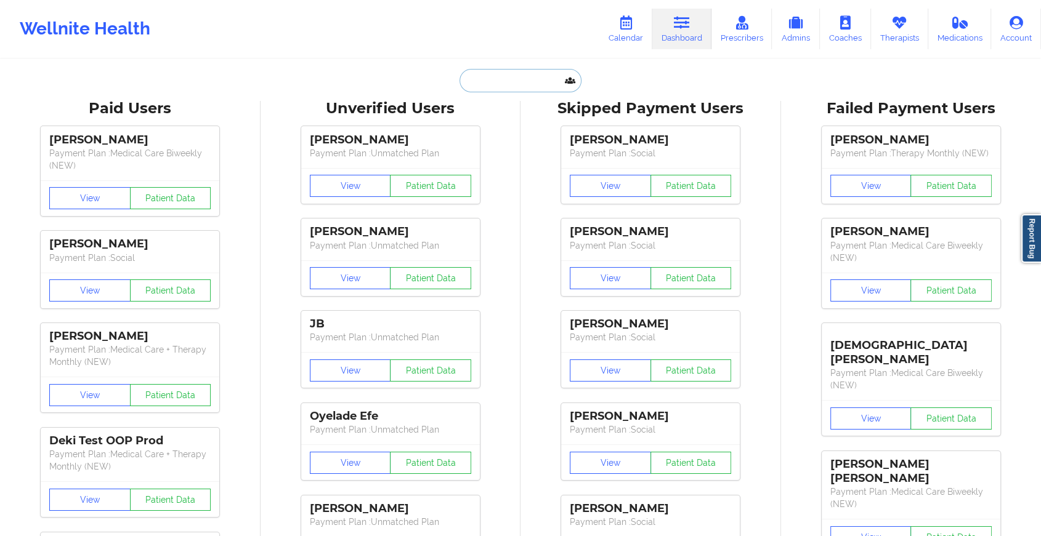
click at [530, 79] on input "text" at bounding box center [520, 80] width 122 height 23
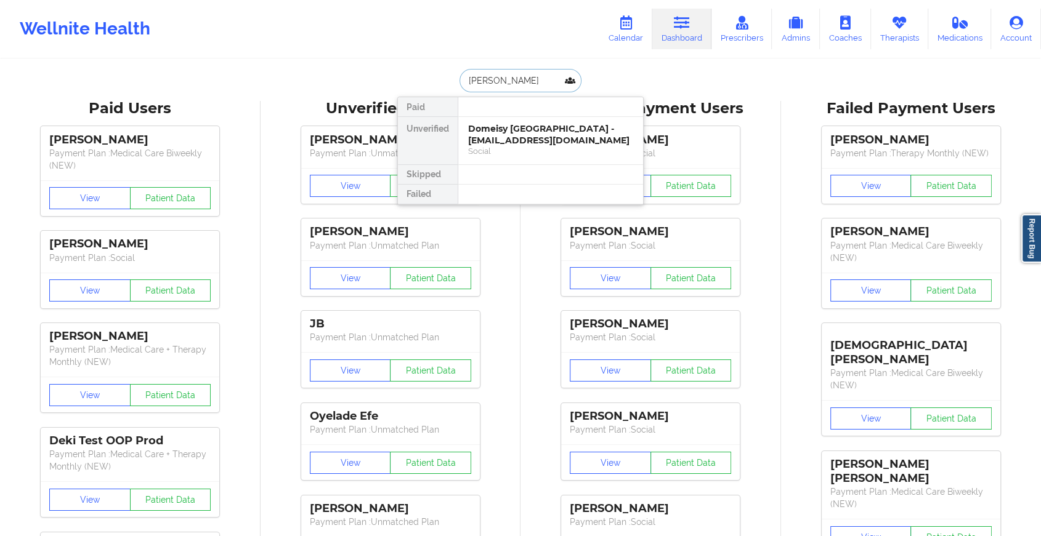
type input "[PERSON_NAME]"
click at [536, 136] on div "[PERSON_NAME] - [EMAIL_ADDRESS][DOMAIN_NAME]" at bounding box center [550, 134] width 165 height 23
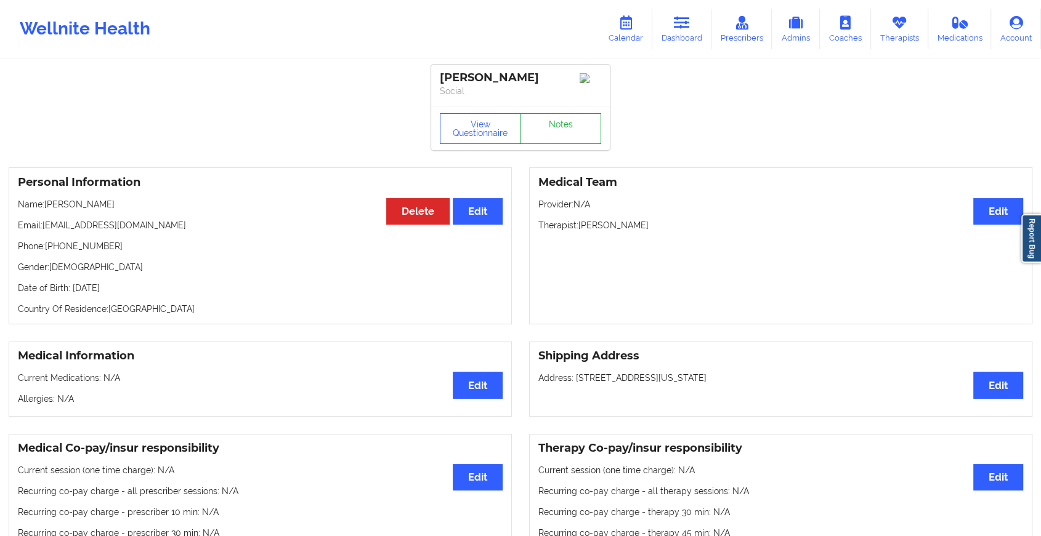
click at [579, 144] on link "Notes" at bounding box center [560, 128] width 81 height 31
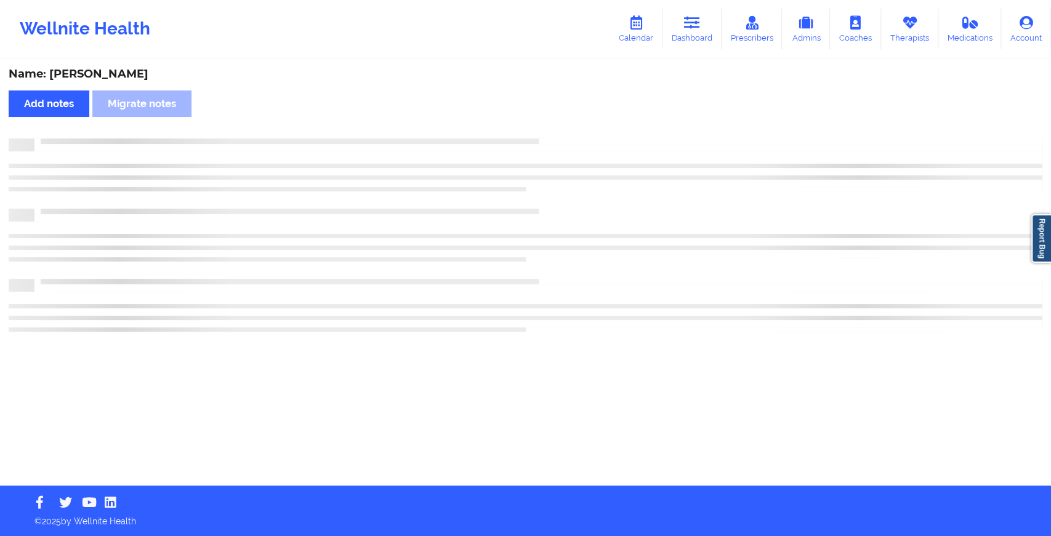
click at [579, 148] on div at bounding box center [526, 145] width 1034 height 13
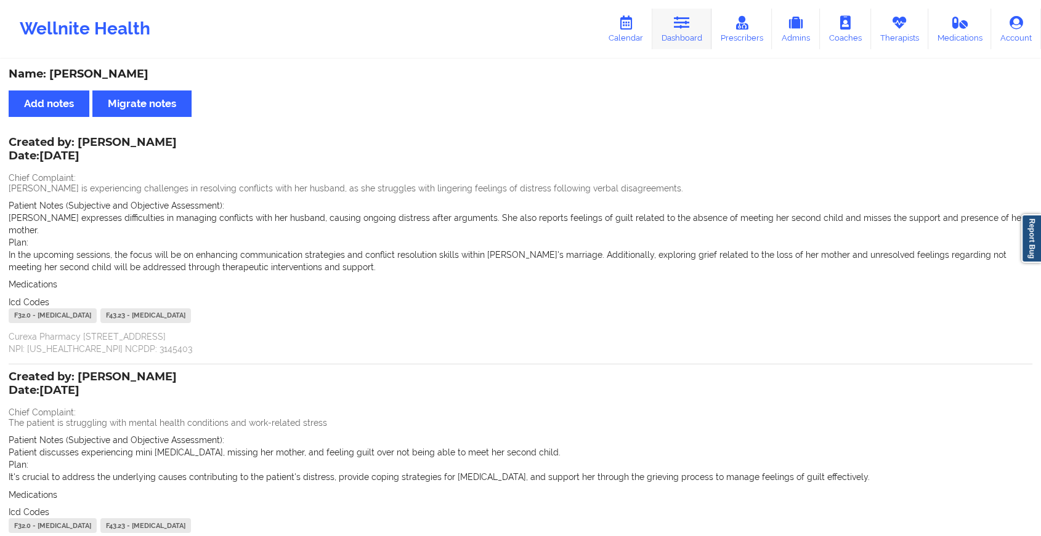
click at [686, 33] on link "Dashboard" at bounding box center [681, 29] width 59 height 41
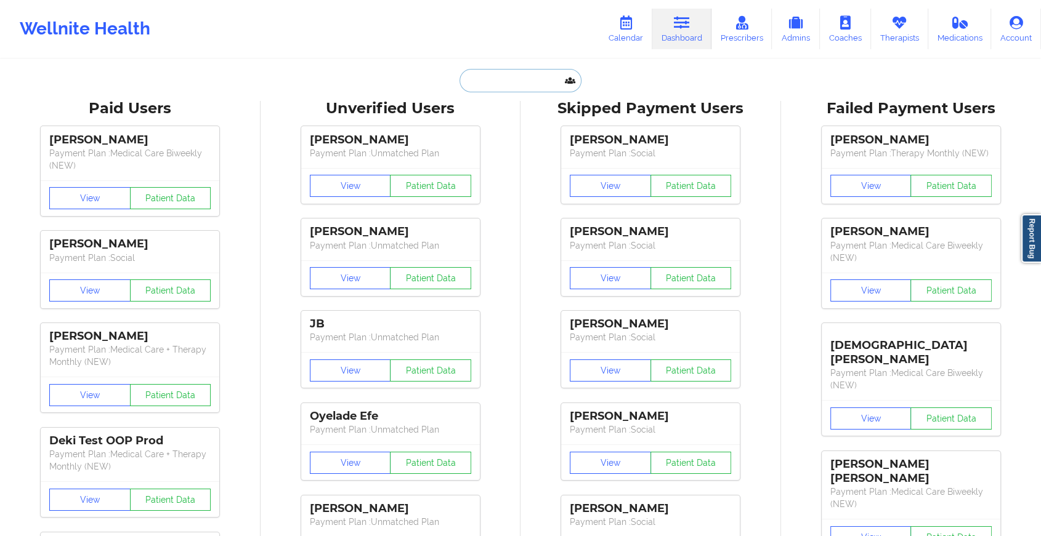
click at [489, 84] on input "text" at bounding box center [520, 80] width 122 height 23
paste input "[PERSON_NAME][EMAIL_ADDRESS][DOMAIN_NAME]"
type input "[PERSON_NAME][EMAIL_ADDRESS][DOMAIN_NAME]"
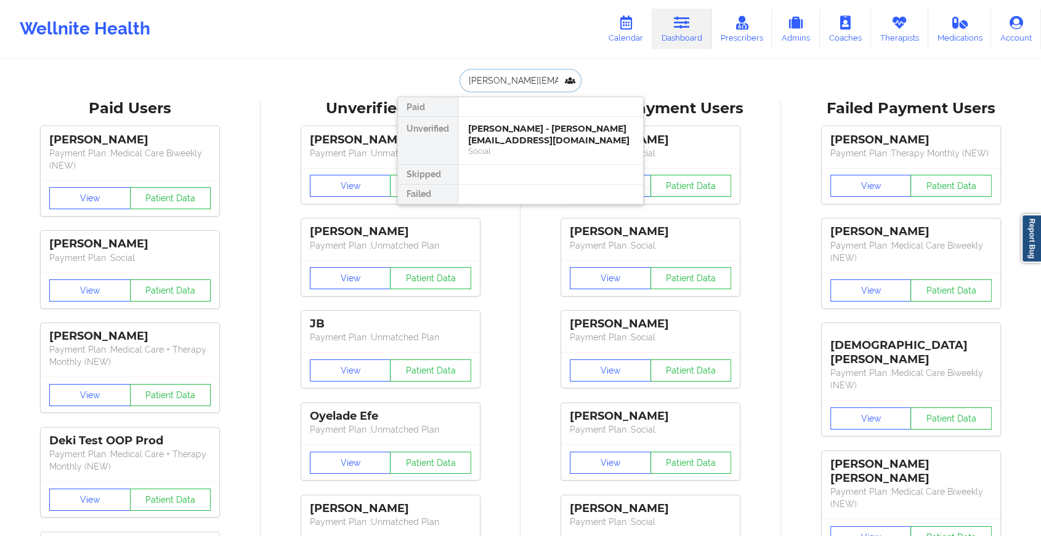
click at [535, 146] on div "Social" at bounding box center [550, 151] width 165 height 10
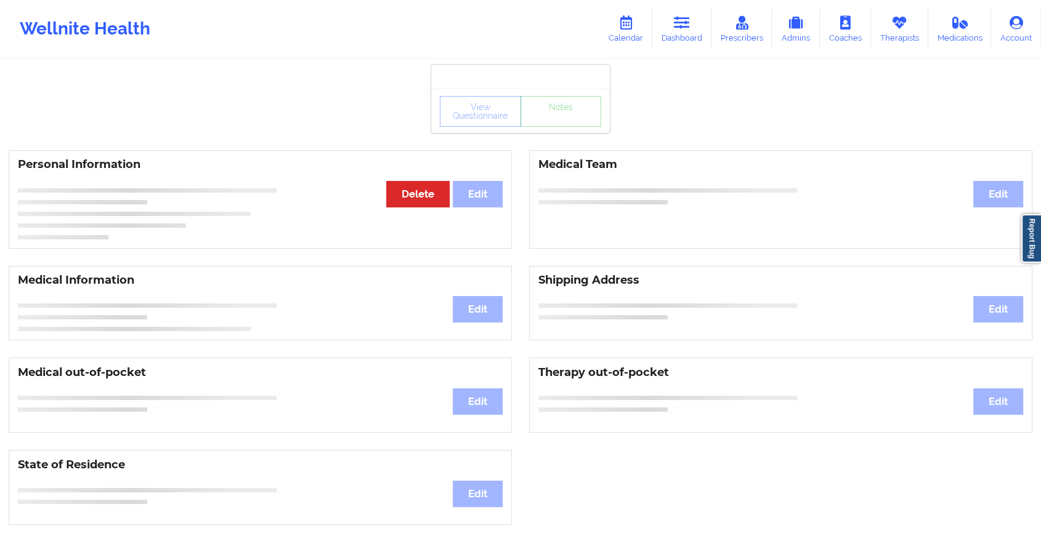
click at [567, 115] on div "View Questionnaire Notes" at bounding box center [520, 111] width 161 height 31
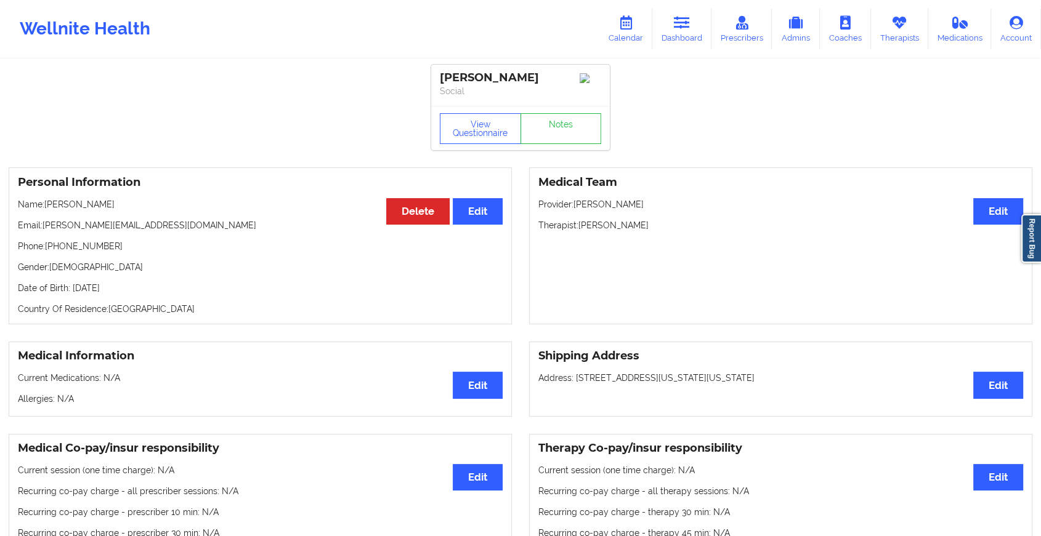
click at [567, 115] on div "View Questionnaire Notes" at bounding box center [520, 128] width 179 height 44
click at [569, 143] on link "Notes" at bounding box center [560, 128] width 81 height 31
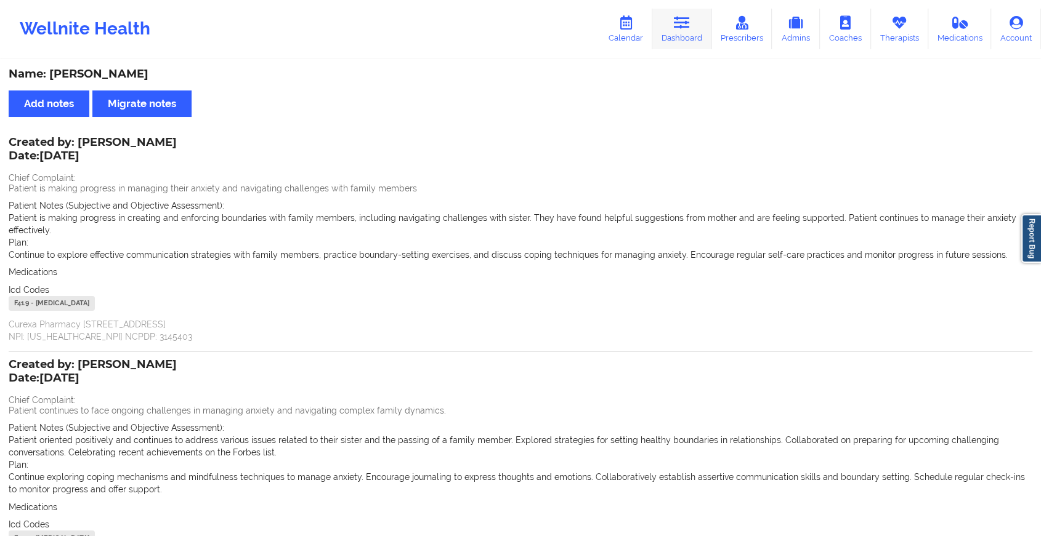
click at [679, 23] on icon at bounding box center [682, 23] width 16 height 14
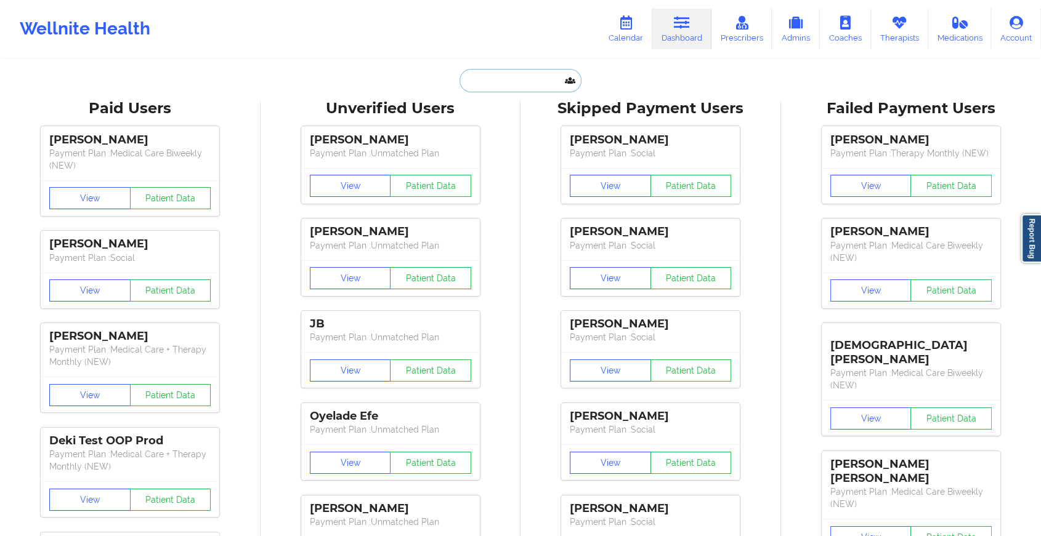
click at [502, 83] on input "text" at bounding box center [520, 80] width 122 height 23
paste input "[EMAIL_ADDRESS][DOMAIN_NAME]"
type input "[EMAIL_ADDRESS][DOMAIN_NAME]"
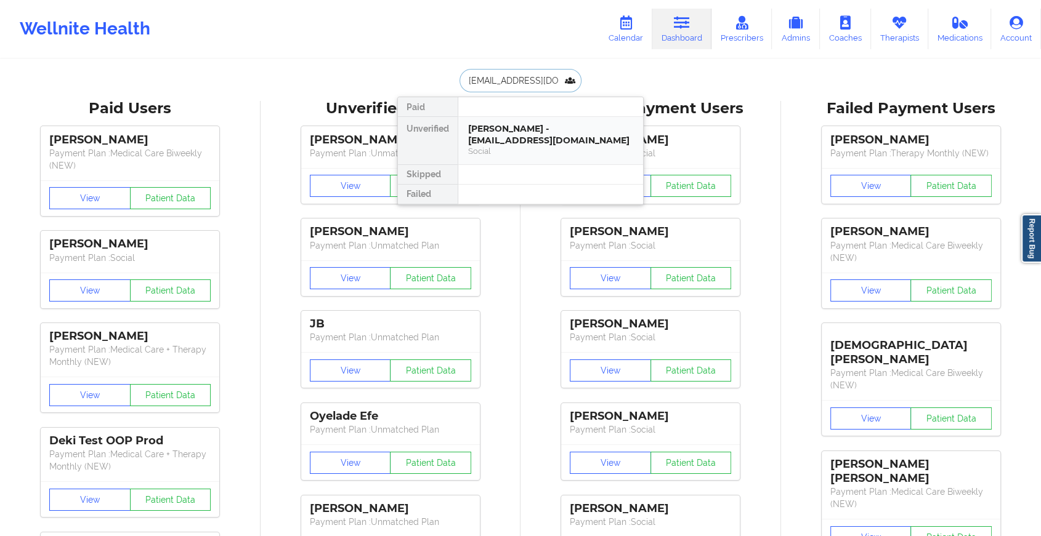
click at [572, 137] on div "[PERSON_NAME] - [EMAIL_ADDRESS][DOMAIN_NAME]" at bounding box center [550, 134] width 165 height 23
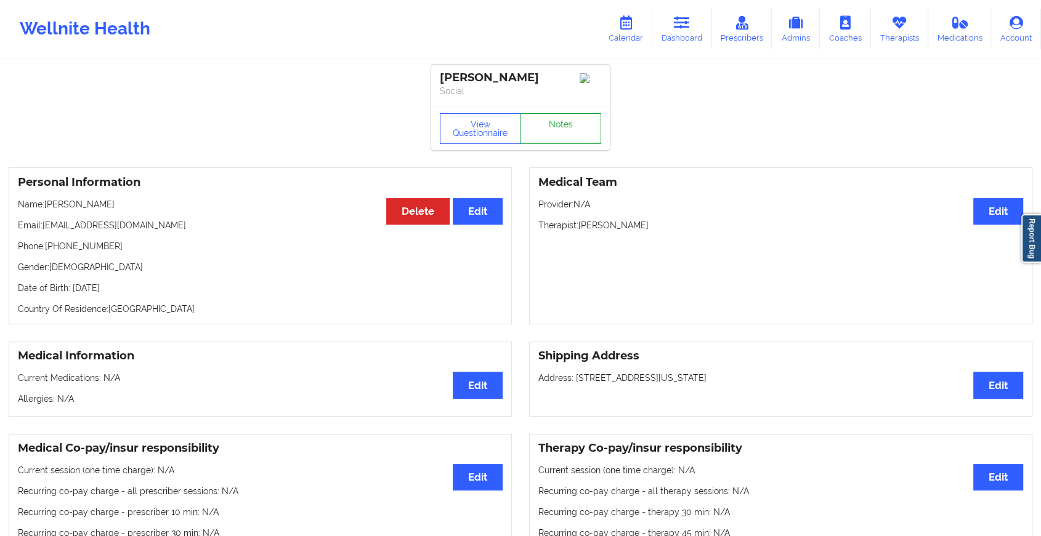
click at [551, 144] on link "Notes" at bounding box center [560, 128] width 81 height 31
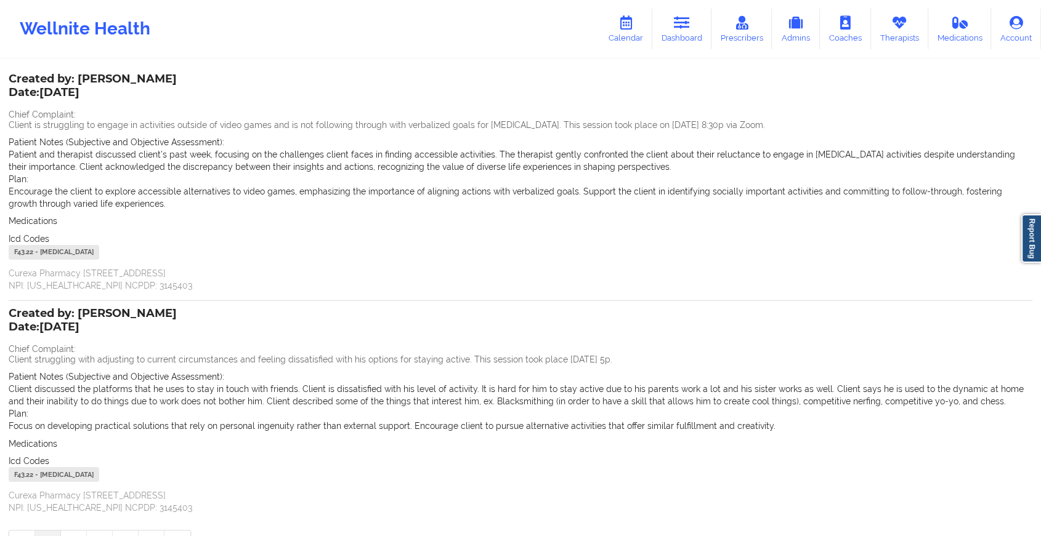
scroll to position [141, 0]
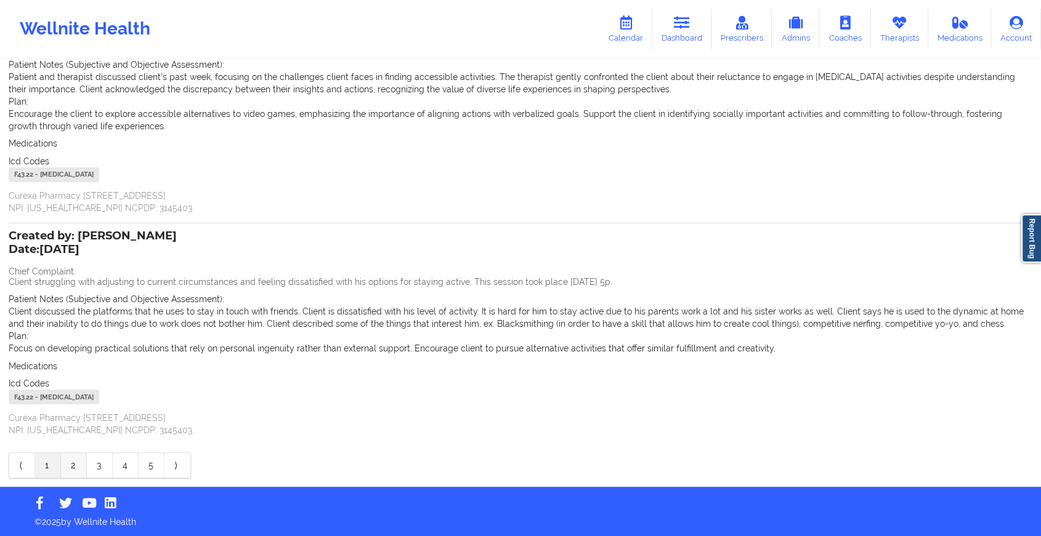
click at [70, 458] on link "2" at bounding box center [74, 465] width 26 height 25
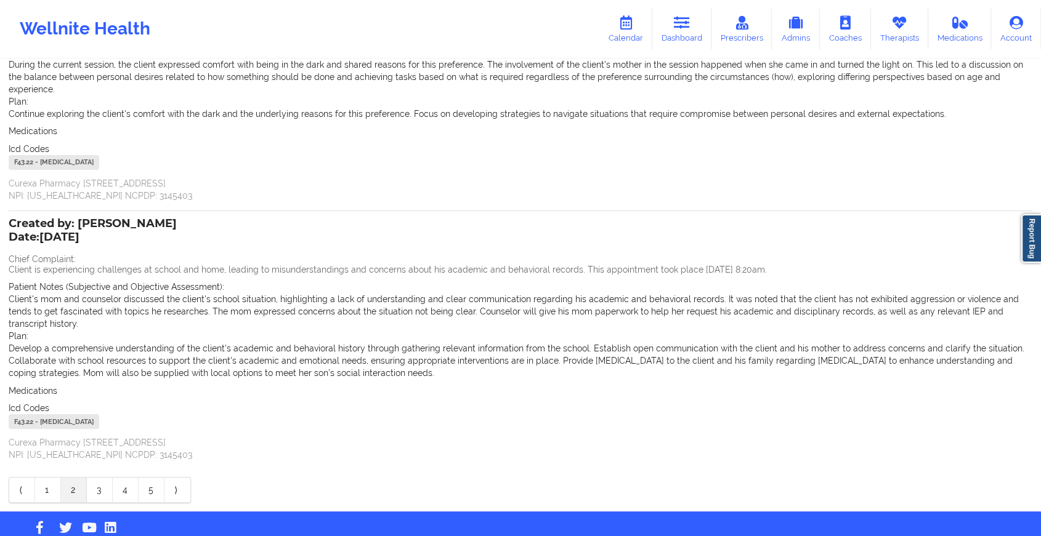
scroll to position [0, 0]
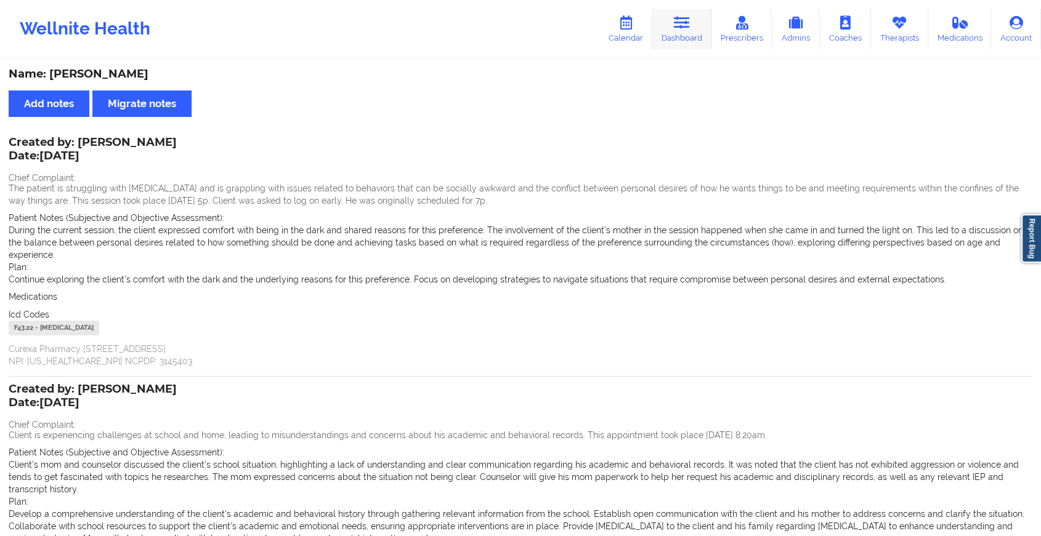
click at [680, 34] on link "Dashboard" at bounding box center [681, 29] width 59 height 41
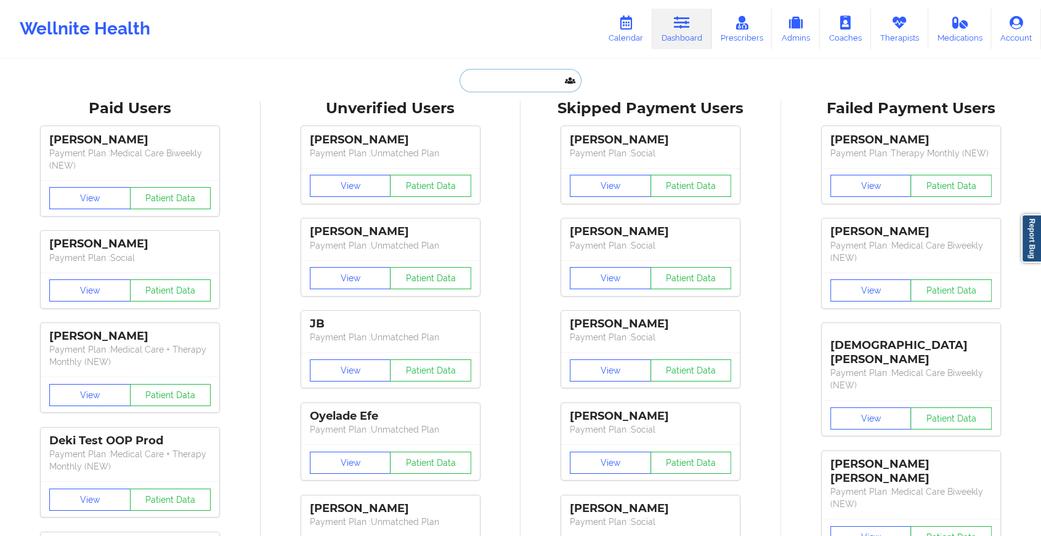
click at [507, 75] on input "text" at bounding box center [520, 80] width 122 height 23
paste input "[EMAIL_ADDRESS][DOMAIN_NAME]"
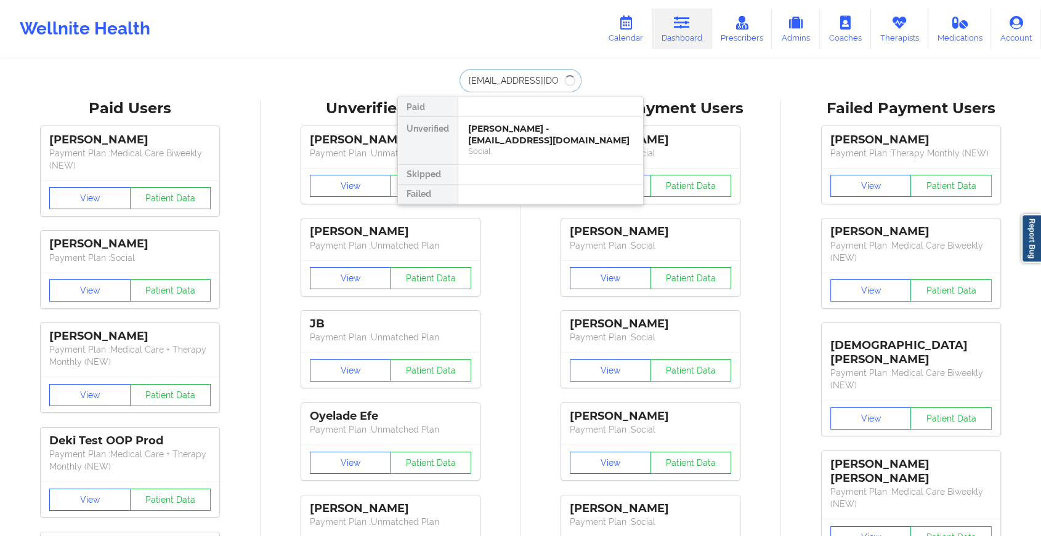
type input "[EMAIL_ADDRESS][DOMAIN_NAME]"
drag, startPoint x: 528, startPoint y: 115, endPoint x: 525, endPoint y: 140, distance: 24.8
click at [525, 140] on div "Paid Unverified [PERSON_NAME] - [EMAIL_ADDRESS][DOMAIN_NAME] Social Skipped Fai…" at bounding box center [520, 151] width 246 height 108
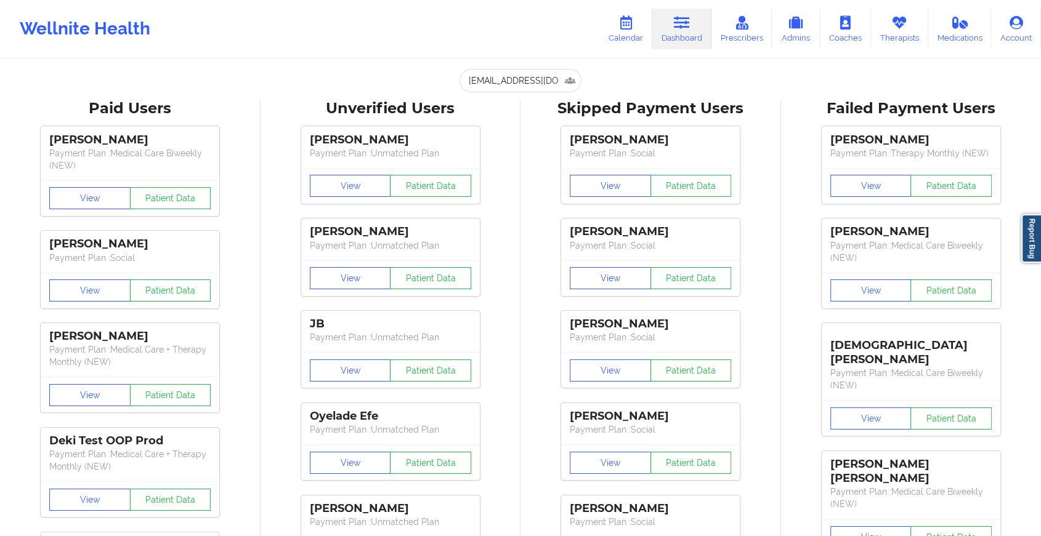
click at [525, 140] on div "[PERSON_NAME] Payment Plan : Social View Patient Data [PERSON_NAME] Payment Pla…" at bounding box center [651, 396] width 252 height 554
click at [529, 73] on input "[EMAIL_ADDRESS][DOMAIN_NAME]" at bounding box center [520, 80] width 122 height 23
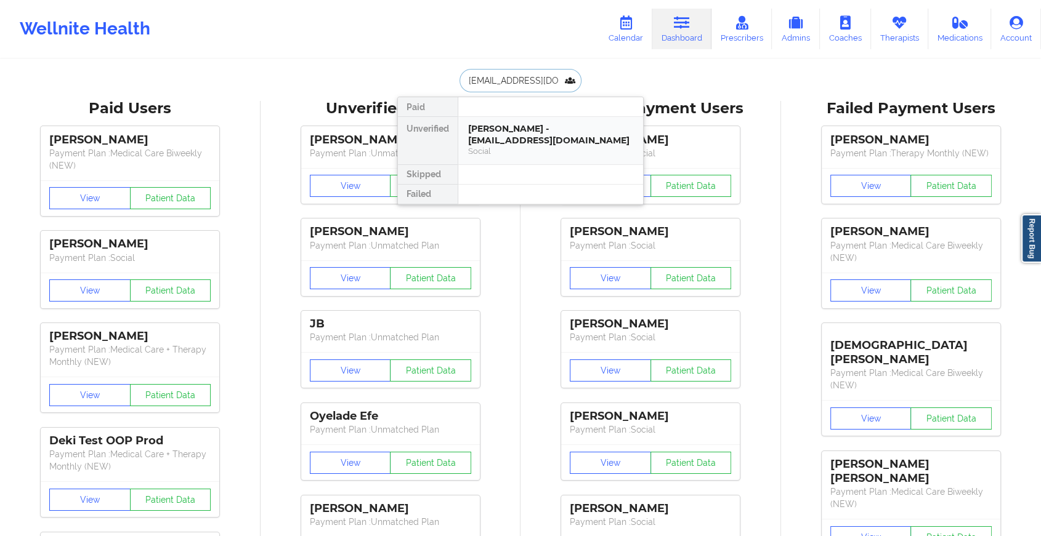
click at [534, 129] on div "[PERSON_NAME] - [EMAIL_ADDRESS][DOMAIN_NAME]" at bounding box center [550, 134] width 165 height 23
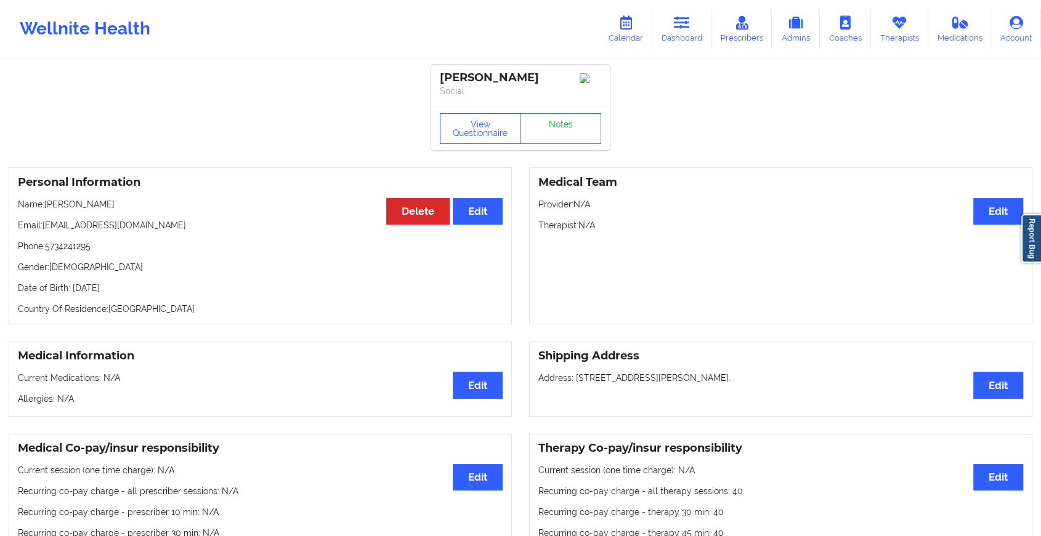
click at [534, 129] on link "Notes" at bounding box center [560, 128] width 81 height 31
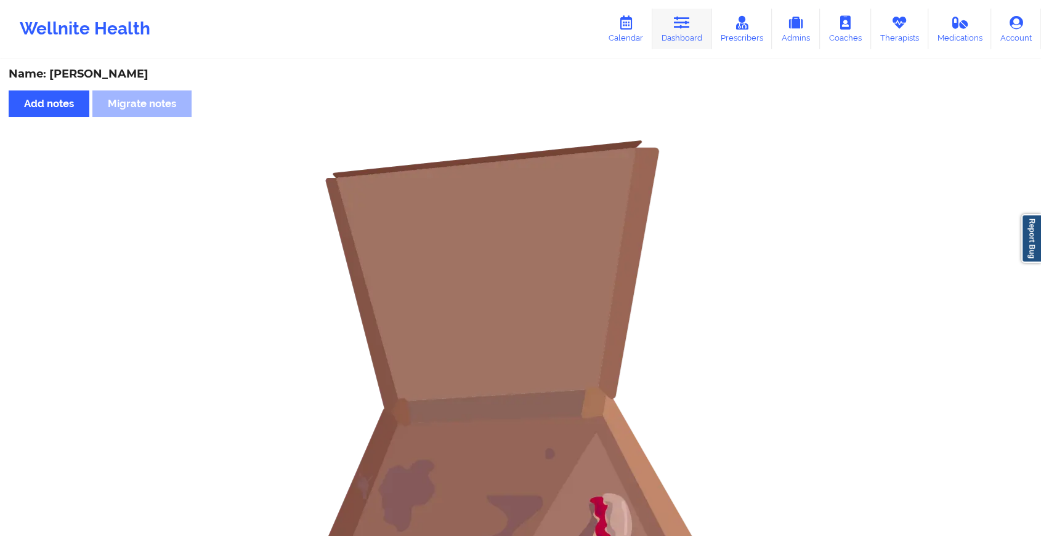
click at [678, 31] on link "Dashboard" at bounding box center [681, 29] width 59 height 41
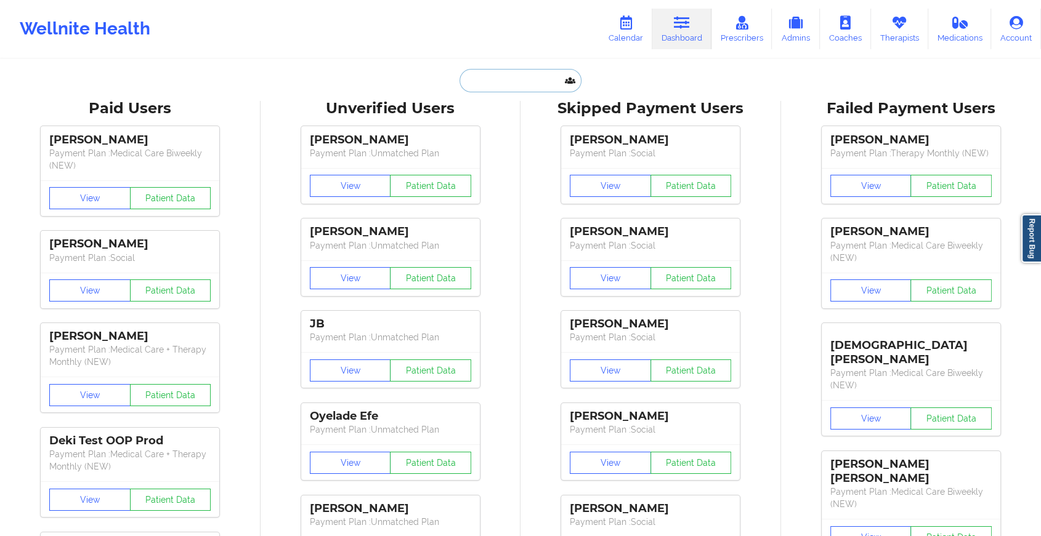
click at [496, 77] on input "text" at bounding box center [520, 80] width 122 height 23
paste input "[EMAIL_ADDRESS][DOMAIN_NAME]"
type input "[EMAIL_ADDRESS][DOMAIN_NAME]"
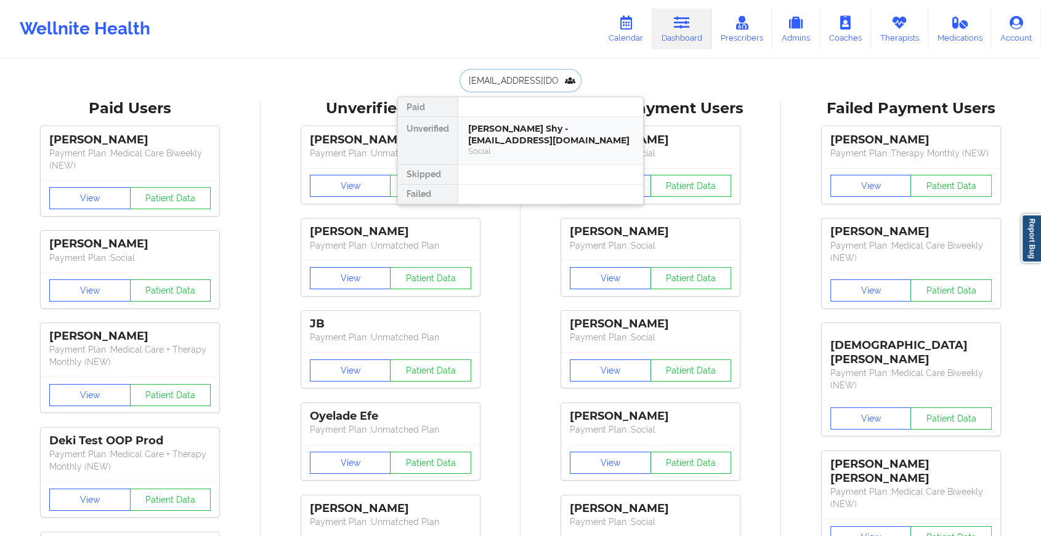
click at [555, 124] on div "[PERSON_NAME] Shy - [EMAIL_ADDRESS][DOMAIN_NAME]" at bounding box center [550, 134] width 165 height 23
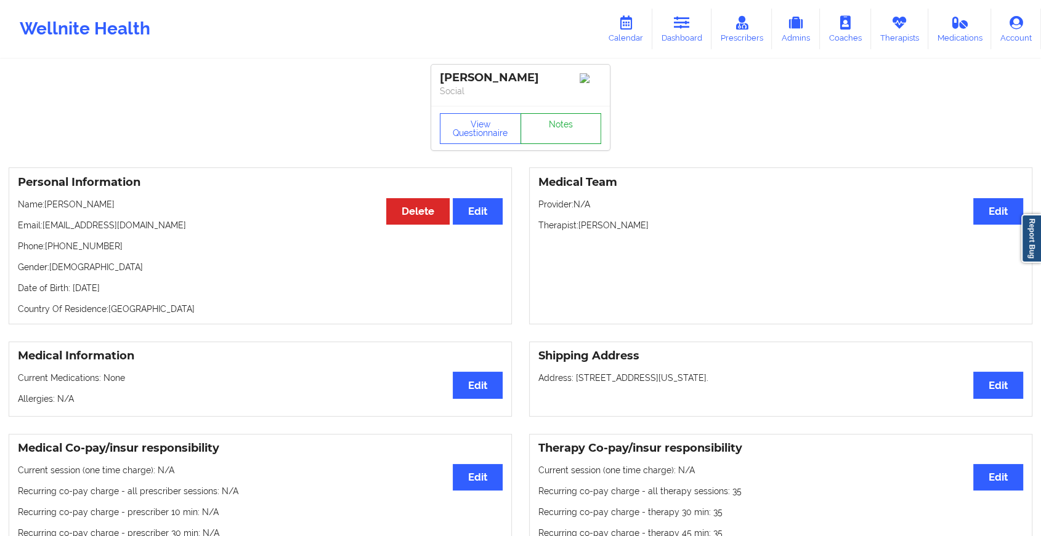
click at [570, 134] on link "Notes" at bounding box center [560, 128] width 81 height 31
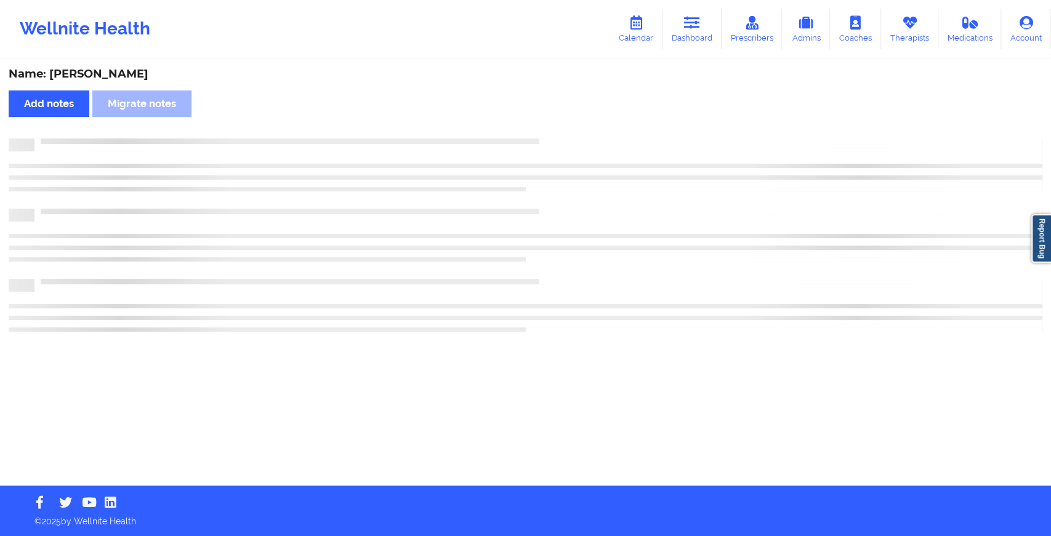
click at [570, 134] on div "Name: [PERSON_NAME] Add notes Migrate notes" at bounding box center [525, 272] width 1051 height 425
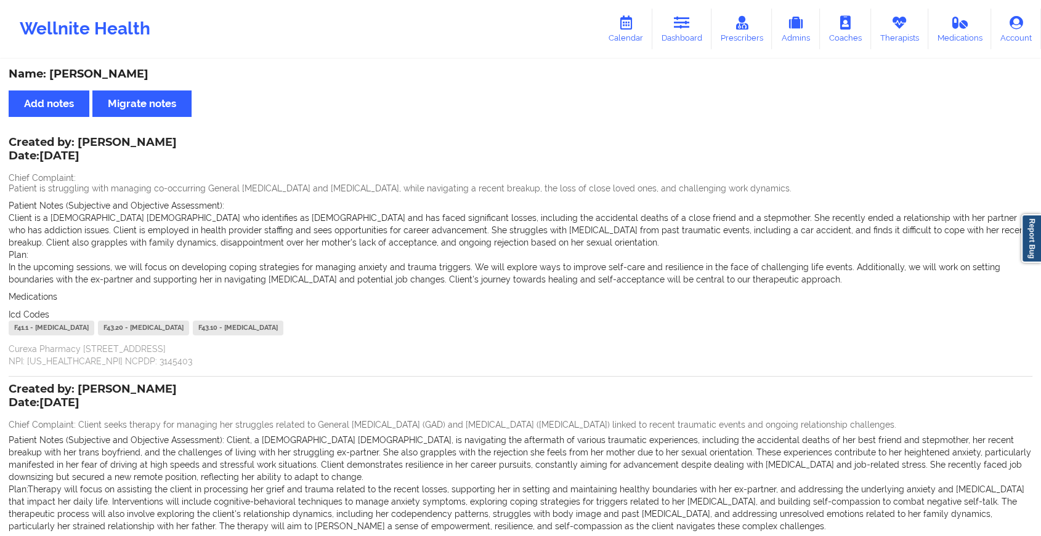
scroll to position [178, 0]
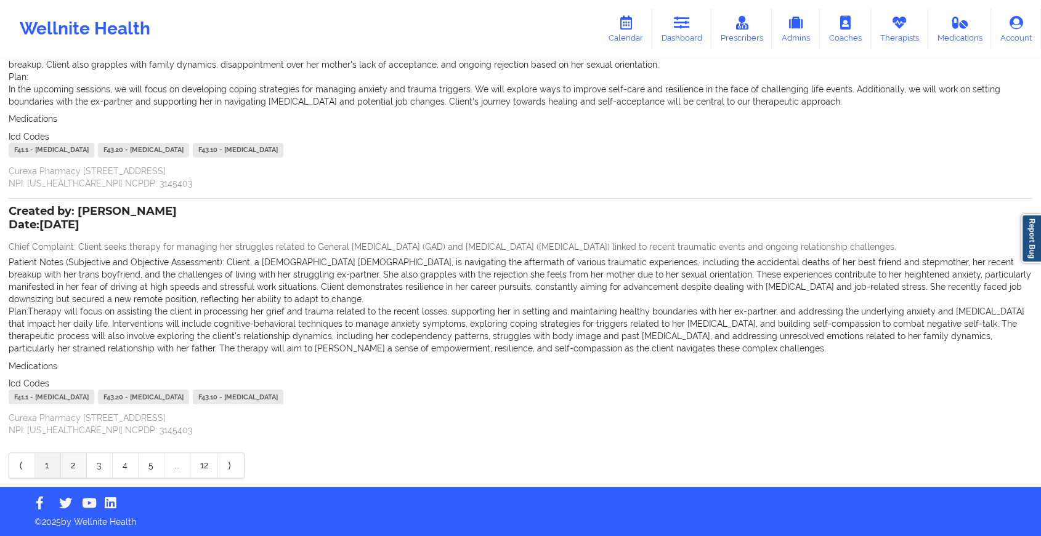
click at [71, 459] on link "2" at bounding box center [74, 465] width 26 height 25
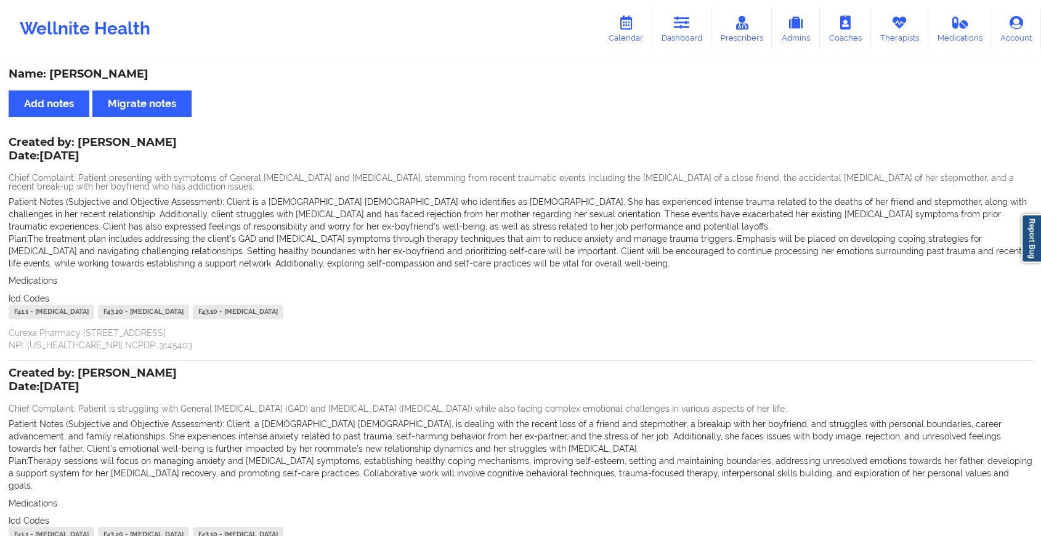
scroll to position [125, 0]
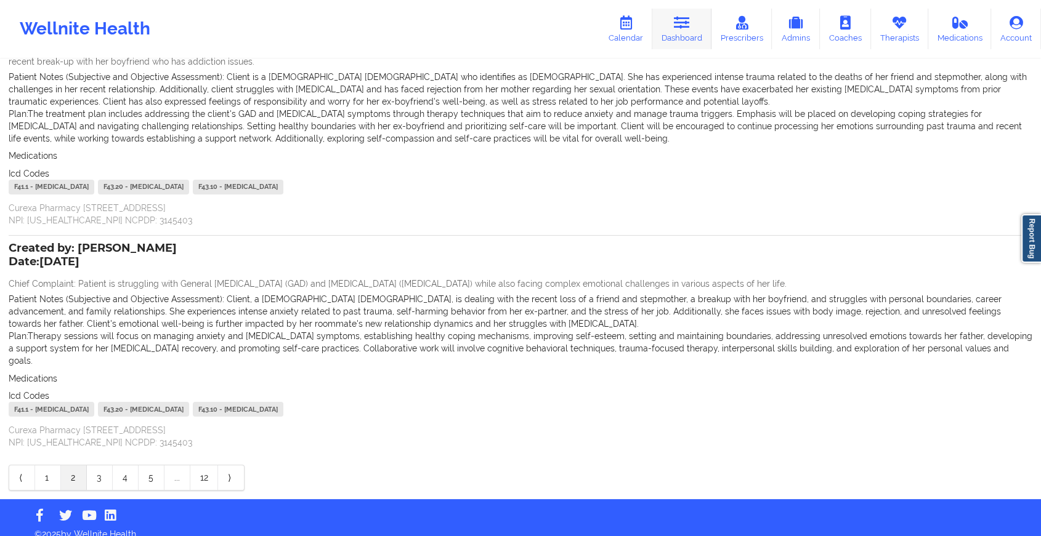
click at [667, 21] on link "Dashboard" at bounding box center [681, 29] width 59 height 41
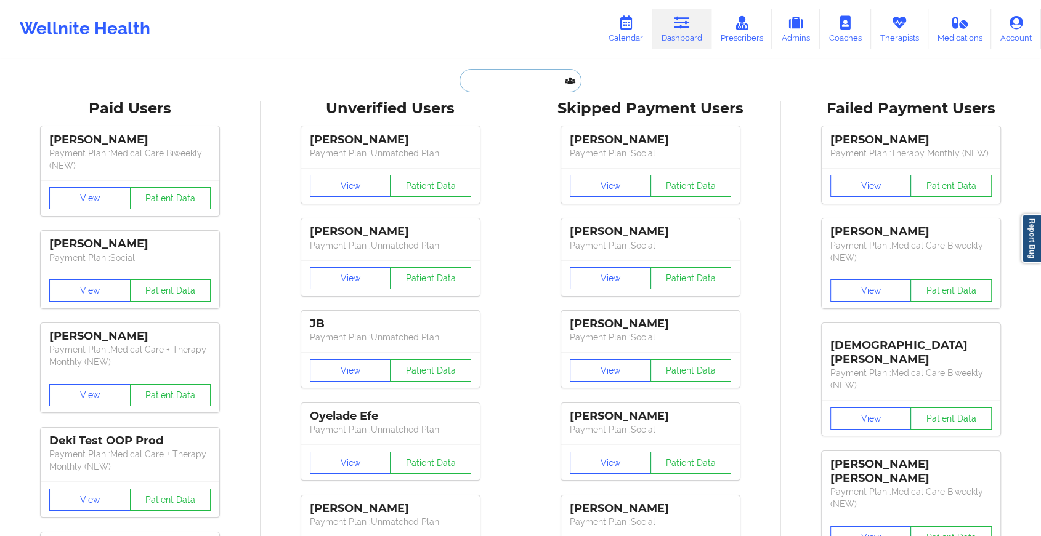
click at [531, 84] on input "text" at bounding box center [520, 80] width 122 height 23
paste input "[DOMAIN_NAME][EMAIL_ADDRESS][DOMAIN_NAME]"
type input "[DOMAIN_NAME][EMAIL_ADDRESS][DOMAIN_NAME]"
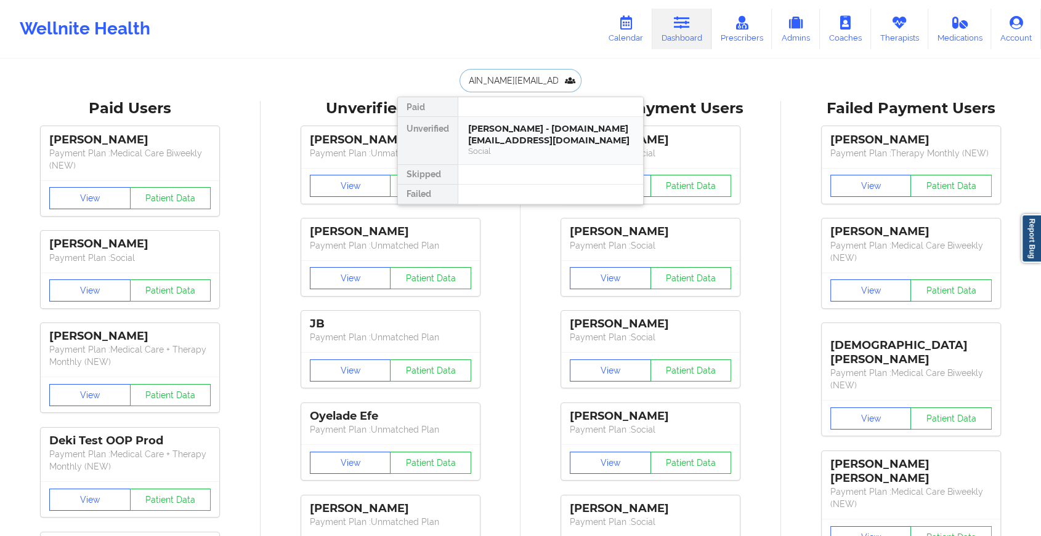
click at [536, 147] on div "Social" at bounding box center [550, 151] width 165 height 10
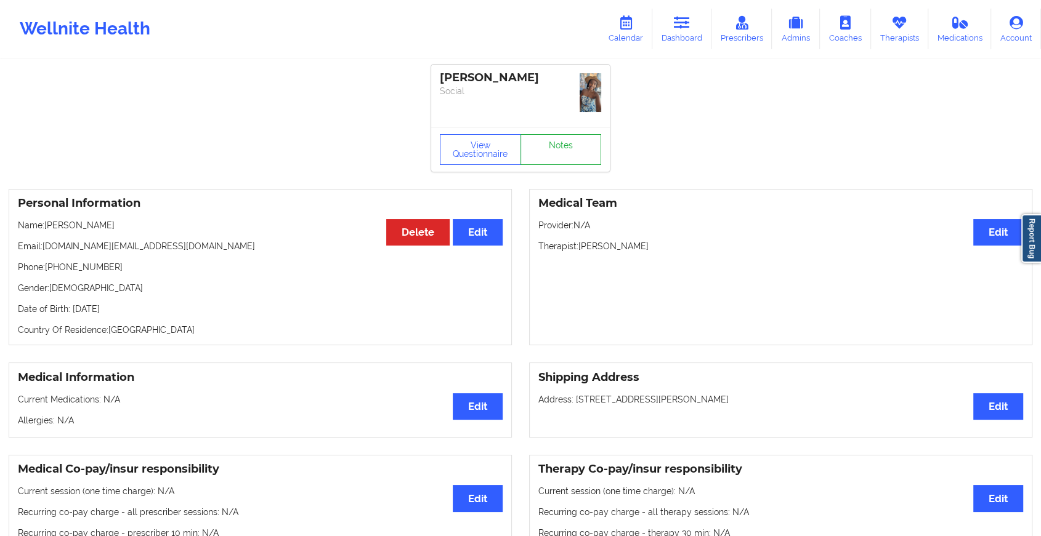
drag, startPoint x: 564, startPoint y: 132, endPoint x: 564, endPoint y: 148, distance: 16.0
click at [564, 148] on div "View Questionnaire Notes" at bounding box center [520, 149] width 179 height 44
click at [564, 148] on link "Notes" at bounding box center [560, 149] width 81 height 31
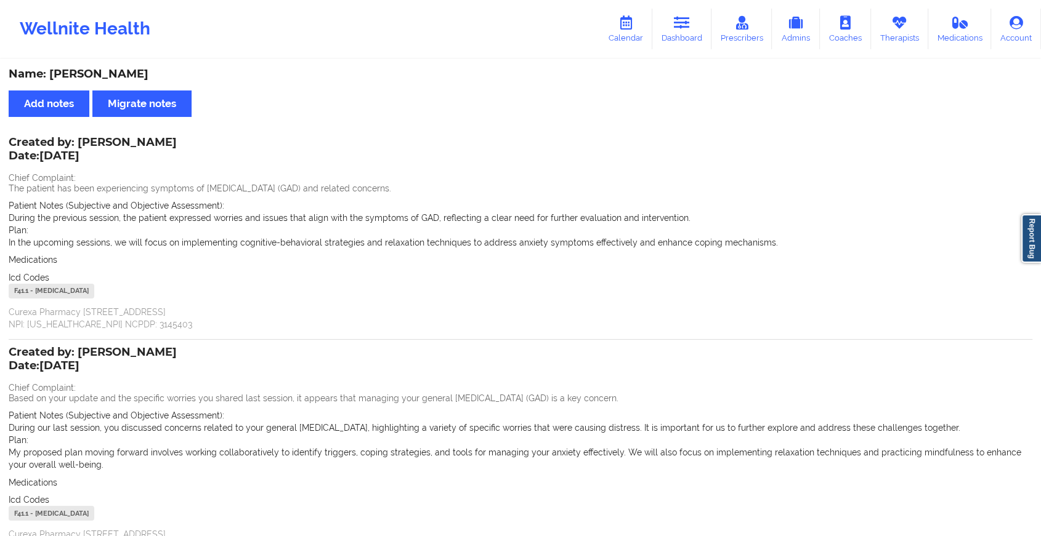
scroll to position [116, 0]
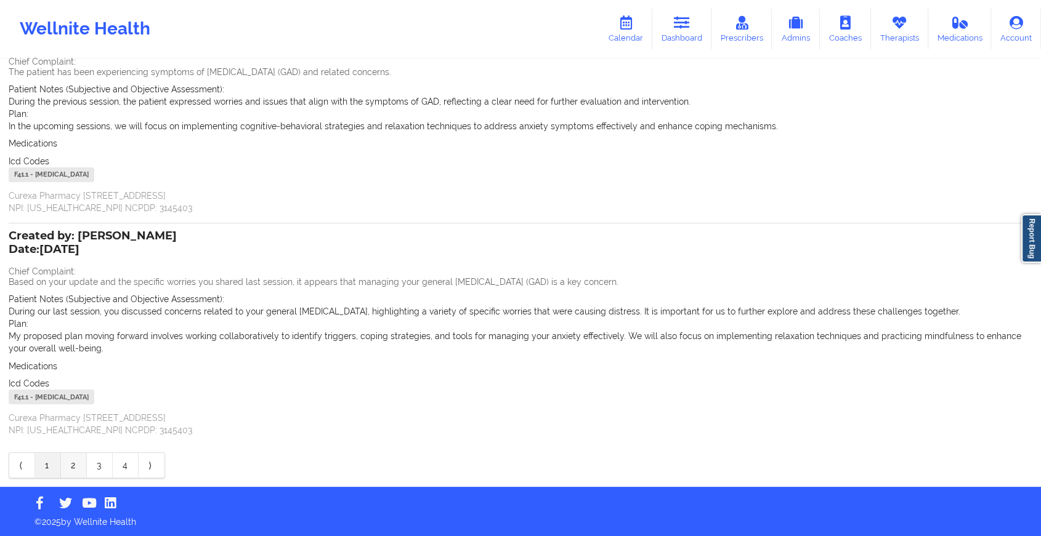
click at [77, 468] on link "2" at bounding box center [74, 465] width 26 height 25
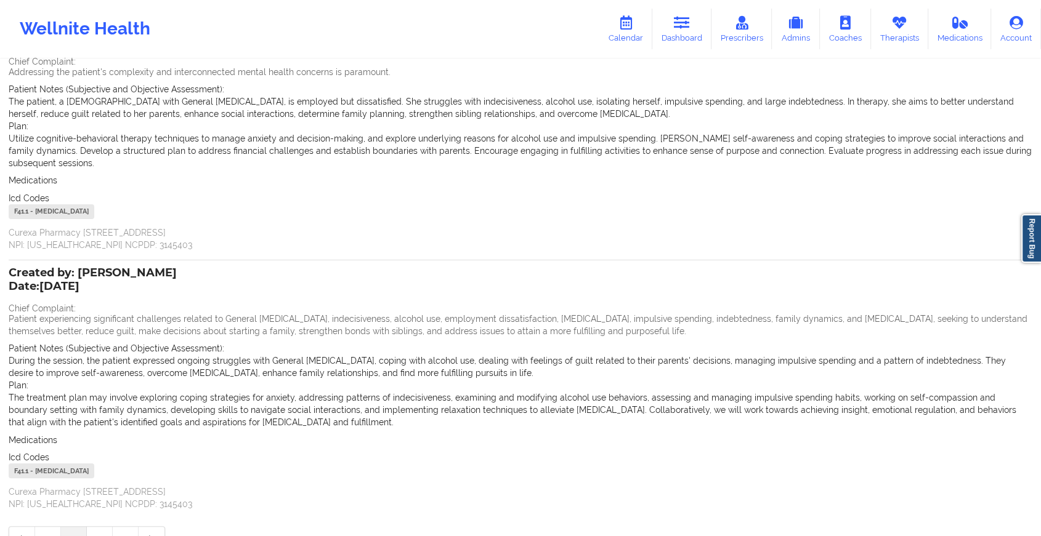
scroll to position [0, 0]
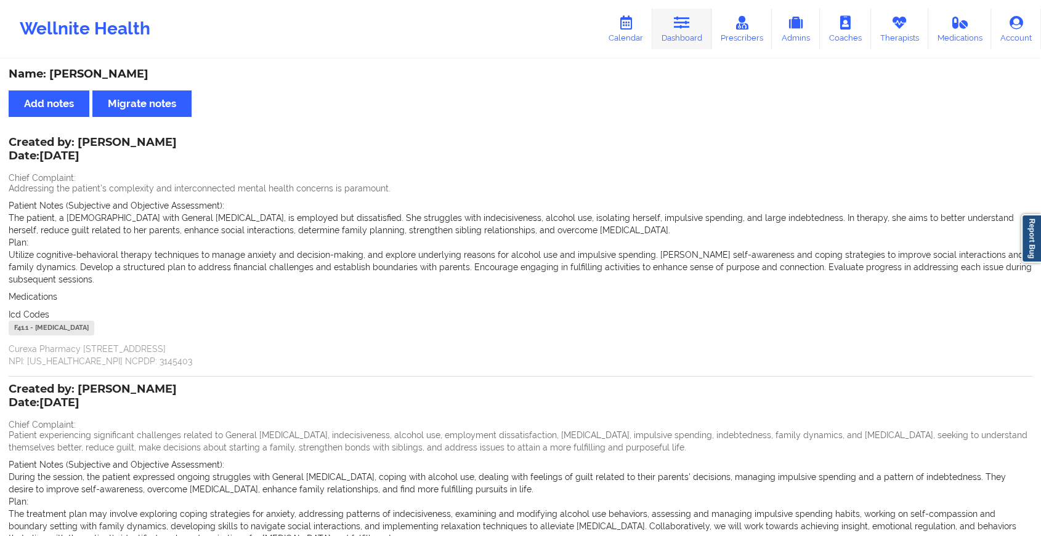
click at [680, 20] on icon at bounding box center [682, 23] width 16 height 14
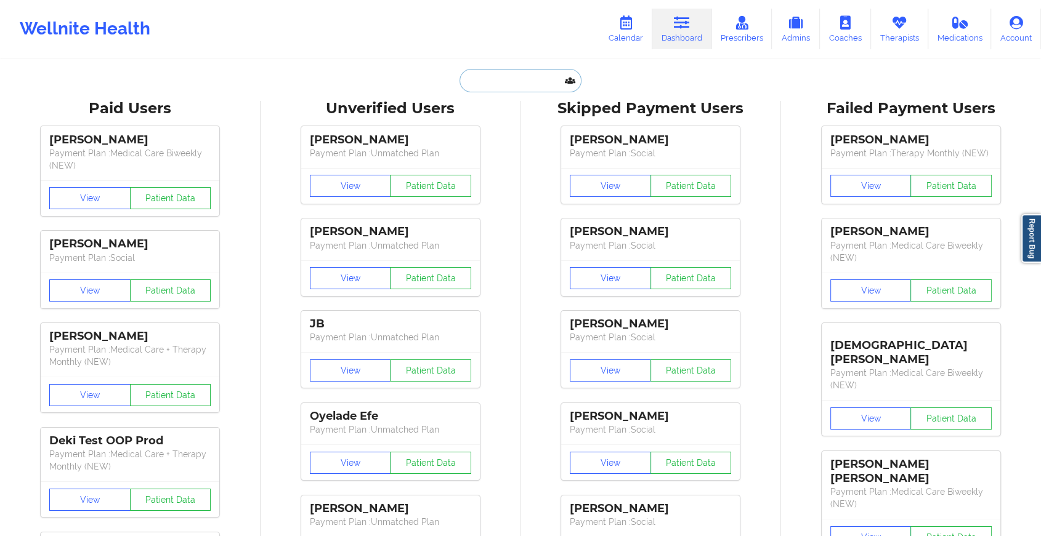
click at [491, 83] on input "text" at bounding box center [520, 80] width 122 height 23
paste input "[EMAIL_ADDRESS][DOMAIN_NAME]"
type input "[EMAIL_ADDRESS][DOMAIN_NAME]"
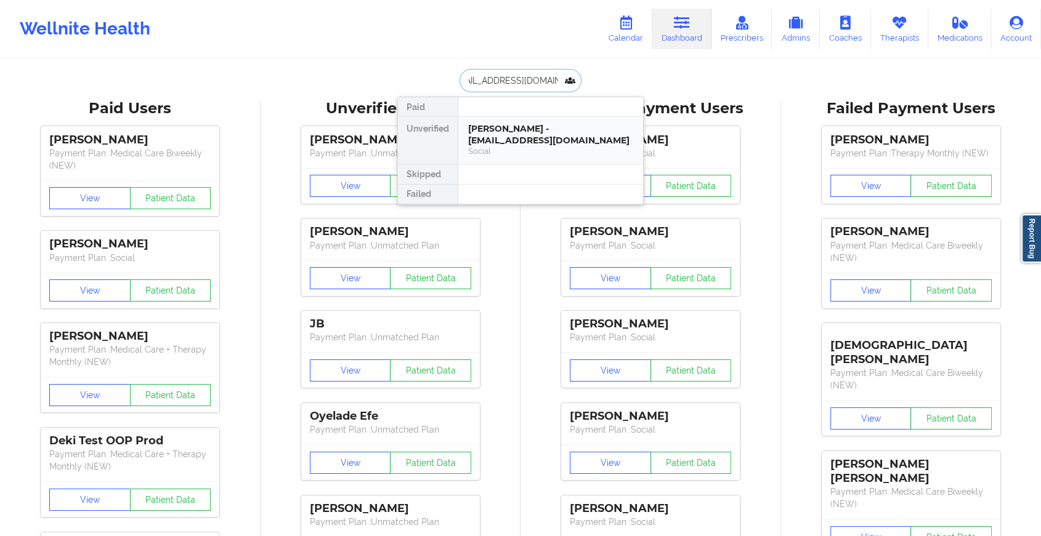
click at [516, 148] on div "Social" at bounding box center [550, 151] width 165 height 10
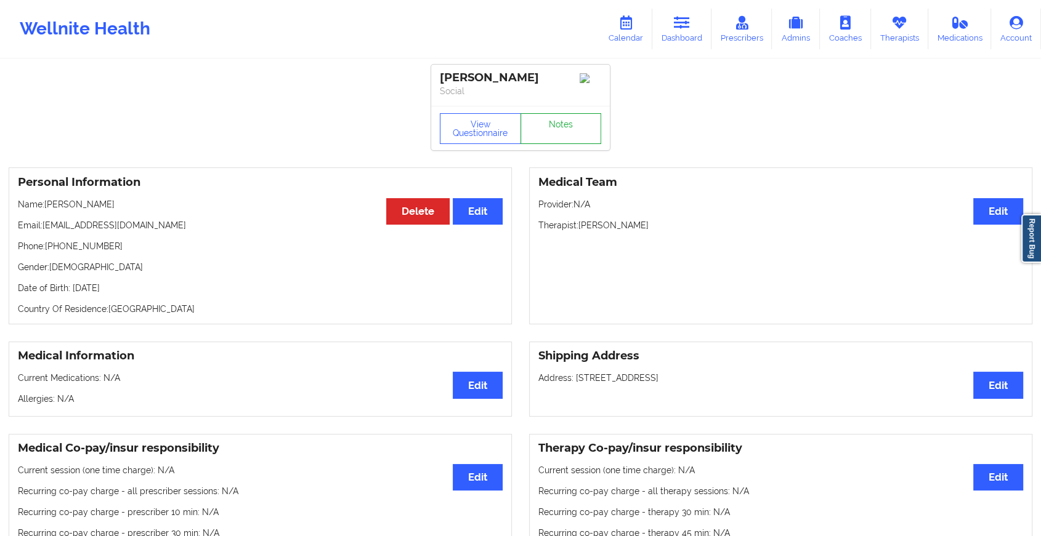
click at [586, 138] on link "Notes" at bounding box center [560, 128] width 81 height 31
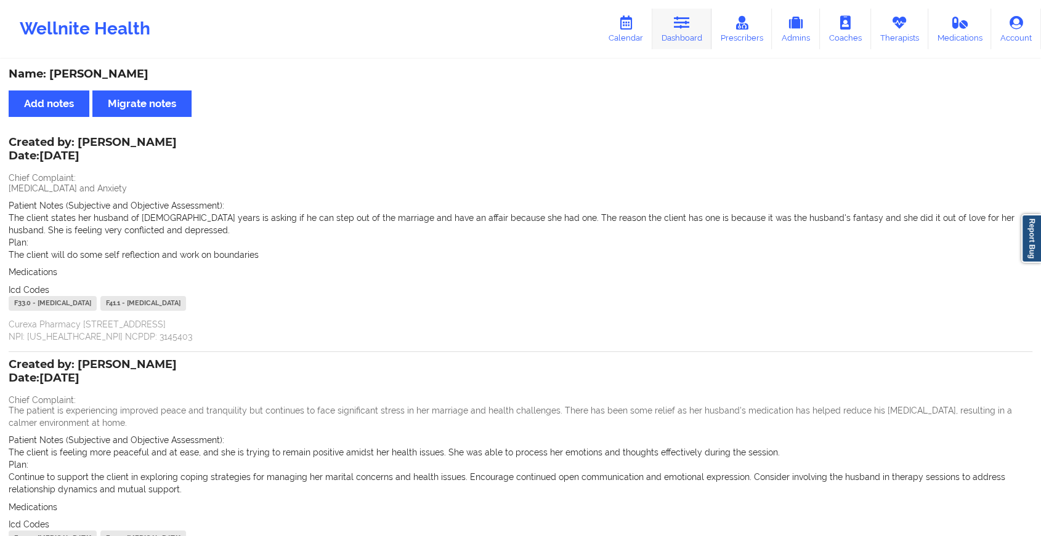
click at [688, 38] on link "Dashboard" at bounding box center [681, 29] width 59 height 41
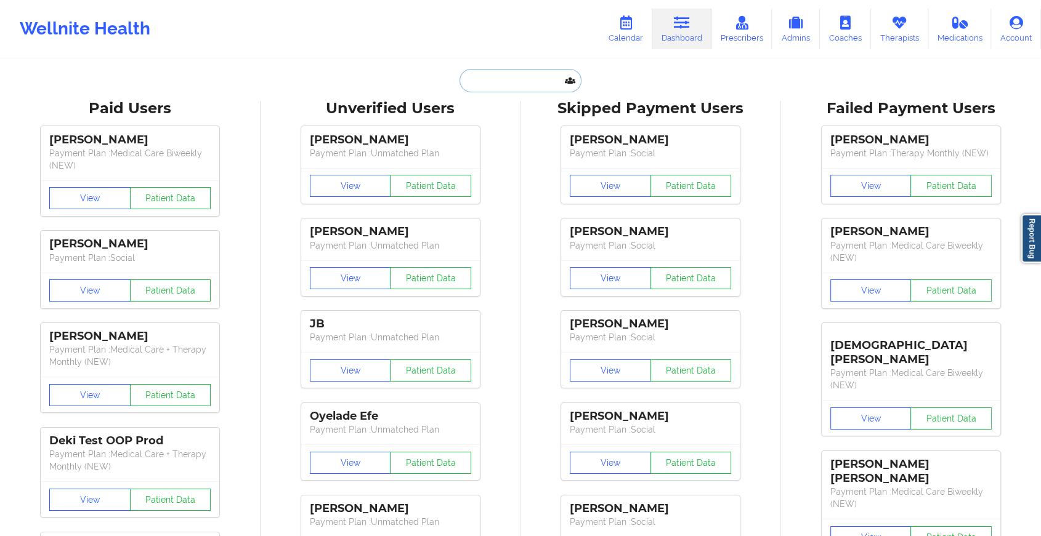
click at [510, 81] on input "text" at bounding box center [520, 80] width 122 height 23
paste input "[EMAIL_ADDRESS][DOMAIN_NAME]"
type input "[EMAIL_ADDRESS][DOMAIN_NAME]"
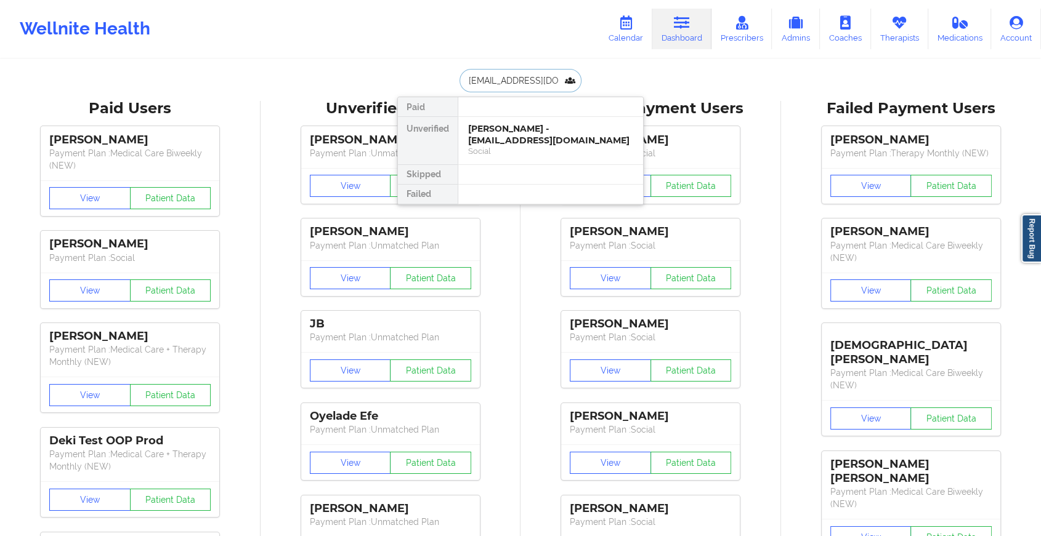
click at [509, 127] on div "[PERSON_NAME] - [EMAIL_ADDRESS][DOMAIN_NAME]" at bounding box center [550, 134] width 165 height 23
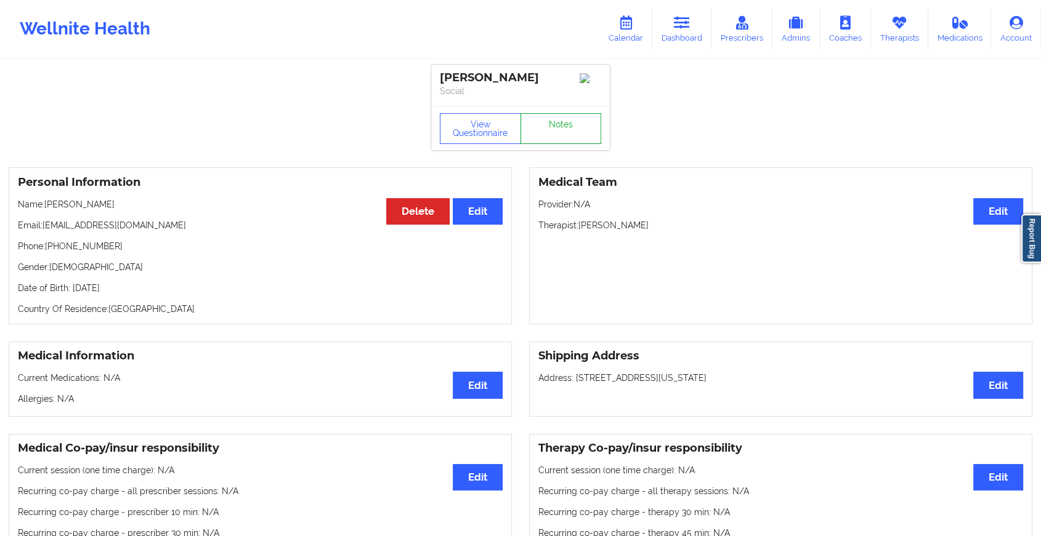
click at [556, 129] on link "Notes" at bounding box center [560, 128] width 81 height 31
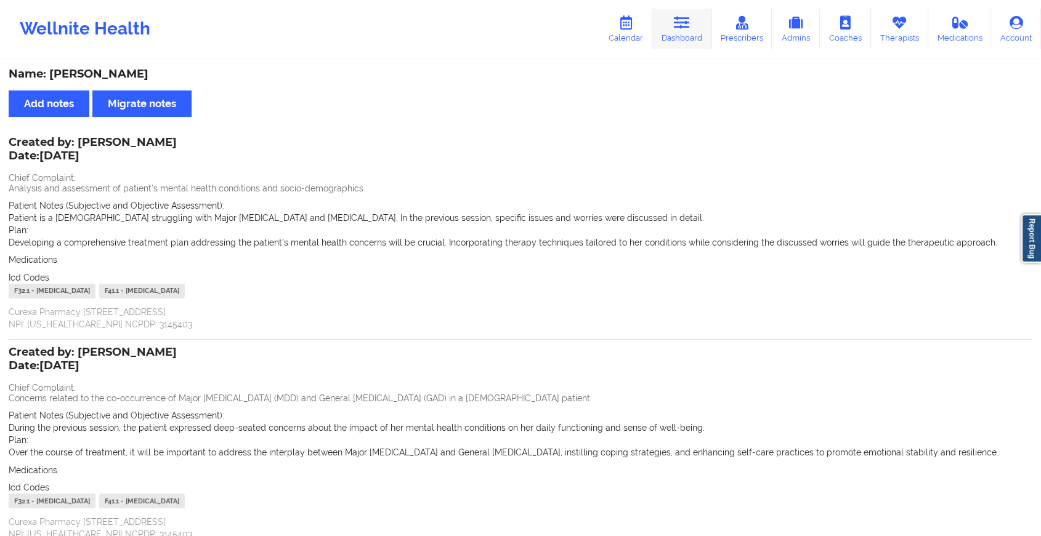
click at [695, 22] on link "Dashboard" at bounding box center [681, 29] width 59 height 41
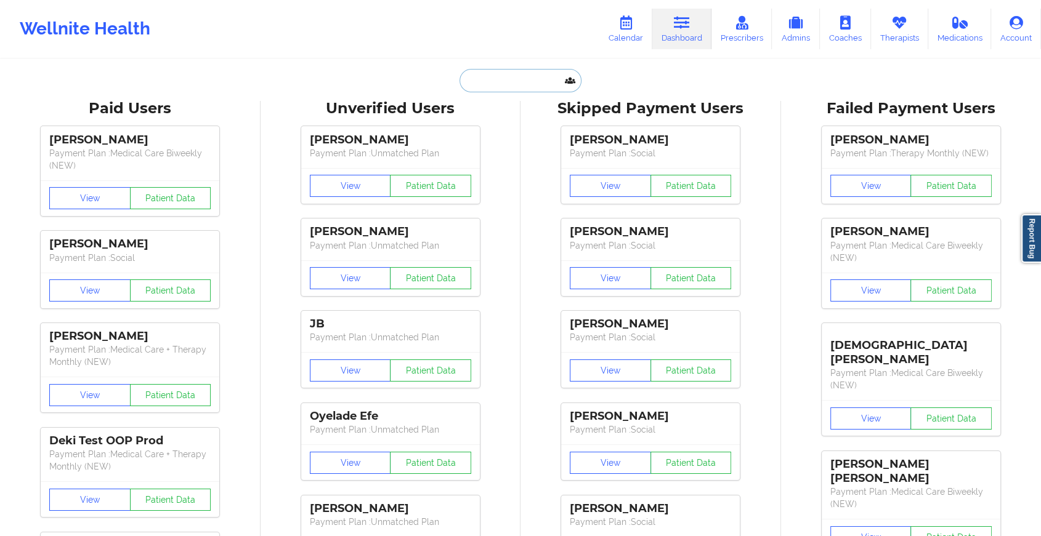
click at [512, 83] on input "text" at bounding box center [520, 80] width 122 height 23
paste input "[EMAIL_ADDRESS][DOMAIN_NAME]"
type input "[EMAIL_ADDRESS][DOMAIN_NAME]"
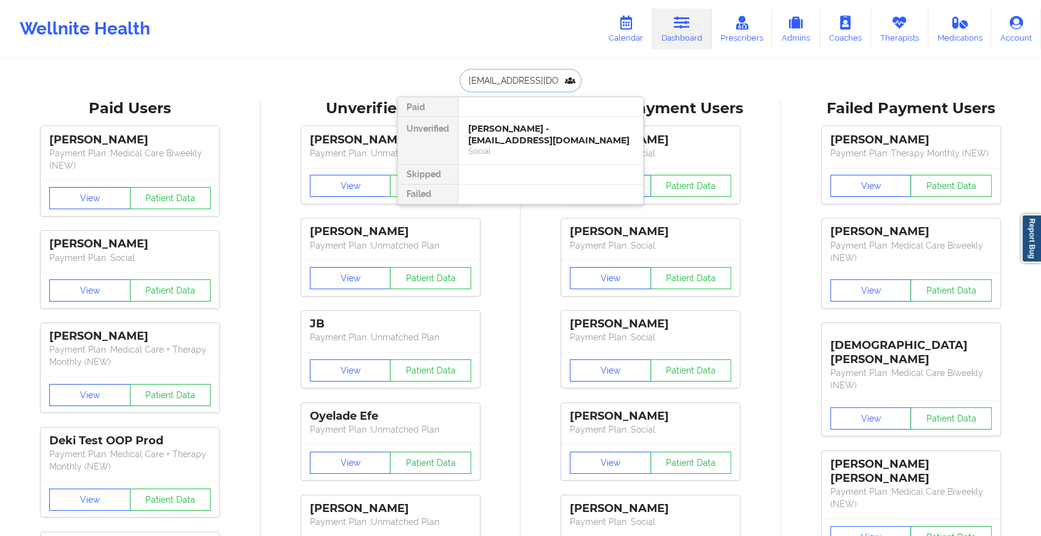
click at [533, 126] on div "[PERSON_NAME] - [EMAIL_ADDRESS][DOMAIN_NAME]" at bounding box center [550, 134] width 165 height 23
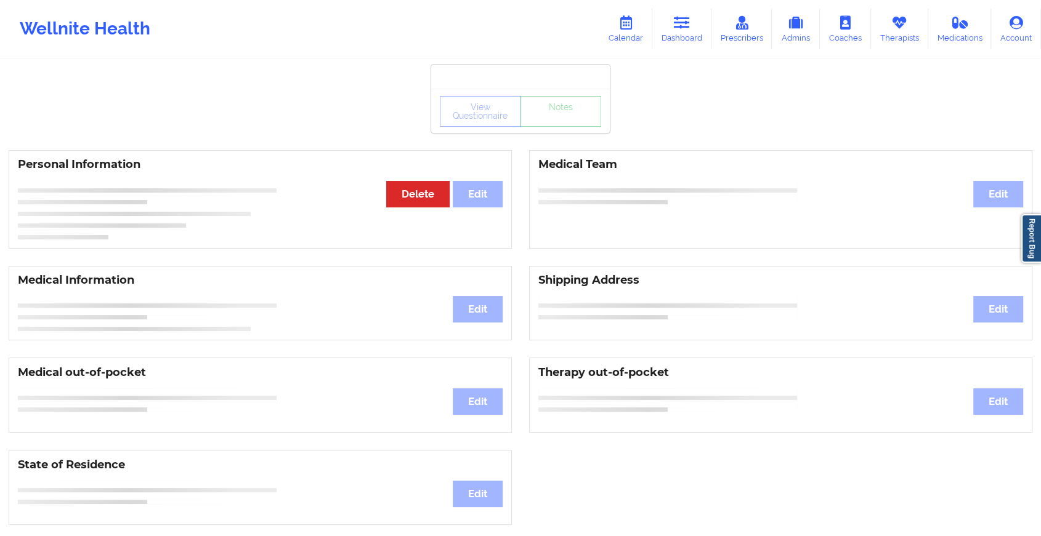
click at [570, 128] on div "View Questionnaire Notes" at bounding box center [520, 111] width 179 height 44
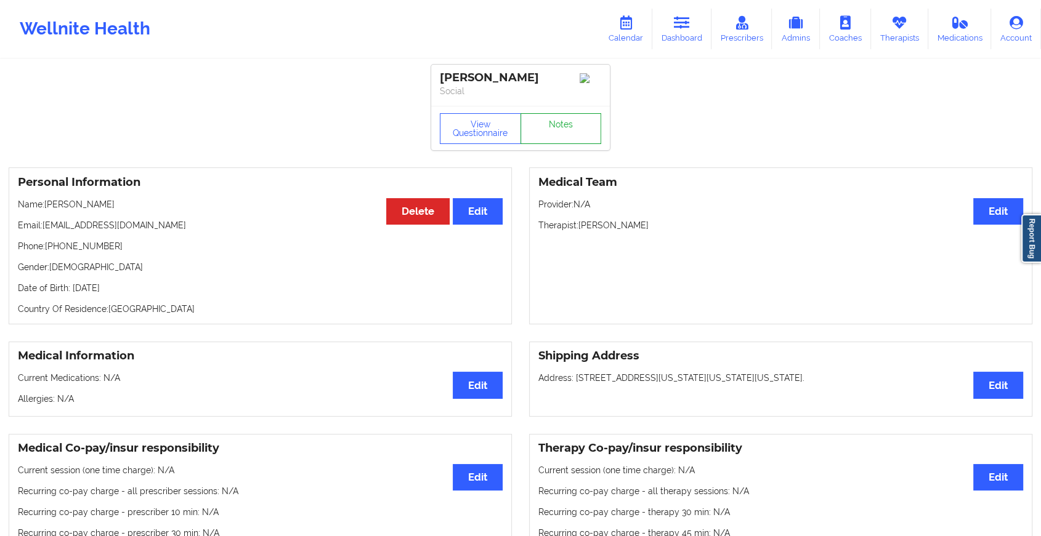
click at [570, 128] on link "Notes" at bounding box center [560, 128] width 81 height 31
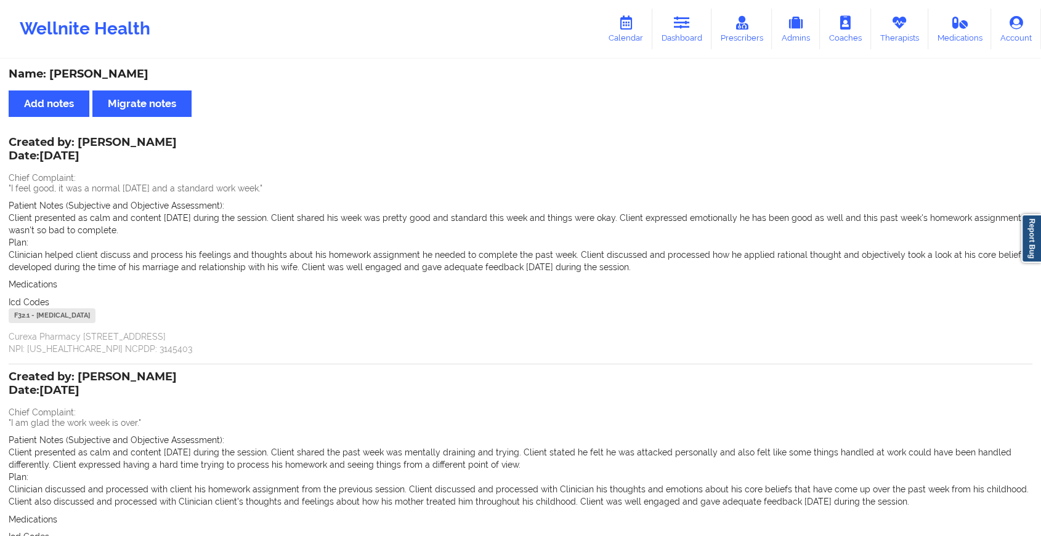
scroll to position [153, 0]
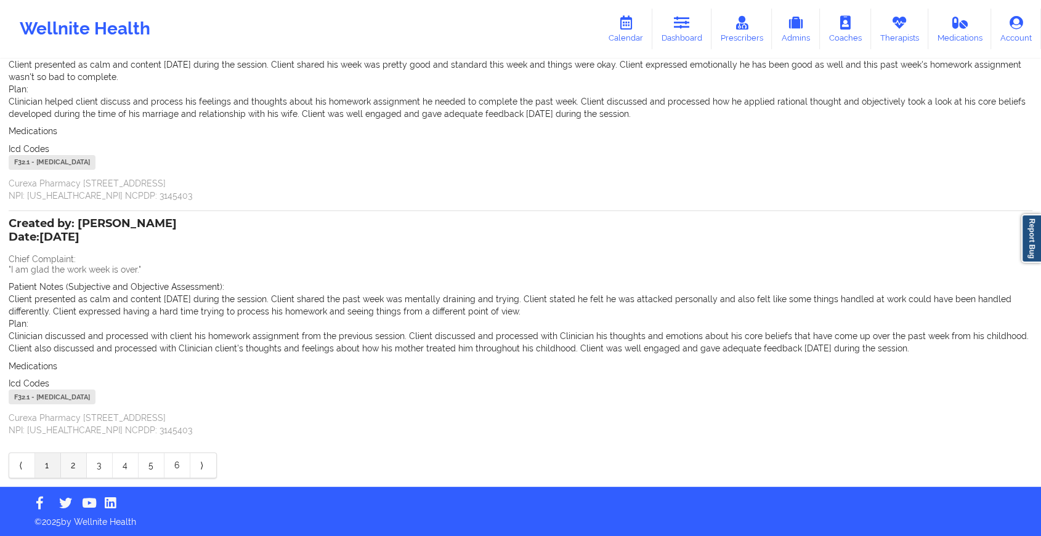
click at [71, 475] on link "2" at bounding box center [74, 465] width 26 height 25
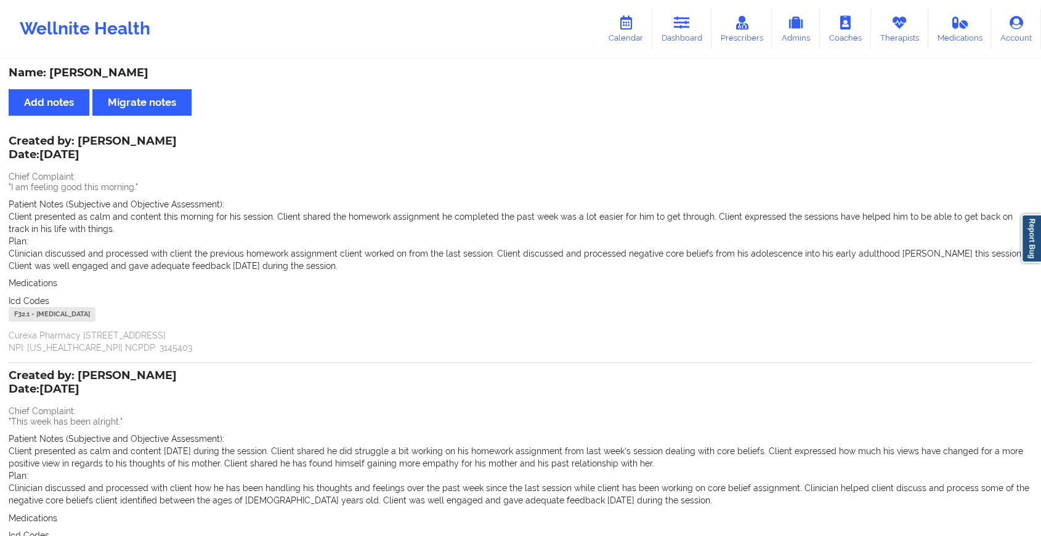
scroll to position [0, 0]
click at [675, 36] on link "Dashboard" at bounding box center [681, 29] width 59 height 41
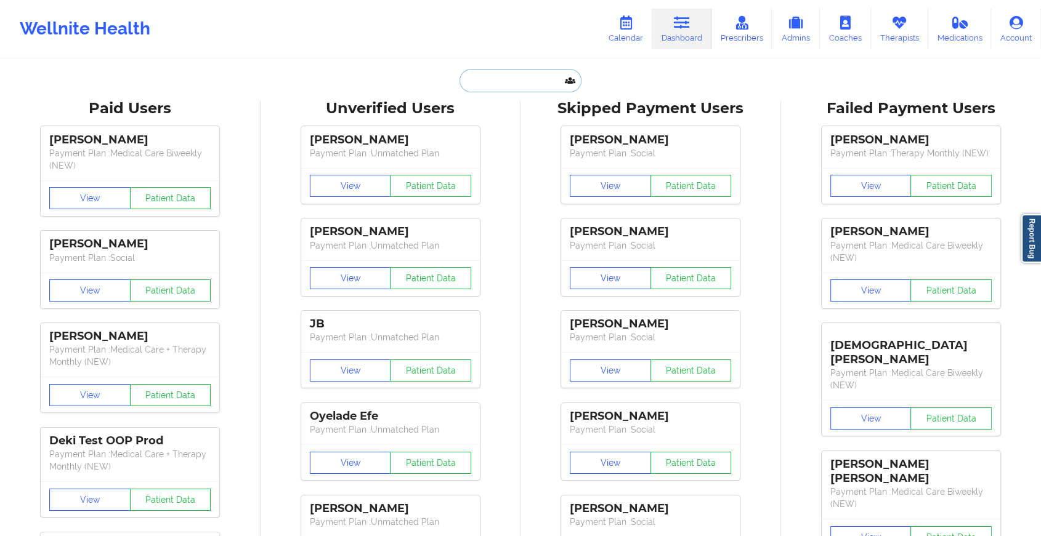
click at [480, 81] on input "text" at bounding box center [520, 80] width 122 height 23
paste input "[EMAIL_ADDRESS][DOMAIN_NAME]"
type input "[EMAIL_ADDRESS][DOMAIN_NAME]"
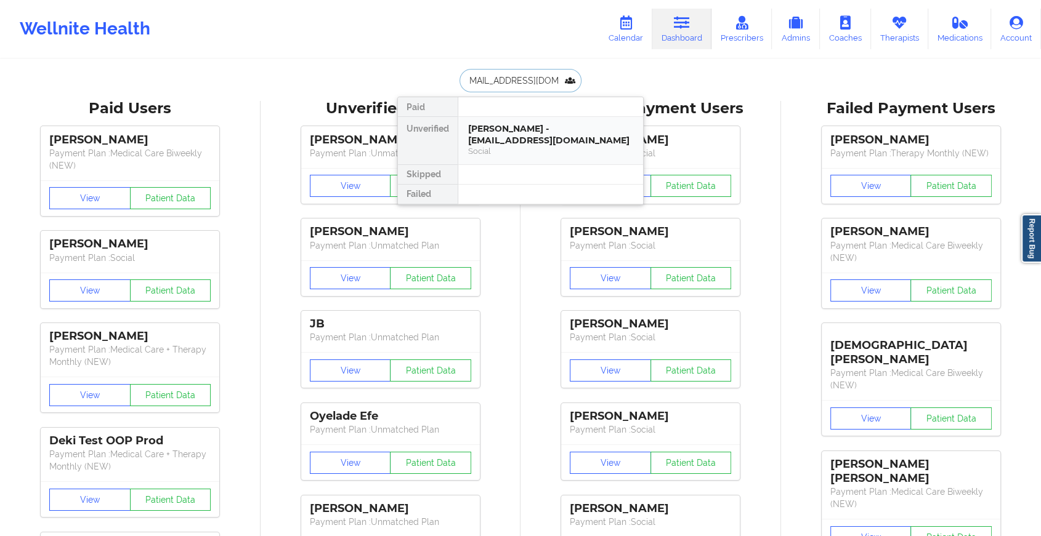
click at [483, 125] on div "[PERSON_NAME] - [EMAIL_ADDRESS][DOMAIN_NAME]" at bounding box center [550, 134] width 165 height 23
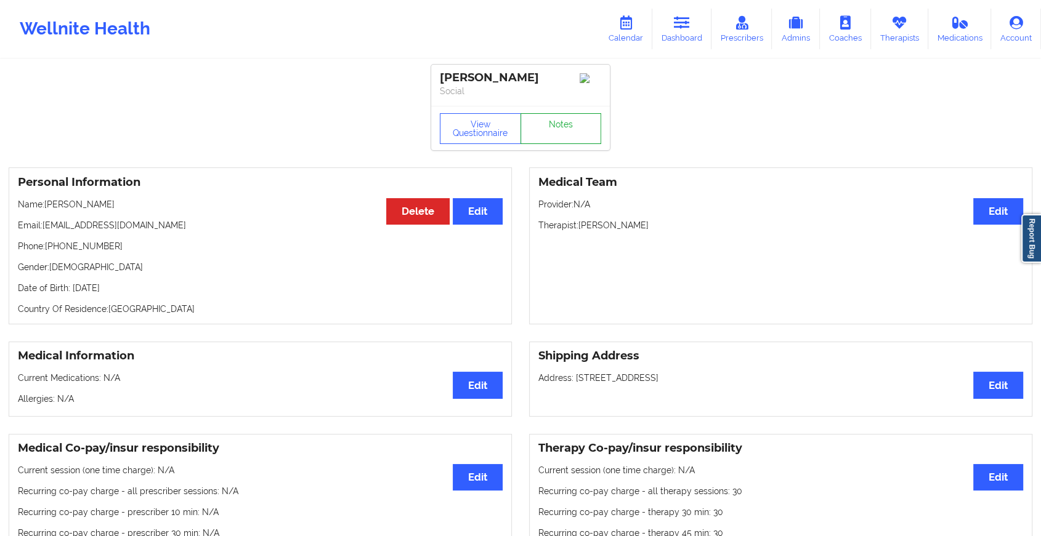
click at [574, 121] on link "Notes" at bounding box center [560, 128] width 81 height 31
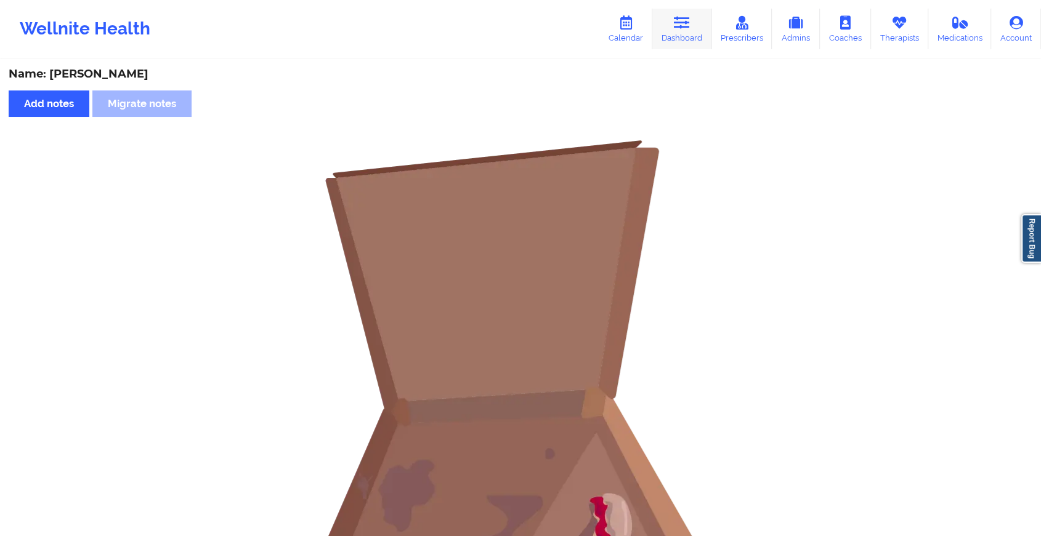
click at [681, 31] on link "Dashboard" at bounding box center [681, 29] width 59 height 41
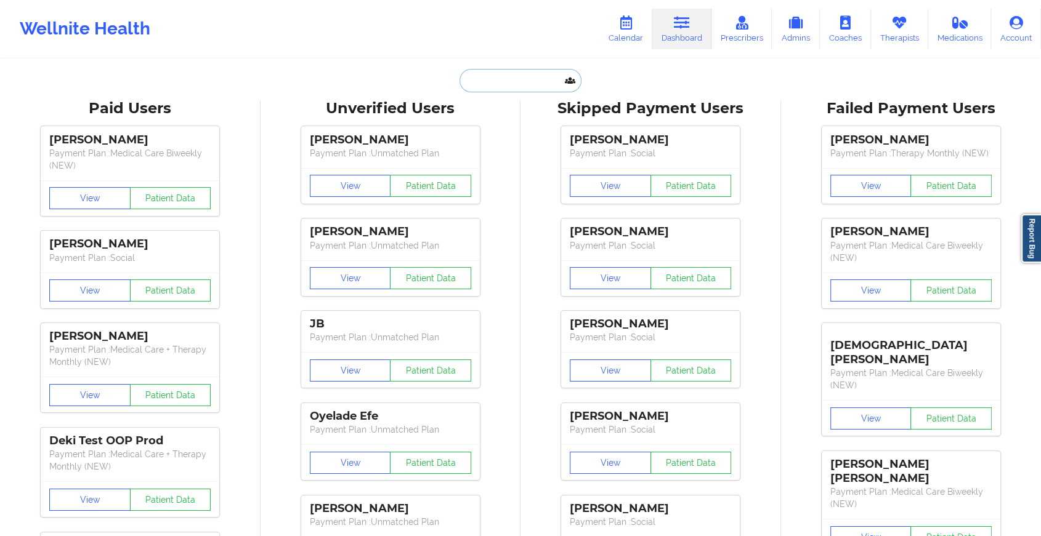
click at [507, 74] on input "text" at bounding box center [520, 80] width 122 height 23
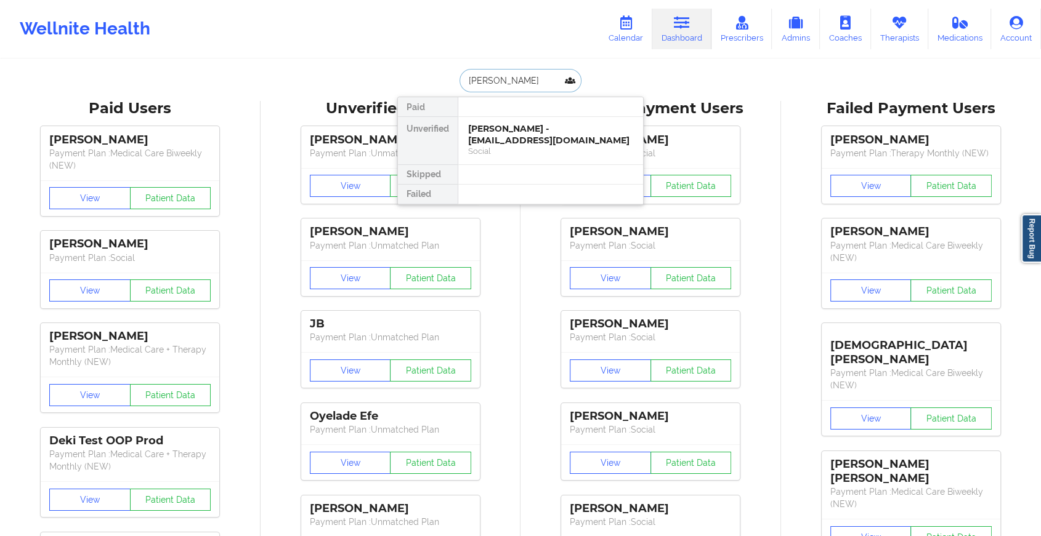
type input "[PERSON_NAME]"
click at [543, 146] on div "Social" at bounding box center [550, 151] width 165 height 10
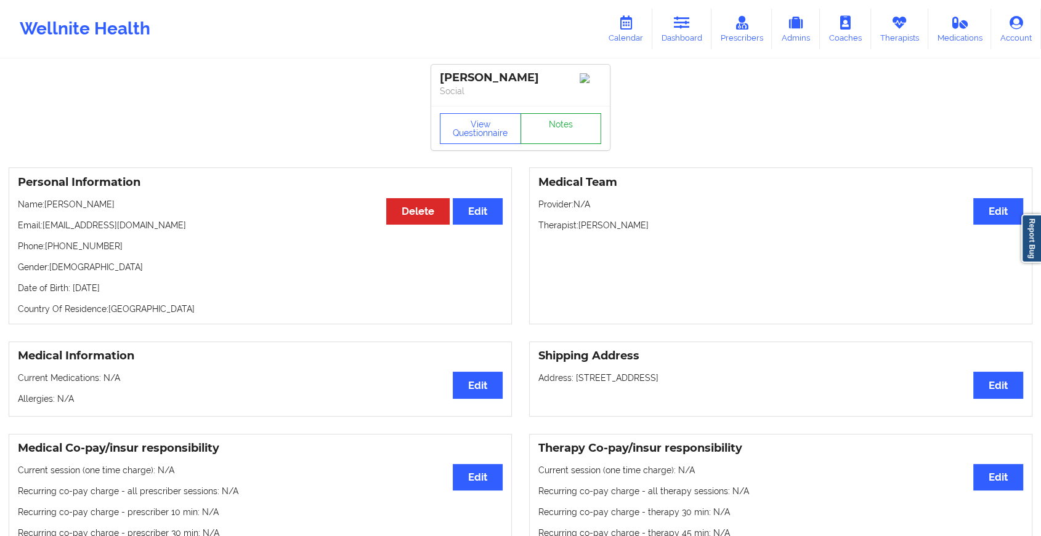
click at [567, 127] on link "Notes" at bounding box center [560, 128] width 81 height 31
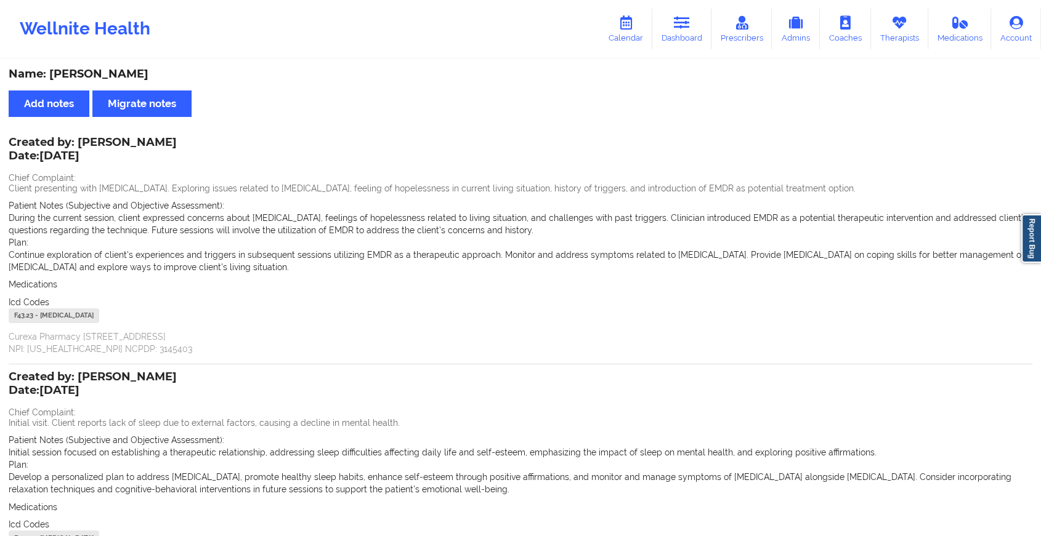
scroll to position [141, 0]
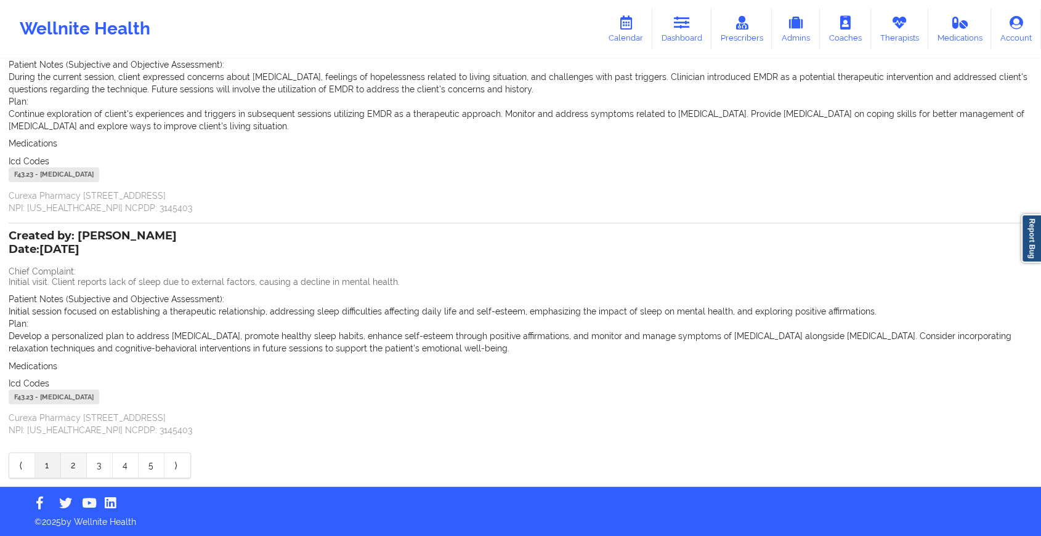
click at [68, 468] on link "2" at bounding box center [74, 465] width 26 height 25
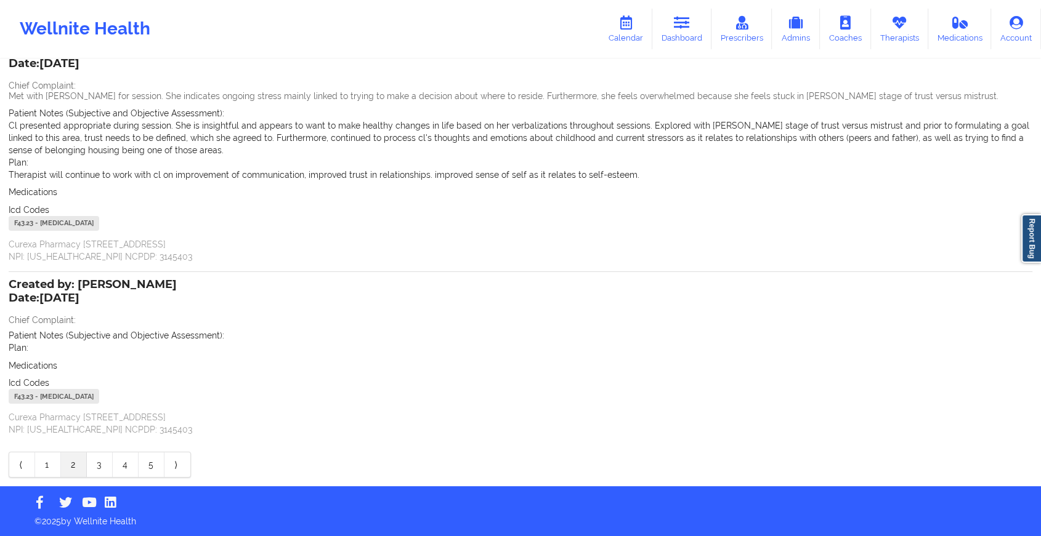
scroll to position [92, 0]
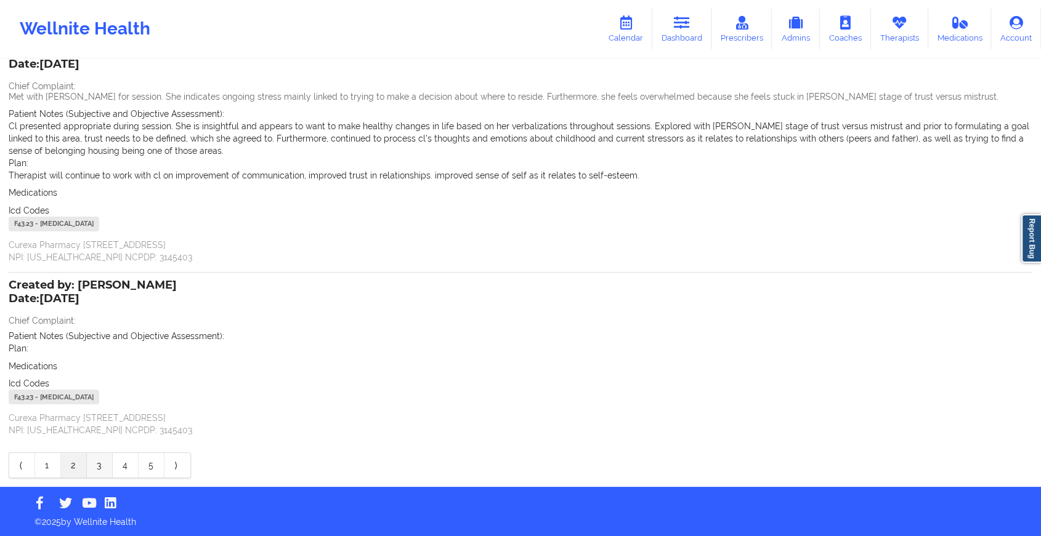
click at [97, 472] on link "3" at bounding box center [100, 465] width 26 height 25
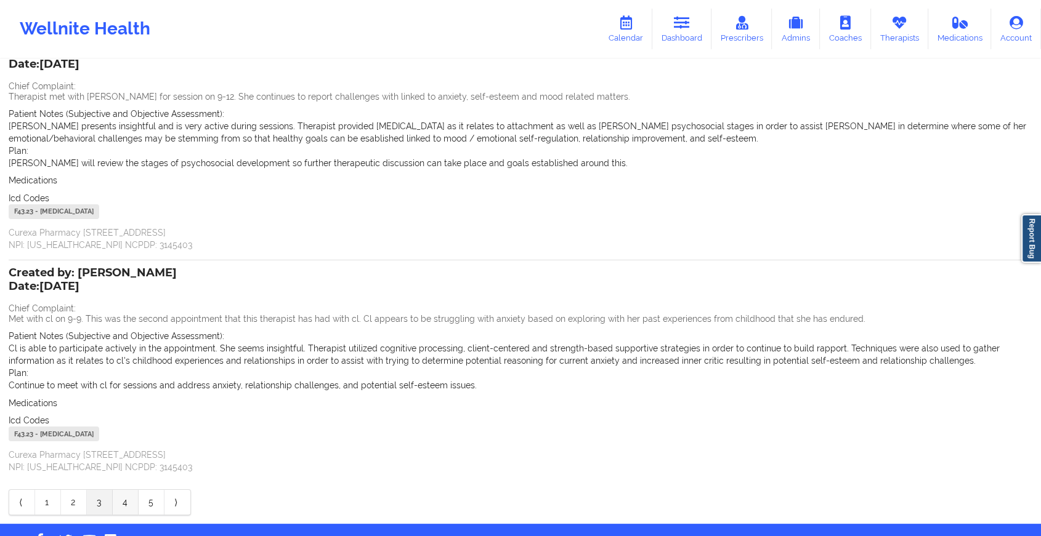
click at [119, 505] on link "4" at bounding box center [126, 502] width 26 height 25
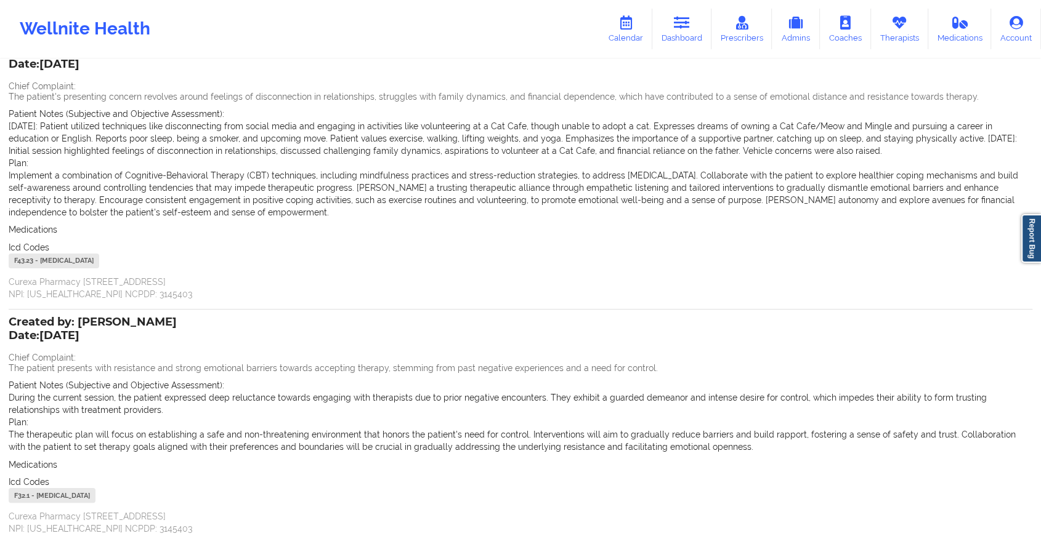
scroll to position [0, 0]
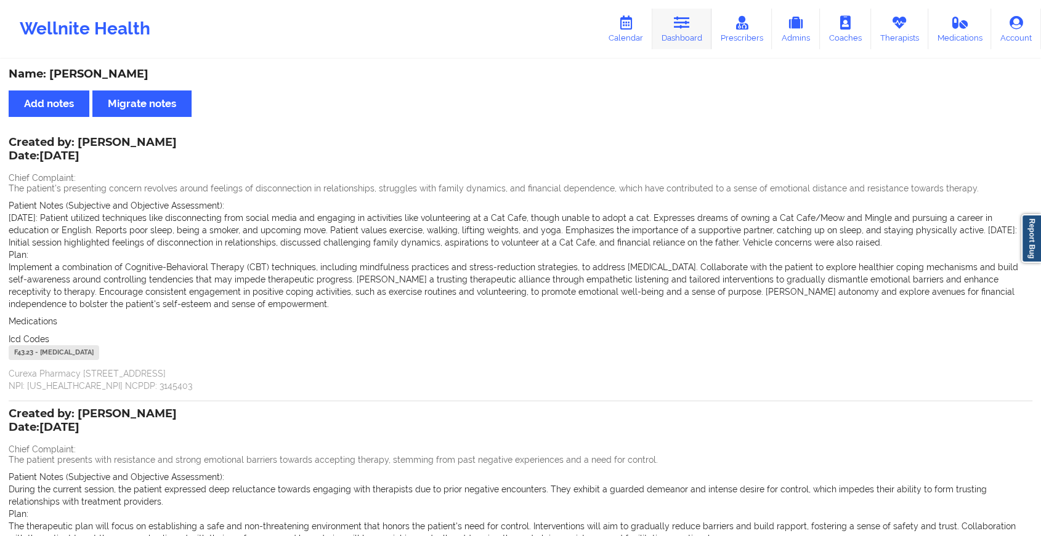
click at [671, 13] on link "Dashboard" at bounding box center [681, 29] width 59 height 41
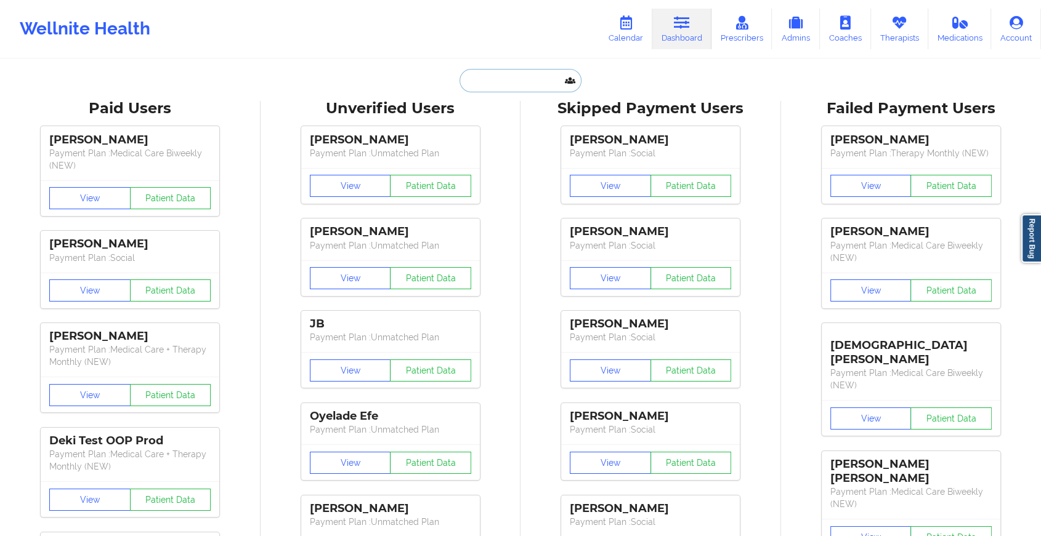
click at [497, 78] on input "text" at bounding box center [520, 80] width 122 height 23
paste input "[EMAIL_ADDRESS][DOMAIN_NAME]"
type input "[EMAIL_ADDRESS][DOMAIN_NAME]"
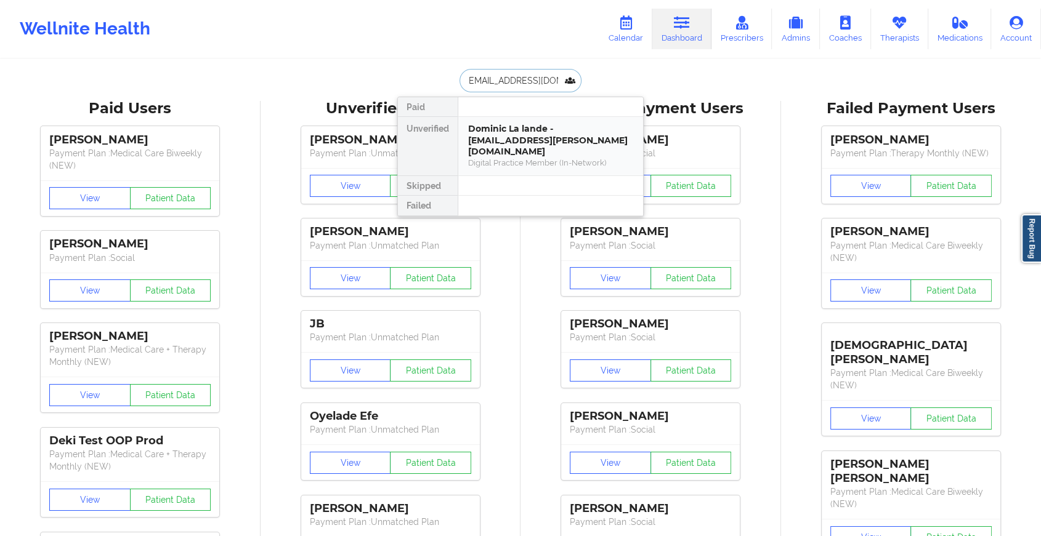
click at [534, 140] on div "Dominic La lande - [EMAIL_ADDRESS][PERSON_NAME][DOMAIN_NAME]" at bounding box center [550, 140] width 165 height 34
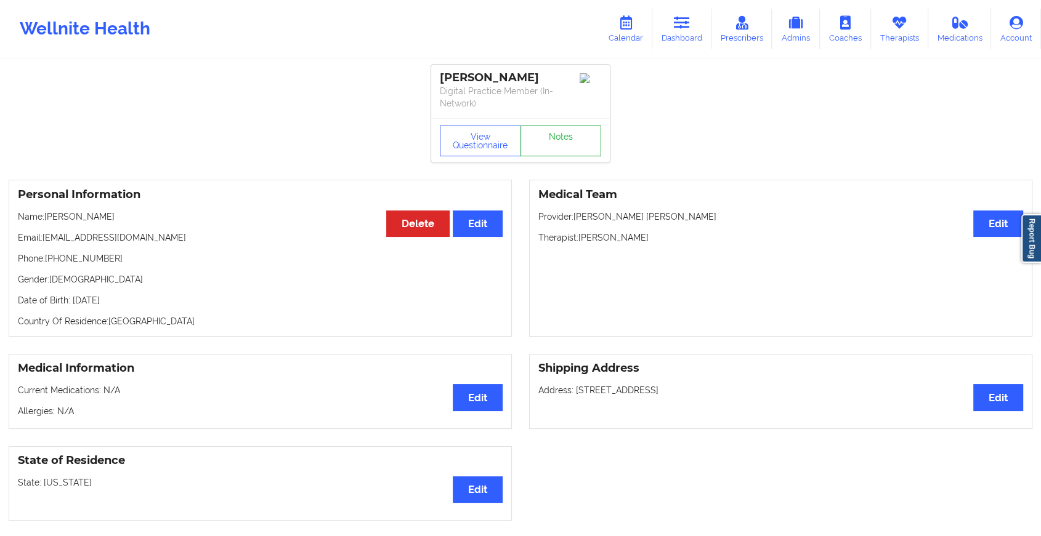
click at [562, 132] on link "Notes" at bounding box center [560, 141] width 81 height 31
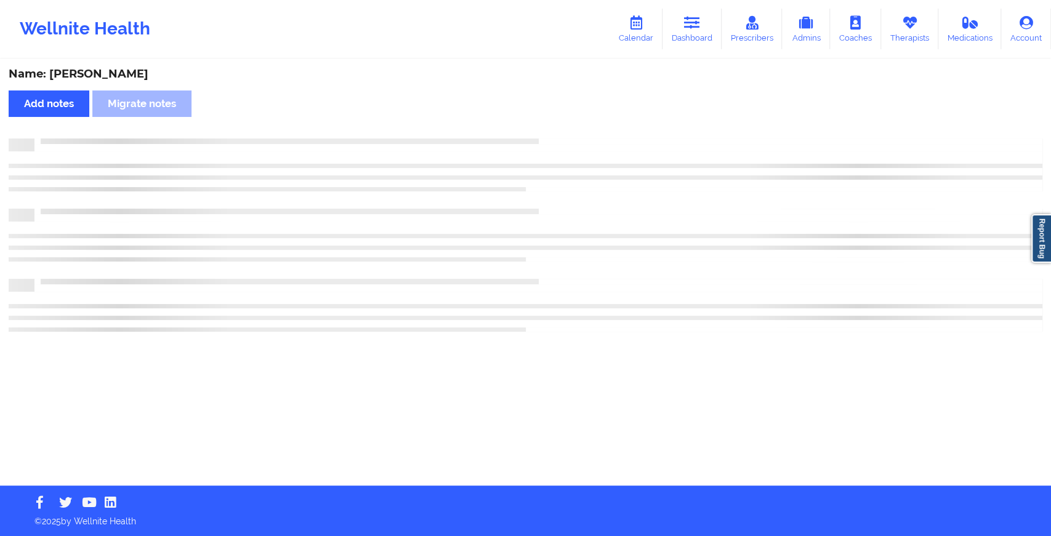
click at [562, 132] on div "Name: [PERSON_NAME] Add notes Migrate notes" at bounding box center [525, 272] width 1051 height 425
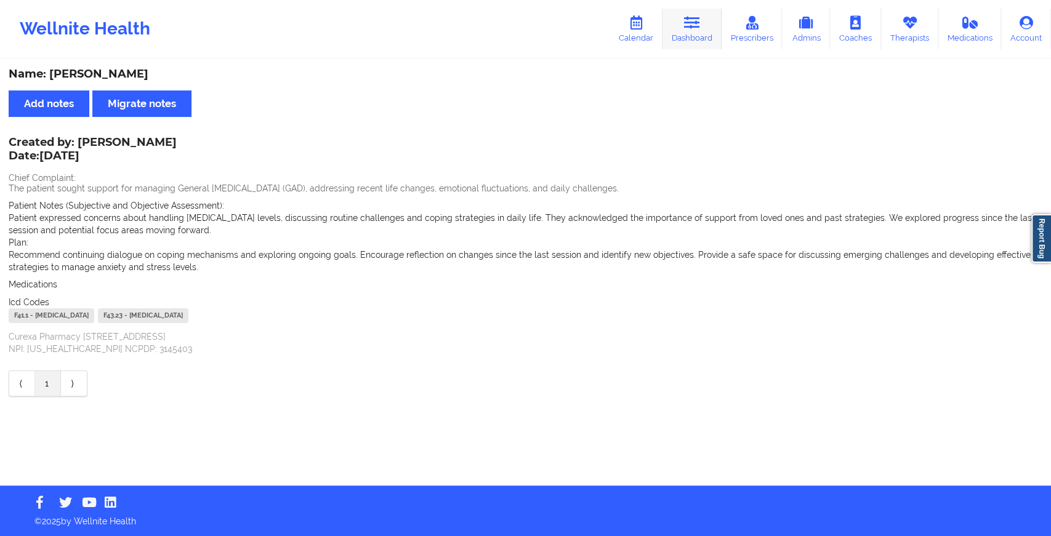
click at [702, 31] on link "Dashboard" at bounding box center [691, 29] width 59 height 41
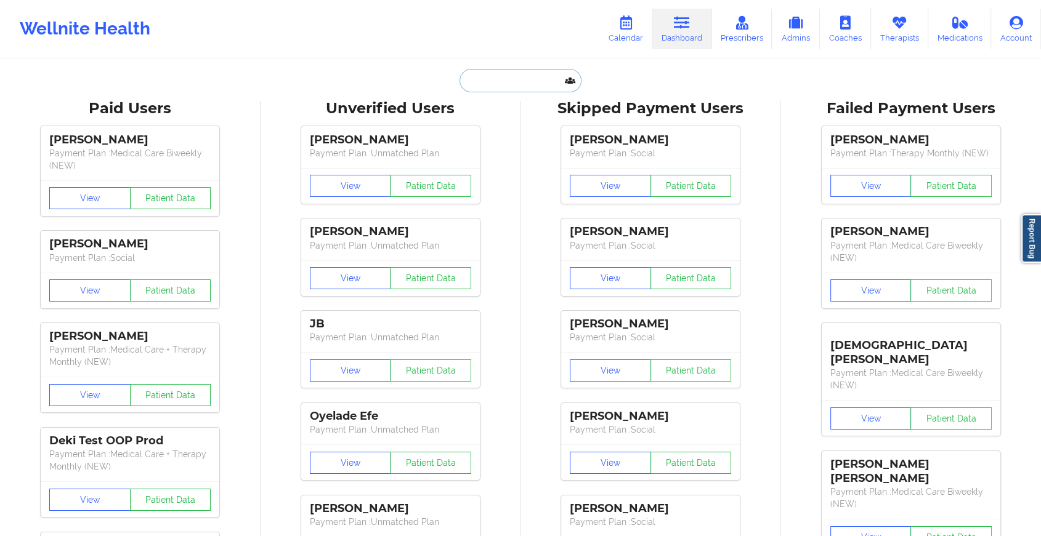
click at [517, 82] on input "text" at bounding box center [520, 80] width 122 height 23
paste input "[EMAIL_ADDRESS][DOMAIN_NAME]"
type input "[EMAIL_ADDRESS][DOMAIN_NAME]"
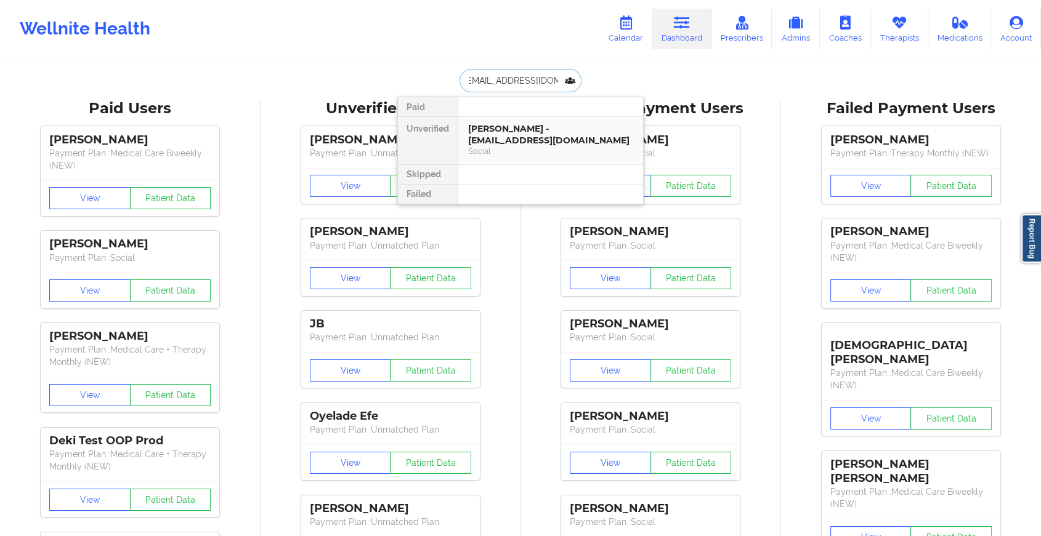
click at [486, 140] on div "[PERSON_NAME] - [EMAIL_ADDRESS][DOMAIN_NAME]" at bounding box center [550, 134] width 165 height 23
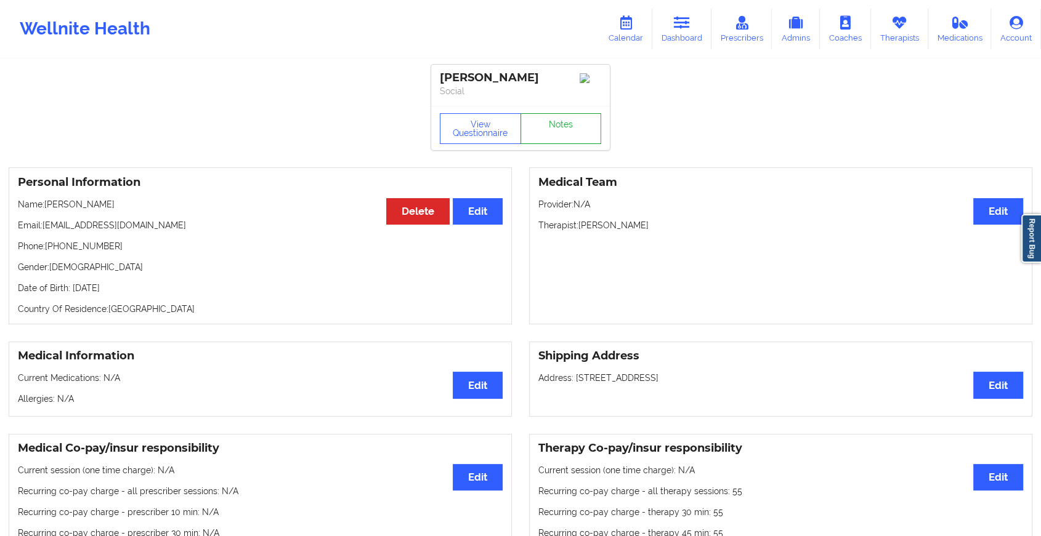
click at [555, 133] on link "Notes" at bounding box center [560, 128] width 81 height 31
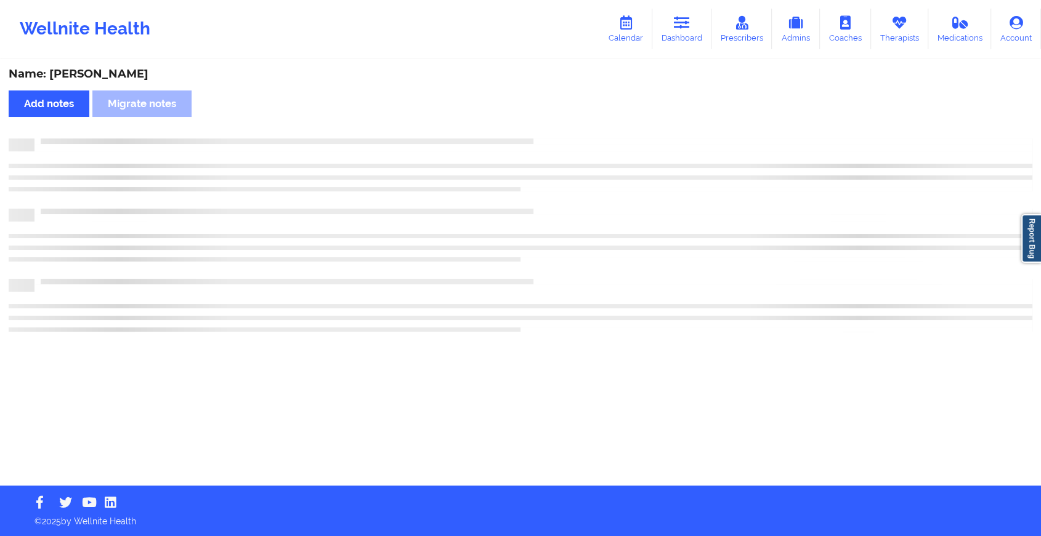
click at [555, 133] on div "Name: [PERSON_NAME] Add notes Migrate notes" at bounding box center [520, 272] width 1041 height 425
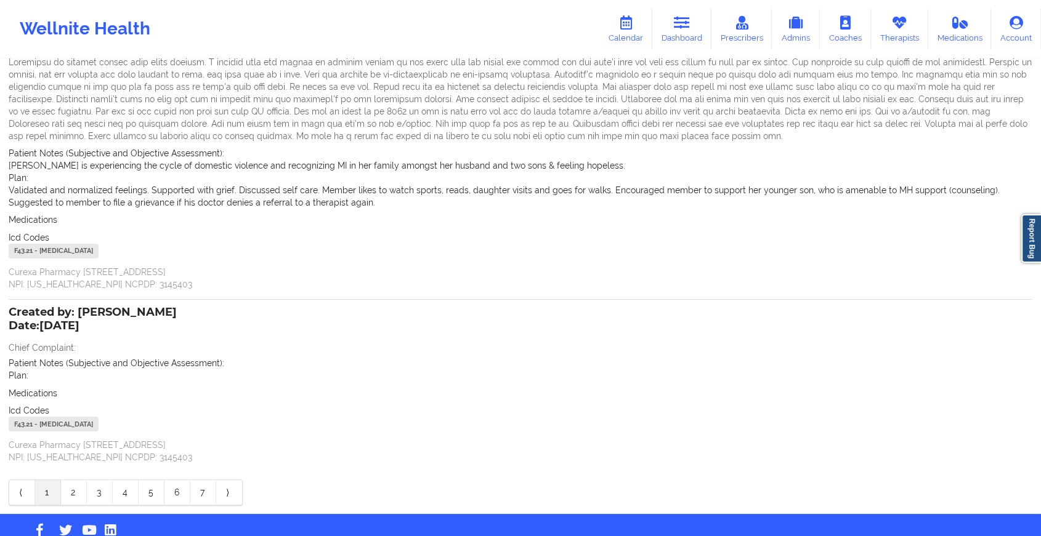
scroll to position [141, 0]
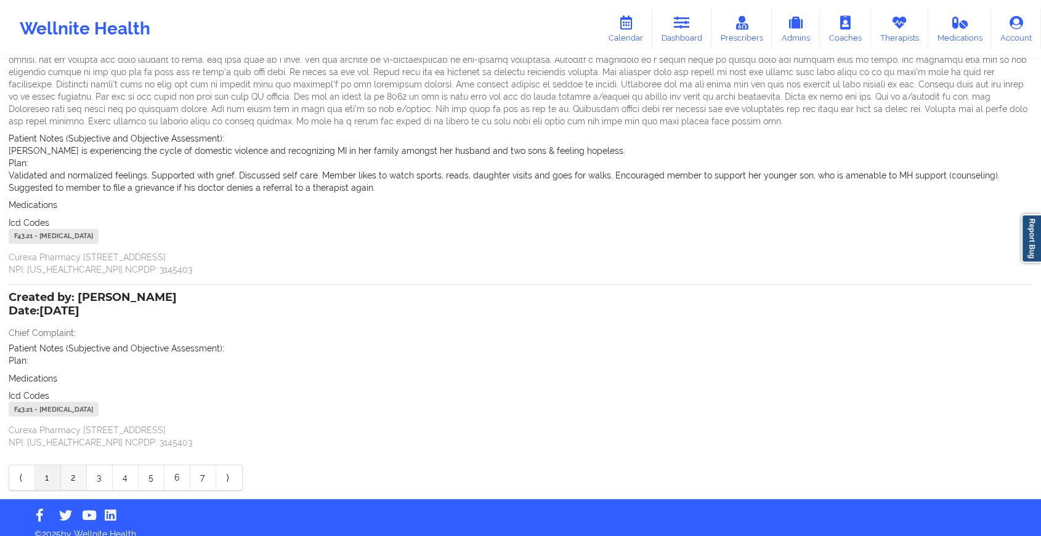
click at [70, 474] on link "2" at bounding box center [74, 477] width 26 height 25
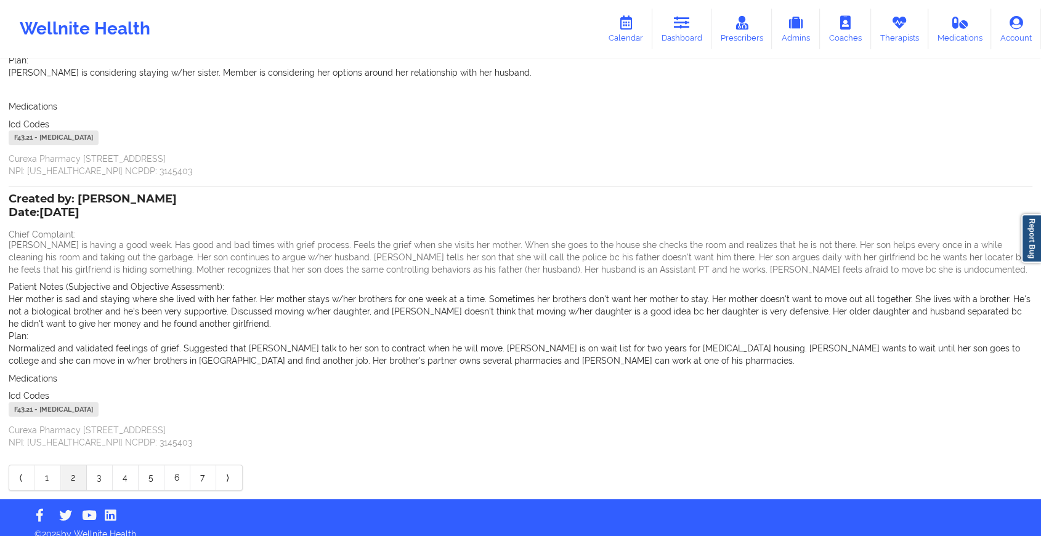
scroll to position [0, 0]
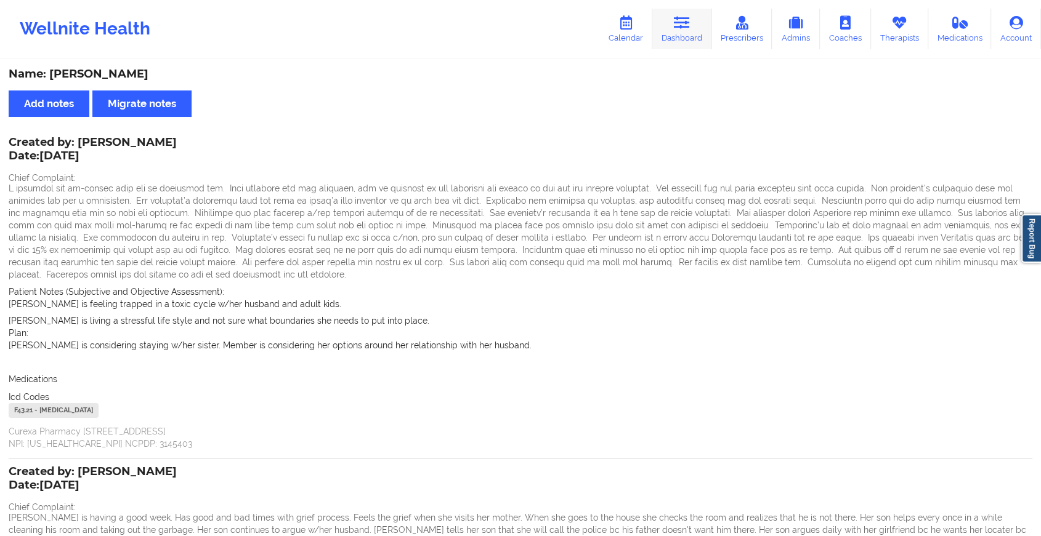
click at [693, 30] on link "Dashboard" at bounding box center [681, 29] width 59 height 41
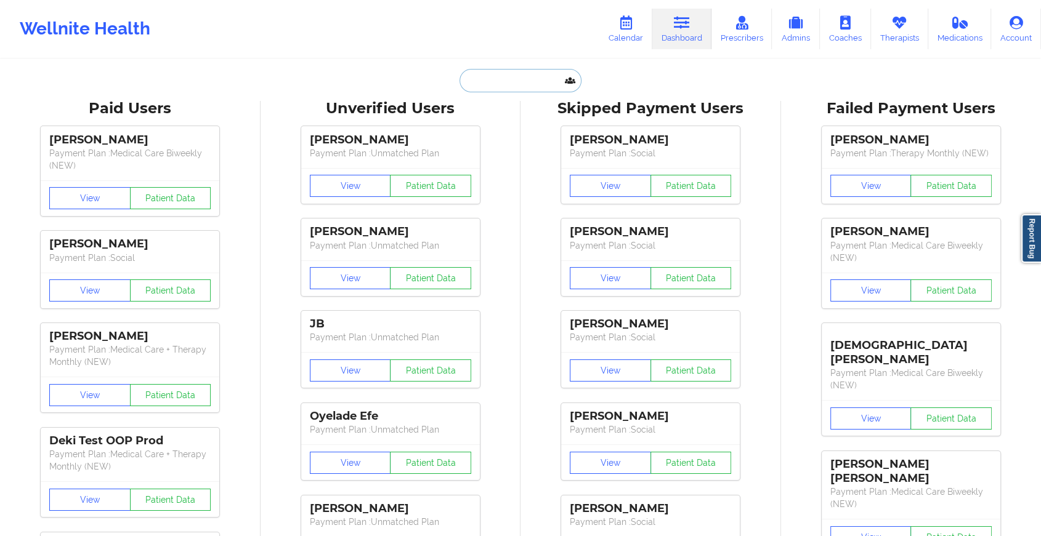
click at [514, 81] on input "text" at bounding box center [520, 80] width 122 height 23
paste input "[EMAIL_ADDRESS][DOMAIN_NAME]"
type input "[EMAIL_ADDRESS][DOMAIN_NAME]"
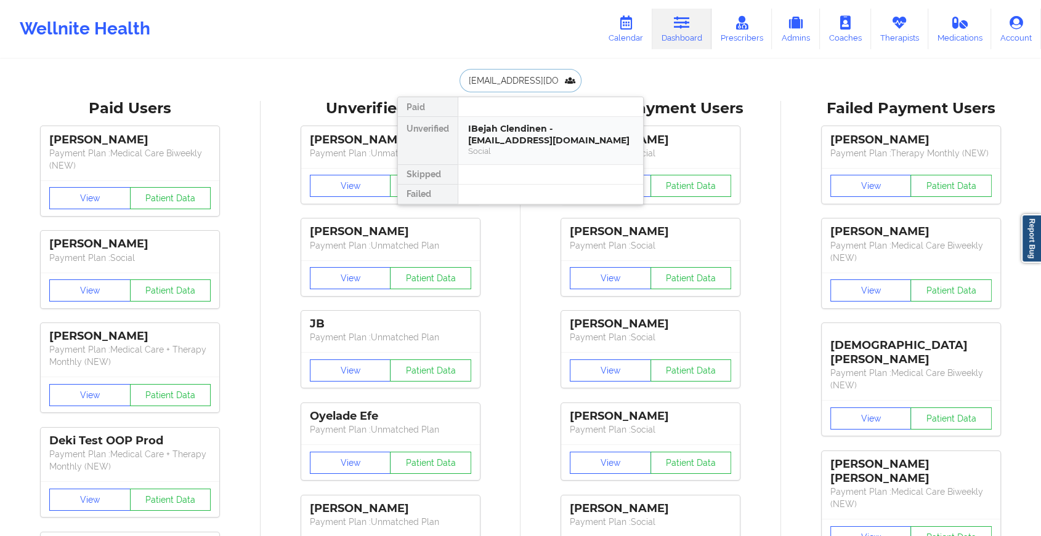
click at [510, 151] on div "Social" at bounding box center [550, 151] width 165 height 10
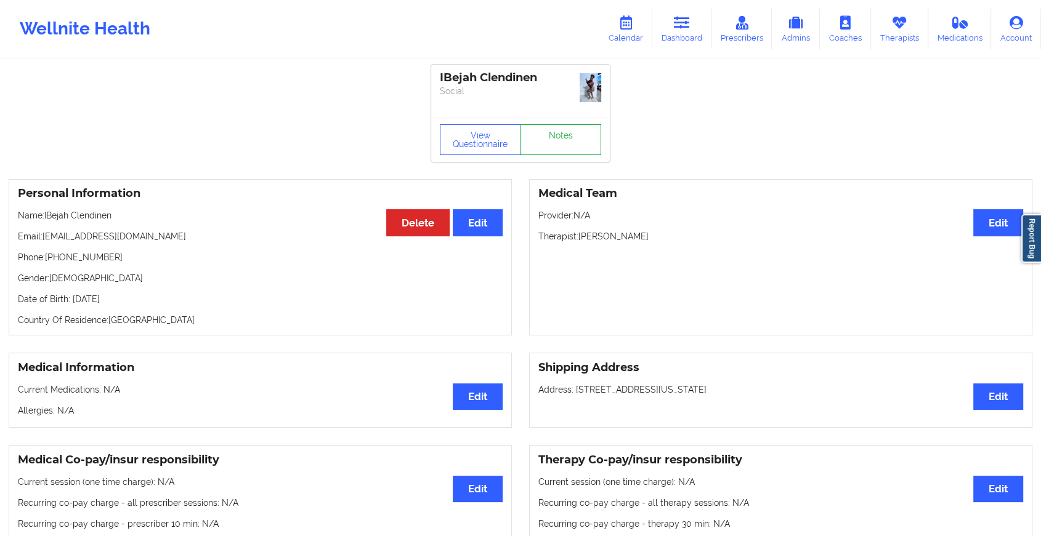
click at [548, 137] on link "Notes" at bounding box center [560, 139] width 81 height 31
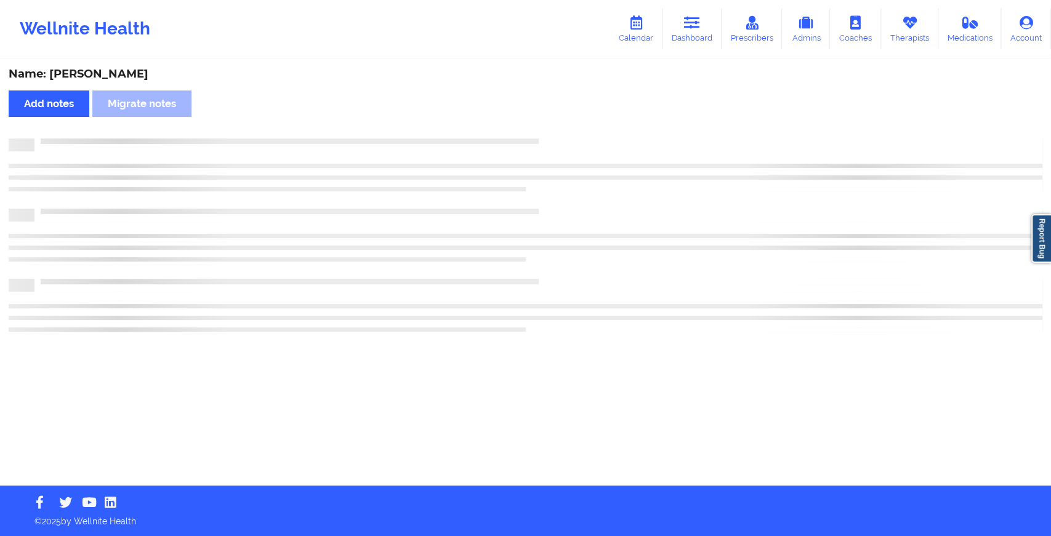
click at [724, 227] on div "Name: [PERSON_NAME] Add notes Migrate notes" at bounding box center [525, 272] width 1051 height 425
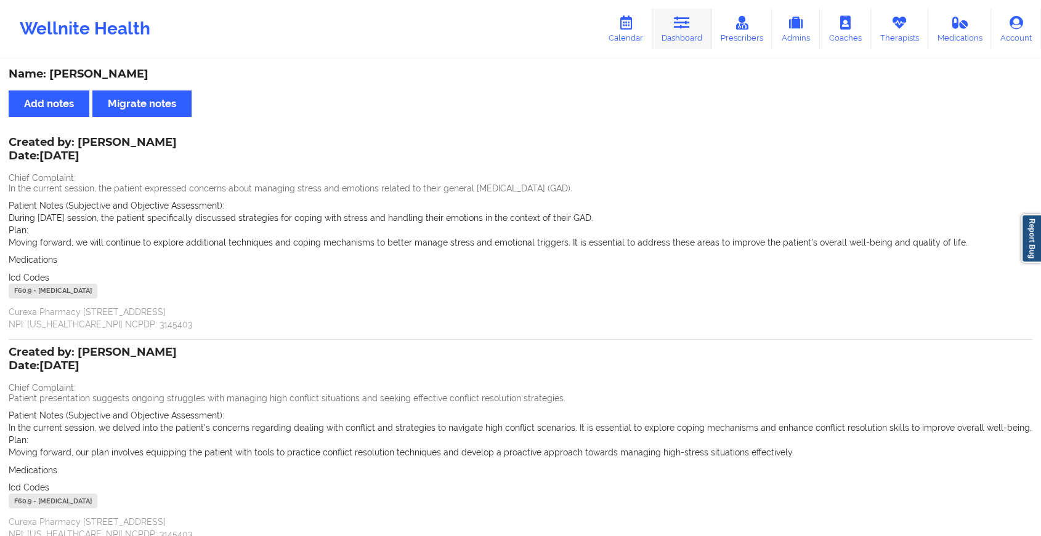
click at [679, 29] on icon at bounding box center [682, 23] width 16 height 14
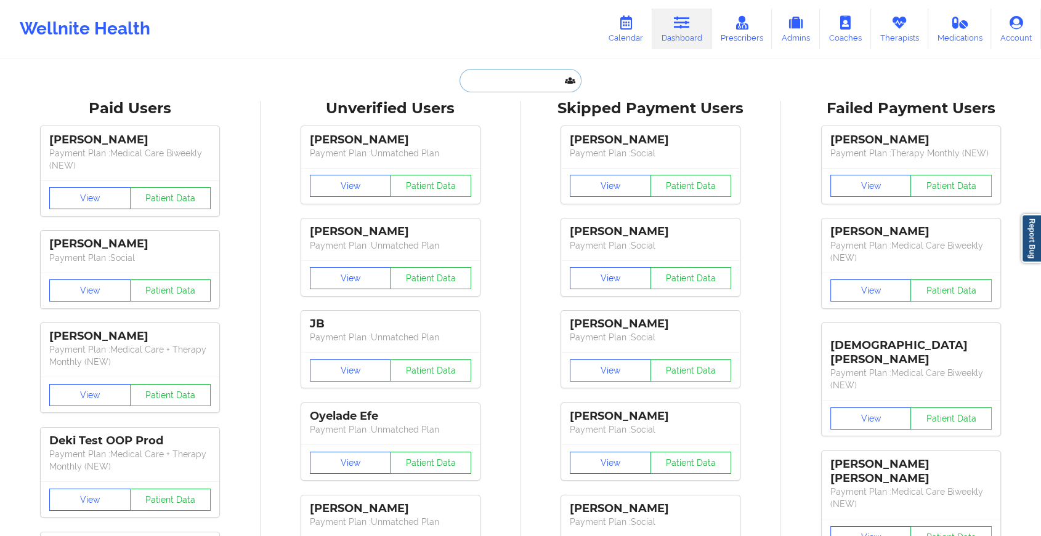
click at [527, 75] on input "text" at bounding box center [520, 80] width 122 height 23
paste input "[DEMOGRAPHIC_DATA][DOMAIN_NAME]"
type input "[DEMOGRAPHIC_DATA][DOMAIN_NAME]"
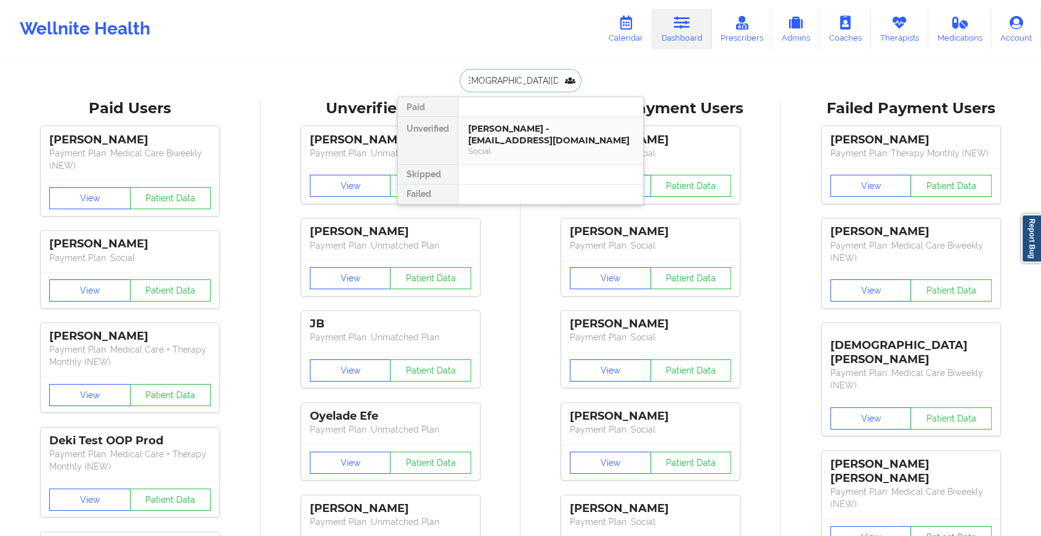
click at [538, 121] on div "[PERSON_NAME] - [EMAIL_ADDRESS][DOMAIN_NAME] Social" at bounding box center [550, 140] width 185 height 47
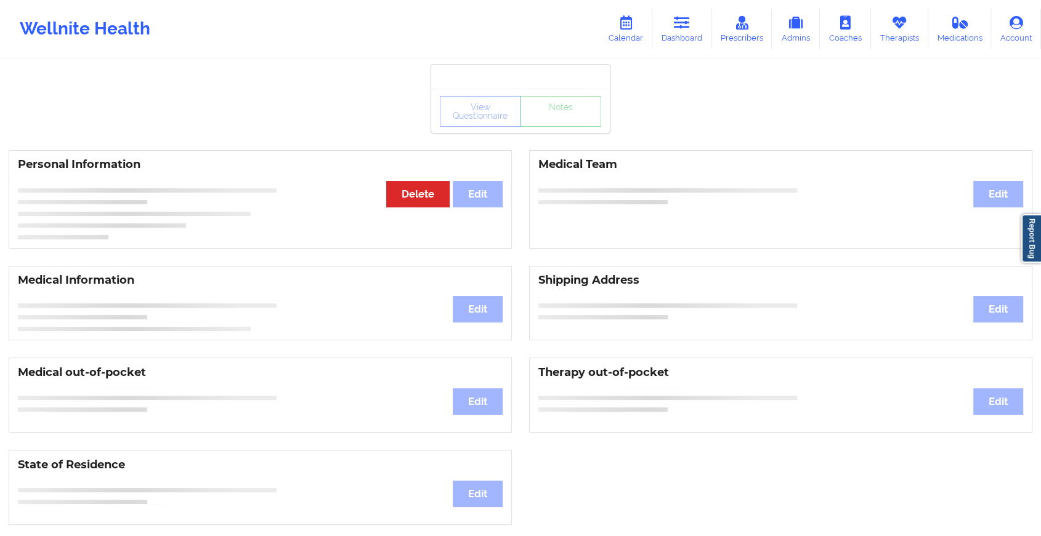
click at [570, 118] on div "View Questionnaire Notes" at bounding box center [520, 111] width 161 height 31
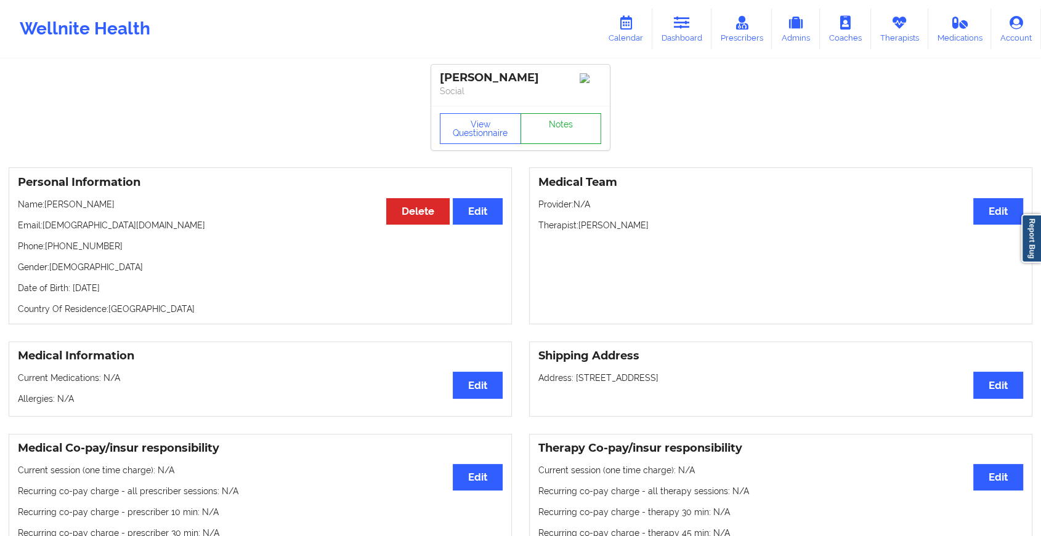
click at [570, 118] on link "Notes" at bounding box center [560, 128] width 81 height 31
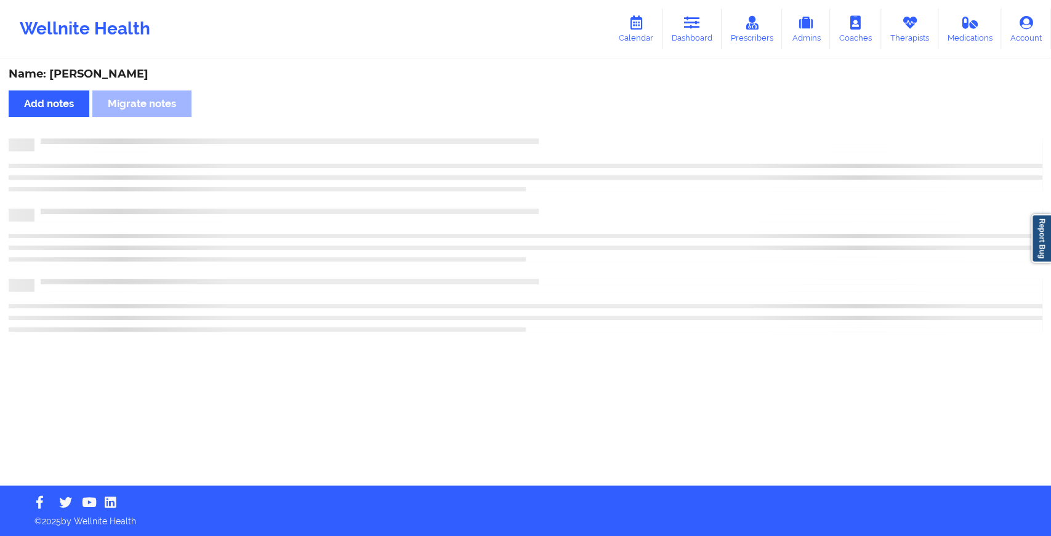
click at [570, 118] on div "Name: [PERSON_NAME] Add notes Migrate notes" at bounding box center [525, 272] width 1051 height 425
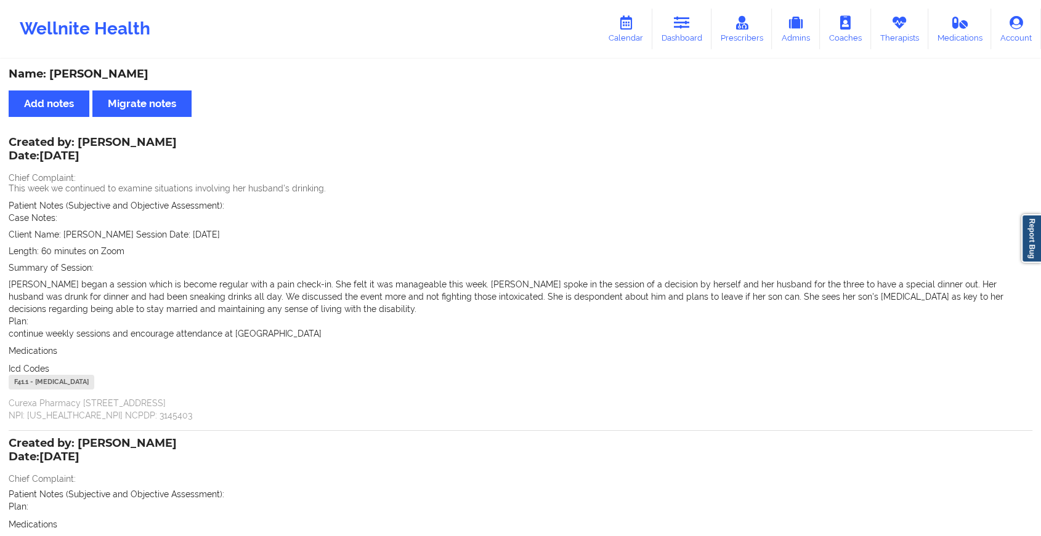
scroll to position [158, 0]
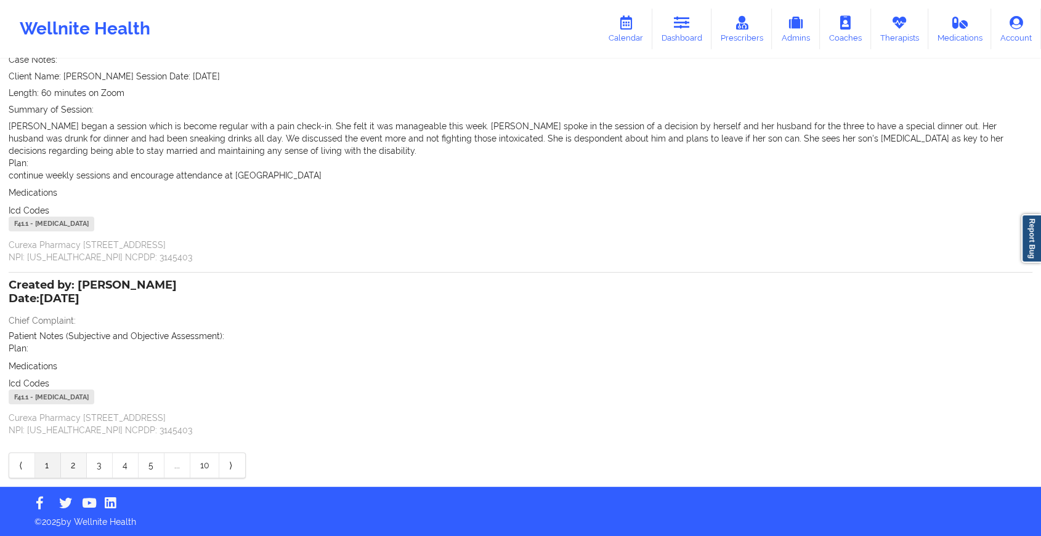
click at [75, 455] on link "2" at bounding box center [74, 465] width 26 height 25
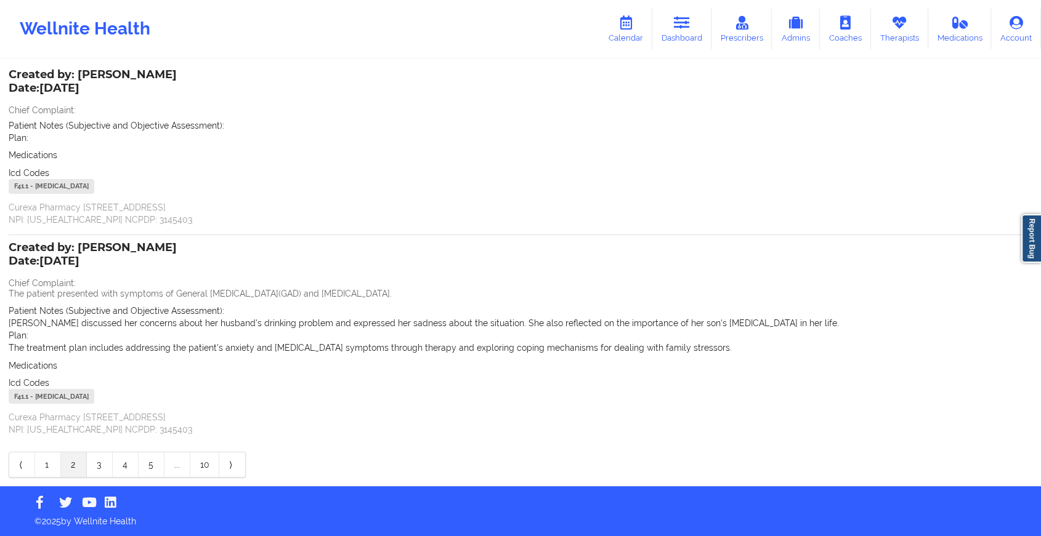
scroll to position [67, 0]
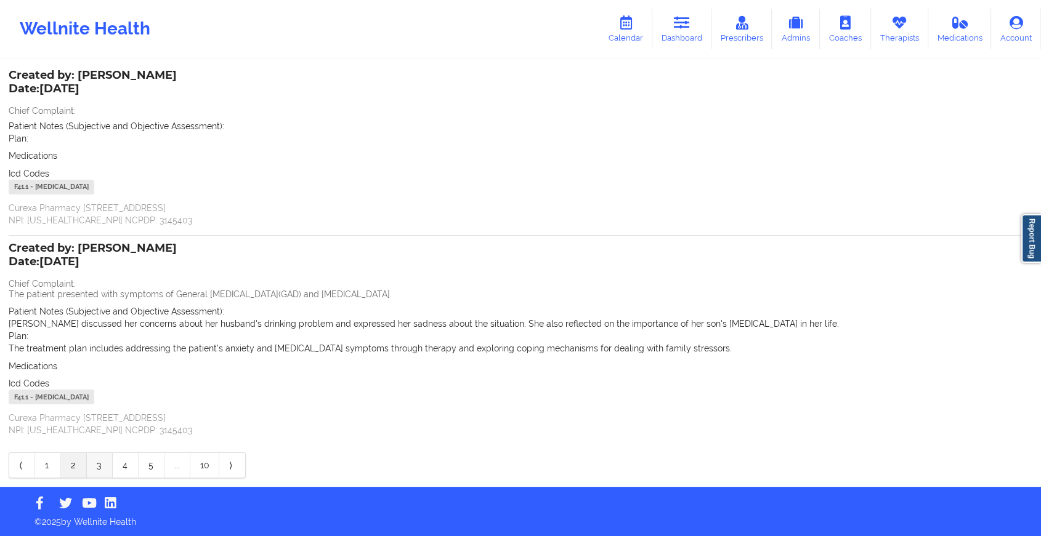
click at [97, 467] on link "3" at bounding box center [100, 465] width 26 height 25
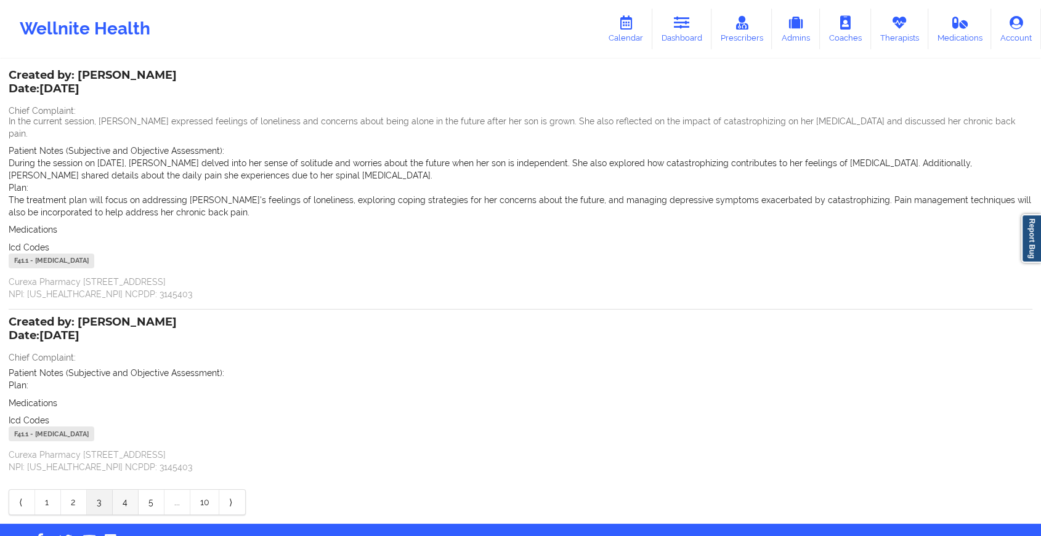
click at [128, 496] on link "4" at bounding box center [126, 502] width 26 height 25
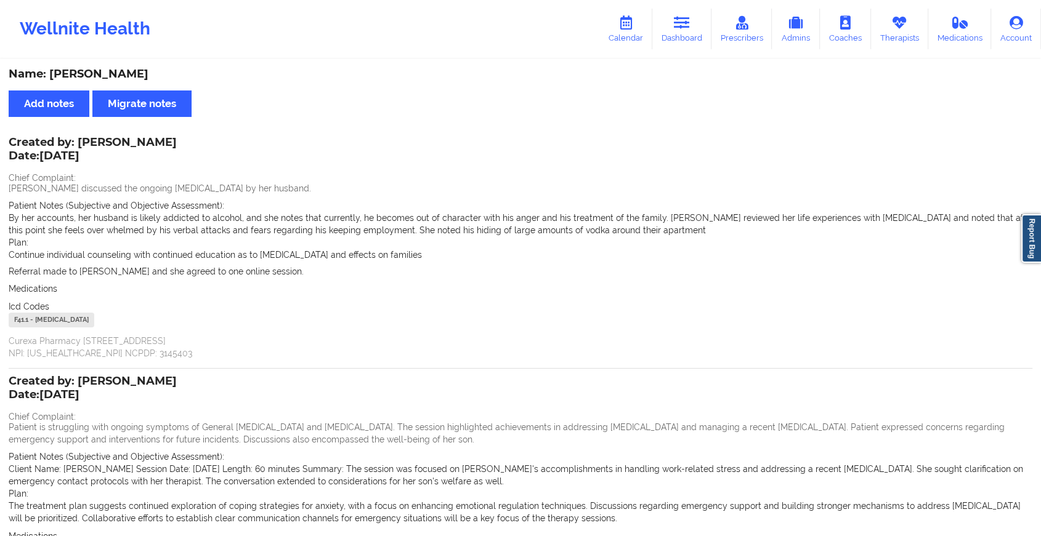
scroll to position [170, 0]
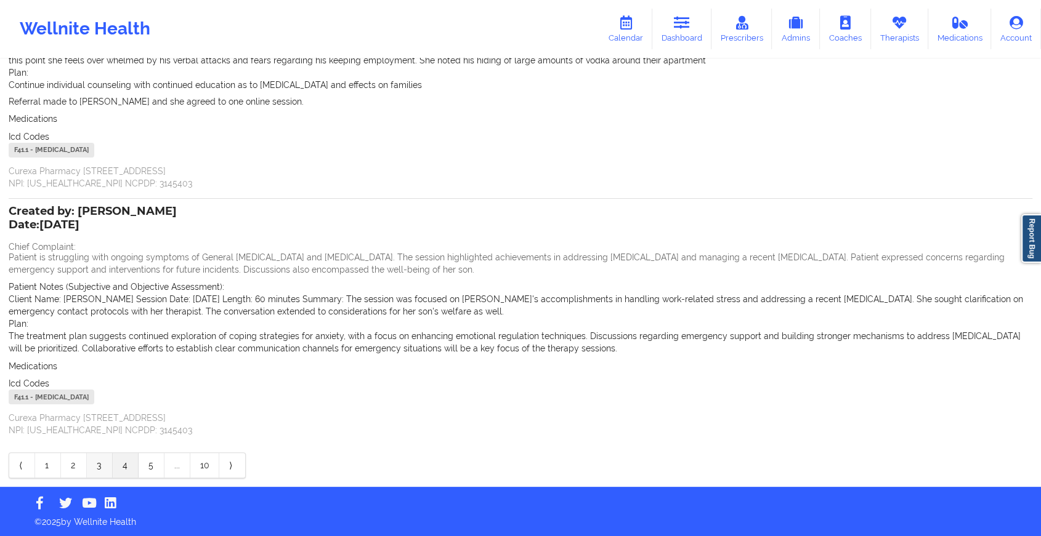
click at [98, 465] on link "3" at bounding box center [100, 465] width 26 height 25
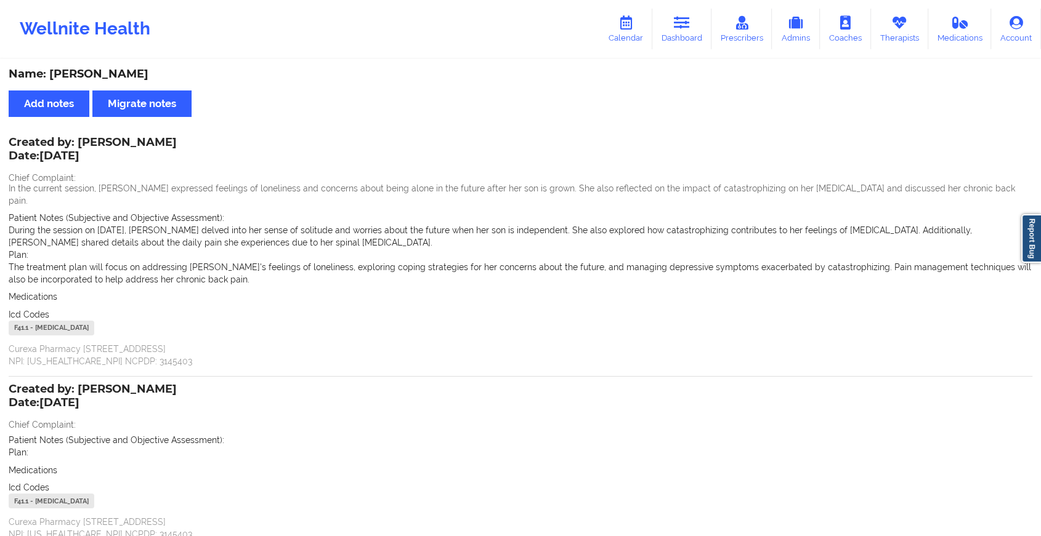
scroll to position [92, 0]
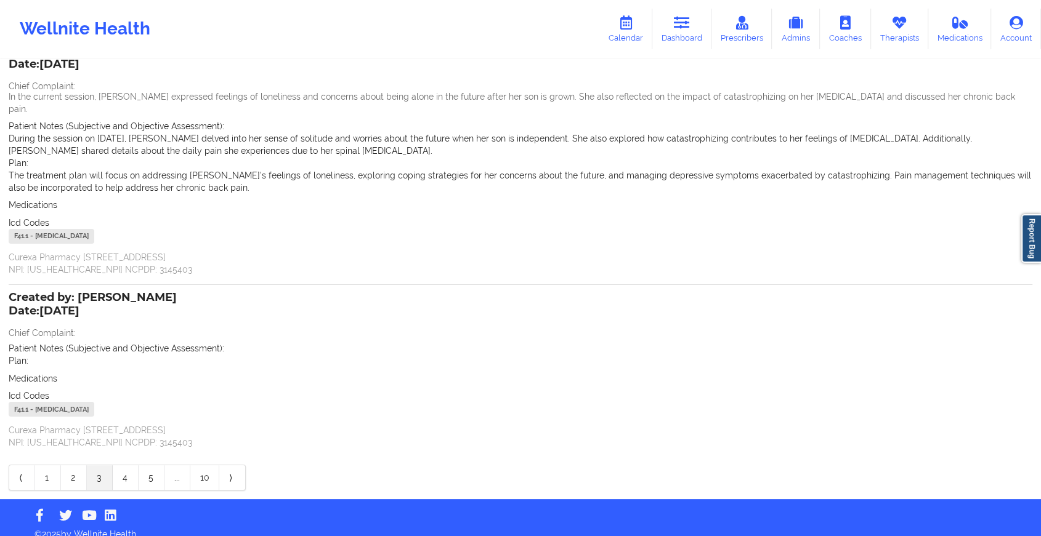
click at [73, 478] on div "Name: [PERSON_NAME] Add notes Migrate notes Created by: [PERSON_NAME] Date: [DA…" at bounding box center [520, 234] width 1041 height 531
click at [74, 473] on link "2" at bounding box center [74, 477] width 26 height 25
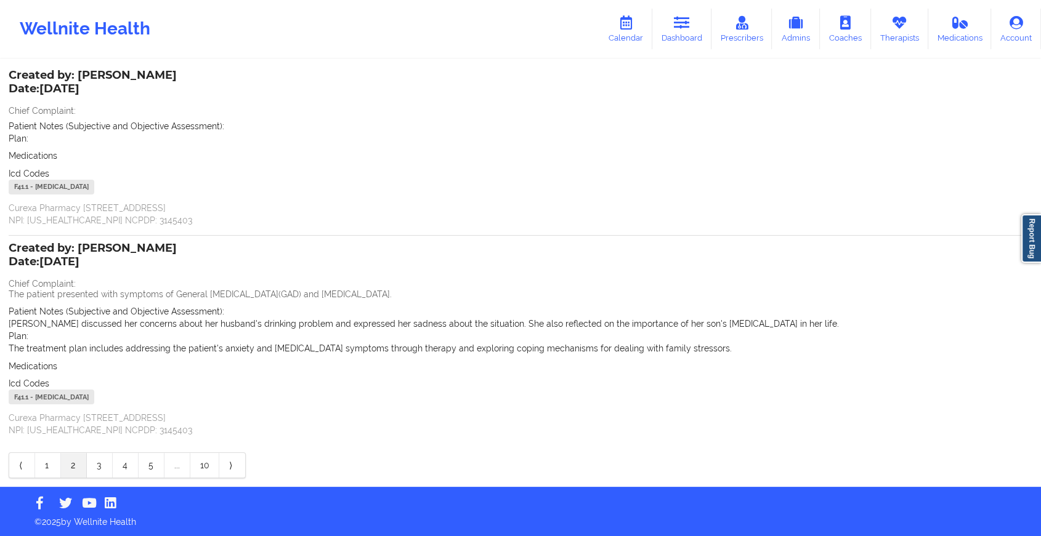
scroll to position [0, 0]
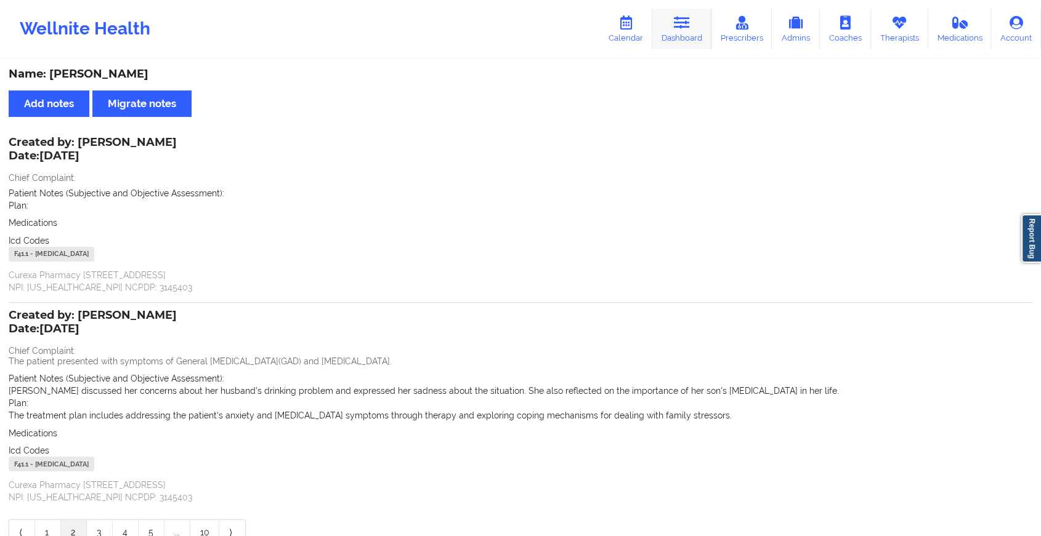
click at [675, 28] on icon at bounding box center [682, 23] width 16 height 14
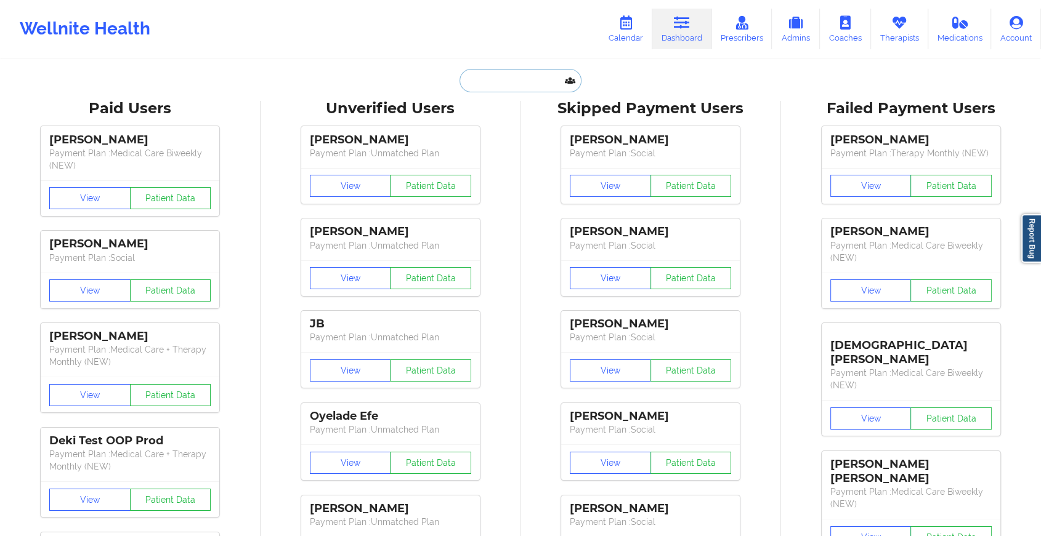
click at [533, 78] on input "text" at bounding box center [520, 80] width 122 height 23
paste input "[EMAIL_ADDRESS][DOMAIN_NAME]"
type input "[EMAIL_ADDRESS][DOMAIN_NAME]"
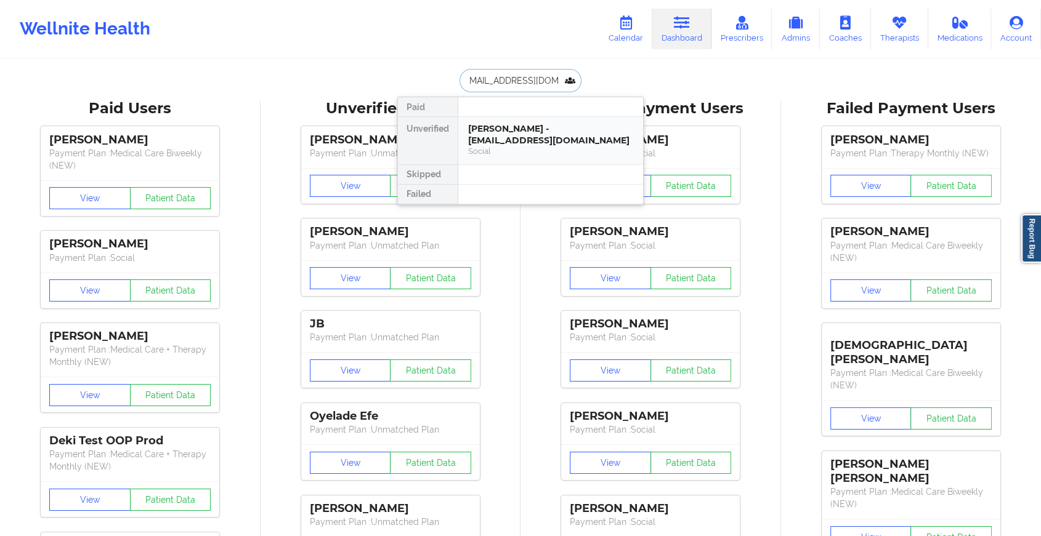
click at [576, 128] on div "[PERSON_NAME] - [EMAIL_ADDRESS][DOMAIN_NAME]" at bounding box center [550, 134] width 165 height 23
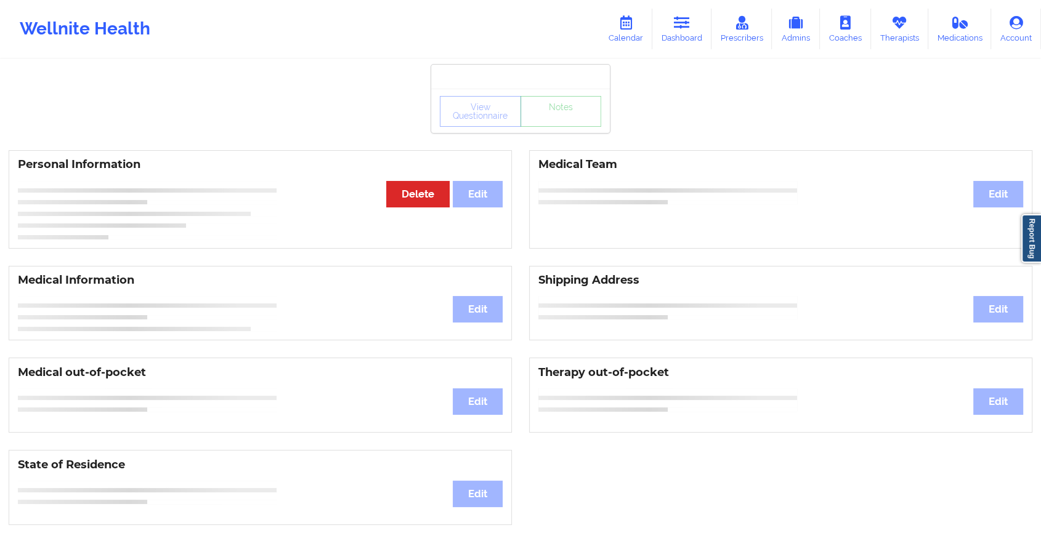
click at [571, 134] on div "View Questionnaire Notes Personal Information Edit Delete Medical Team Edit Med…" at bounding box center [520, 519] width 1041 height 1039
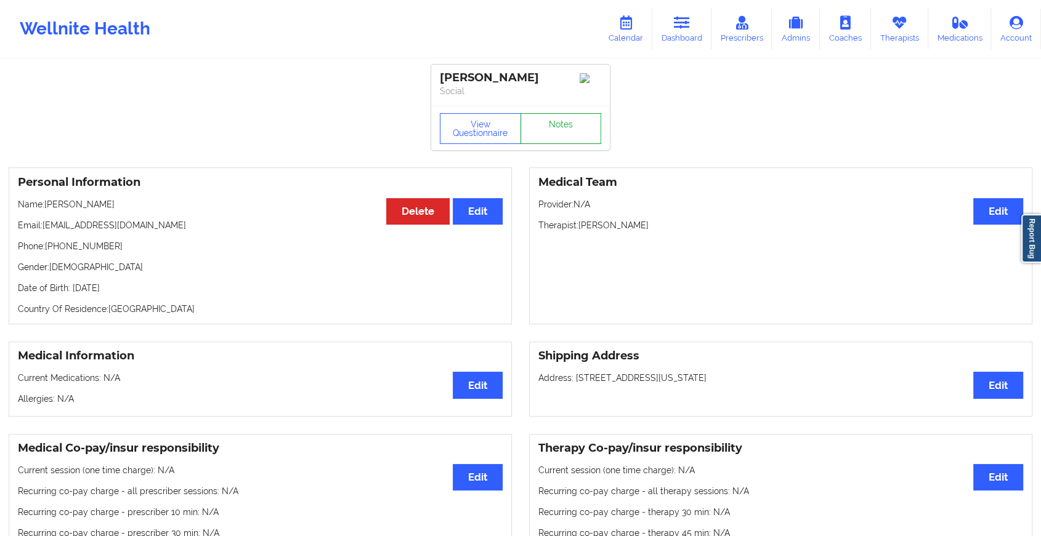
click at [571, 134] on link "Notes" at bounding box center [560, 128] width 81 height 31
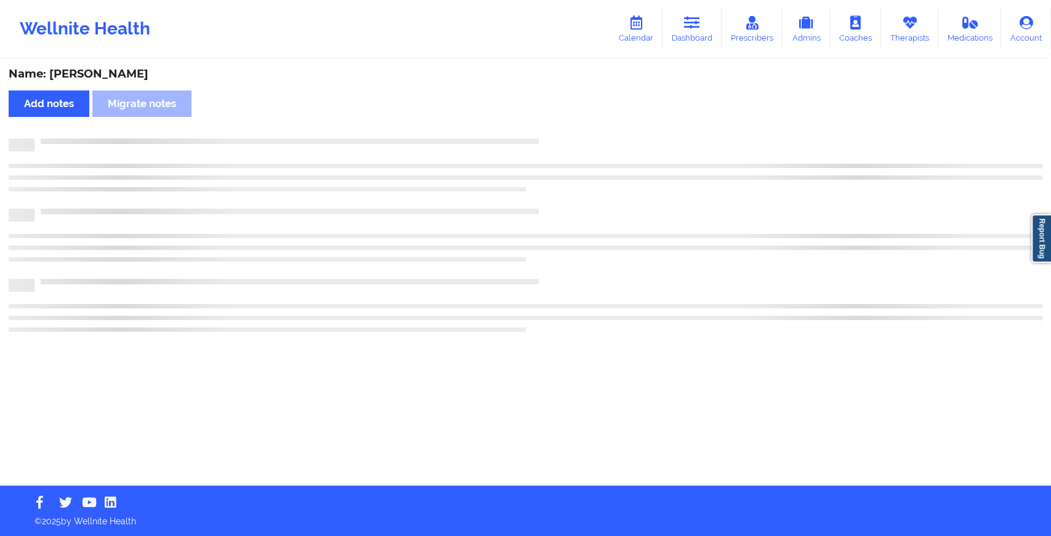
click at [571, 134] on div "Name: [PERSON_NAME] Add notes Migrate notes" at bounding box center [525, 272] width 1051 height 425
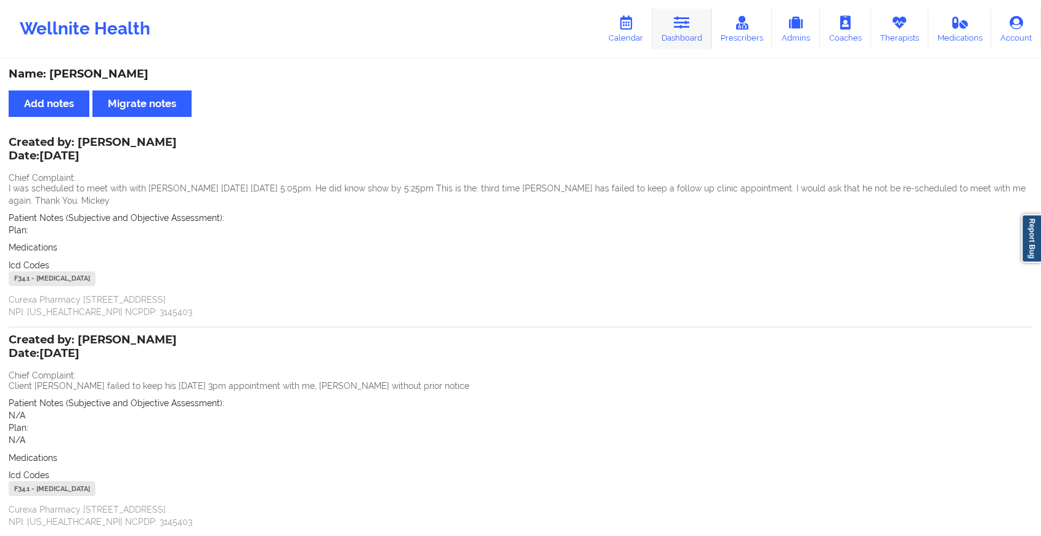
click at [670, 25] on link "Dashboard" at bounding box center [681, 29] width 59 height 41
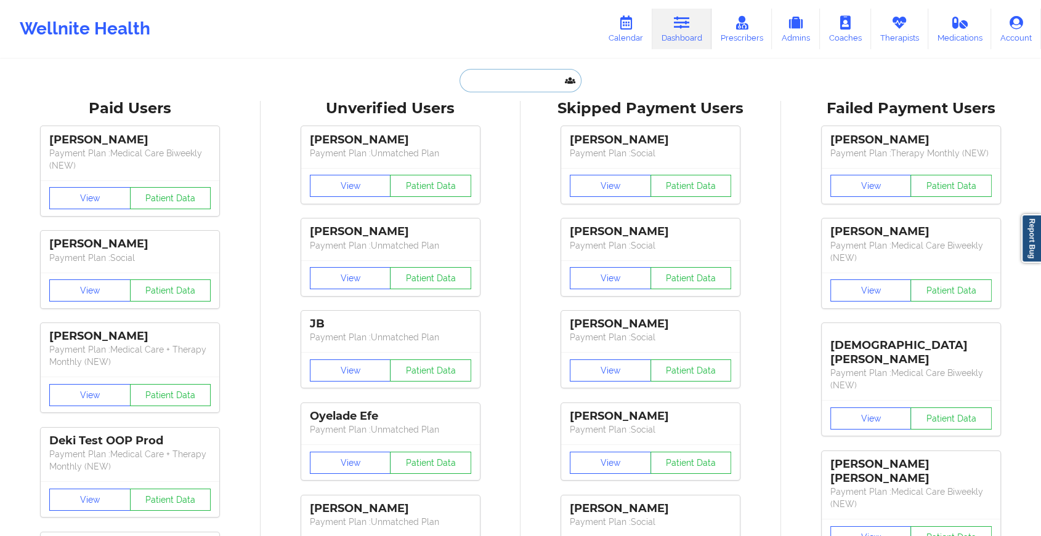
click at [504, 75] on input "text" at bounding box center [520, 80] width 122 height 23
paste input "[EMAIL_ADDRESS][DOMAIN_NAME]"
type input "[EMAIL_ADDRESS][DOMAIN_NAME]"
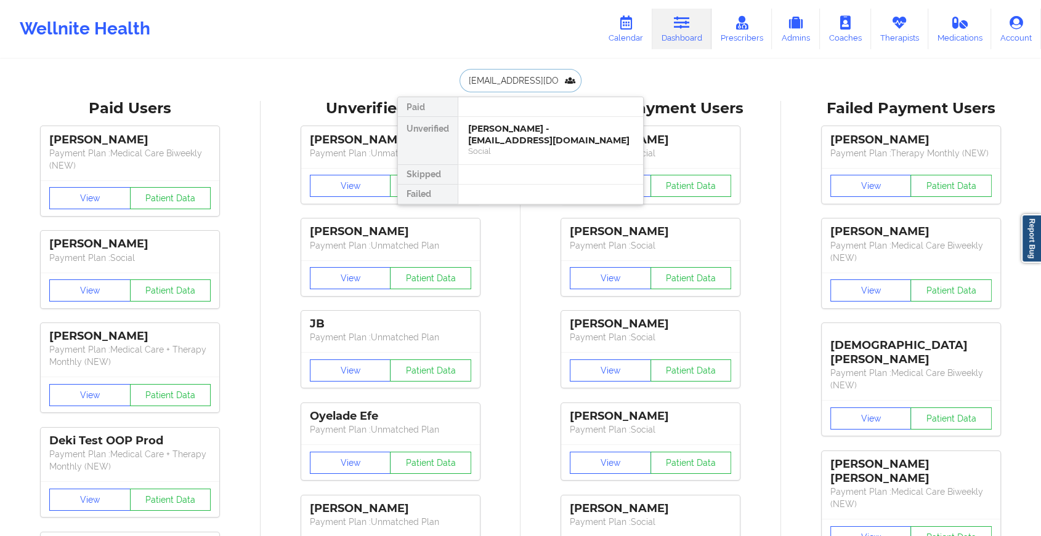
scroll to position [0, 20]
click at [584, 123] on div "[PERSON_NAME] - [PERSON_NAME][EMAIL_ADDRESS][DOMAIN_NAME]" at bounding box center [550, 134] width 165 height 23
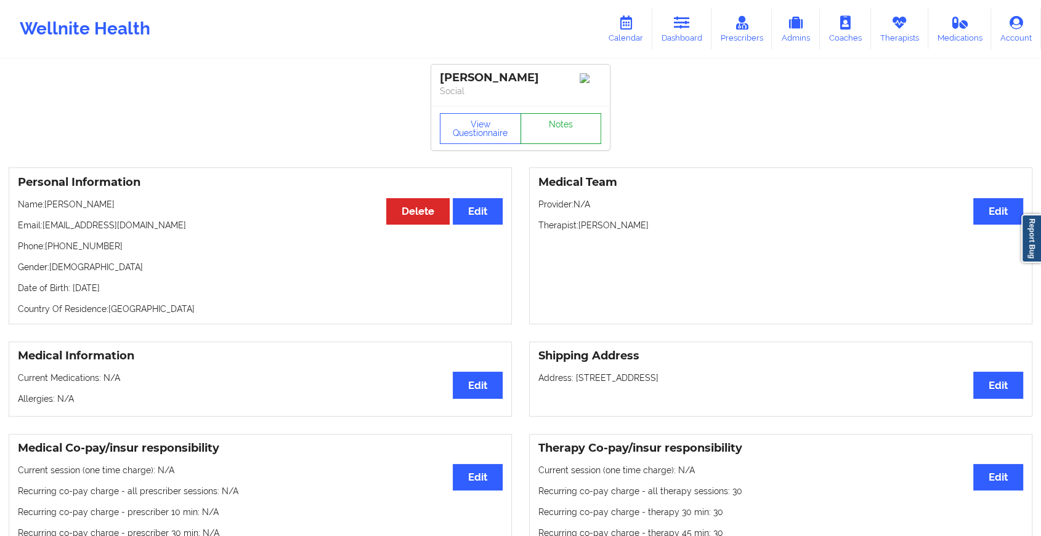
click at [586, 124] on link "Notes" at bounding box center [560, 128] width 81 height 31
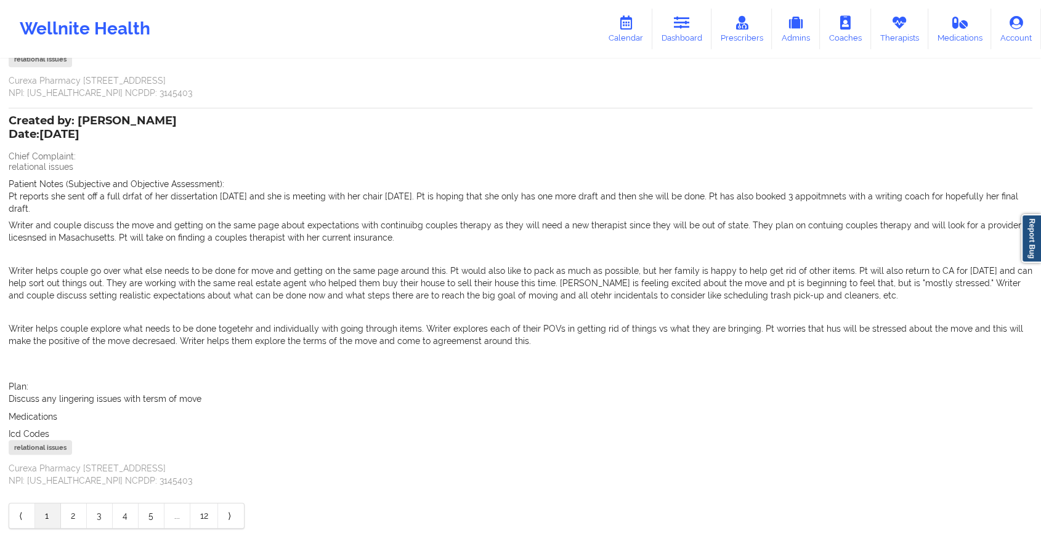
scroll to position [572, 0]
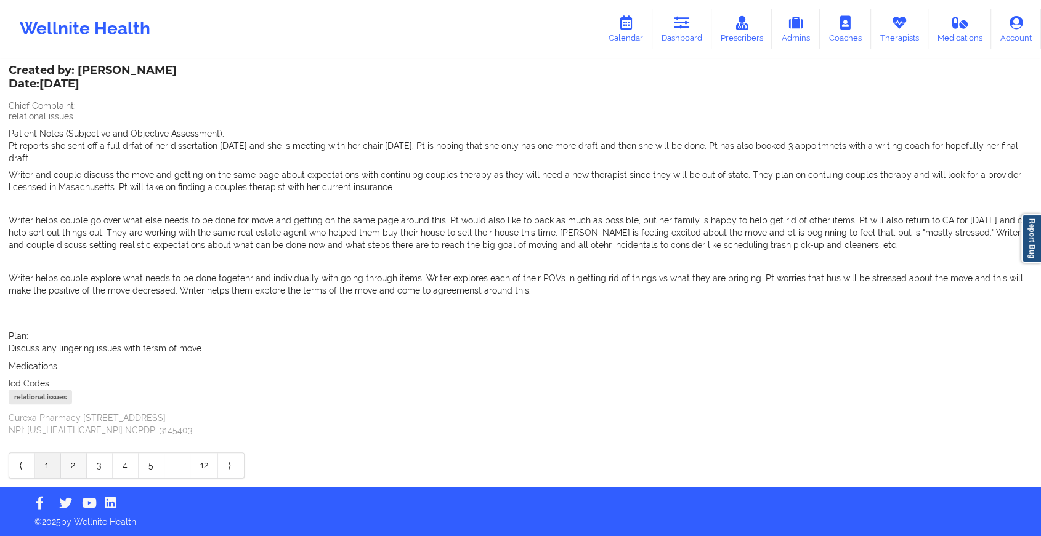
click at [74, 465] on link "2" at bounding box center [74, 465] width 26 height 25
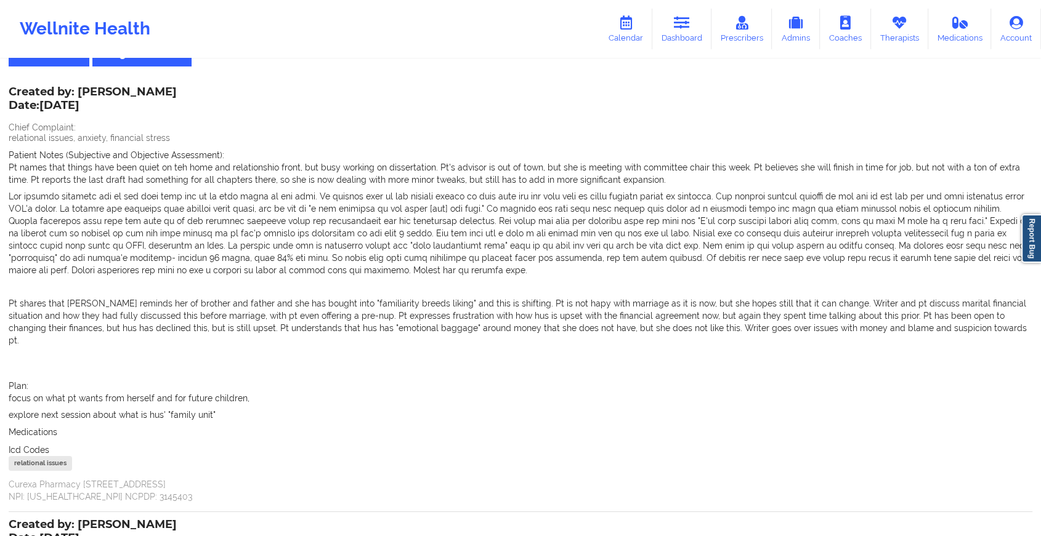
scroll to position [0, 0]
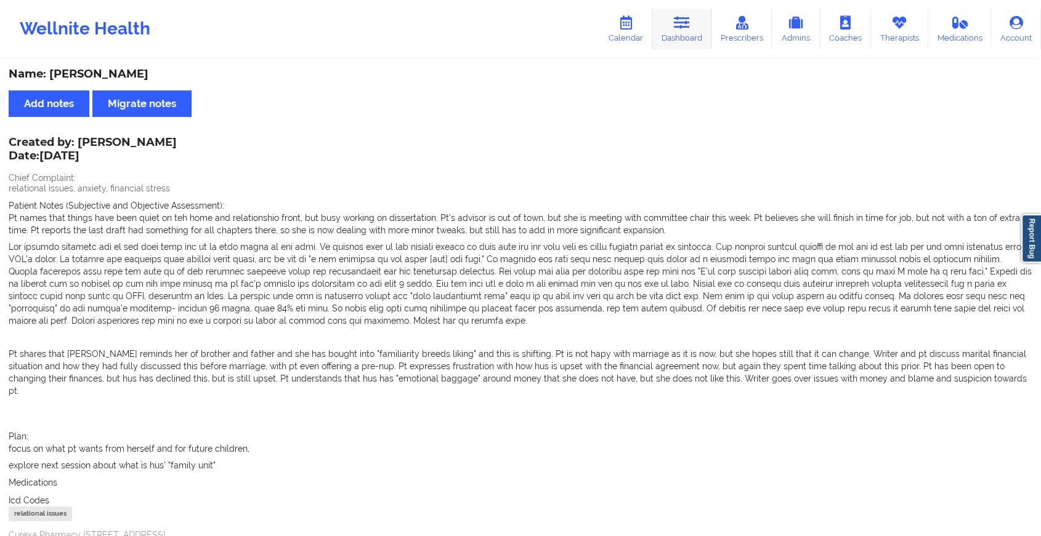
click at [678, 29] on icon at bounding box center [682, 23] width 16 height 14
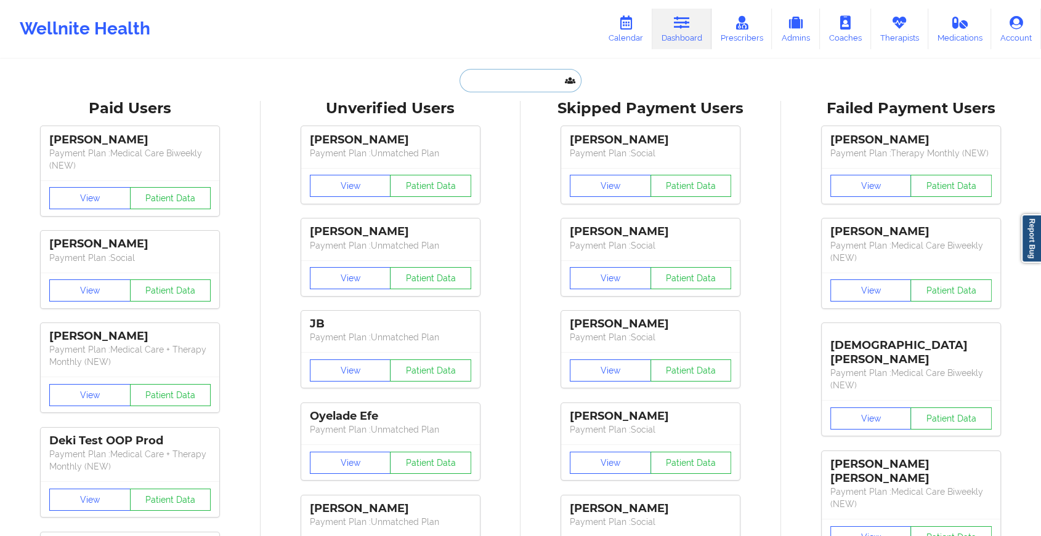
click at [528, 86] on input "text" at bounding box center [520, 80] width 122 height 23
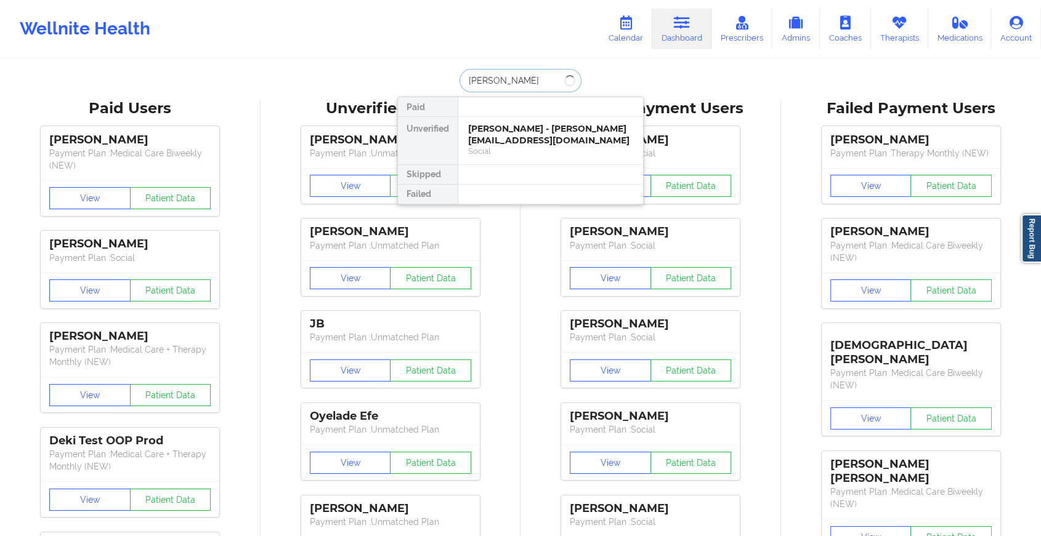
type input "[PERSON_NAME]"
click at [557, 141] on div "[PERSON_NAME] - [EMAIL_ADDRESS][DOMAIN_NAME]" at bounding box center [550, 134] width 165 height 23
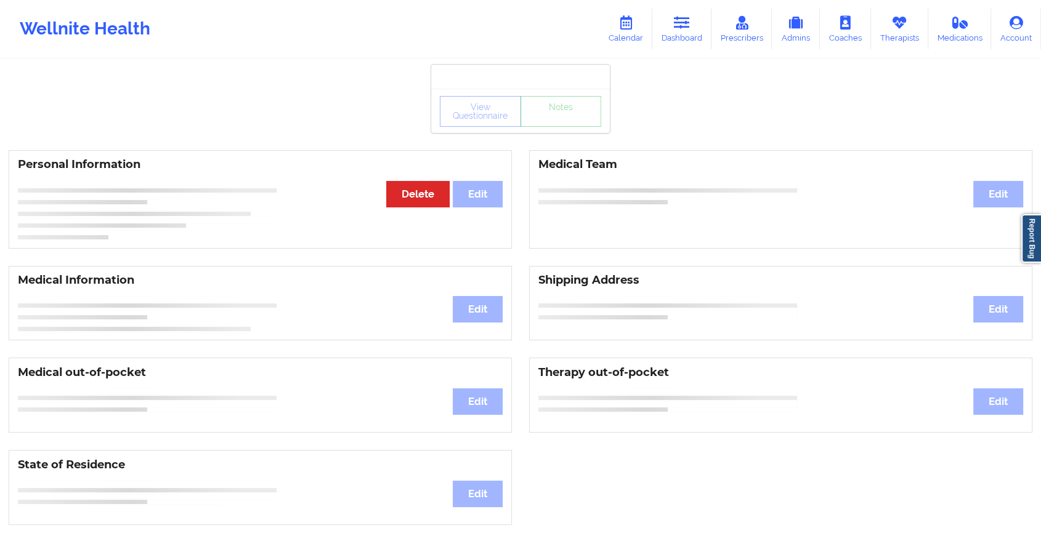
click at [563, 135] on div "View Questionnaire Notes Personal Information Edit Delete Medical Team Edit Med…" at bounding box center [520, 519] width 1041 height 1039
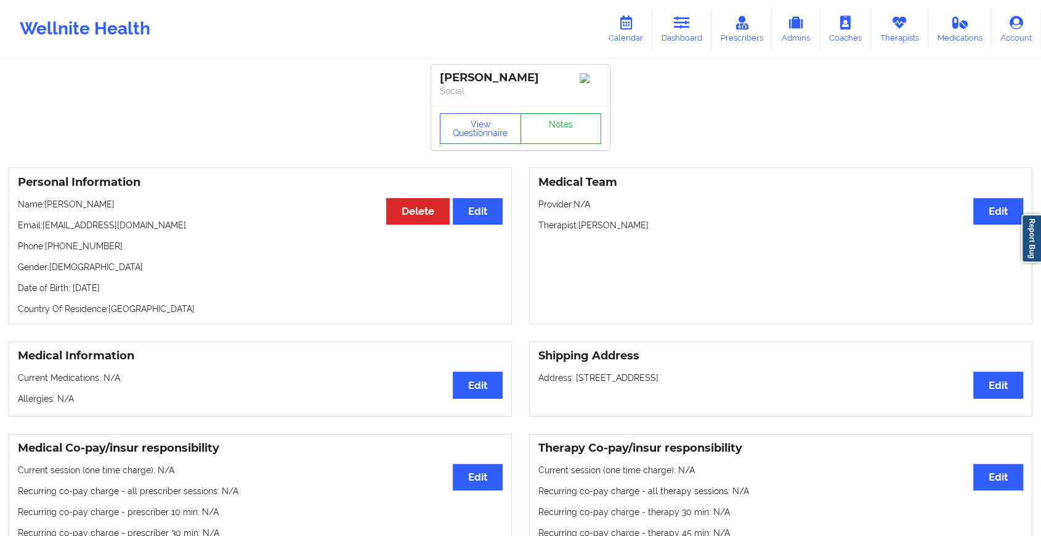
click at [563, 135] on link "Notes" at bounding box center [560, 128] width 81 height 31
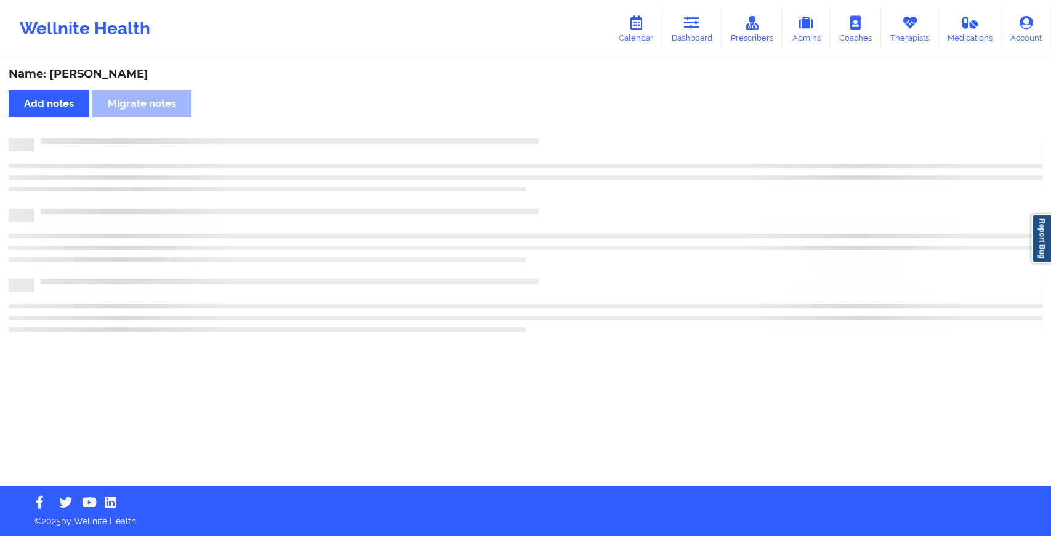
click at [563, 135] on div "Name: [PERSON_NAME] Add notes Migrate notes" at bounding box center [525, 272] width 1051 height 425
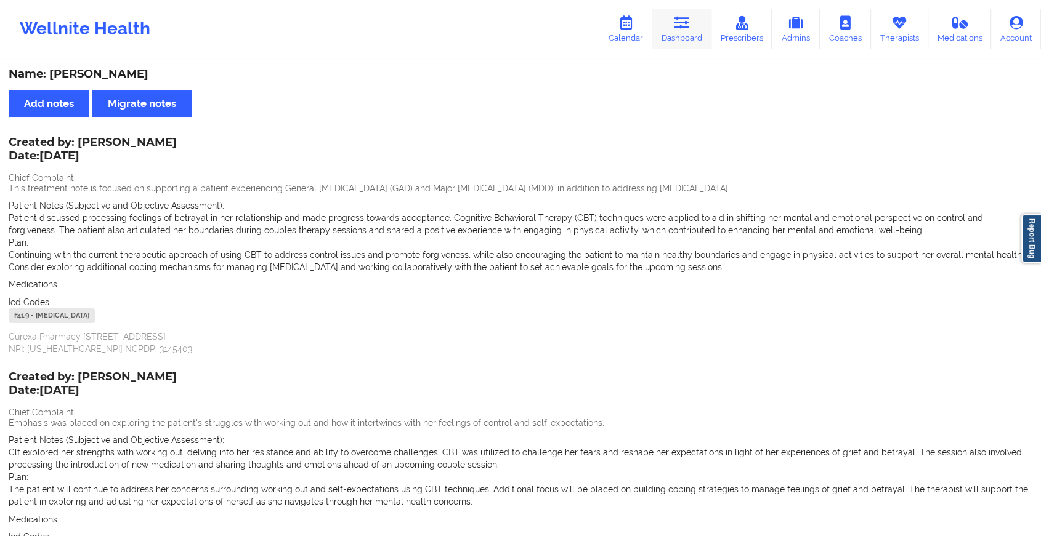
click at [687, 28] on icon at bounding box center [682, 23] width 16 height 14
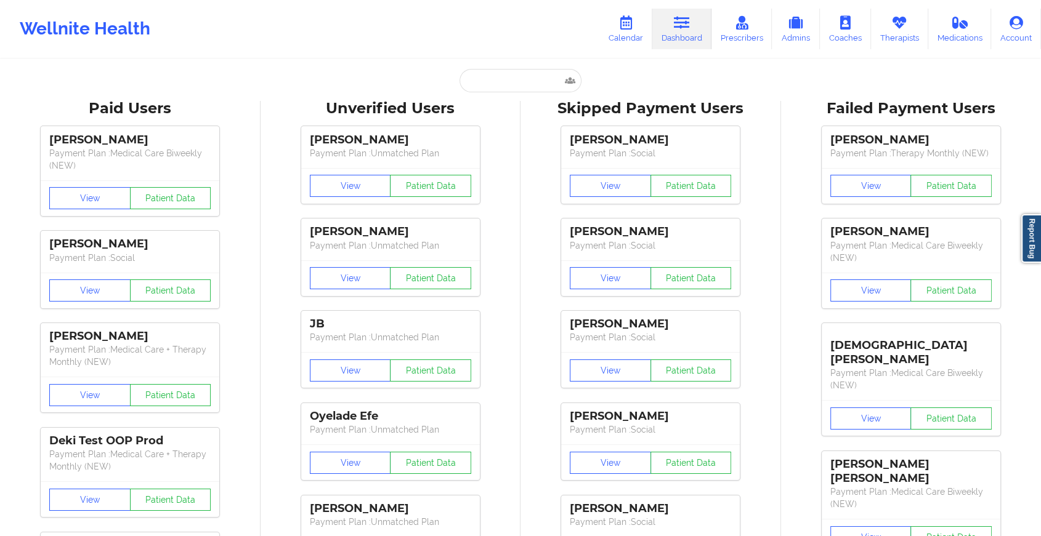
drag, startPoint x: 531, startPoint y: 97, endPoint x: 503, endPoint y: 79, distance: 33.8
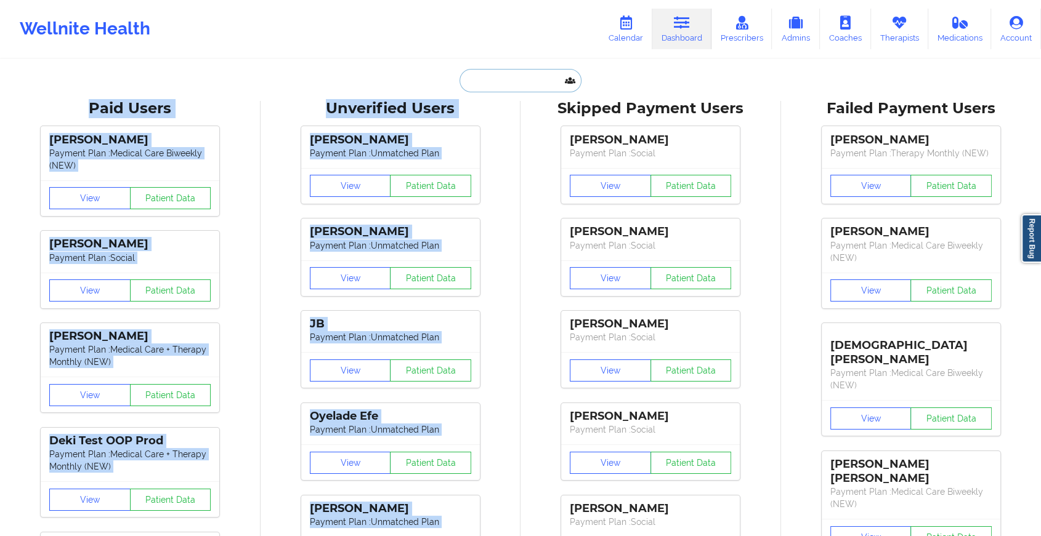
click at [503, 79] on input "text" at bounding box center [520, 80] width 122 height 23
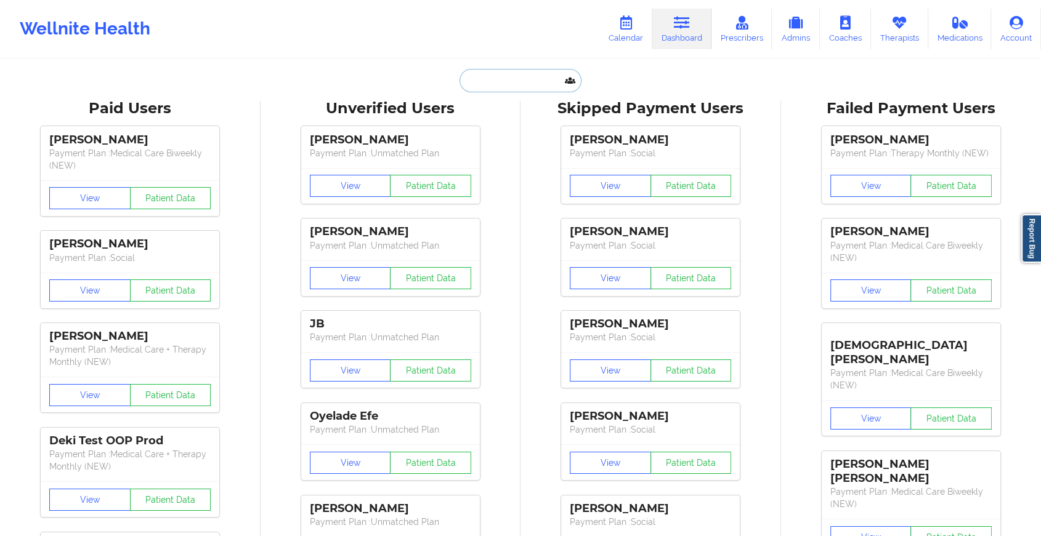
paste input "[EMAIL_ADDRESS][DOMAIN_NAME]"
type input "[EMAIL_ADDRESS][DOMAIN_NAME]"
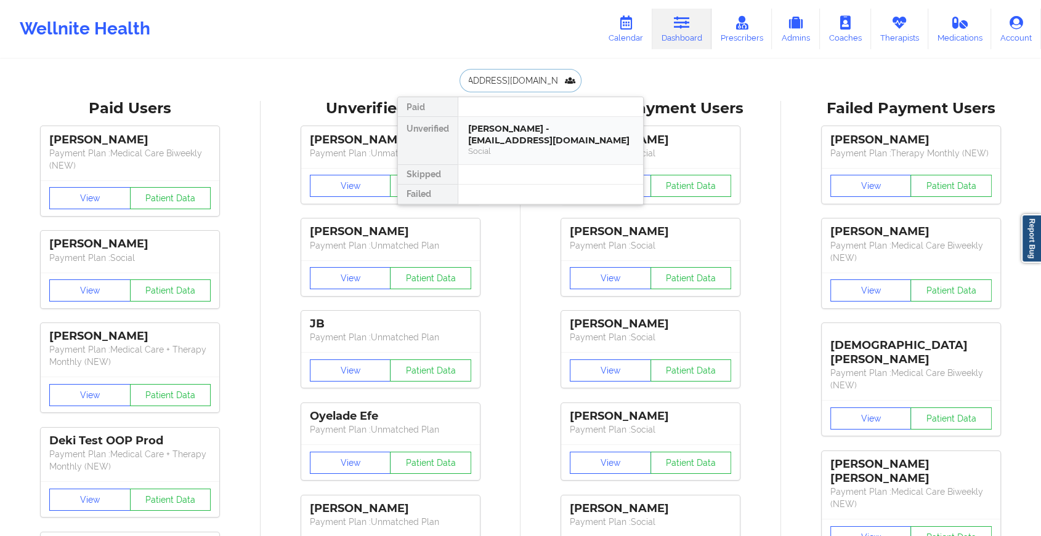
click at [552, 129] on div "[PERSON_NAME] - [EMAIL_ADDRESS][DOMAIN_NAME]" at bounding box center [550, 134] width 165 height 23
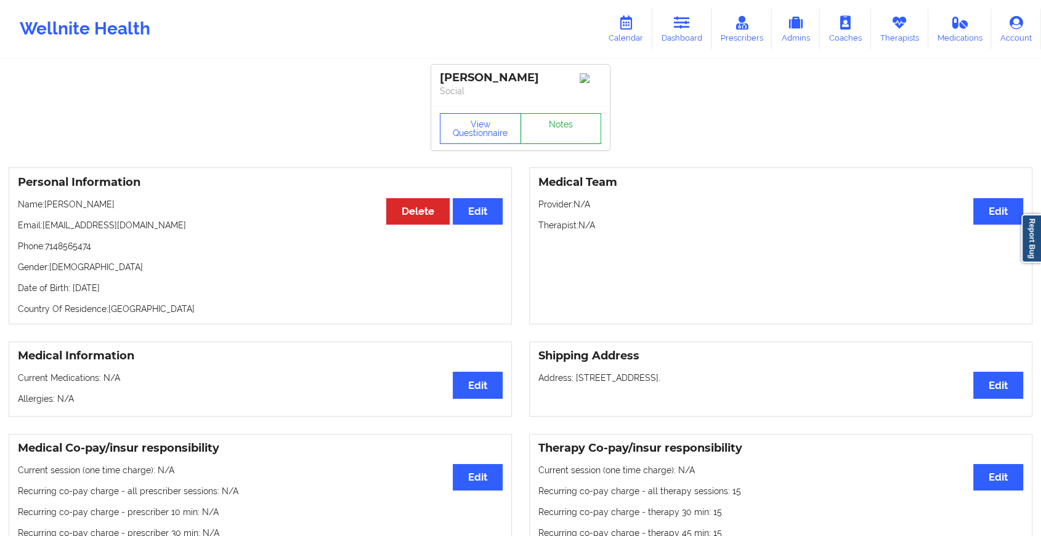
click at [573, 129] on link "Notes" at bounding box center [560, 128] width 81 height 31
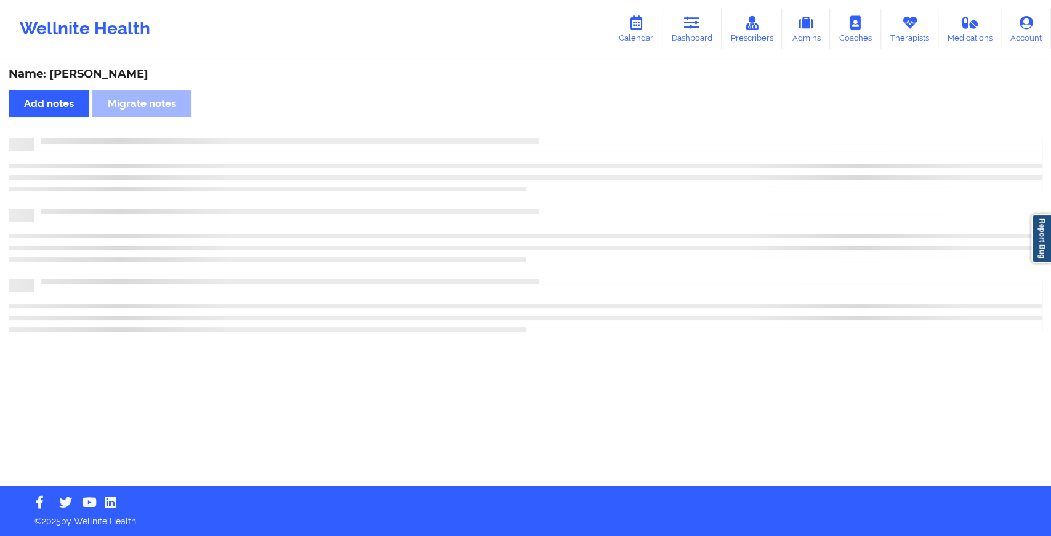
click at [573, 129] on div "Name: [PERSON_NAME] Add notes Migrate notes" at bounding box center [525, 272] width 1051 height 425
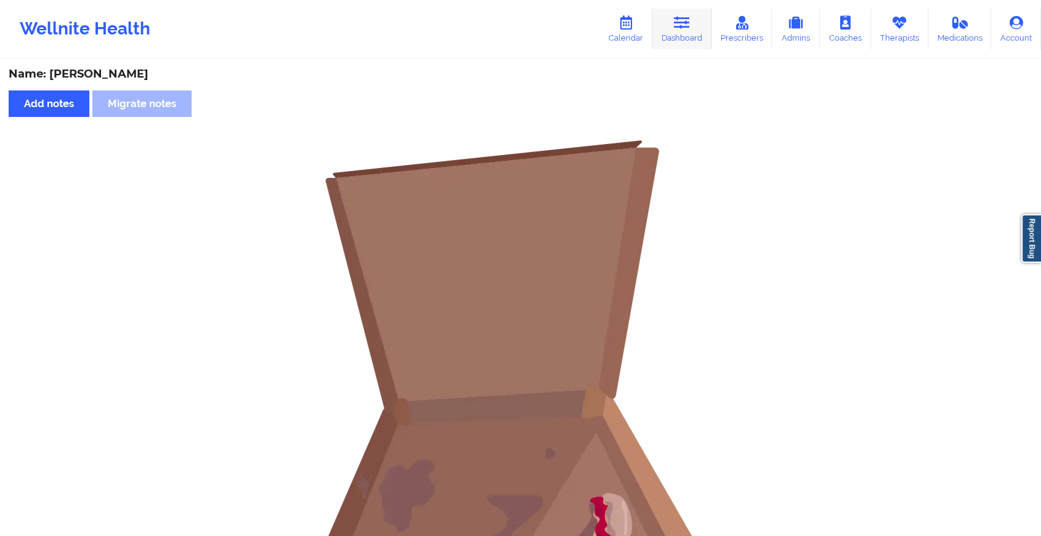
click at [675, 41] on link "Dashboard" at bounding box center [681, 29] width 59 height 41
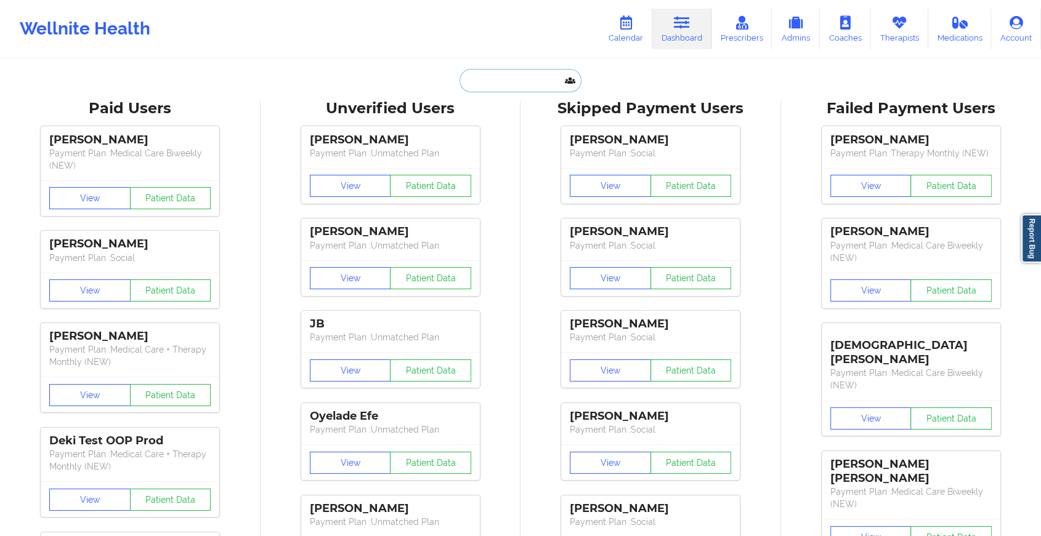
click at [481, 89] on input "text" at bounding box center [520, 80] width 122 height 23
paste input "[EMAIL_ADDRESS][DOMAIN_NAME]"
type input "[EMAIL_ADDRESS][DOMAIN_NAME]"
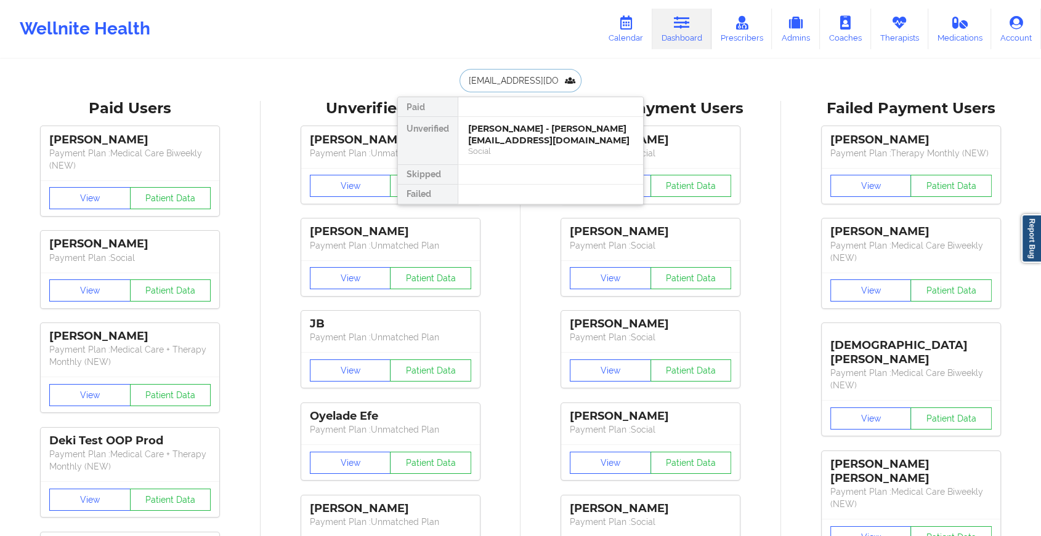
click at [530, 131] on div "[PERSON_NAME] - [PERSON_NAME][EMAIL_ADDRESS][DOMAIN_NAME]" at bounding box center [550, 134] width 165 height 23
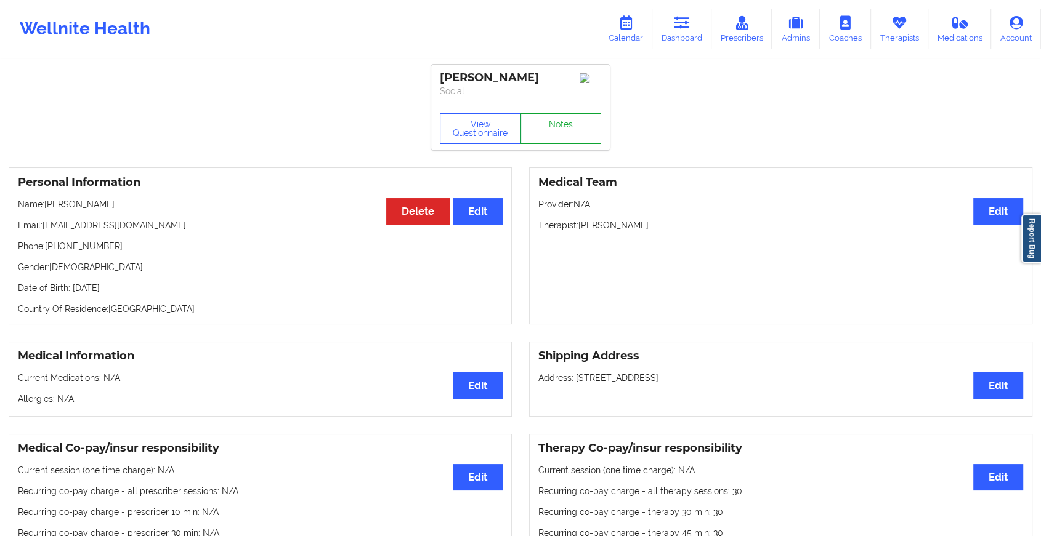
click at [565, 123] on link "Notes" at bounding box center [560, 128] width 81 height 31
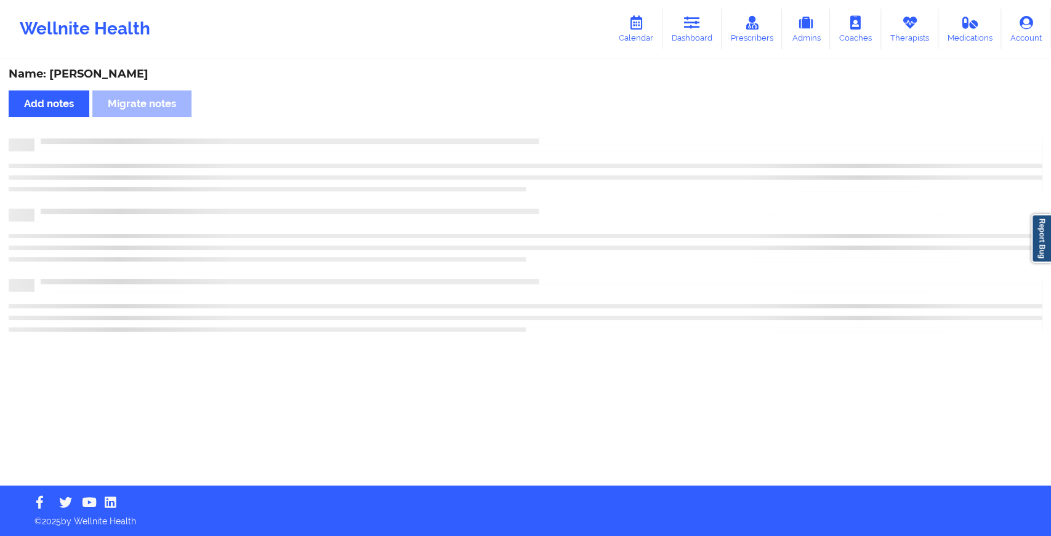
click at [565, 123] on div "Name: [PERSON_NAME] Add notes Migrate notes" at bounding box center [525, 272] width 1051 height 425
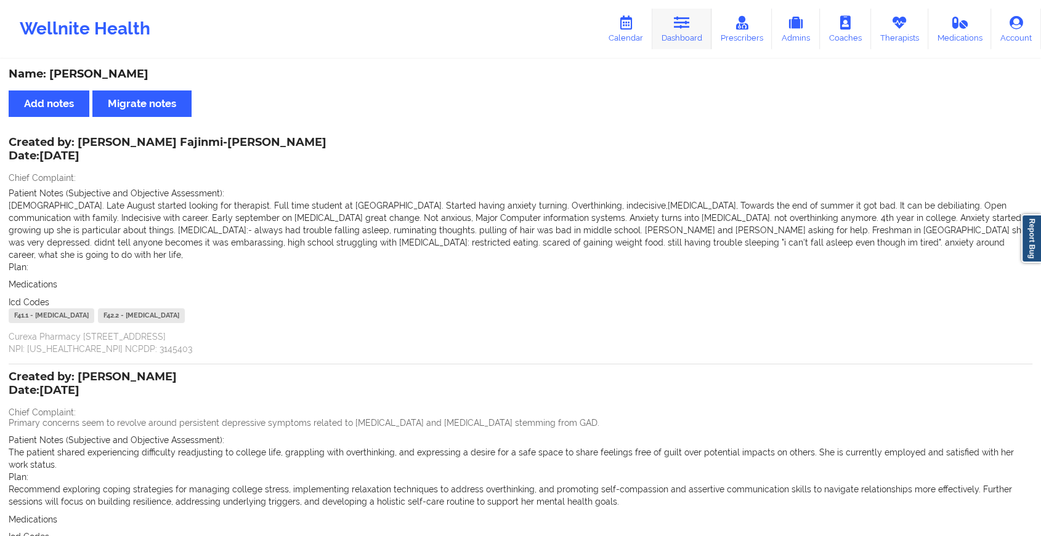
click at [691, 30] on link "Dashboard" at bounding box center [681, 29] width 59 height 41
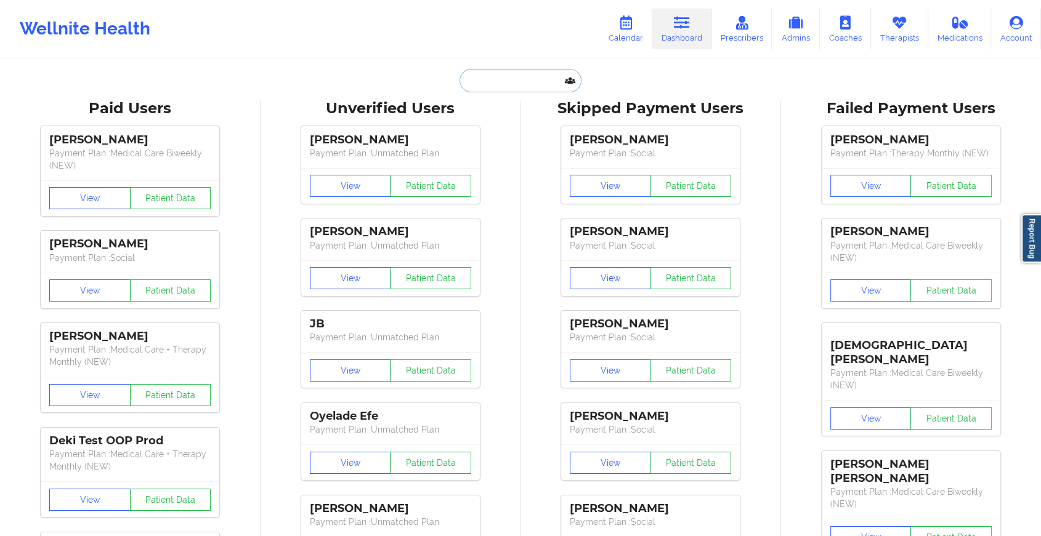
click at [503, 89] on input "text" at bounding box center [520, 80] width 122 height 23
paste input "[EMAIL_ADDRESS][DOMAIN_NAME]"
type input "[EMAIL_ADDRESS][DOMAIN_NAME]"
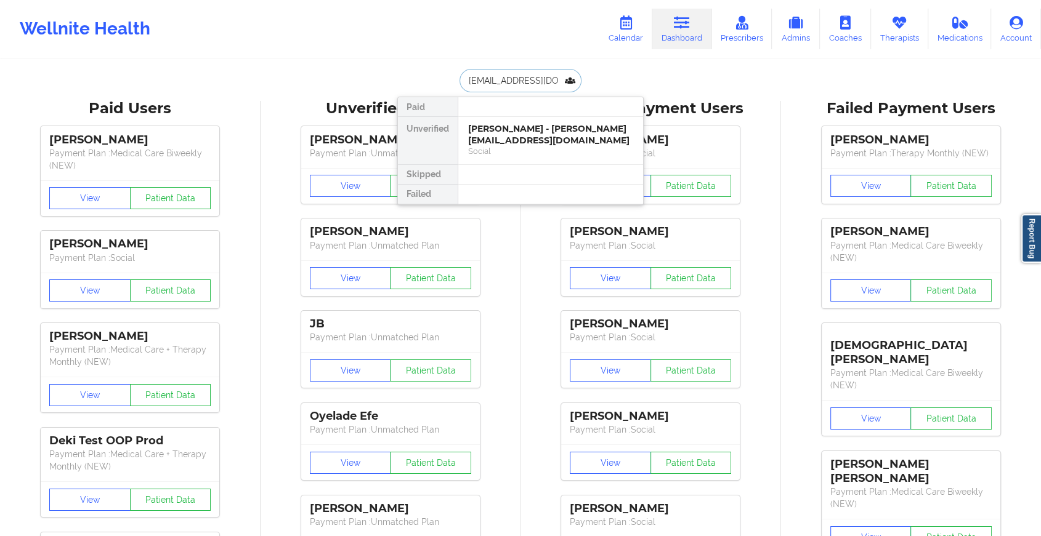
scroll to position [0, 10]
click at [550, 133] on div "[PERSON_NAME] - [EMAIL_ADDRESS][DOMAIN_NAME]" at bounding box center [550, 134] width 165 height 23
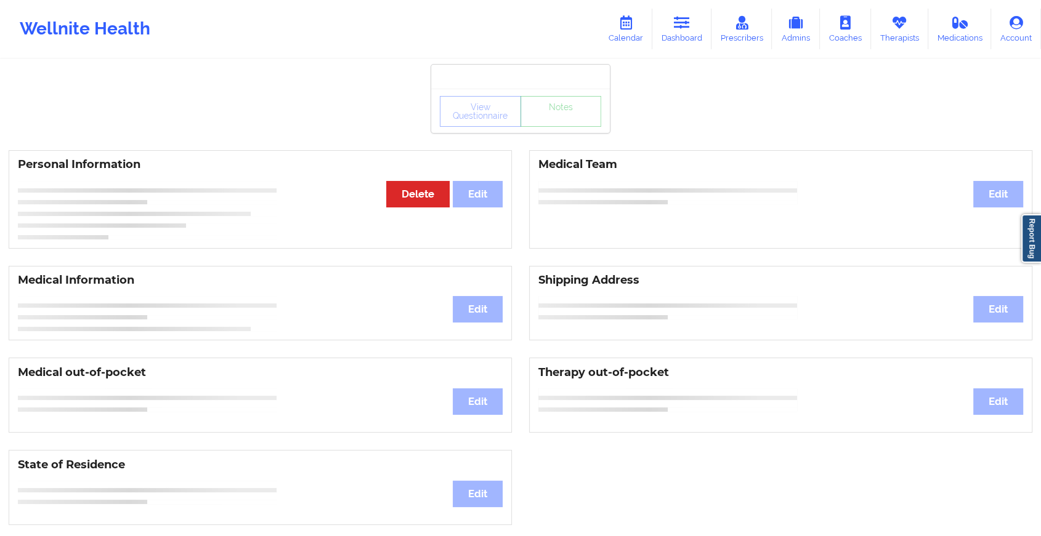
click at [557, 123] on div "View Questionnaire Notes" at bounding box center [520, 111] width 161 height 31
drag, startPoint x: 550, startPoint y: 133, endPoint x: 557, endPoint y: 123, distance: 11.6
click at [557, 123] on div "View Questionnaire Notes" at bounding box center [520, 111] width 161 height 31
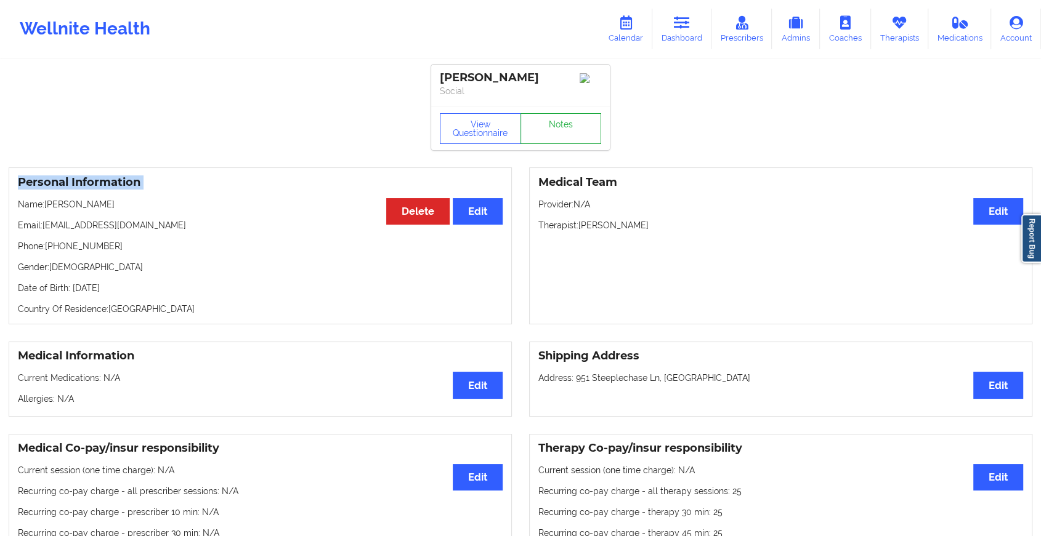
click at [557, 123] on link "Notes" at bounding box center [560, 128] width 81 height 31
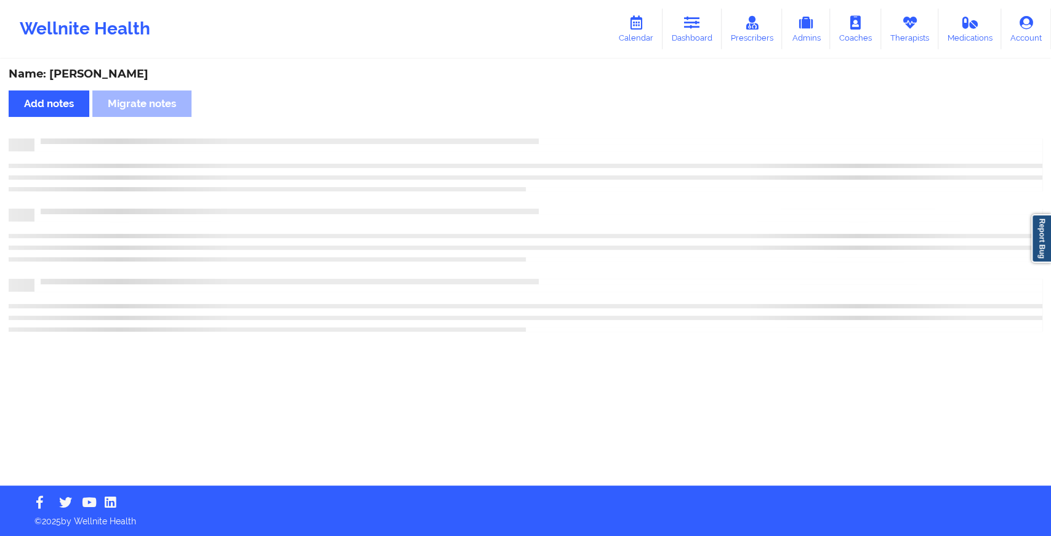
click at [557, 123] on div "Name: [PERSON_NAME] Add notes Migrate notes" at bounding box center [525, 272] width 1051 height 425
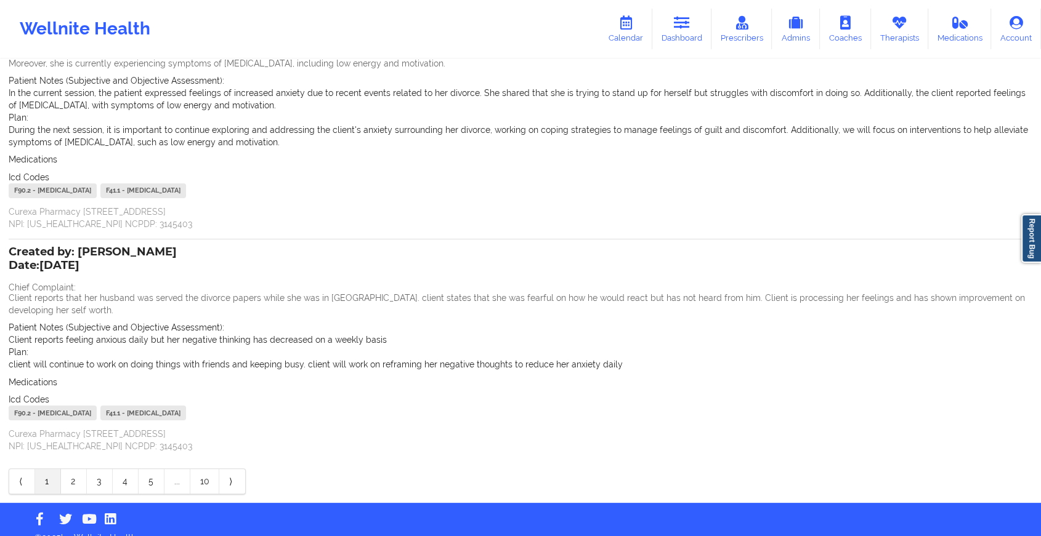
scroll to position [153, 0]
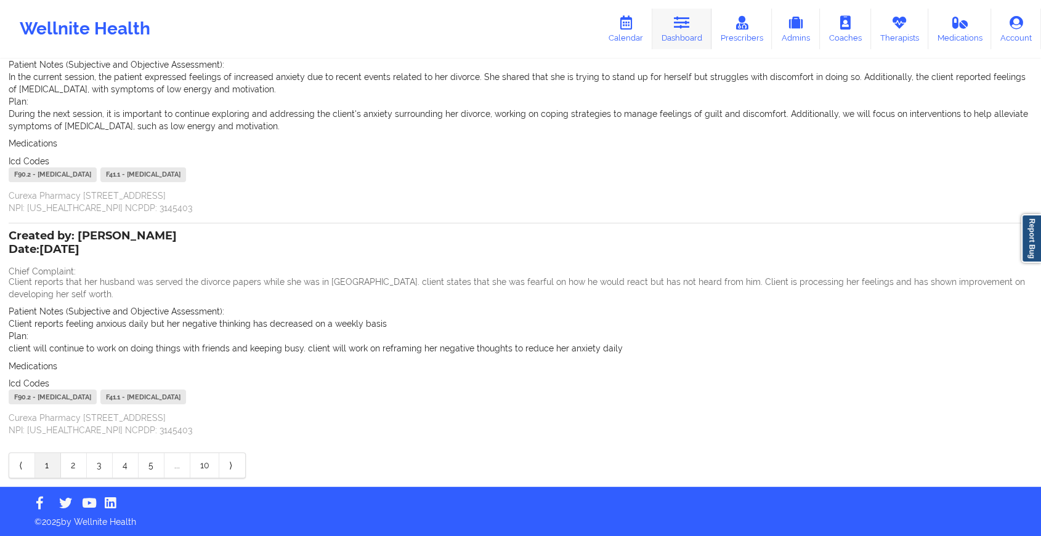
click at [693, 30] on link "Dashboard" at bounding box center [681, 29] width 59 height 41
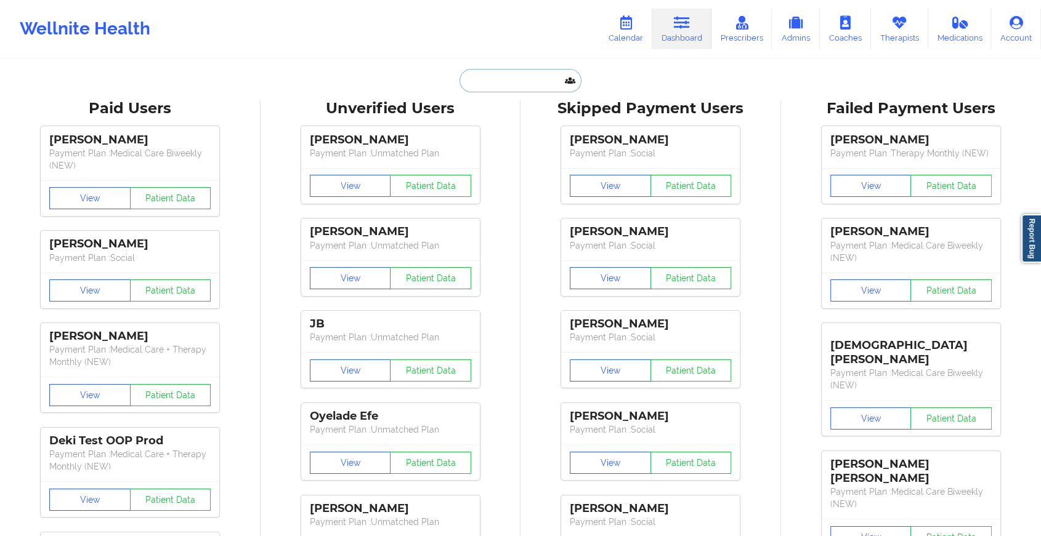
click at [513, 85] on input "text" at bounding box center [520, 80] width 122 height 23
paste input "[EMAIL_ADDRESS][DOMAIN_NAME]"
type input "[EMAIL_ADDRESS][DOMAIN_NAME]"
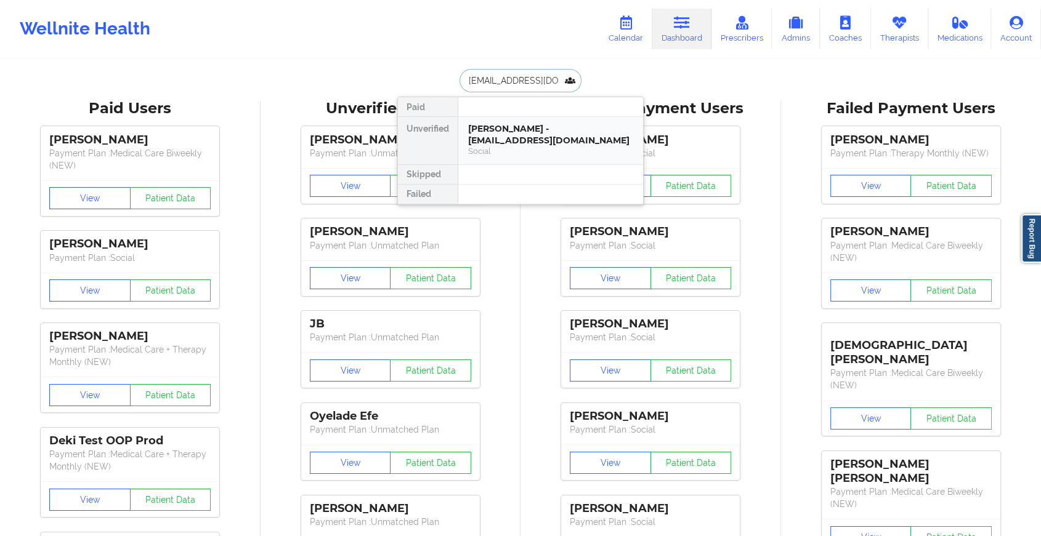
click at [522, 132] on div "[PERSON_NAME] - [EMAIL_ADDRESS][DOMAIN_NAME]" at bounding box center [550, 134] width 165 height 23
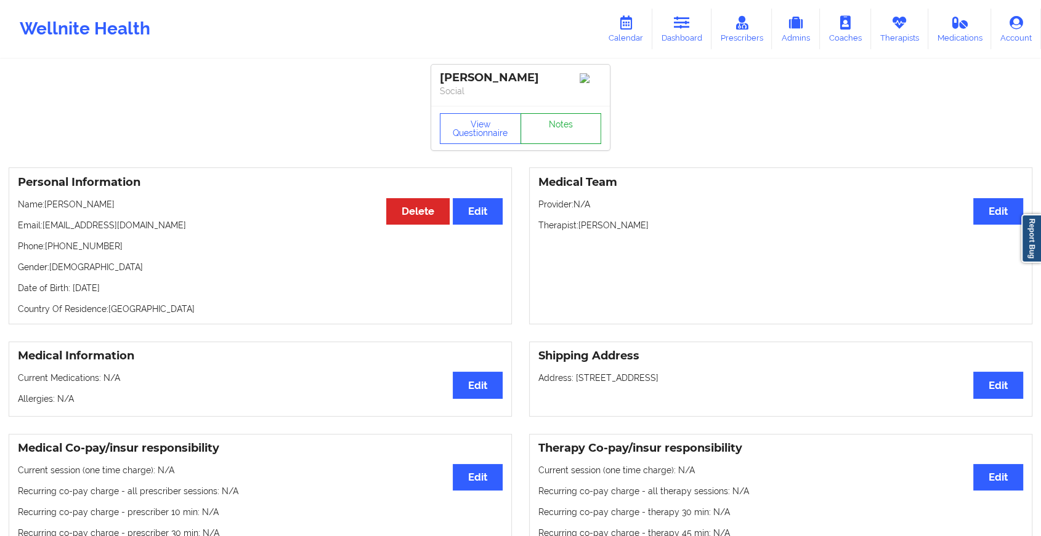
click at [540, 124] on link "Notes" at bounding box center [560, 128] width 81 height 31
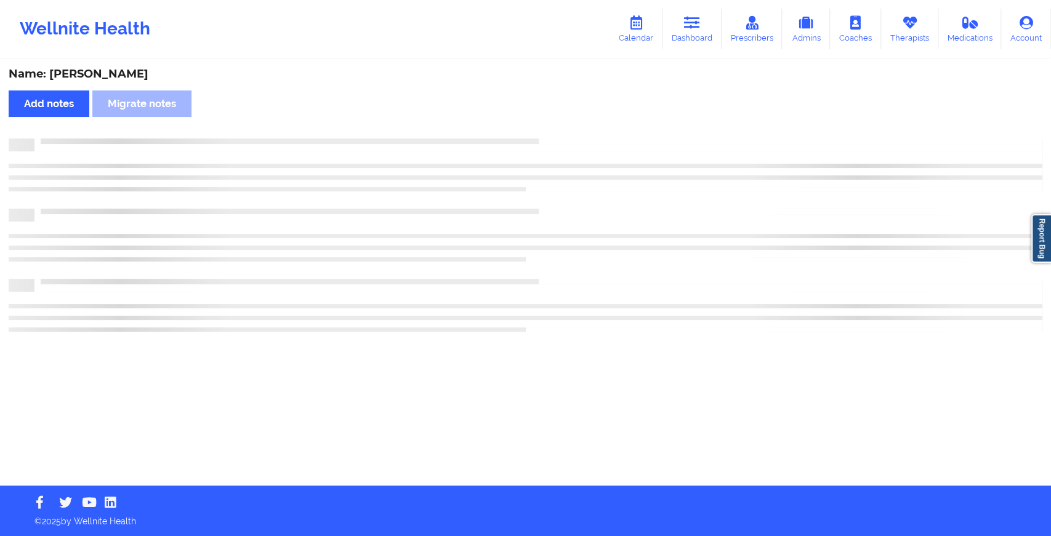
click at [540, 124] on div "Name: [PERSON_NAME] Add notes Migrate notes" at bounding box center [525, 272] width 1051 height 425
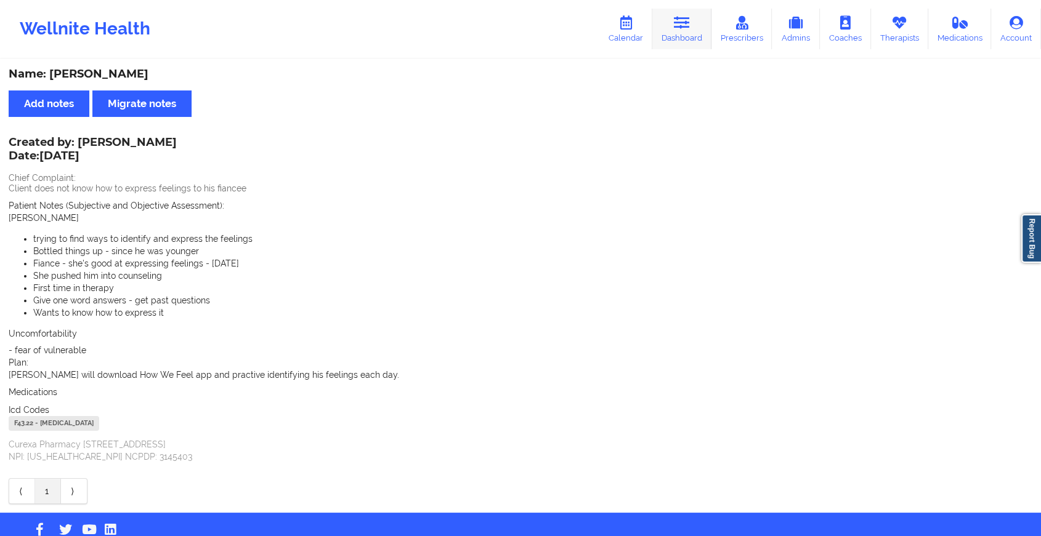
click at [684, 34] on link "Dashboard" at bounding box center [681, 29] width 59 height 41
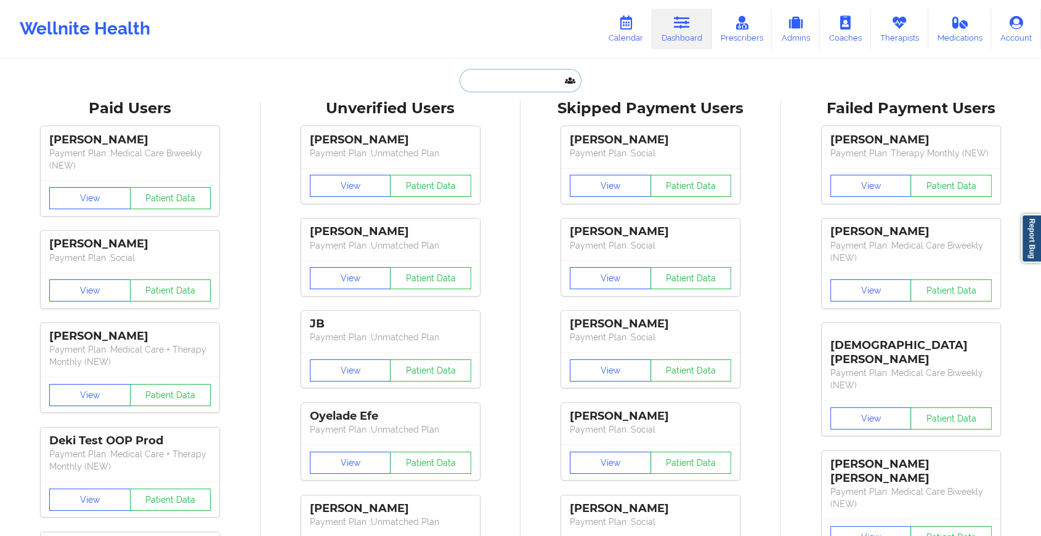
click at [489, 84] on input "text" at bounding box center [520, 80] width 122 height 23
paste input "[EMAIL_ADDRESS][DOMAIN_NAME]"
type input "[EMAIL_ADDRESS][DOMAIN_NAME]"
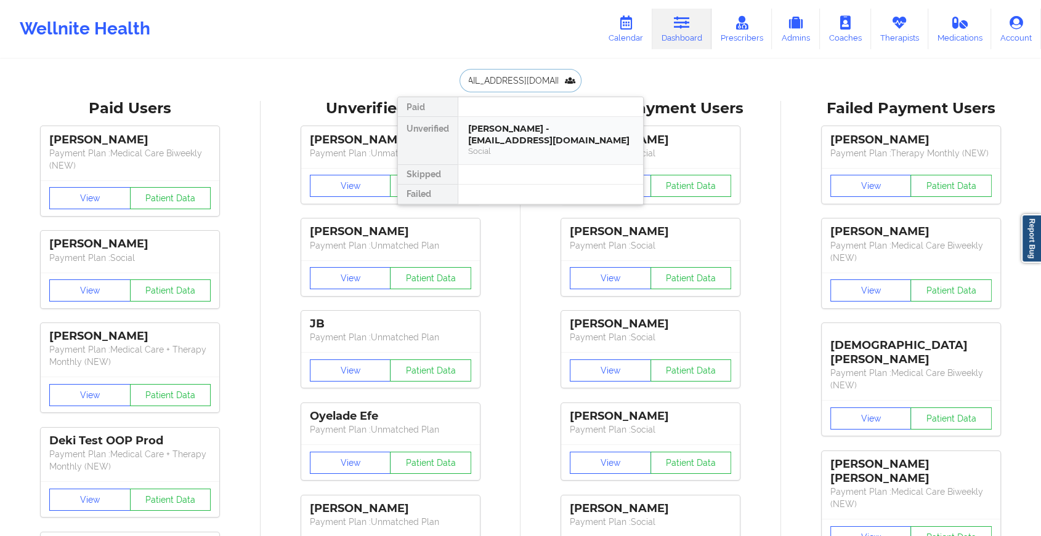
click at [527, 126] on div "[PERSON_NAME] - [EMAIL_ADDRESS][DOMAIN_NAME]" at bounding box center [550, 134] width 165 height 23
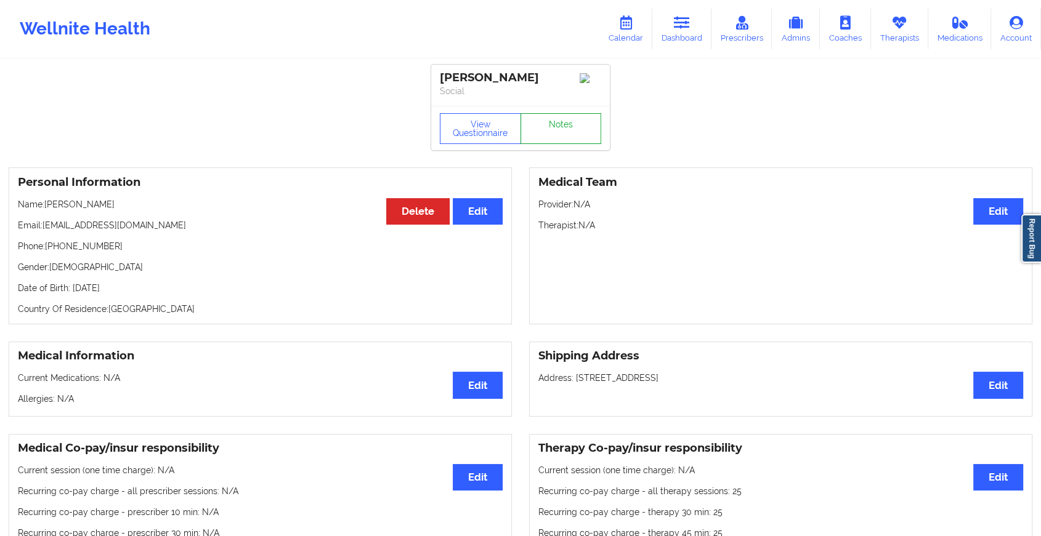
click at [583, 126] on link "Notes" at bounding box center [560, 128] width 81 height 31
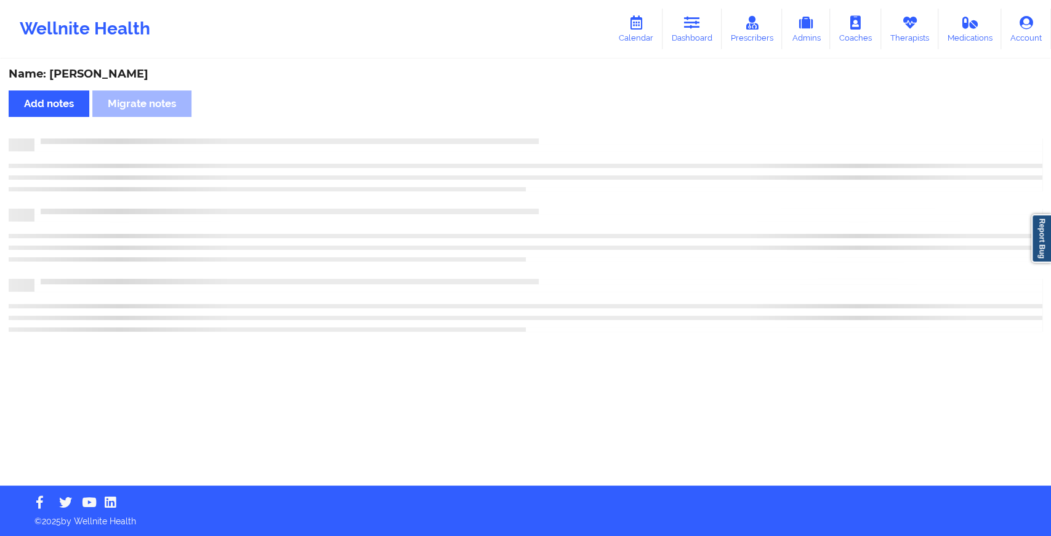
click at [583, 126] on div "Name: [PERSON_NAME] Add notes Migrate notes" at bounding box center [525, 272] width 1051 height 425
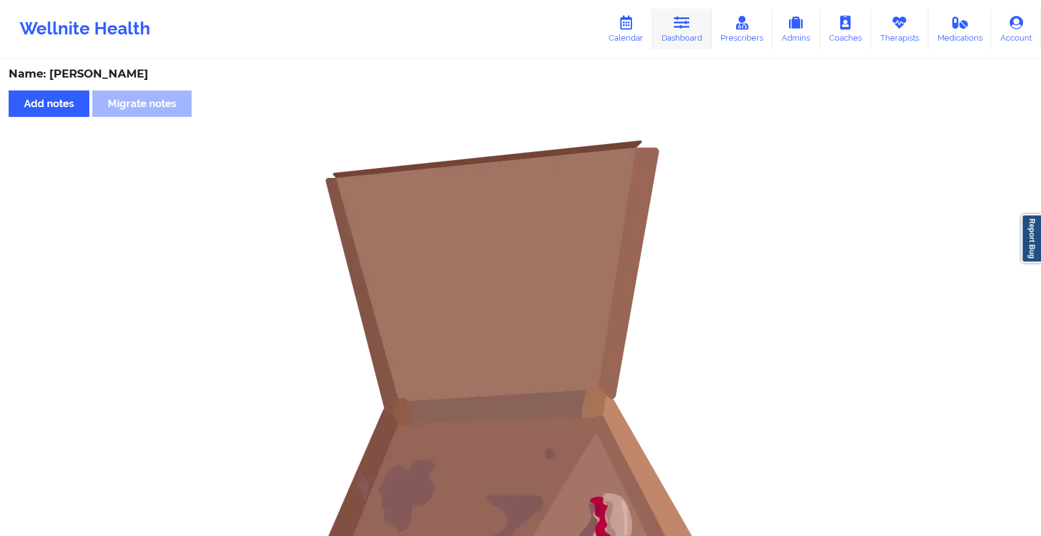
click at [667, 42] on link "Dashboard" at bounding box center [681, 29] width 59 height 41
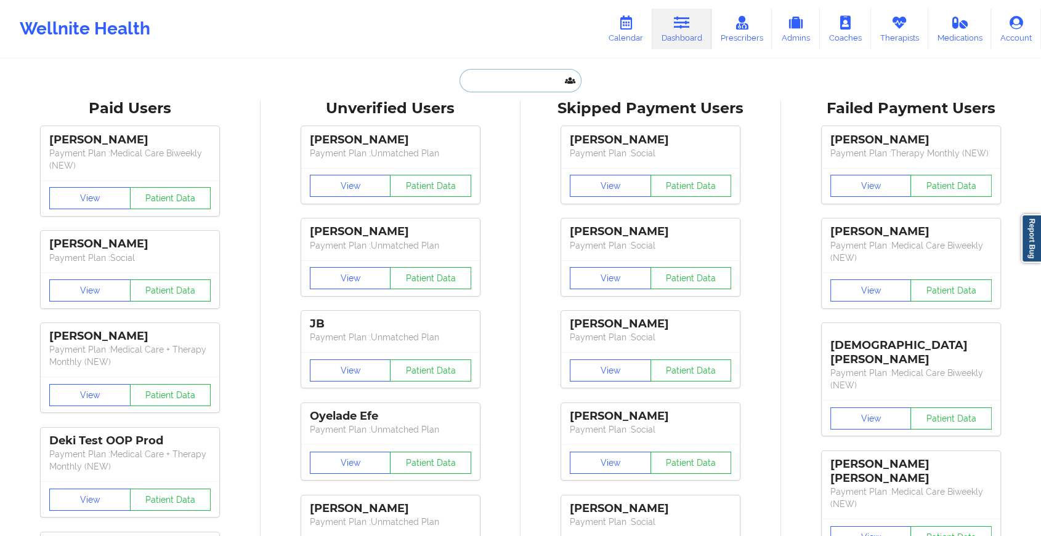
click at [481, 89] on input "text" at bounding box center [520, 80] width 122 height 23
paste input "[EMAIL_ADDRESS][DOMAIN_NAME]"
type input "[EMAIL_ADDRESS][DOMAIN_NAME]"
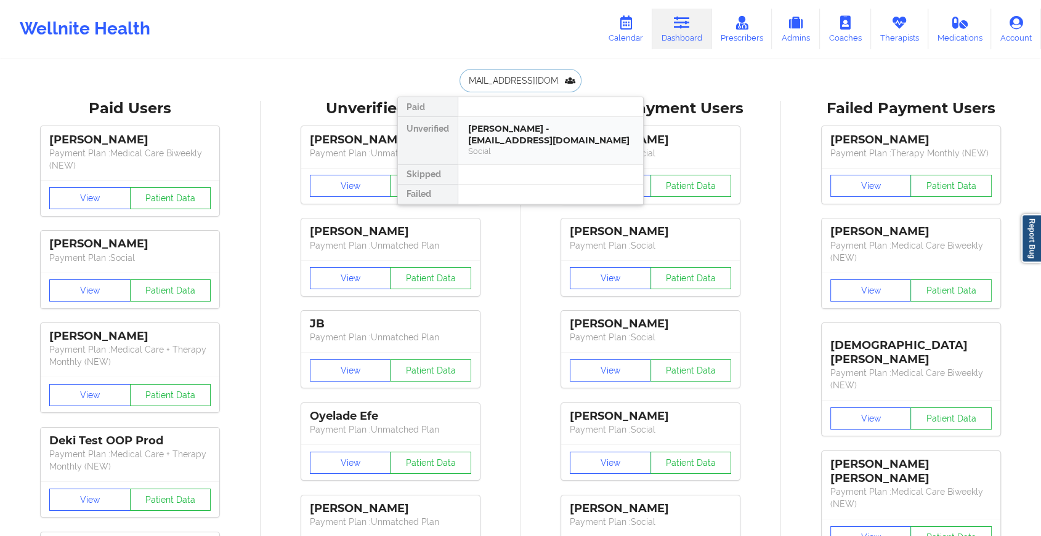
click at [524, 150] on div "Social" at bounding box center [550, 151] width 165 height 10
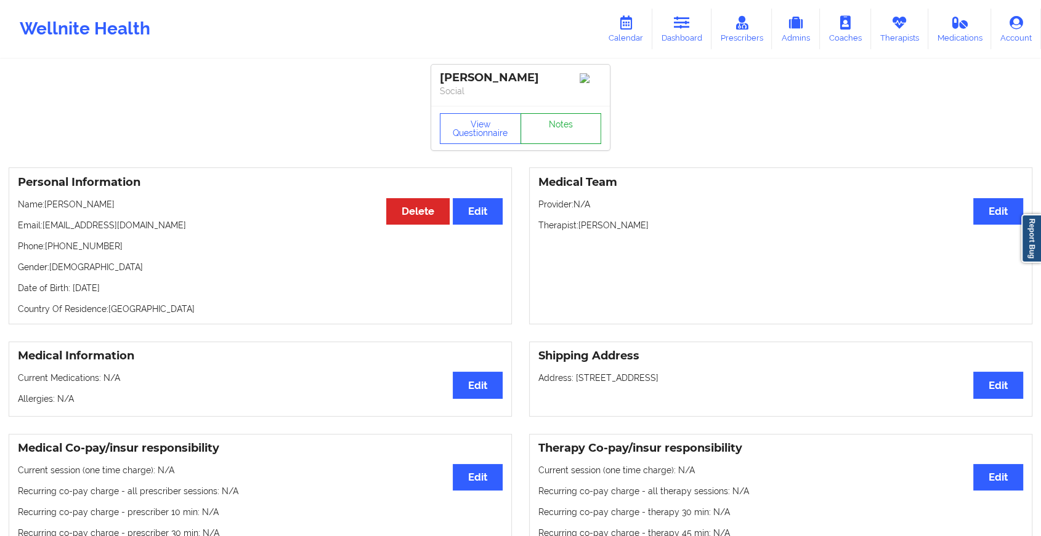
click at [547, 130] on link "Notes" at bounding box center [560, 128] width 81 height 31
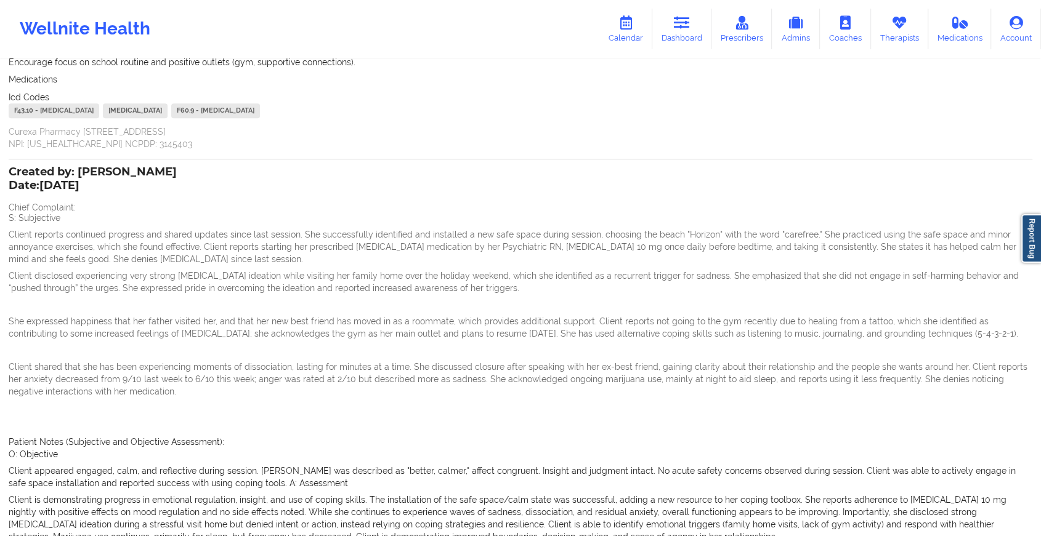
scroll to position [987, 0]
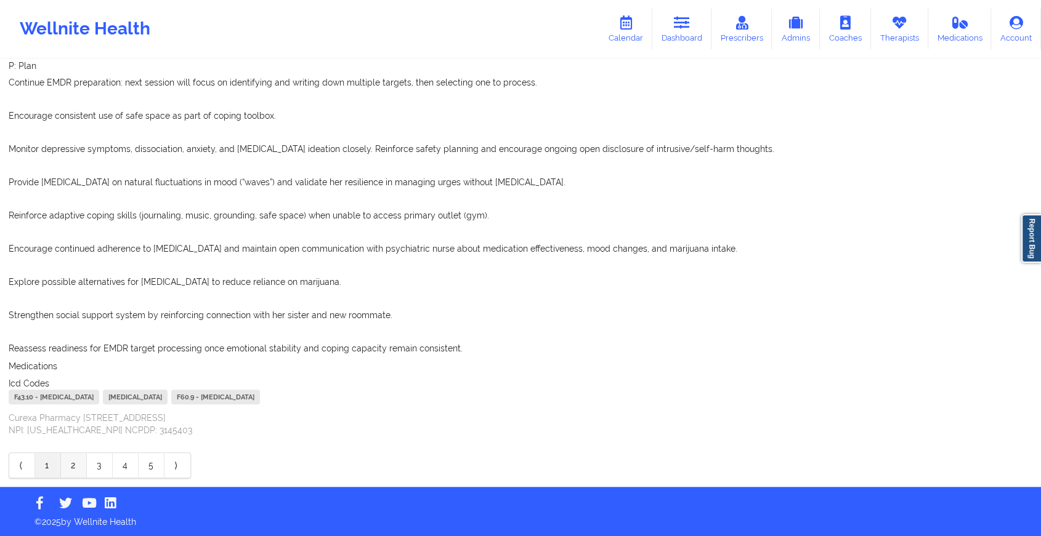
click at [72, 469] on link "2" at bounding box center [74, 465] width 26 height 25
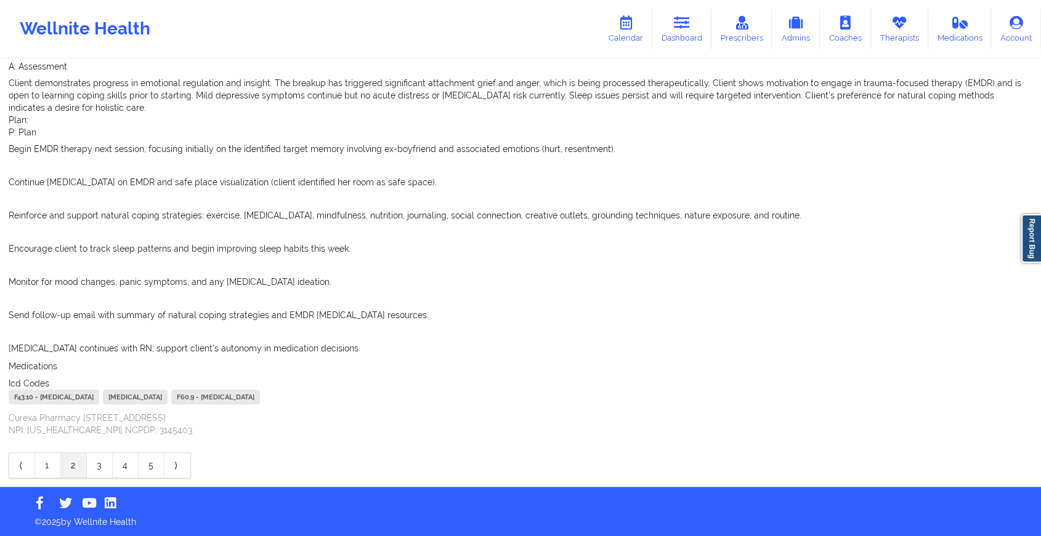
drag, startPoint x: 1016, startPoint y: 371, endPoint x: 1050, endPoint y: 361, distance: 35.3
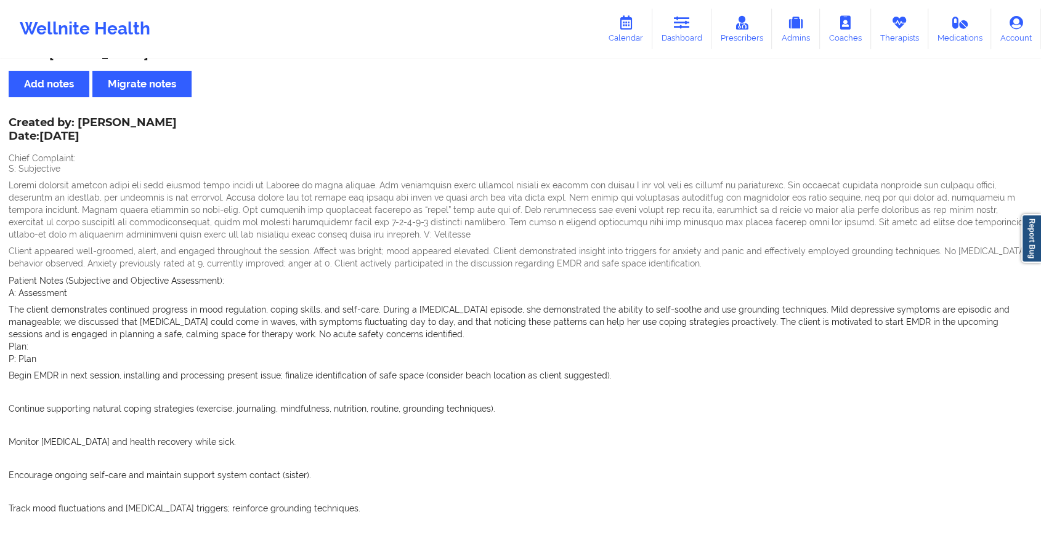
scroll to position [0, 0]
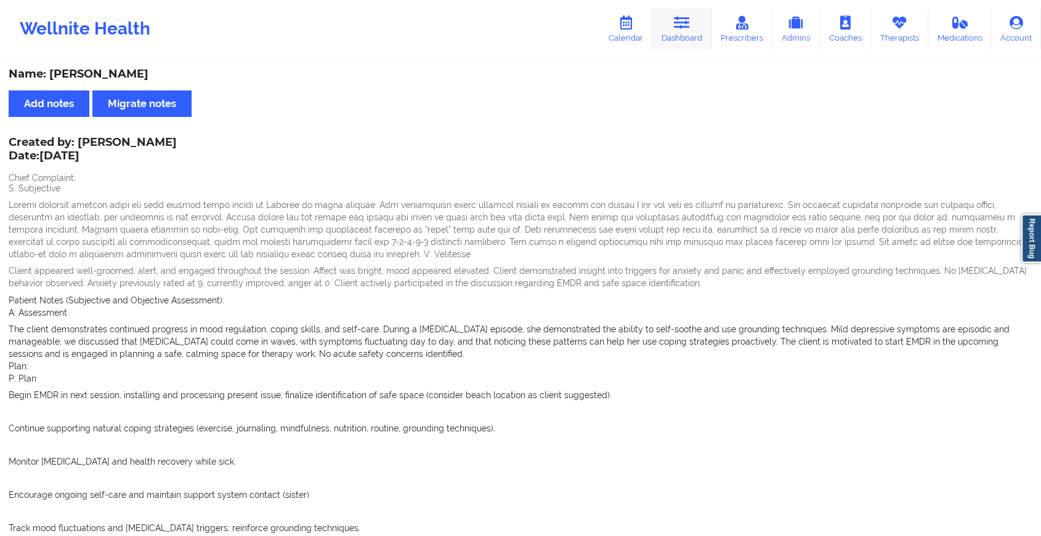
click at [671, 34] on link "Dashboard" at bounding box center [681, 29] width 59 height 41
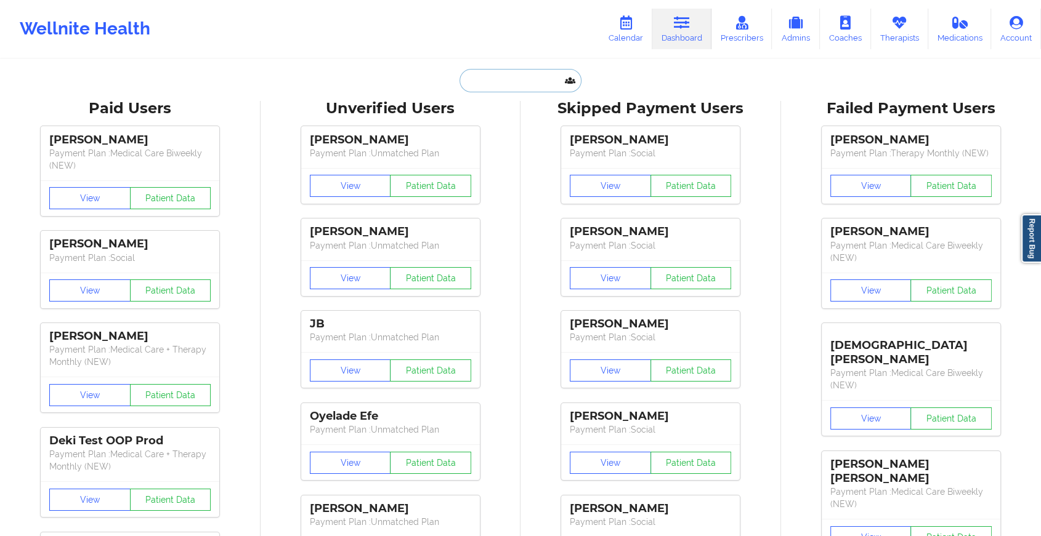
click at [503, 75] on input "text" at bounding box center [520, 80] width 122 height 23
paste input "[EMAIL_ADDRESS][DOMAIN_NAME]"
type input "[EMAIL_ADDRESS][DOMAIN_NAME]"
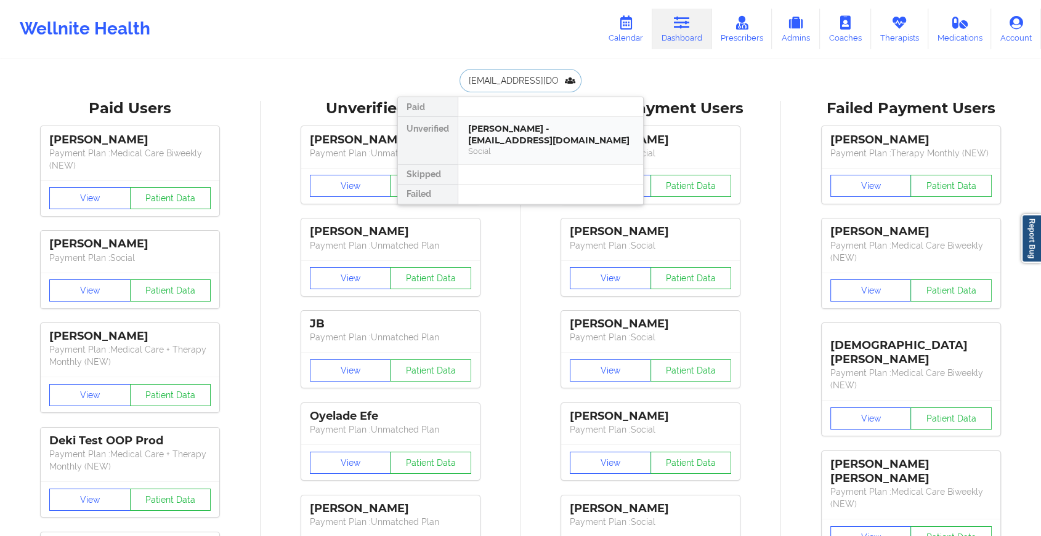
click at [498, 146] on div "Social" at bounding box center [550, 151] width 165 height 10
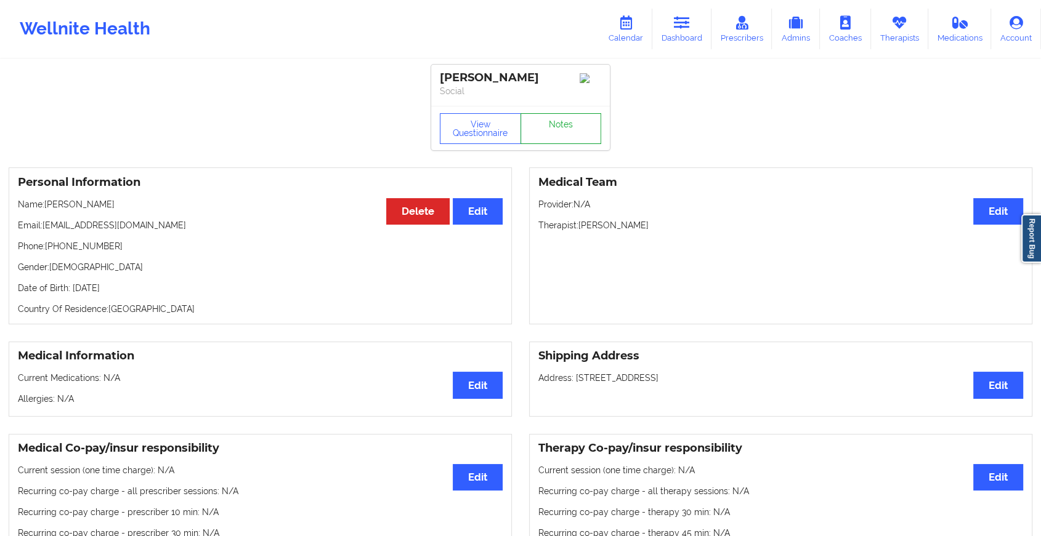
click at [579, 129] on link "Notes" at bounding box center [560, 128] width 81 height 31
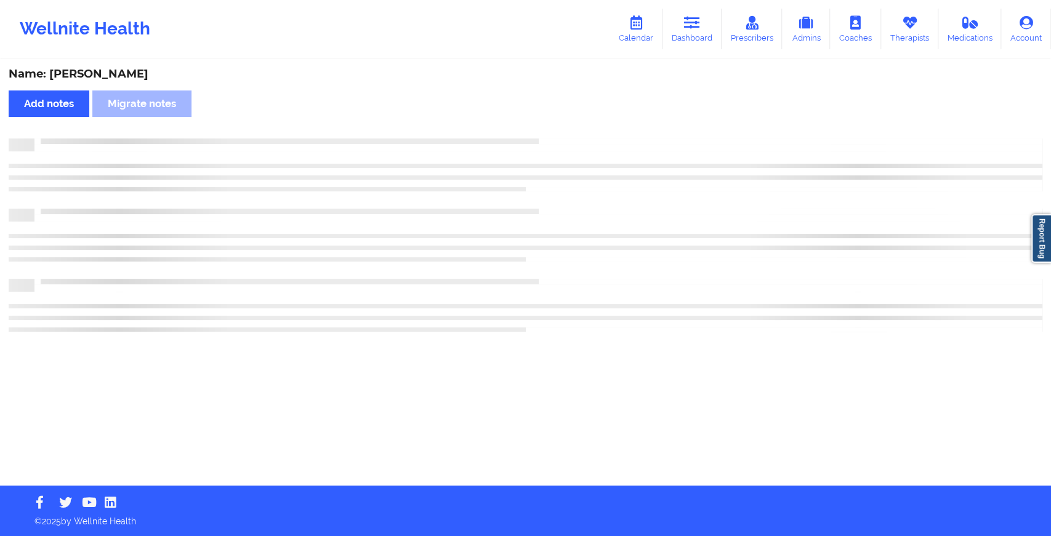
click at [730, 192] on div "Name: [PERSON_NAME] Add notes Migrate notes" at bounding box center [525, 272] width 1051 height 425
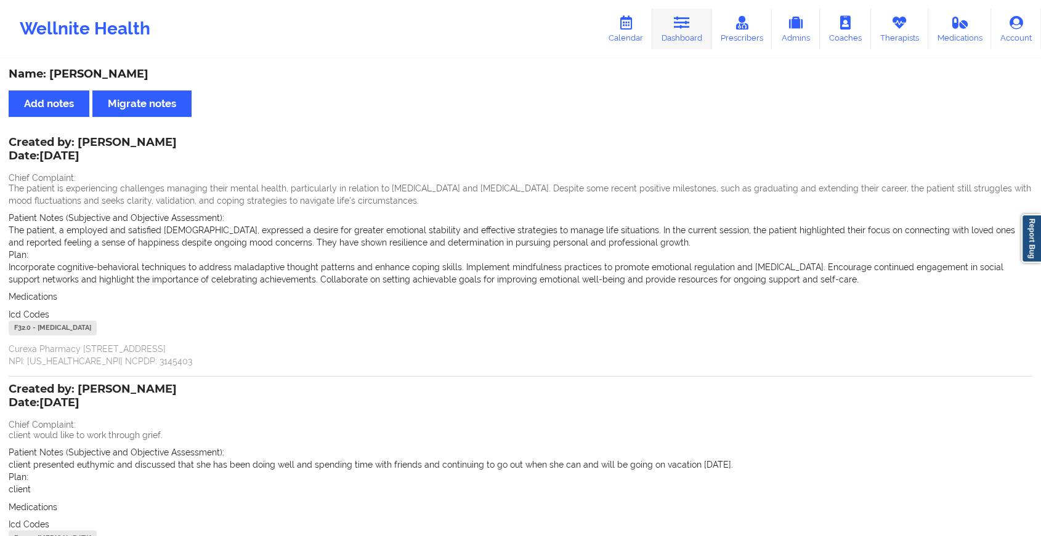
click at [690, 21] on icon at bounding box center [682, 23] width 16 height 14
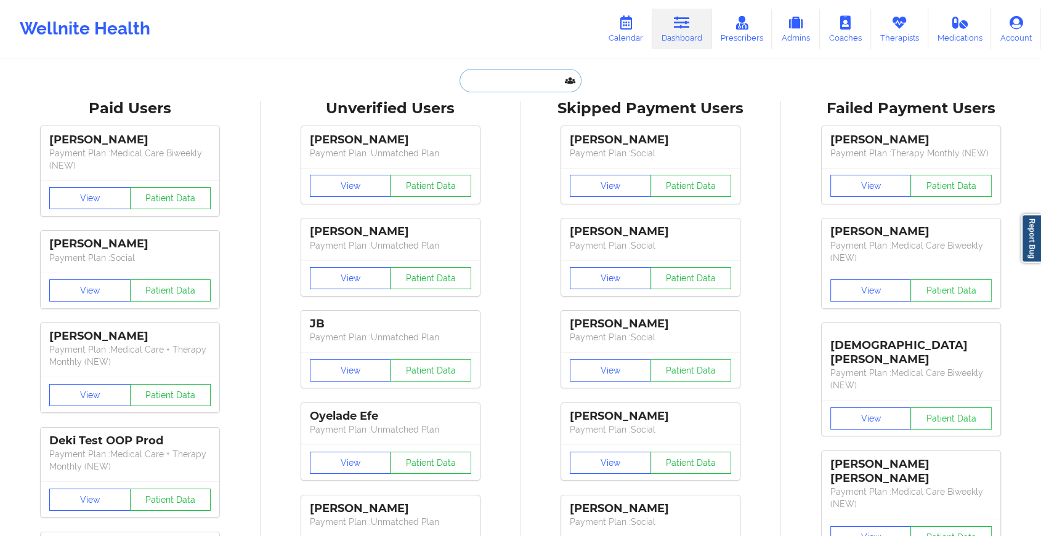
click at [527, 79] on input "text" at bounding box center [520, 80] width 122 height 23
paste input "[EMAIL_ADDRESS][DOMAIN_NAME]"
type input "[EMAIL_ADDRESS][DOMAIN_NAME]"
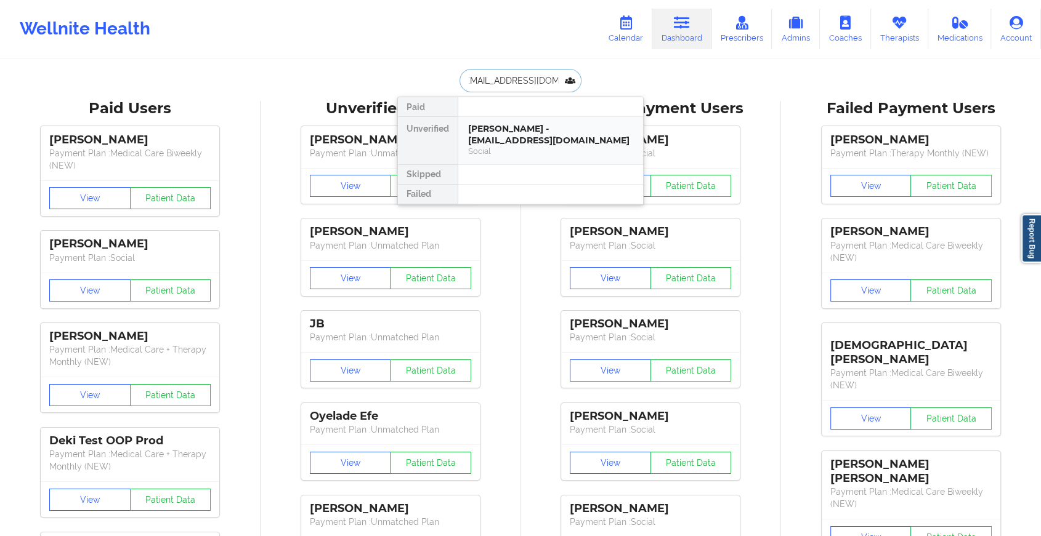
click at [530, 133] on div "[PERSON_NAME] - [EMAIL_ADDRESS][DOMAIN_NAME]" at bounding box center [550, 134] width 165 height 23
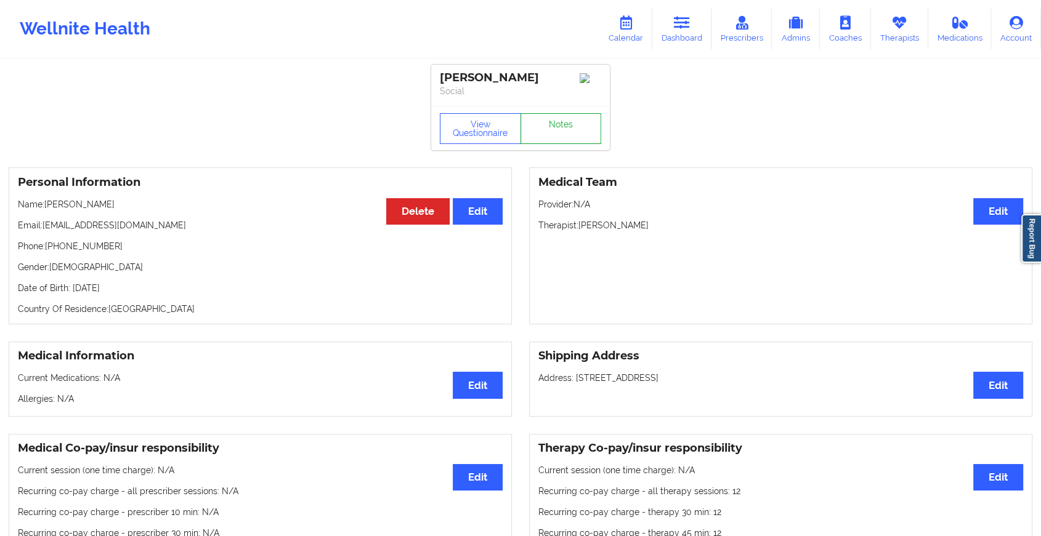
click at [563, 129] on link "Notes" at bounding box center [560, 128] width 81 height 31
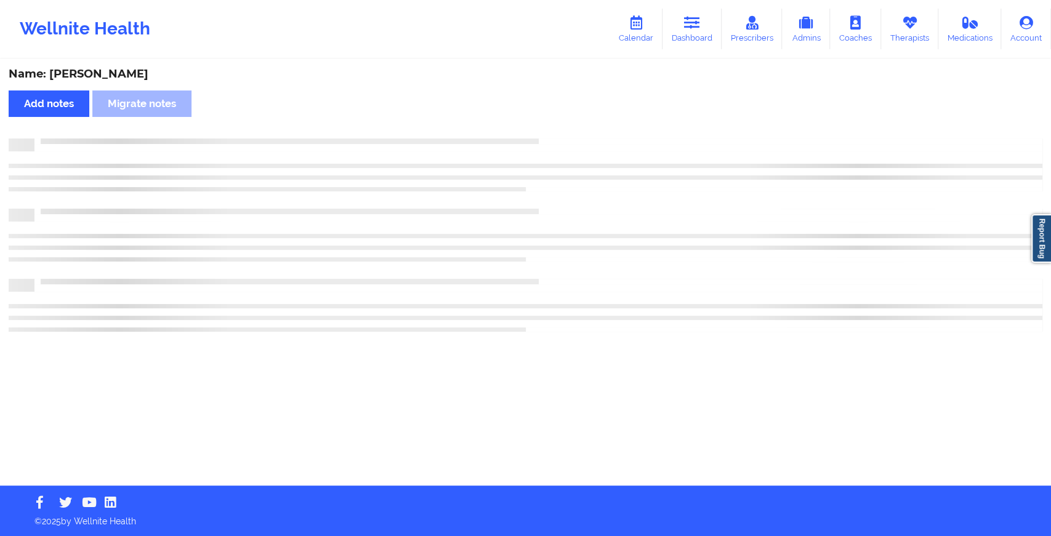
click at [563, 129] on div "Name: [PERSON_NAME] Add notes Migrate notes" at bounding box center [525, 272] width 1051 height 425
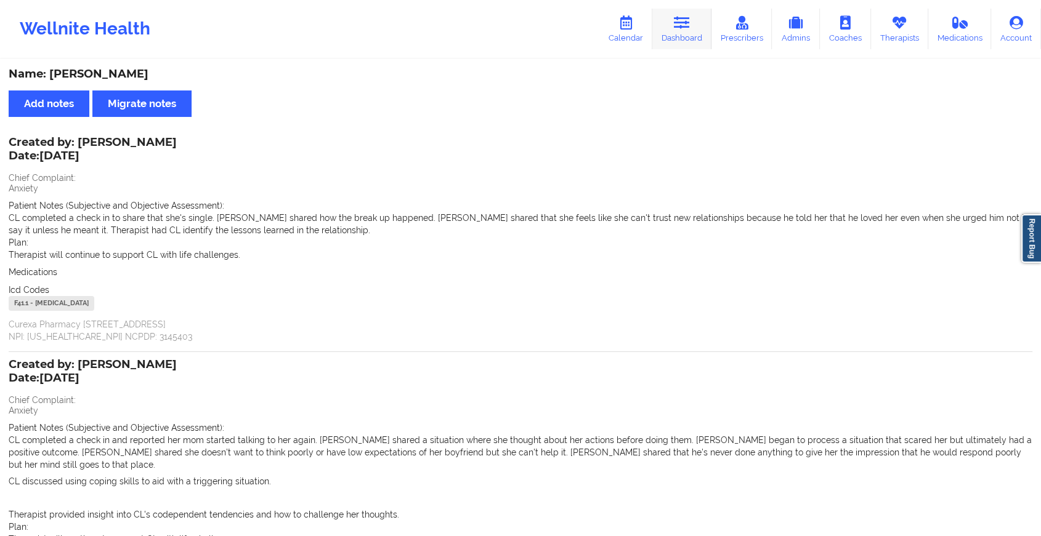
click at [697, 31] on link "Dashboard" at bounding box center [681, 29] width 59 height 41
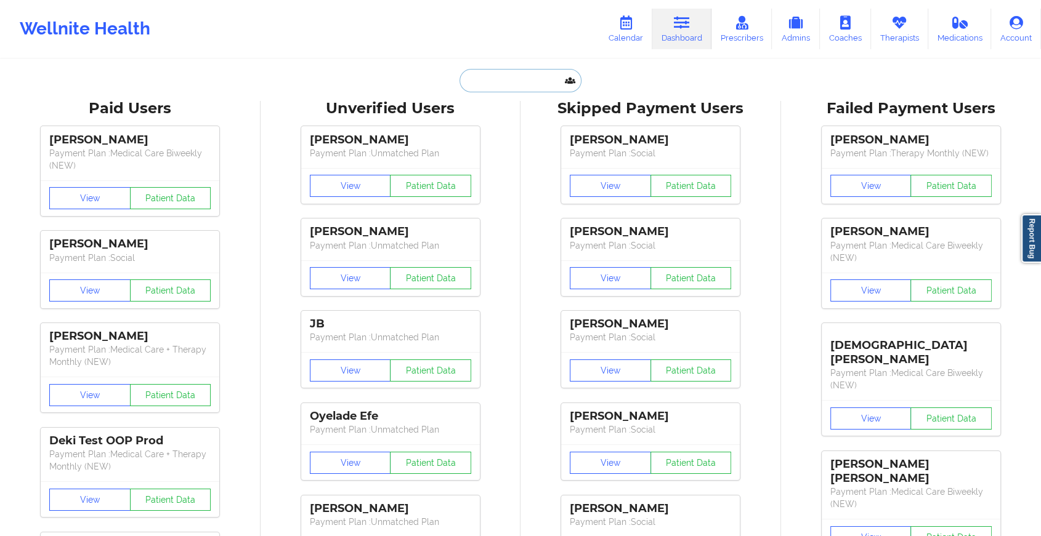
click at [525, 76] on input "text" at bounding box center [520, 80] width 122 height 23
paste input "[EMAIL_ADDRESS][DOMAIN_NAME]"
type input "[EMAIL_ADDRESS][DOMAIN_NAME]"
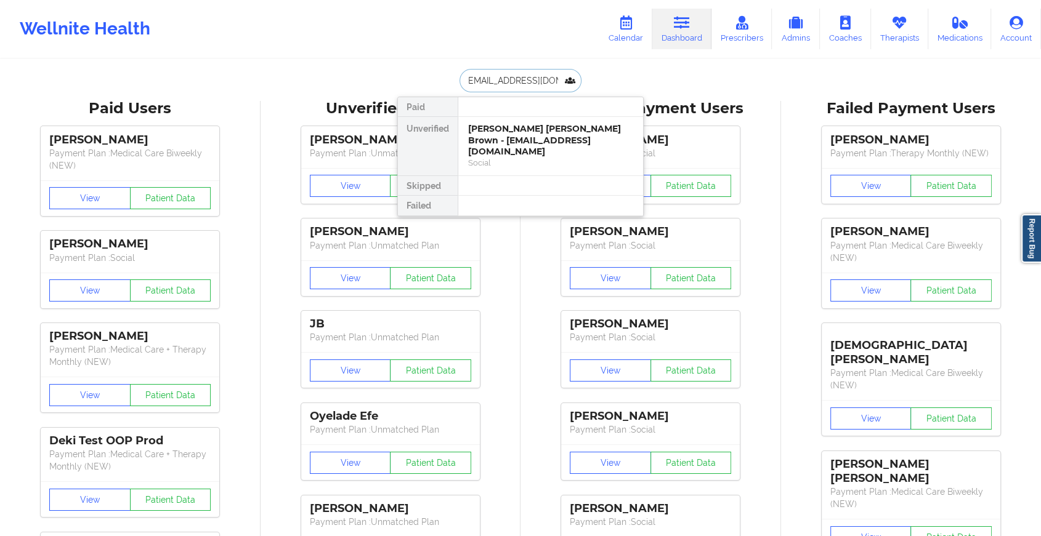
click at [547, 132] on div "[PERSON_NAME] [PERSON_NAME] Brown - [EMAIL_ADDRESS][DOMAIN_NAME]" at bounding box center [550, 140] width 165 height 34
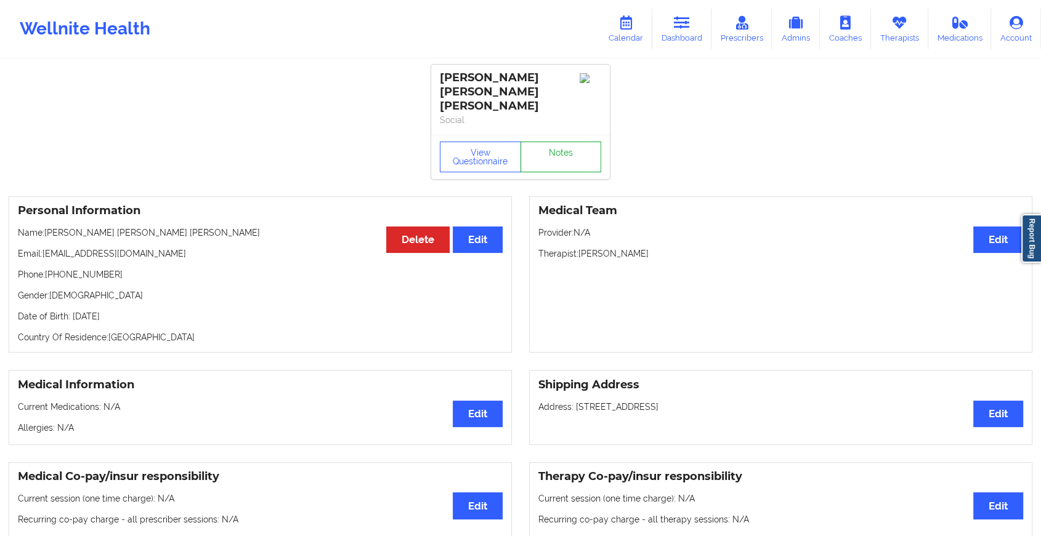
click at [554, 142] on link "Notes" at bounding box center [560, 157] width 81 height 31
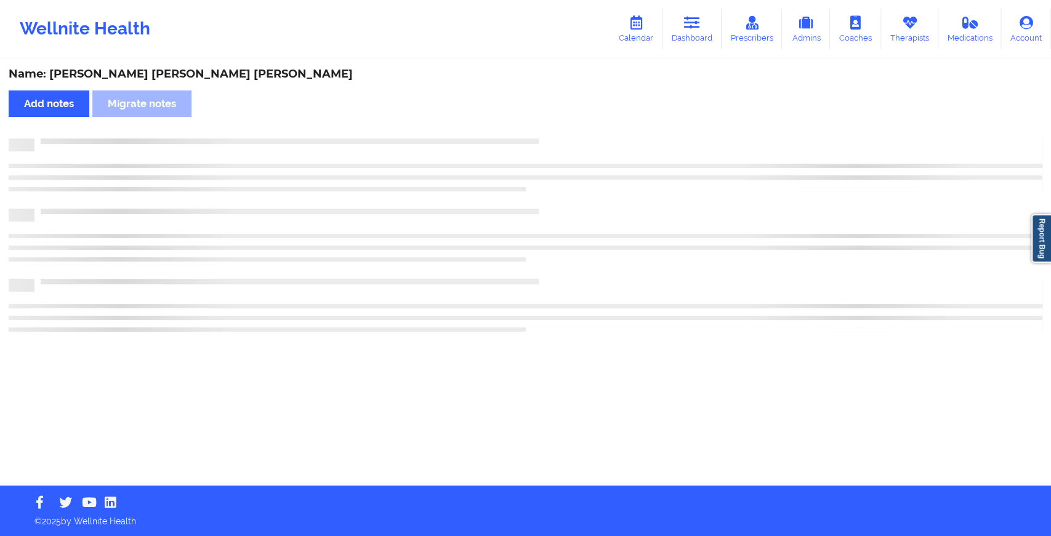
click at [554, 129] on div "Name: [PERSON_NAME] [PERSON_NAME] [PERSON_NAME] Add notes Migrate notes" at bounding box center [525, 272] width 1051 height 425
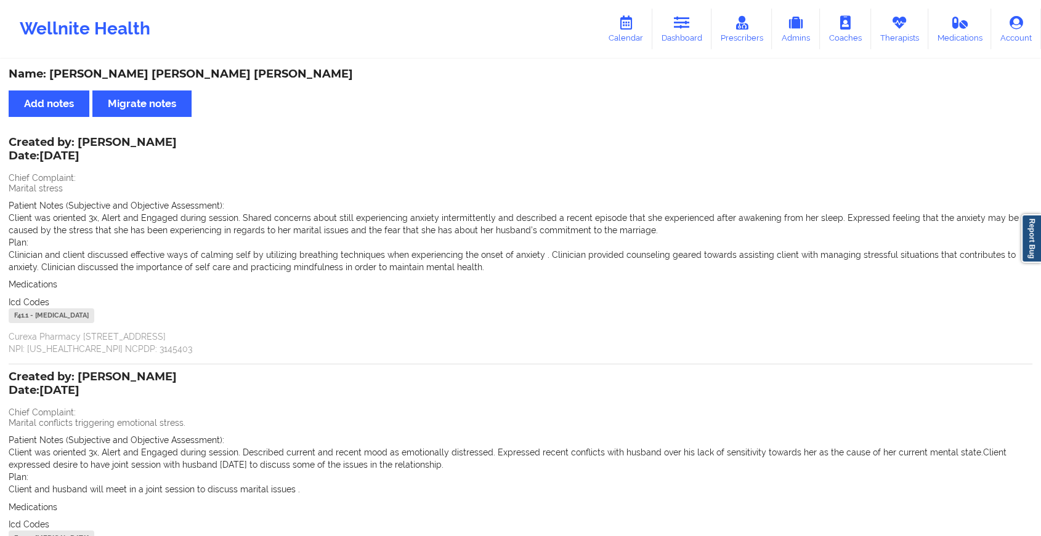
scroll to position [141, 0]
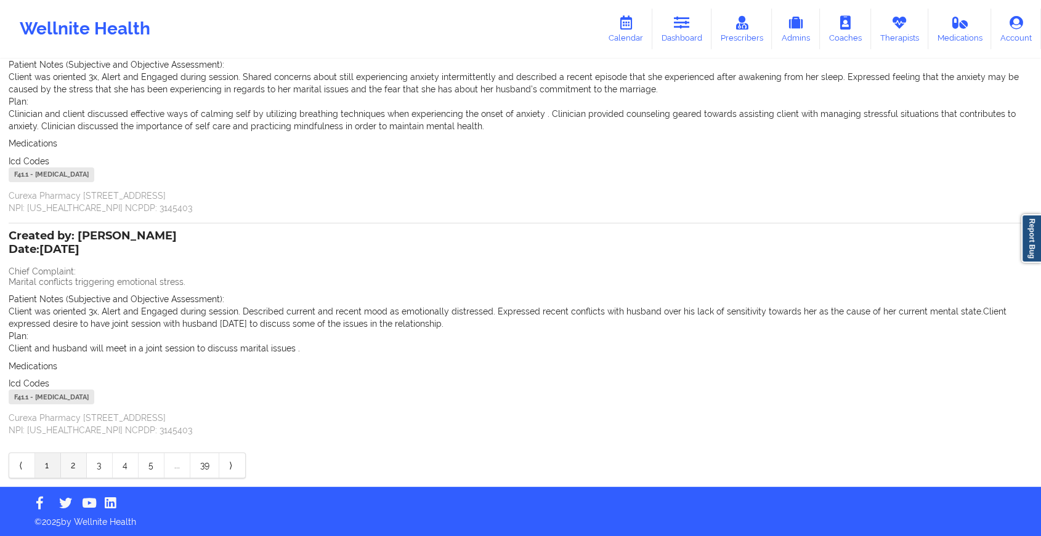
click at [73, 462] on link "2" at bounding box center [74, 465] width 26 height 25
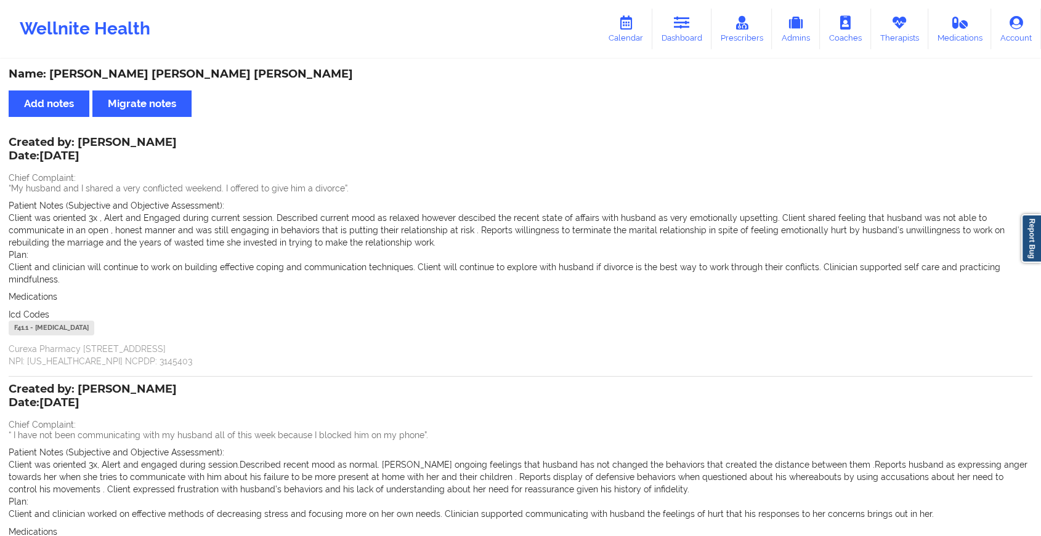
scroll to position [166, 0]
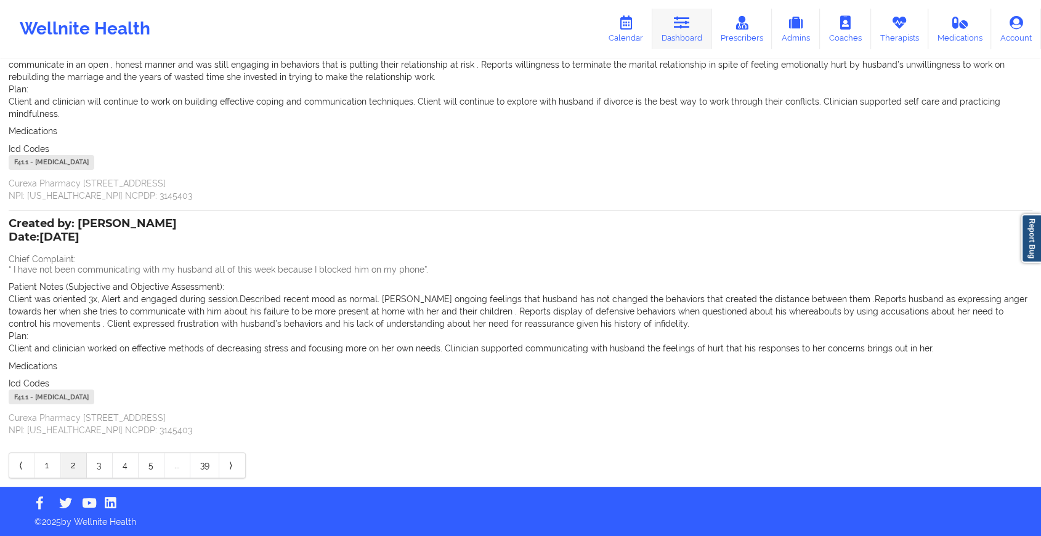
click at [677, 39] on link "Dashboard" at bounding box center [681, 29] width 59 height 41
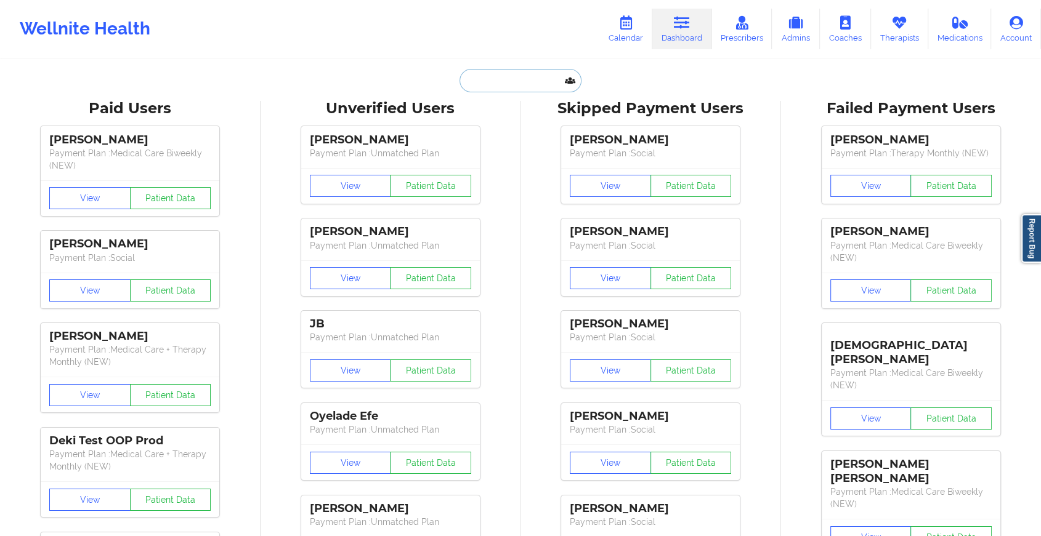
click at [524, 76] on input "text" at bounding box center [520, 80] width 122 height 23
paste input "[EMAIL_ADDRESS][DOMAIN_NAME]"
type input "[EMAIL_ADDRESS][DOMAIN_NAME]"
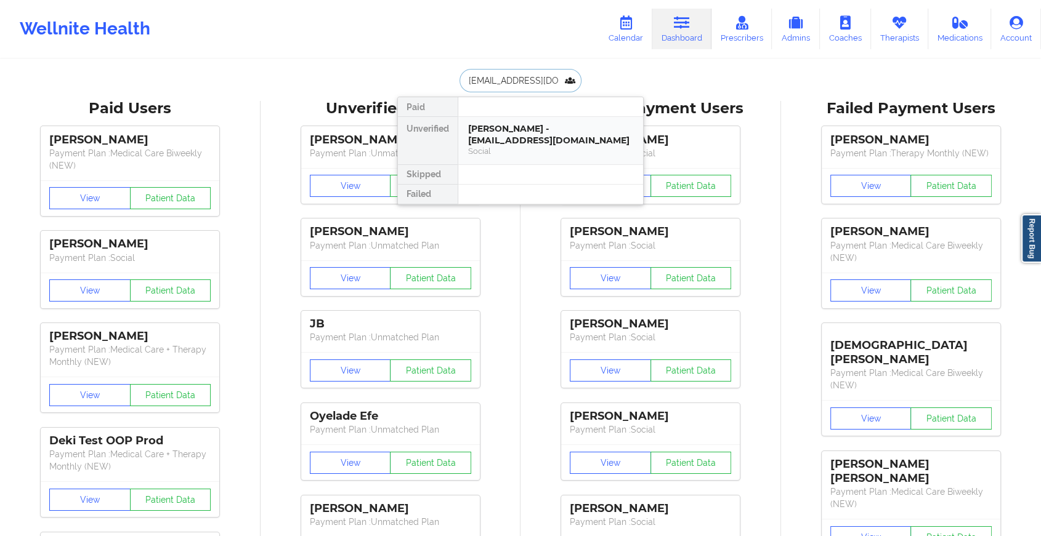
click at [515, 118] on div "[PERSON_NAME] - [EMAIL_ADDRESS][DOMAIN_NAME] Social" at bounding box center [550, 140] width 185 height 47
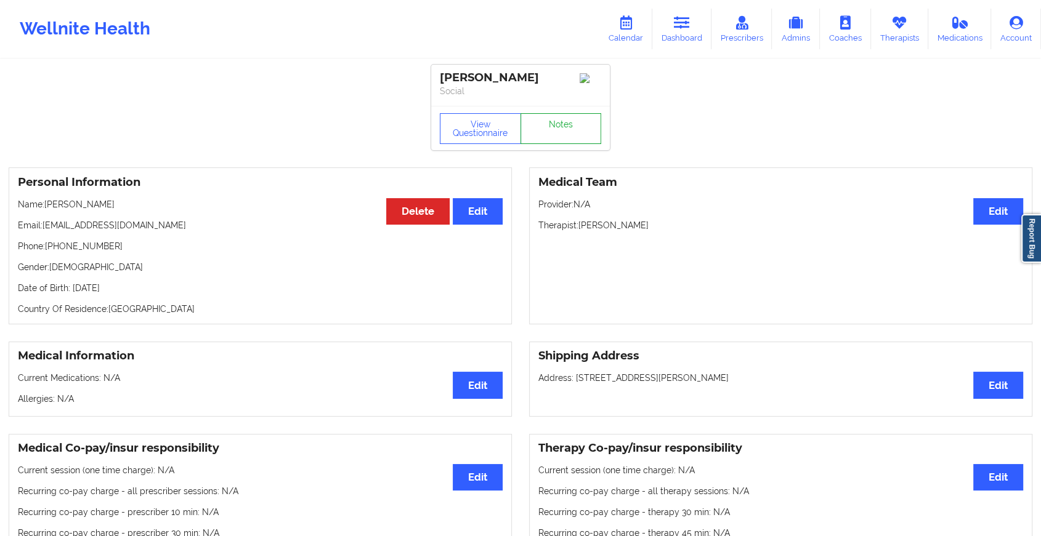
click at [552, 132] on link "Notes" at bounding box center [560, 128] width 81 height 31
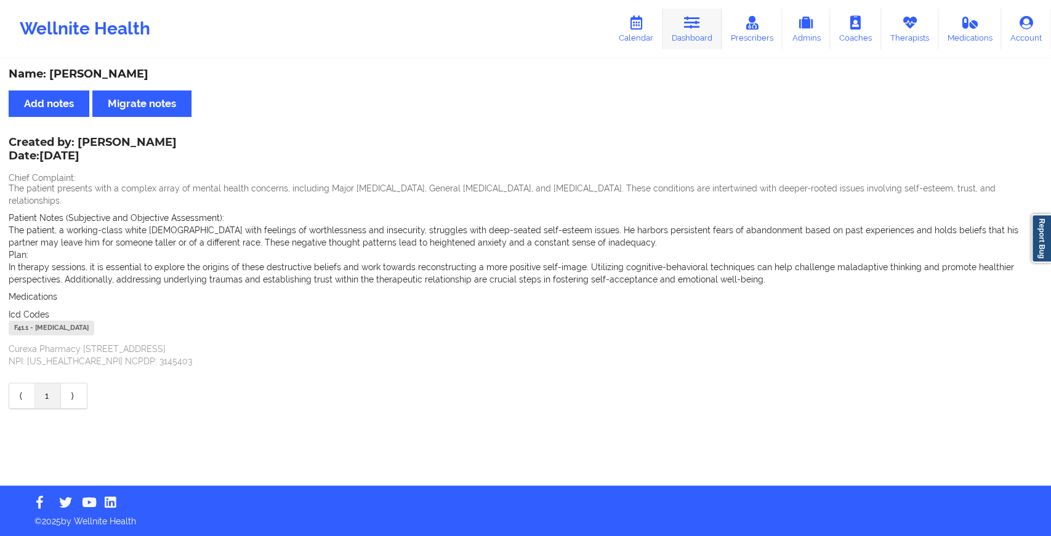
click at [681, 34] on link "Dashboard" at bounding box center [691, 29] width 59 height 41
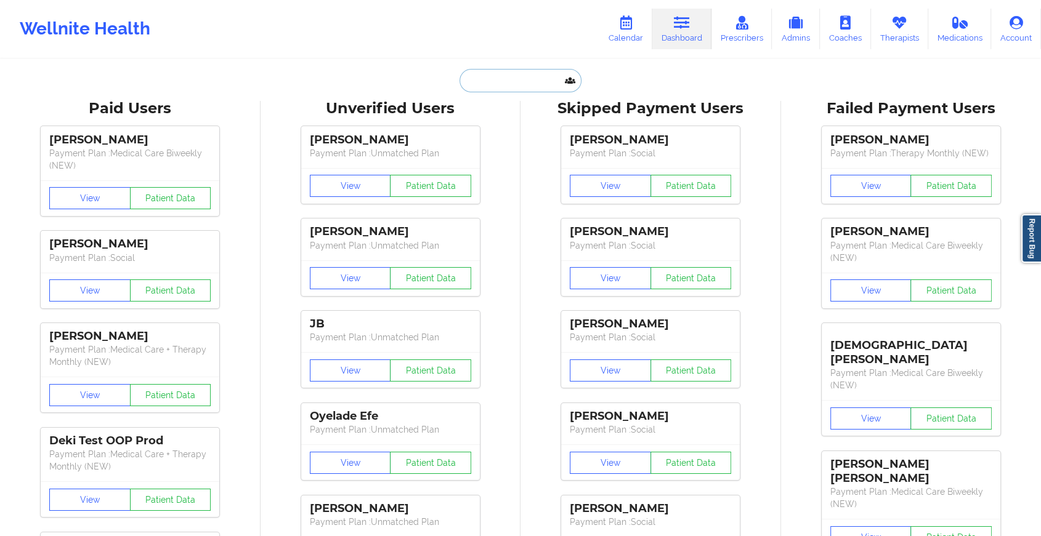
click at [524, 88] on input "text" at bounding box center [520, 80] width 122 height 23
paste input "[PERSON_NAME][EMAIL_ADDRESS][PERSON_NAME][DOMAIN_NAME]"
type input "[PERSON_NAME][EMAIL_ADDRESS][PERSON_NAME][DOMAIN_NAME]"
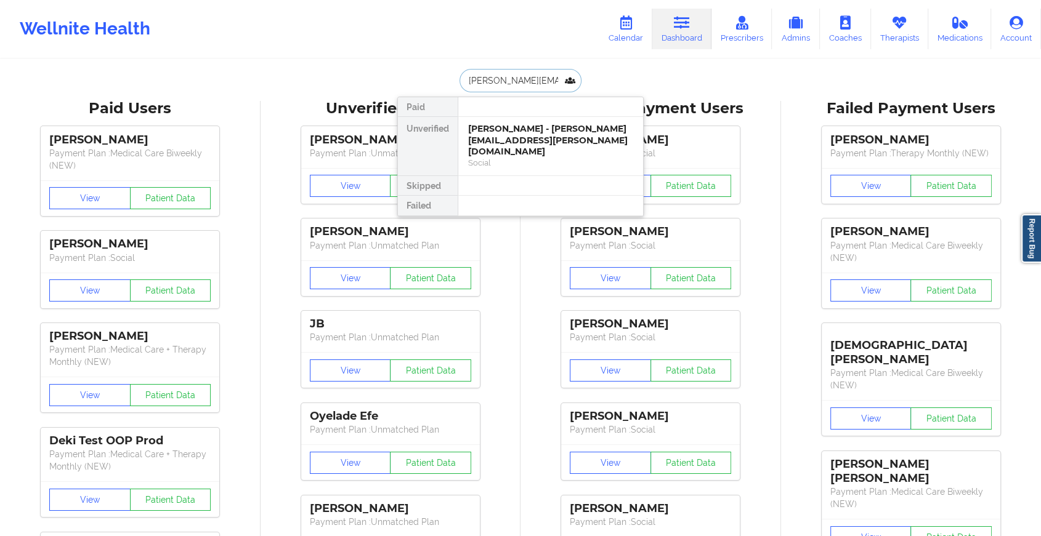
click at [542, 158] on div "Social" at bounding box center [550, 163] width 165 height 10
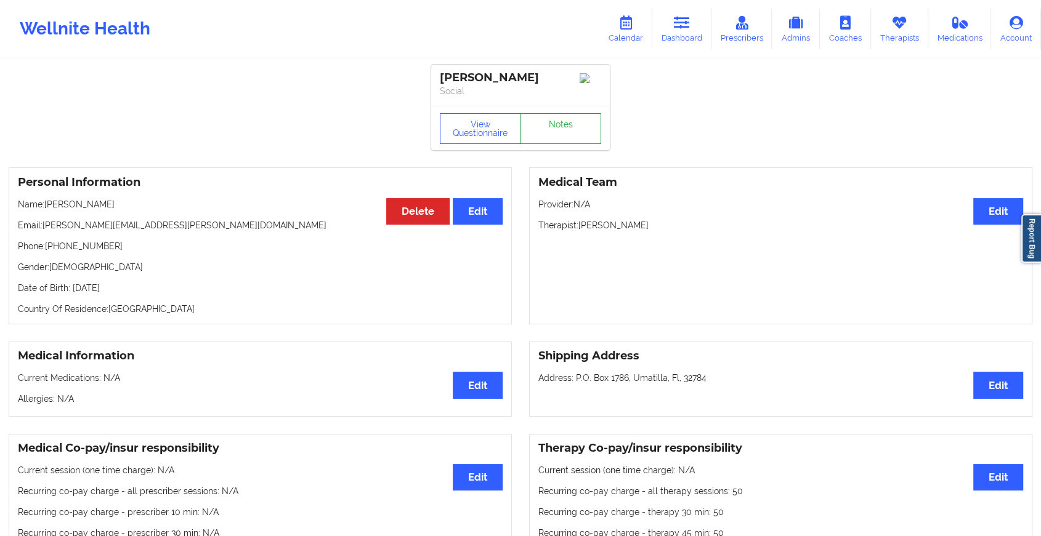
click at [553, 124] on link "Notes" at bounding box center [560, 128] width 81 height 31
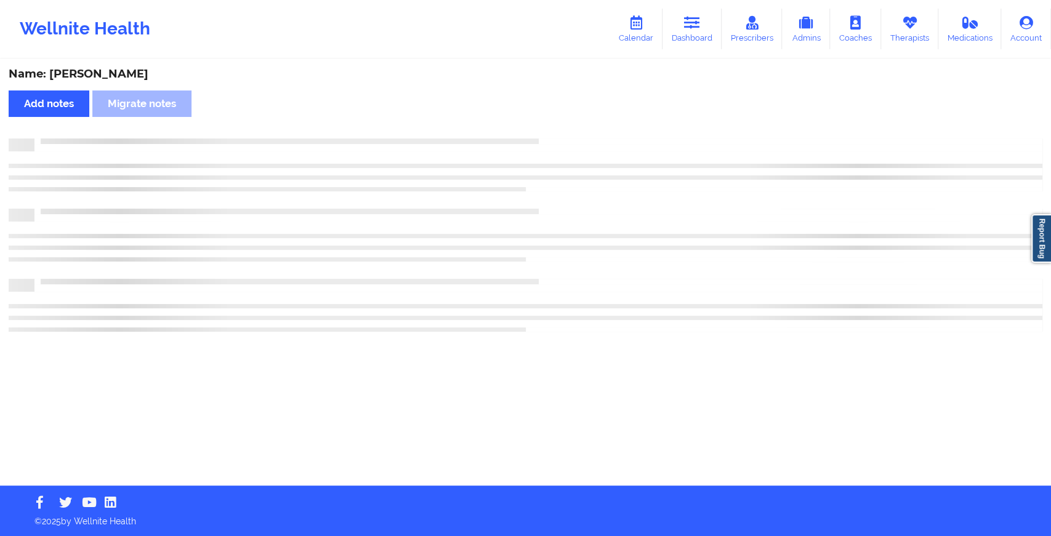
click at [553, 124] on div "Name: [PERSON_NAME] Add notes Migrate notes" at bounding box center [525, 272] width 1051 height 425
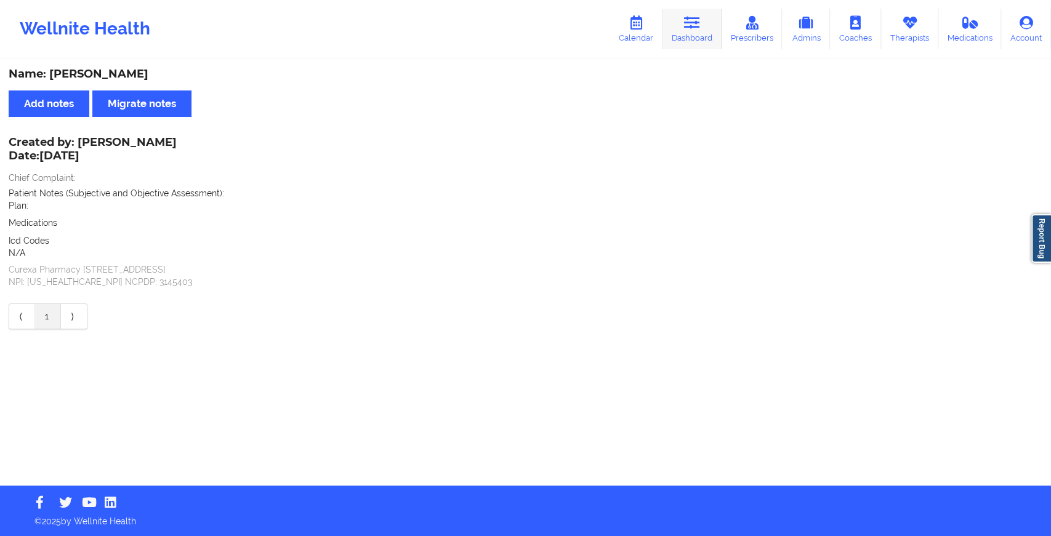
click at [712, 38] on link "Dashboard" at bounding box center [691, 29] width 59 height 41
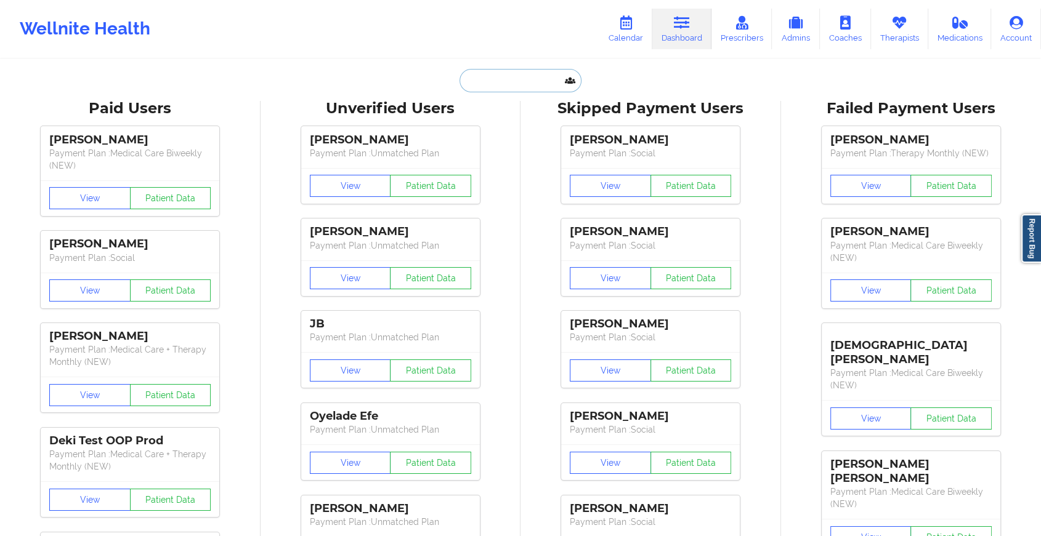
click at [511, 88] on input "text" at bounding box center [520, 80] width 122 height 23
paste input "[PERSON_NAME][EMAIL_ADDRESS][PERSON_NAME][DOMAIN_NAME]"
type input "[PERSON_NAME][EMAIL_ADDRESS][PERSON_NAME][DOMAIN_NAME]"
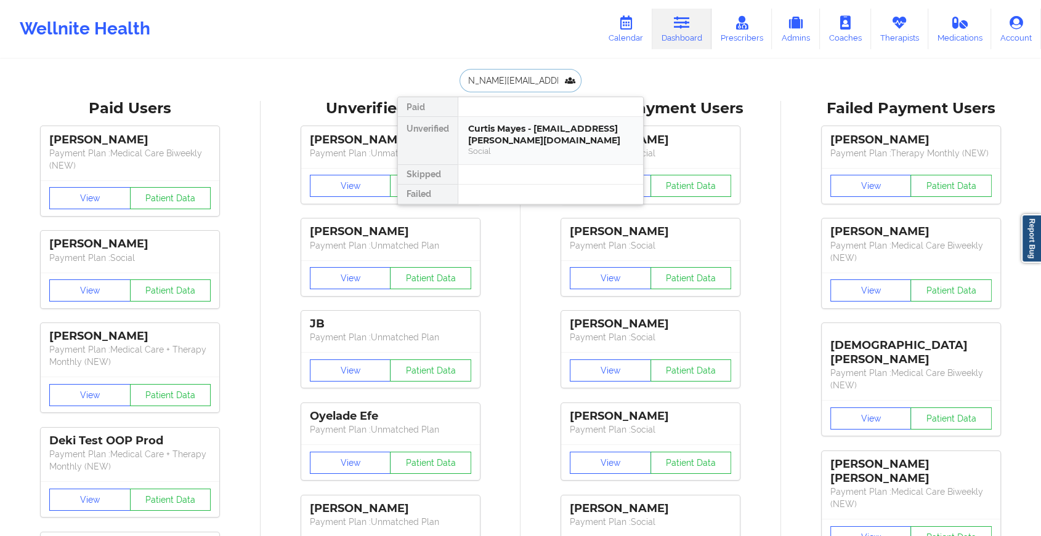
click at [480, 143] on div "Curtis Mayes - [EMAIL_ADDRESS][PERSON_NAME][DOMAIN_NAME]" at bounding box center [550, 134] width 165 height 23
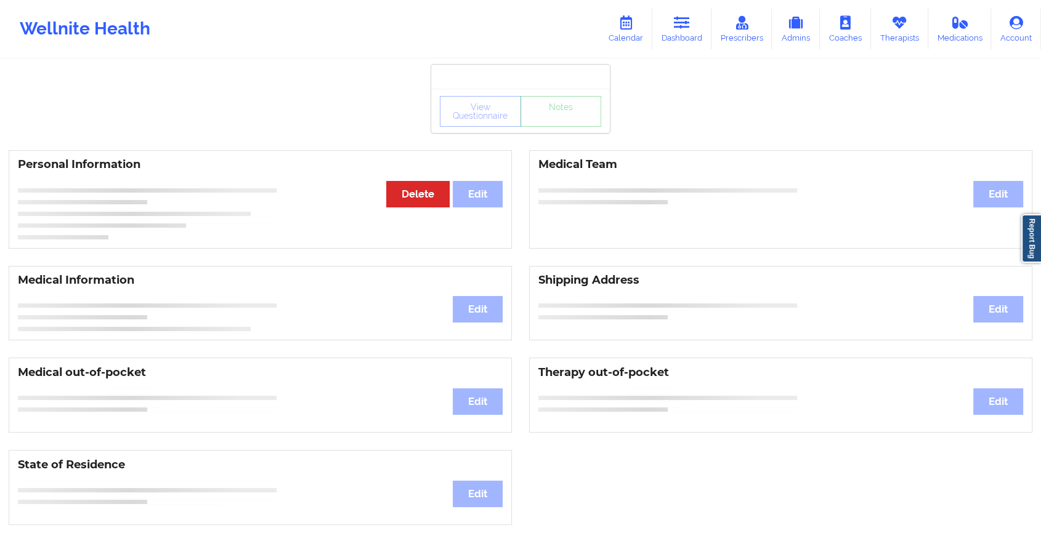
click at [569, 129] on div "View Questionnaire Notes" at bounding box center [520, 111] width 179 height 44
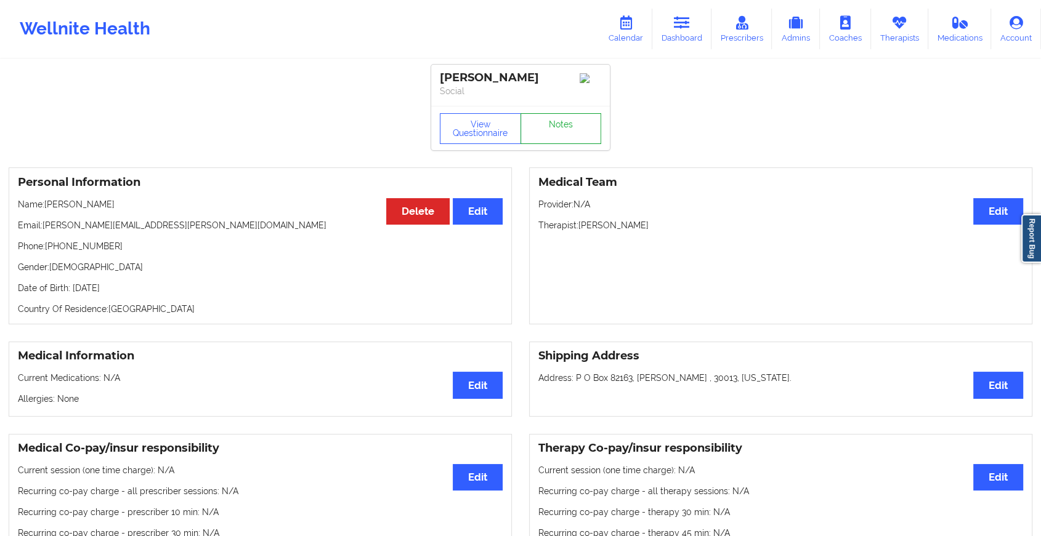
click at [569, 129] on link "Notes" at bounding box center [560, 128] width 81 height 31
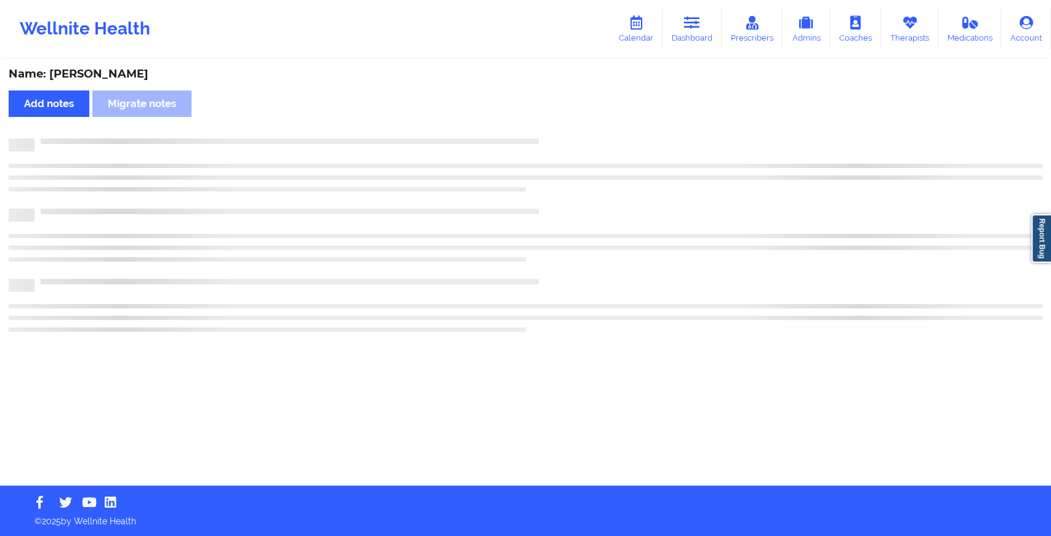
click at [569, 129] on div "Name: [PERSON_NAME] Add notes Migrate notes" at bounding box center [525, 272] width 1051 height 425
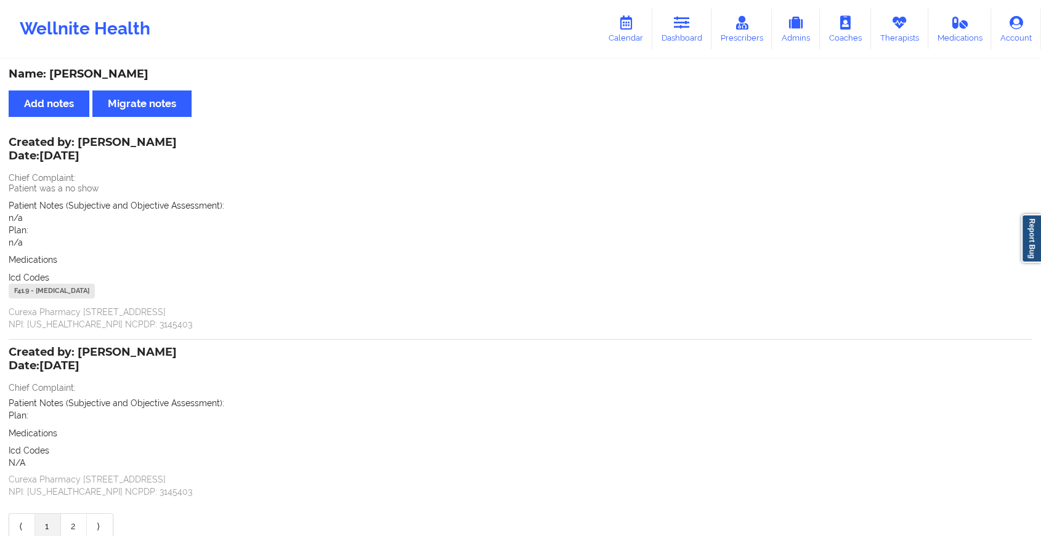
scroll to position [62, 0]
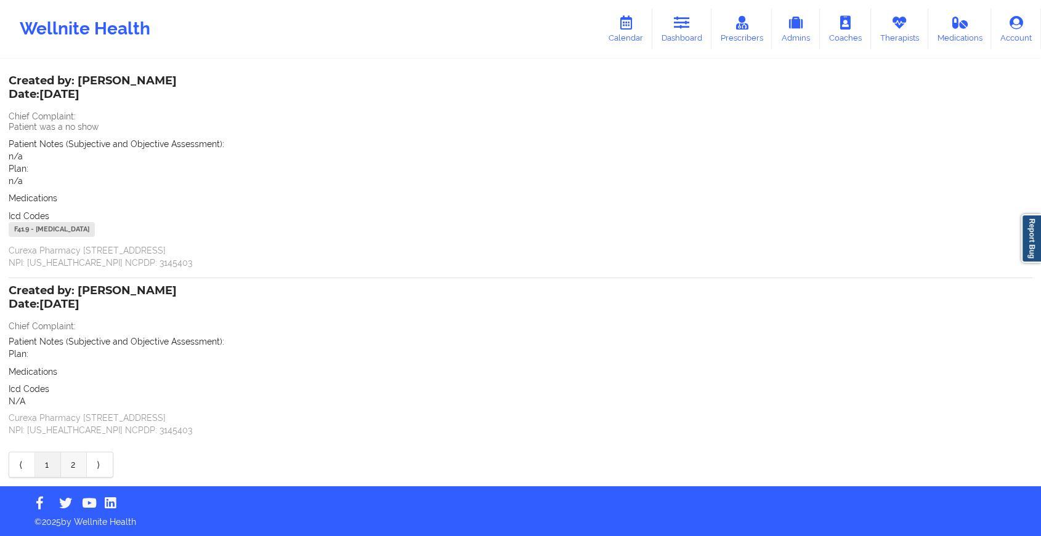
click at [63, 470] on link "2" at bounding box center [74, 465] width 26 height 25
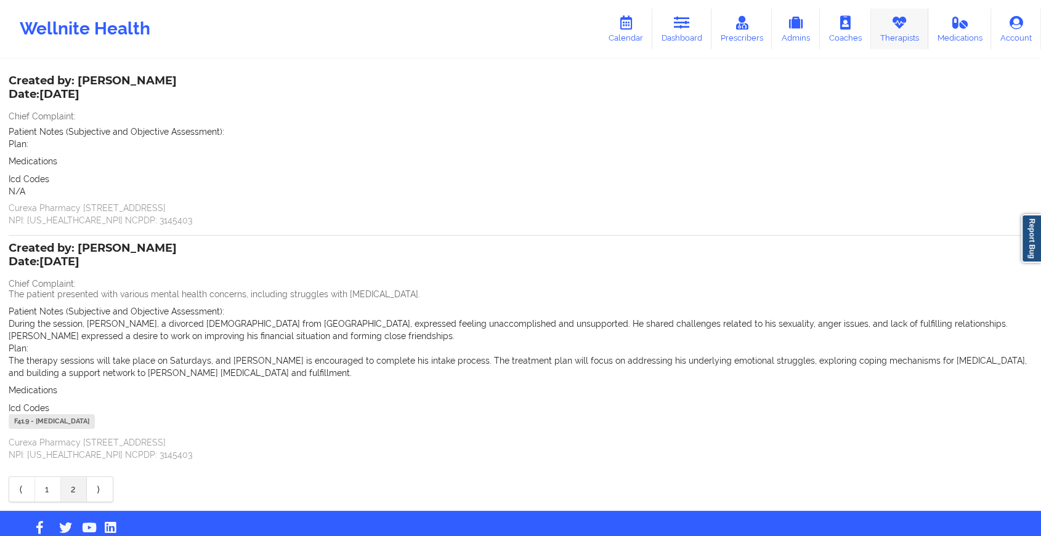
click at [890, 38] on link "Therapists" at bounding box center [899, 29] width 57 height 41
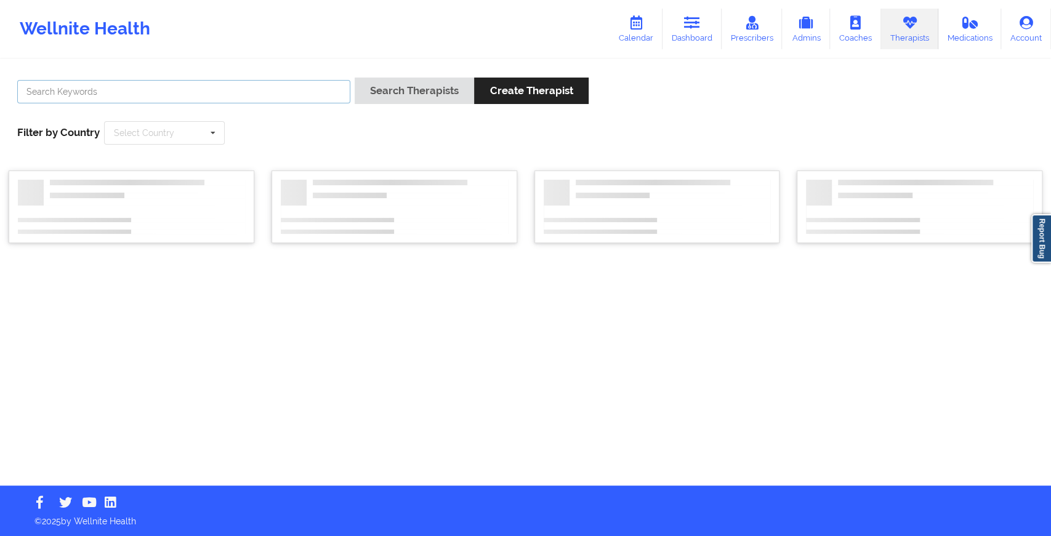
click at [163, 92] on input "text" at bounding box center [183, 91] width 333 height 23
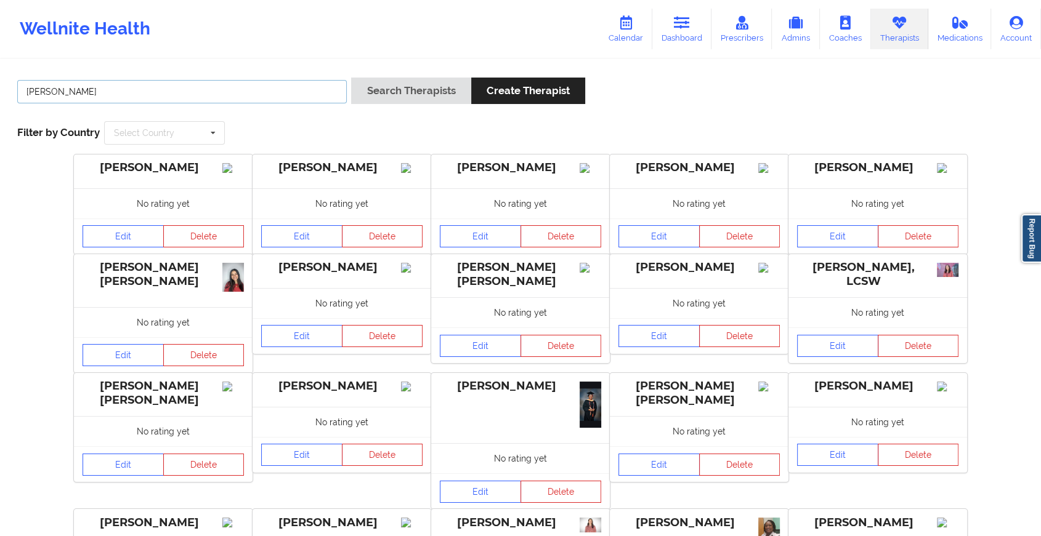
click at [351, 78] on button "Search Therapists" at bounding box center [410, 91] width 119 height 26
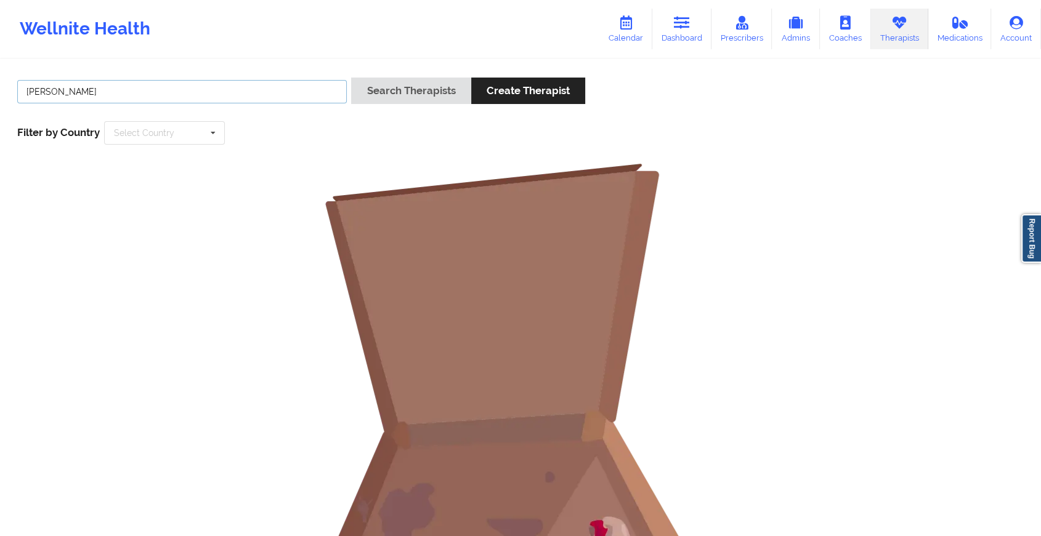
type input "[PERSON_NAME]"
click at [351, 78] on button "Search Therapists" at bounding box center [410, 91] width 119 height 26
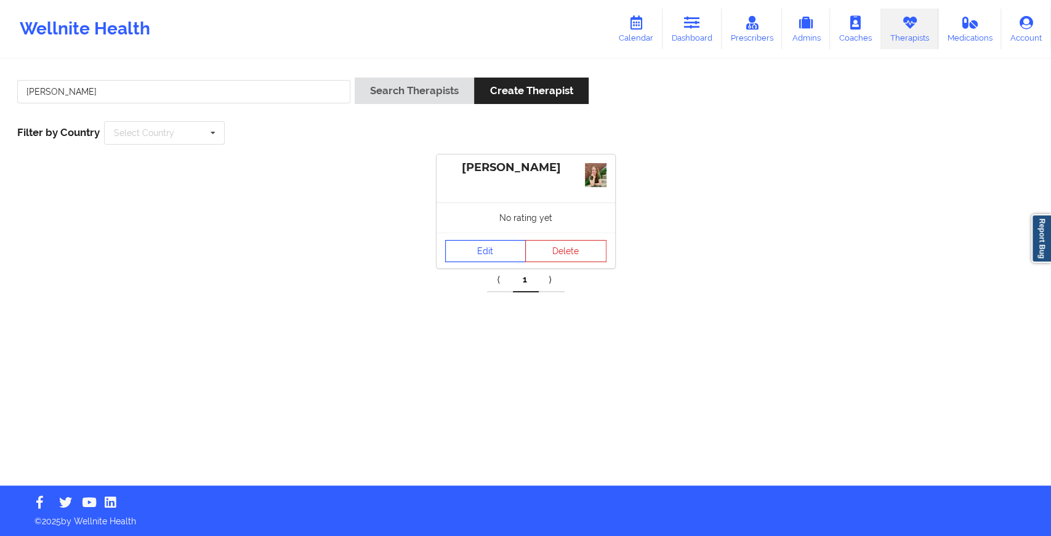
click at [469, 261] on link "Edit" at bounding box center [485, 251] width 81 height 22
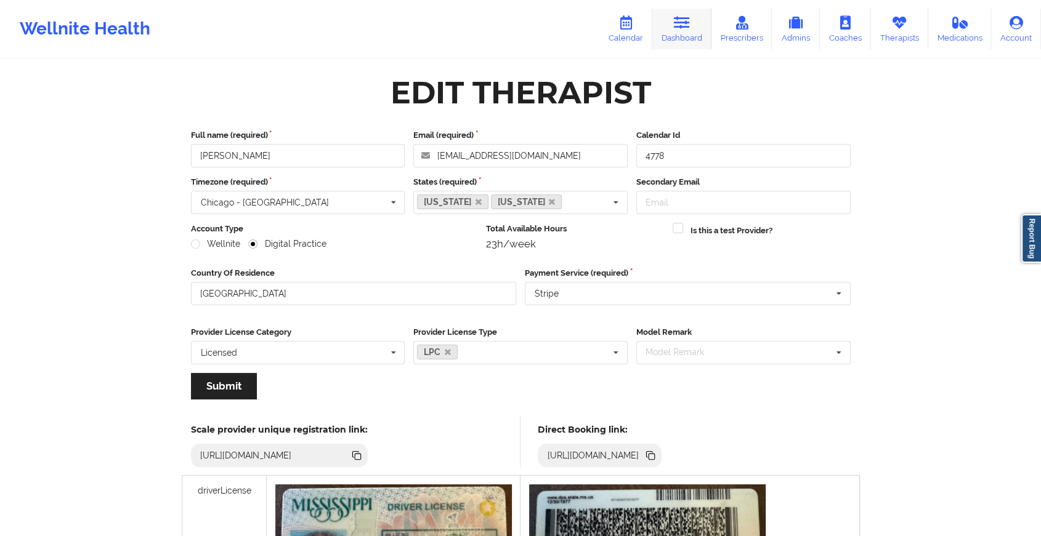
click at [711, 23] on link "Dashboard" at bounding box center [681, 29] width 59 height 41
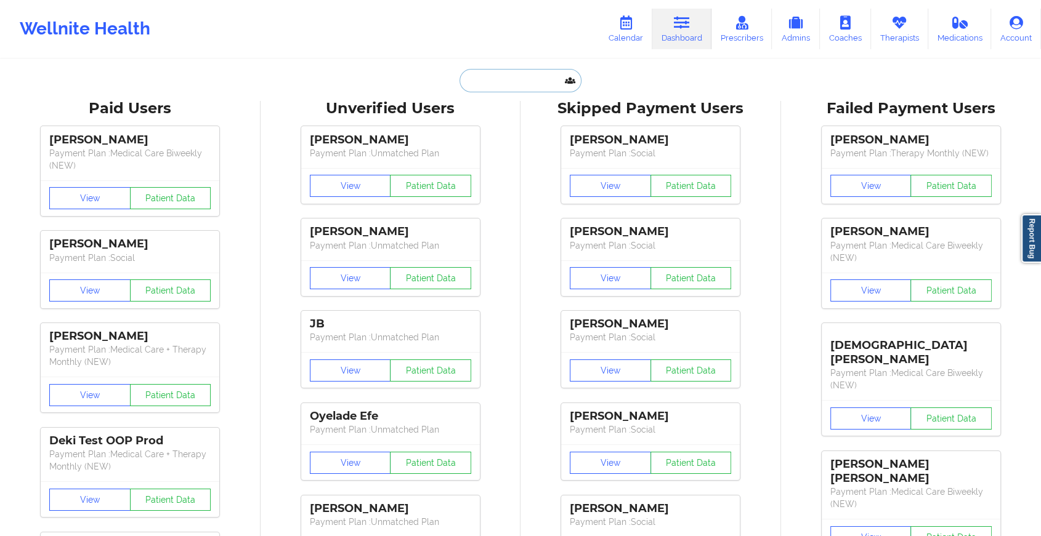
click at [479, 84] on input "text" at bounding box center [520, 80] width 122 height 23
paste input "[EMAIL_ADDRESS][DOMAIN_NAME]"
type input "[EMAIL_ADDRESS][DOMAIN_NAME]"
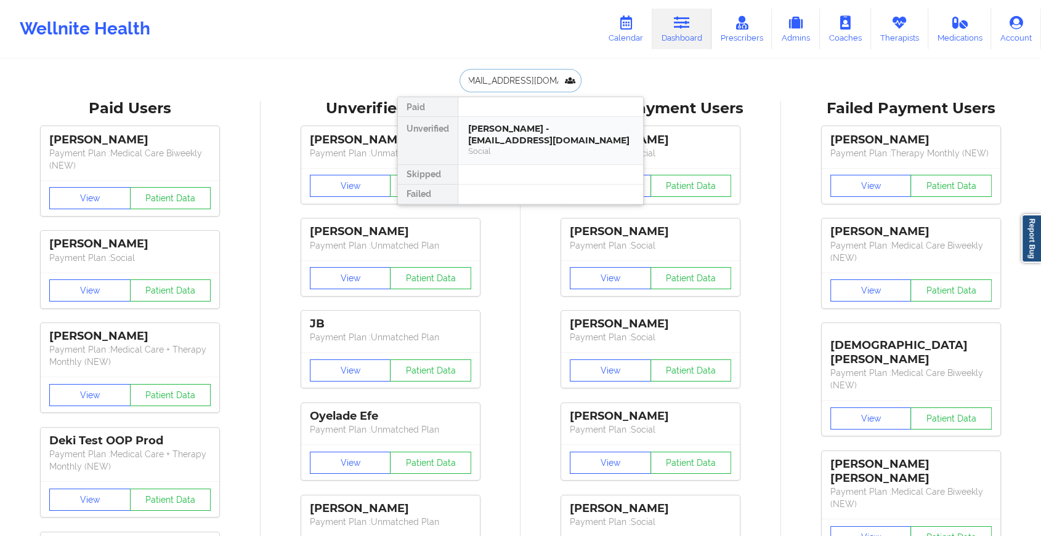
click at [512, 138] on div "[PERSON_NAME] - [EMAIL_ADDRESS][DOMAIN_NAME]" at bounding box center [550, 134] width 165 height 23
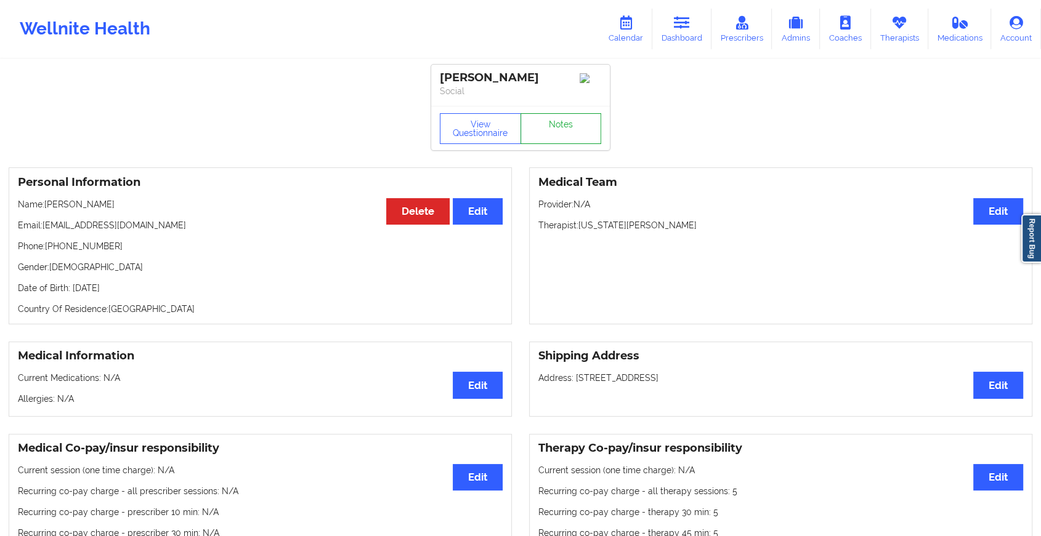
click at [552, 141] on link "Notes" at bounding box center [560, 128] width 81 height 31
